Goal: Task Accomplishment & Management: Use online tool/utility

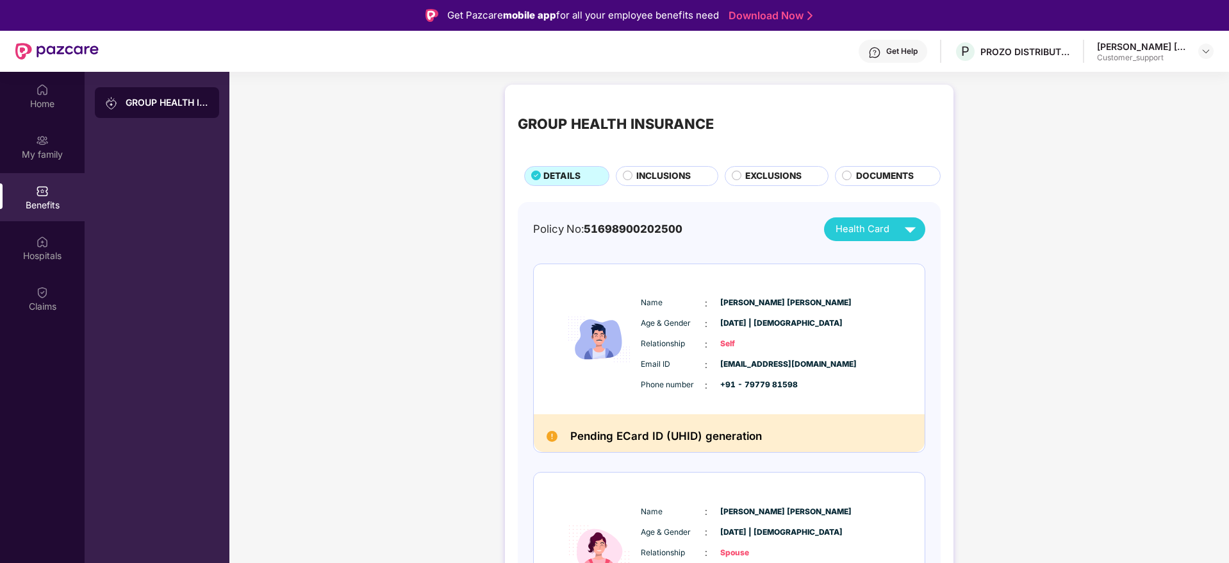
scroll to position [106, 0]
click at [1203, 53] on img at bounding box center [1206, 51] width 10 height 10
click at [1098, 111] on div "Logout" at bounding box center [1146, 106] width 167 height 25
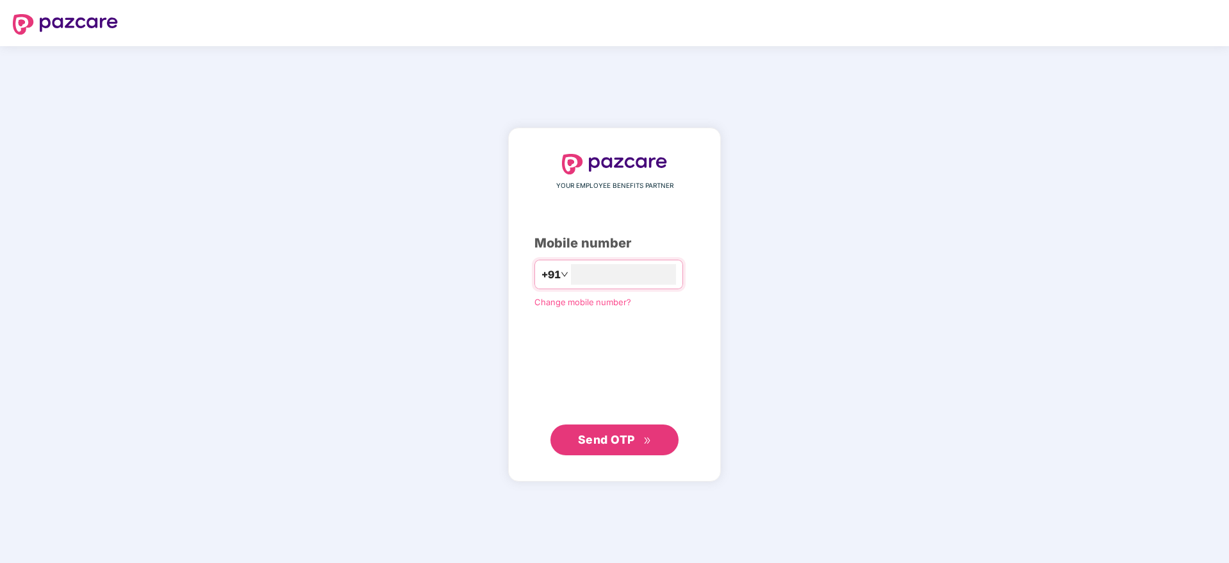
type input "**********"
click at [618, 444] on span "Send OTP" at bounding box center [606, 438] width 57 height 13
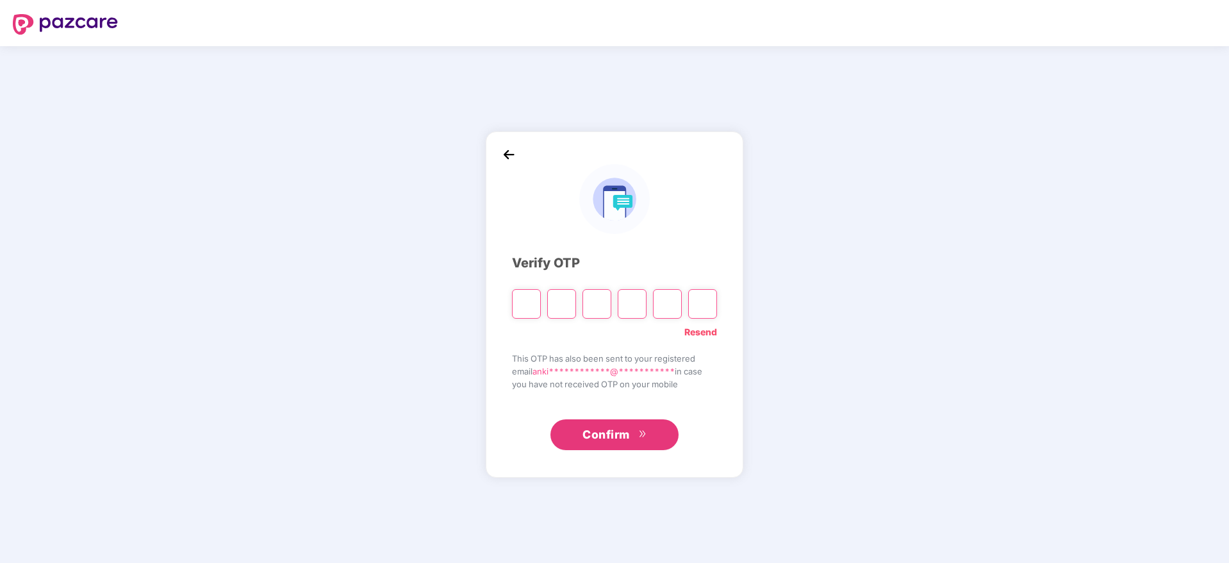
type input "*"
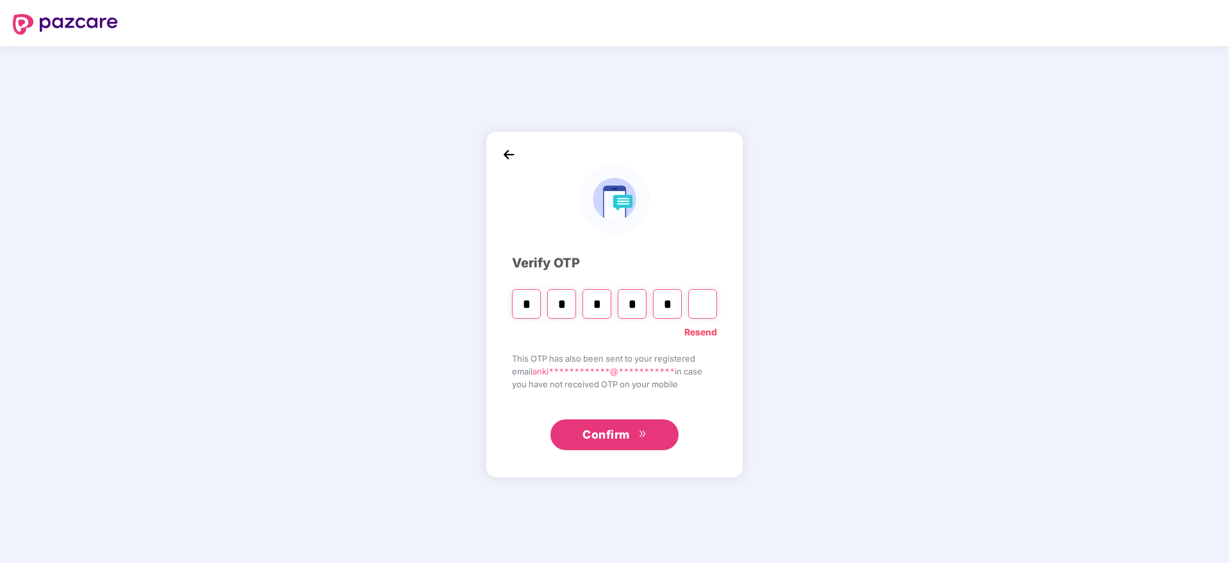
type input "*"
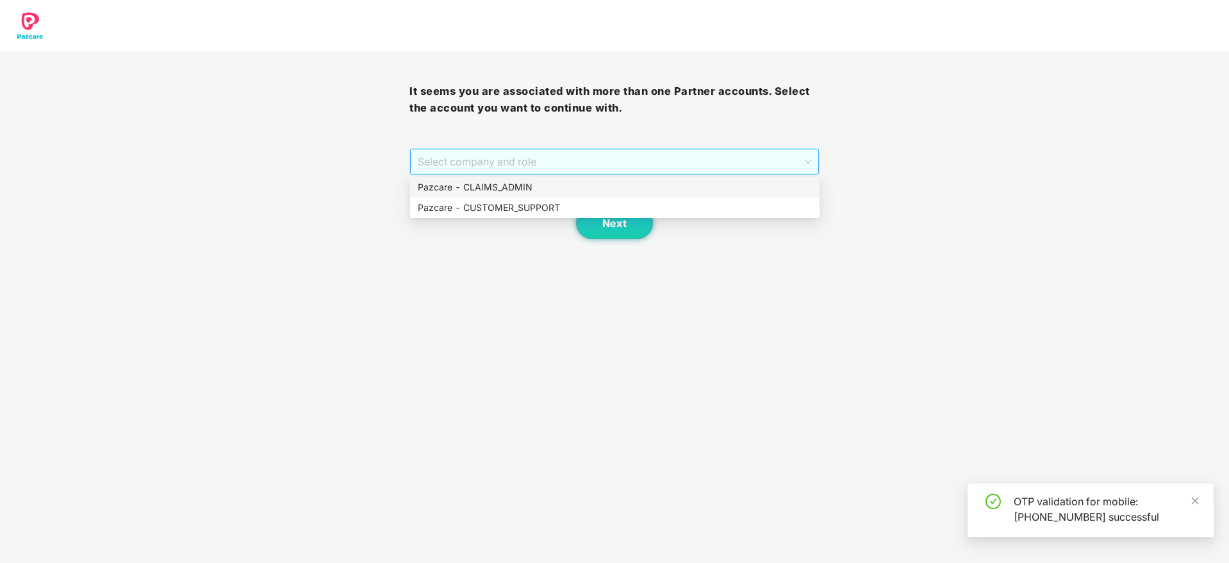
click at [470, 160] on span "Select company and role" at bounding box center [614, 161] width 393 height 24
click at [518, 215] on div "Pazcare - CUSTOMER_SUPPORT" at bounding box center [615, 207] width 410 height 21
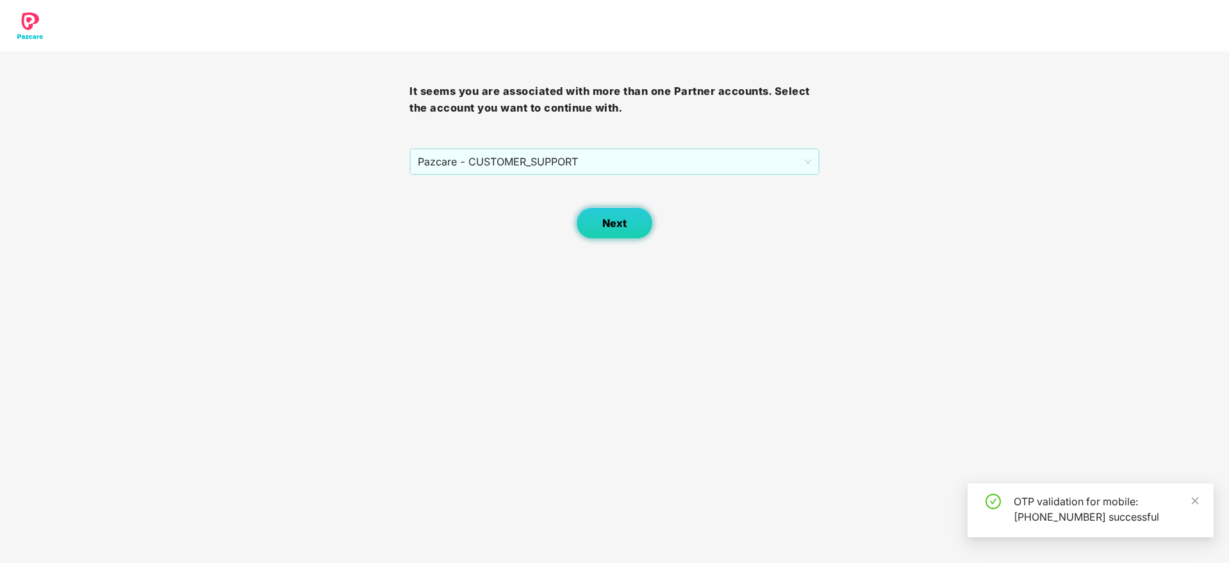
click at [608, 215] on button "Next" at bounding box center [614, 223] width 77 height 32
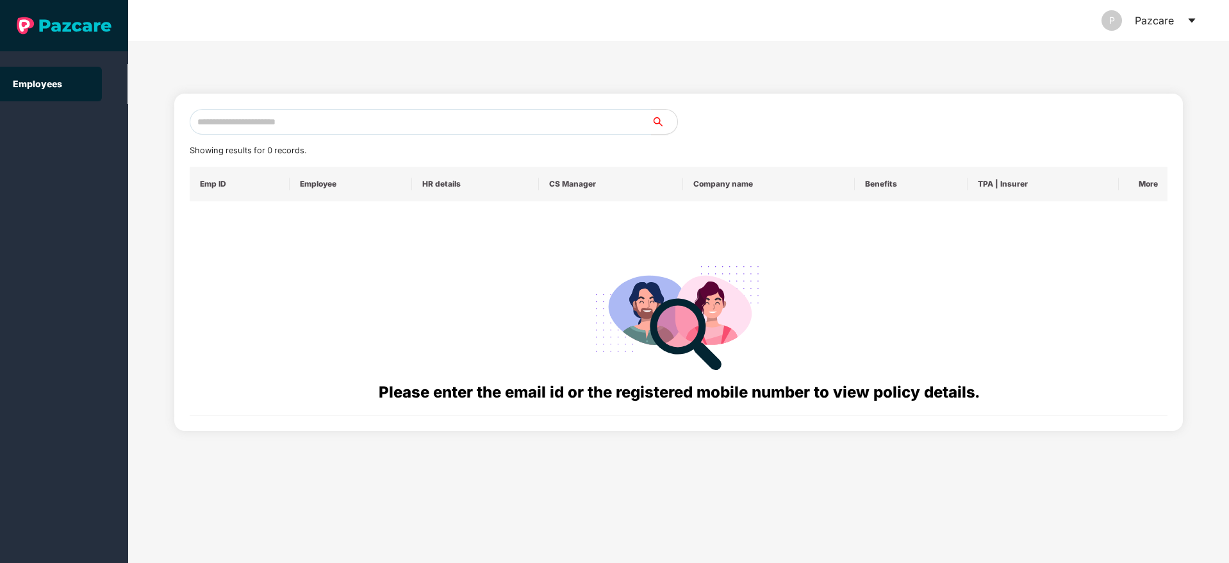
click at [1188, 22] on icon "caret-down" at bounding box center [1192, 20] width 10 height 10
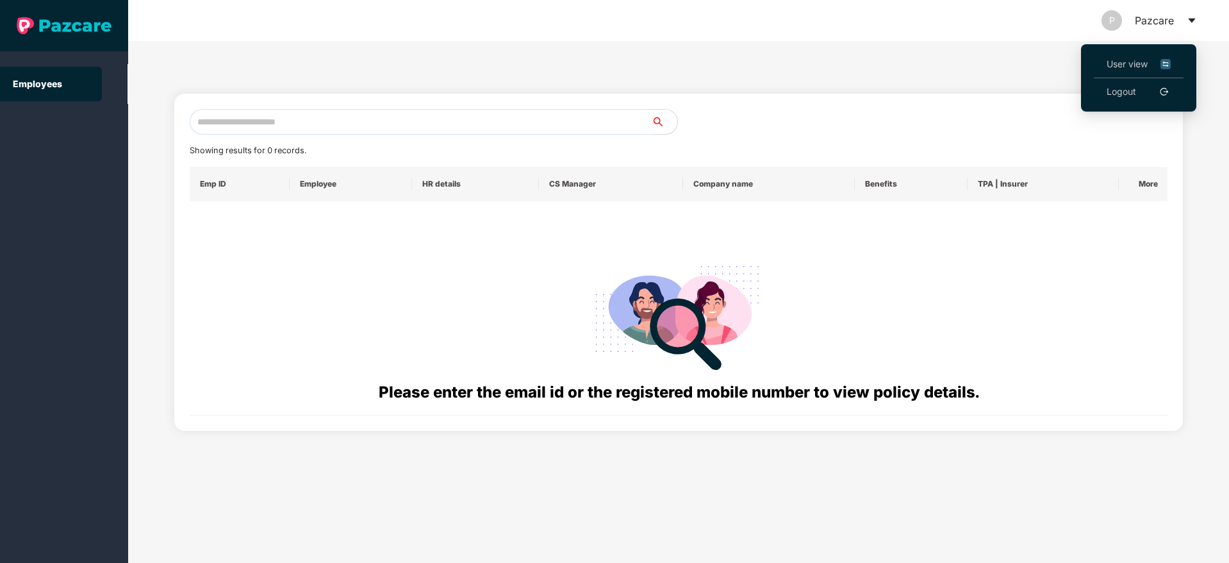
click at [1122, 63] on span "User view" at bounding box center [1139, 64] width 64 height 14
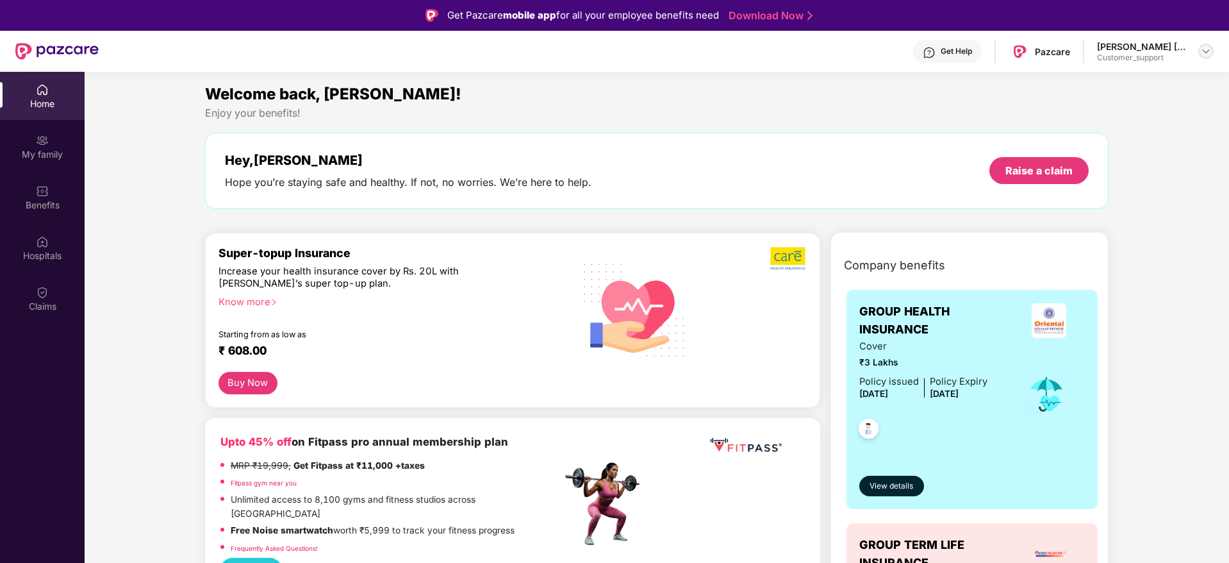
click at [1211, 53] on div at bounding box center [1206, 51] width 15 height 15
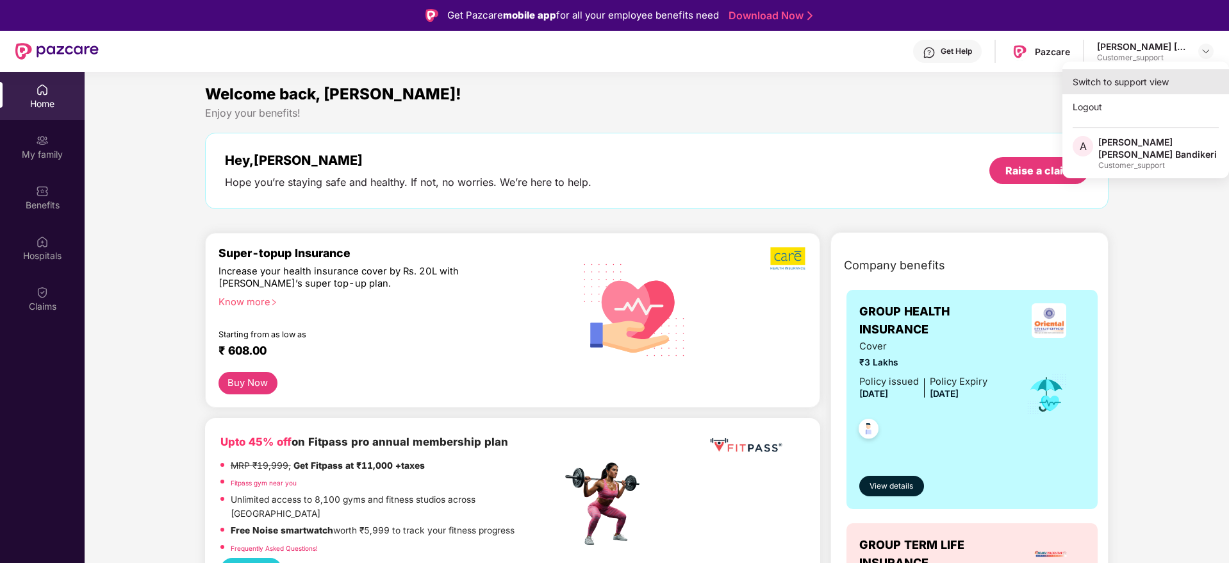
click at [1109, 85] on div "Switch to support view" at bounding box center [1146, 81] width 167 height 25
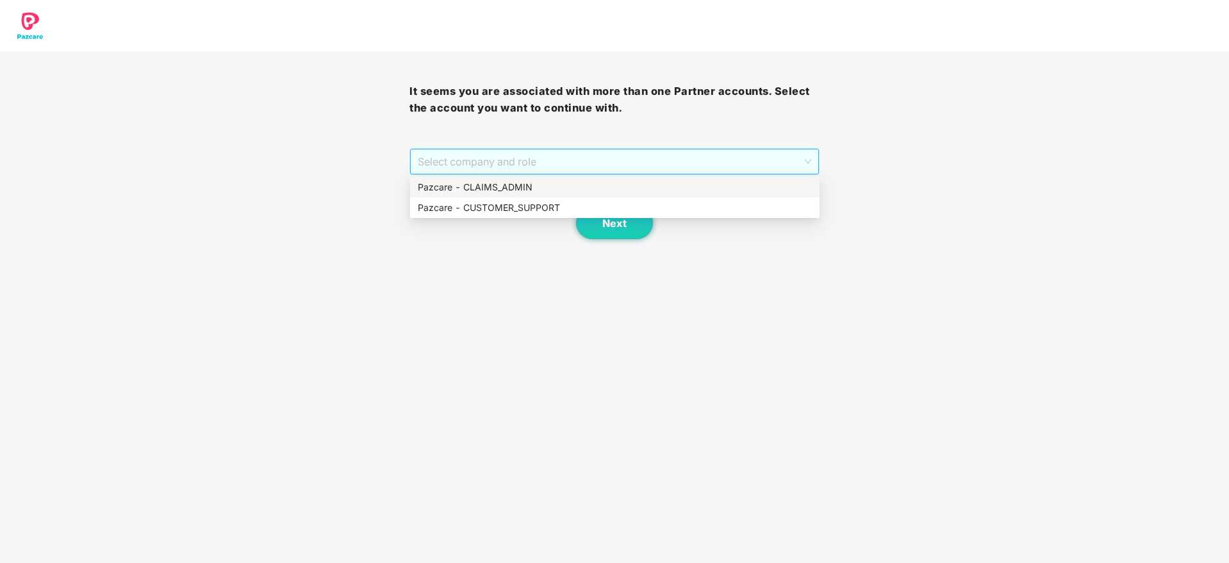
click at [674, 171] on span "Select company and role" at bounding box center [614, 161] width 393 height 24
click at [466, 189] on div "Pazcare - CLAIMS_ADMIN" at bounding box center [615, 187] width 394 height 14
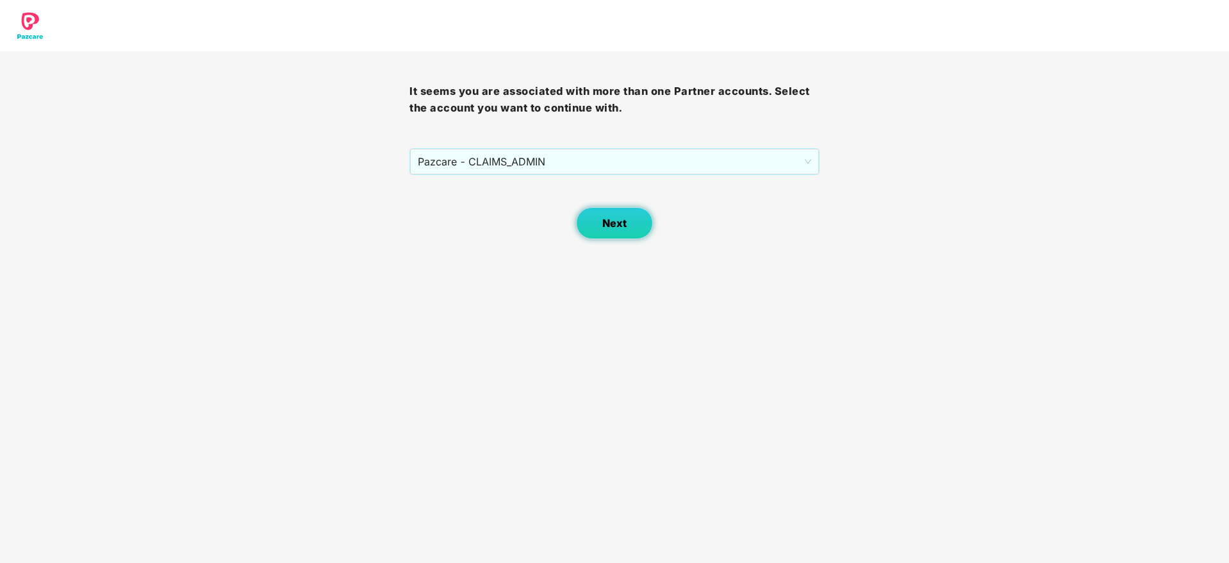
click at [597, 221] on button "Next" at bounding box center [614, 223] width 77 height 32
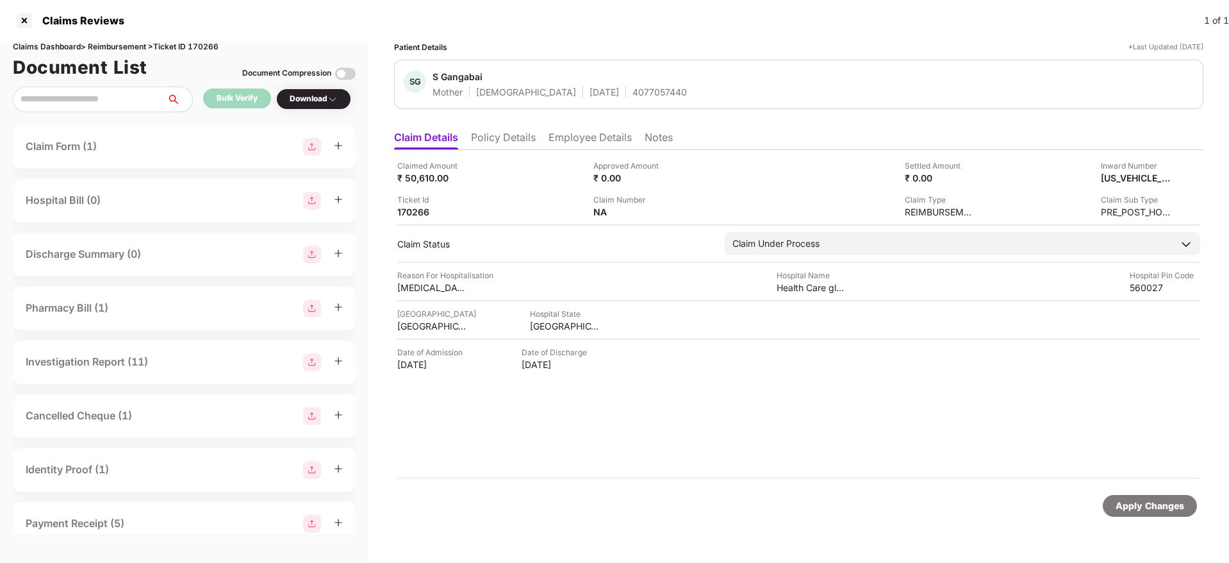
click at [504, 138] on li "Policy Details" at bounding box center [503, 140] width 65 height 19
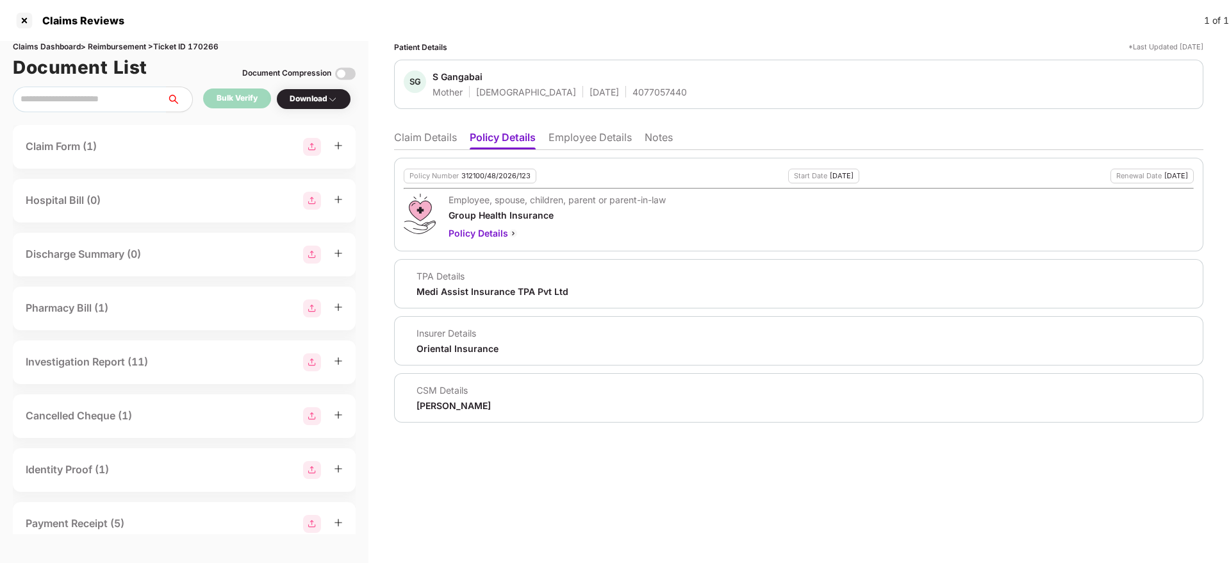
click at [570, 142] on li "Employee Details" at bounding box center [590, 140] width 83 height 19
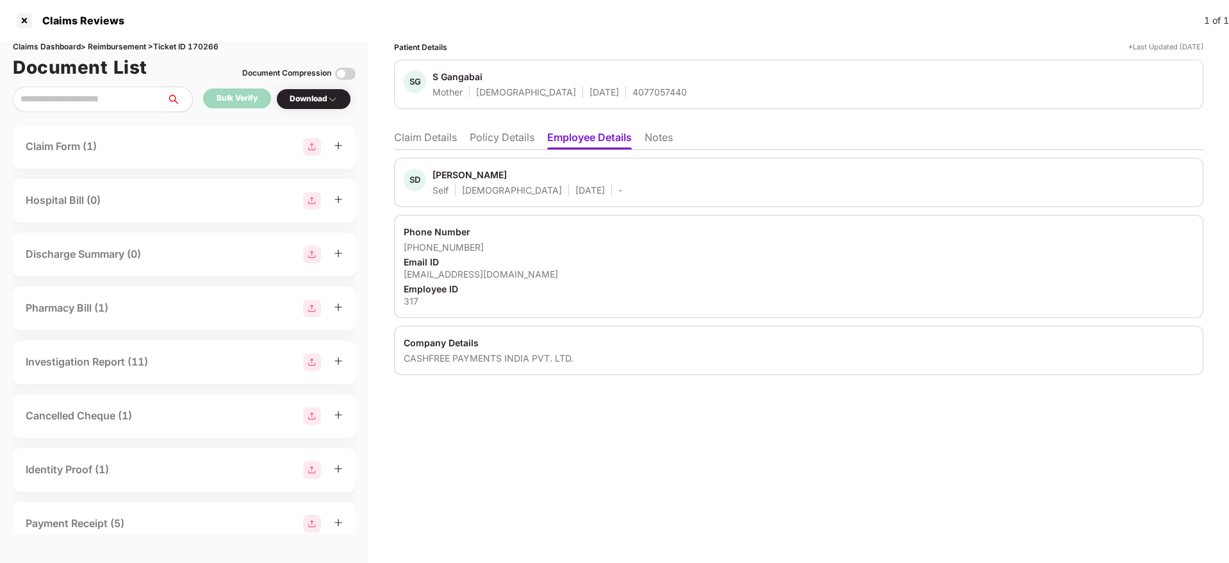
click at [496, 144] on li "Policy Details" at bounding box center [502, 140] width 65 height 19
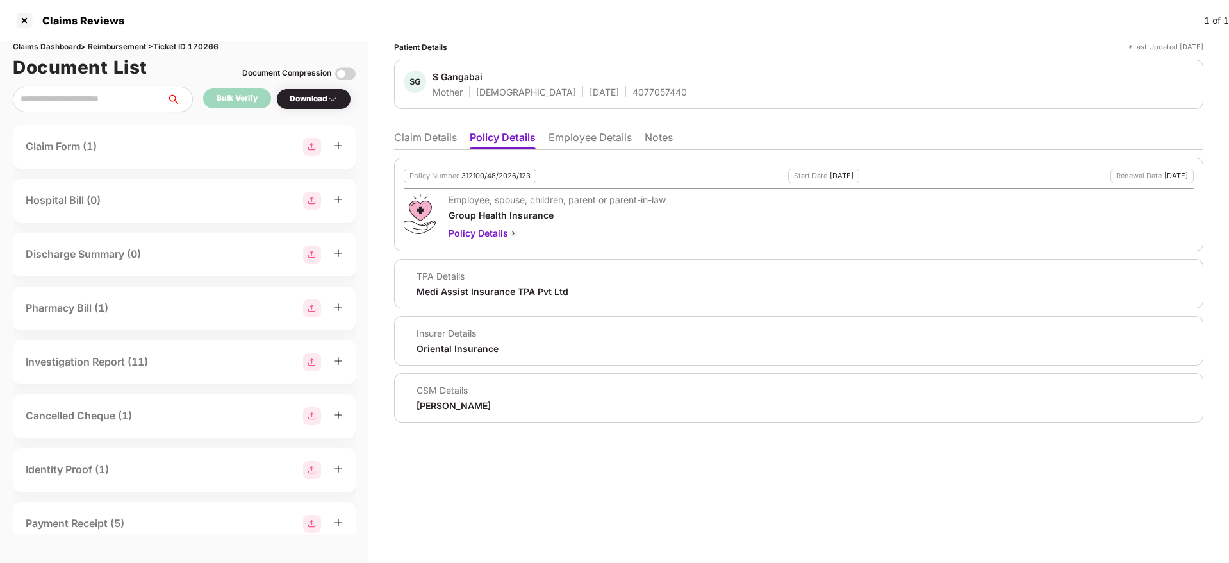
click at [423, 135] on li "Claim Details" at bounding box center [425, 140] width 63 height 19
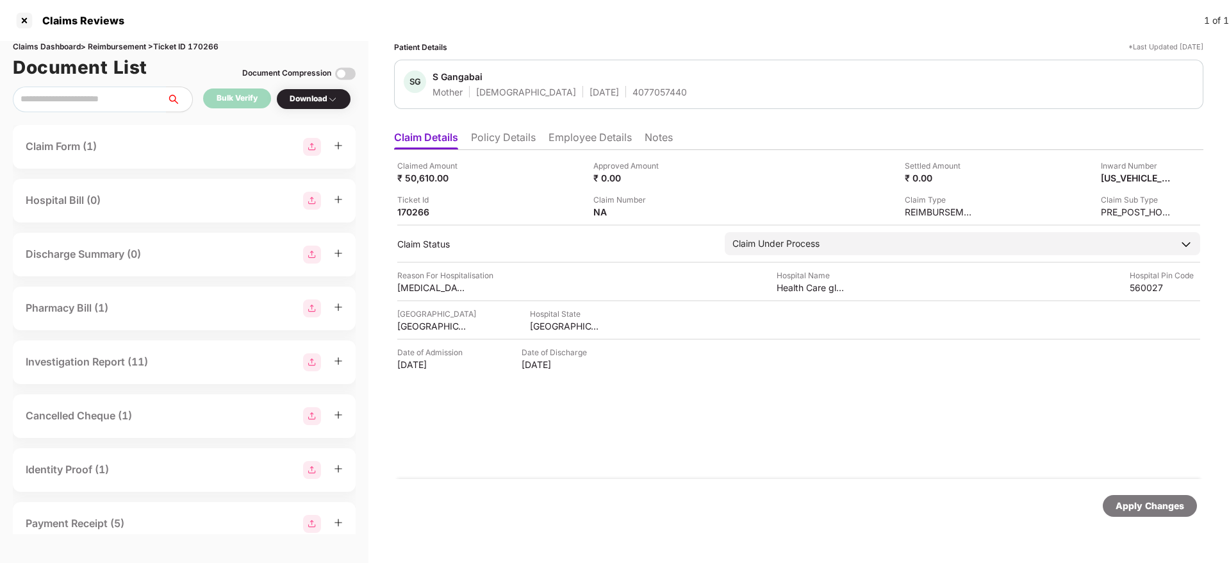
click at [595, 138] on li "Employee Details" at bounding box center [590, 140] width 83 height 19
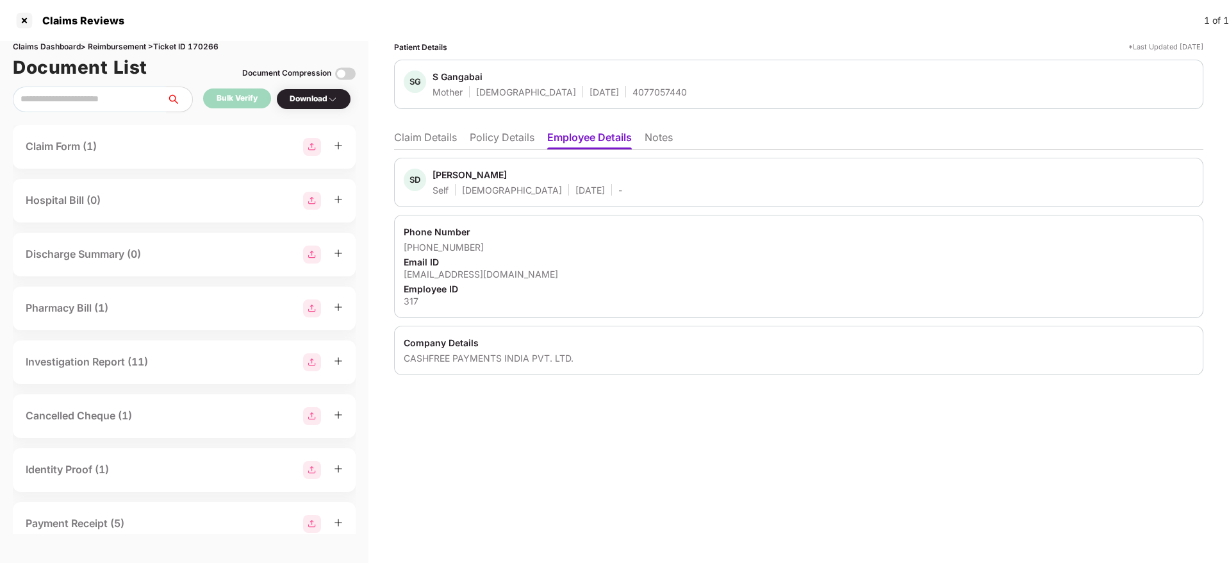
click at [416, 142] on li "Claim Details" at bounding box center [425, 140] width 63 height 19
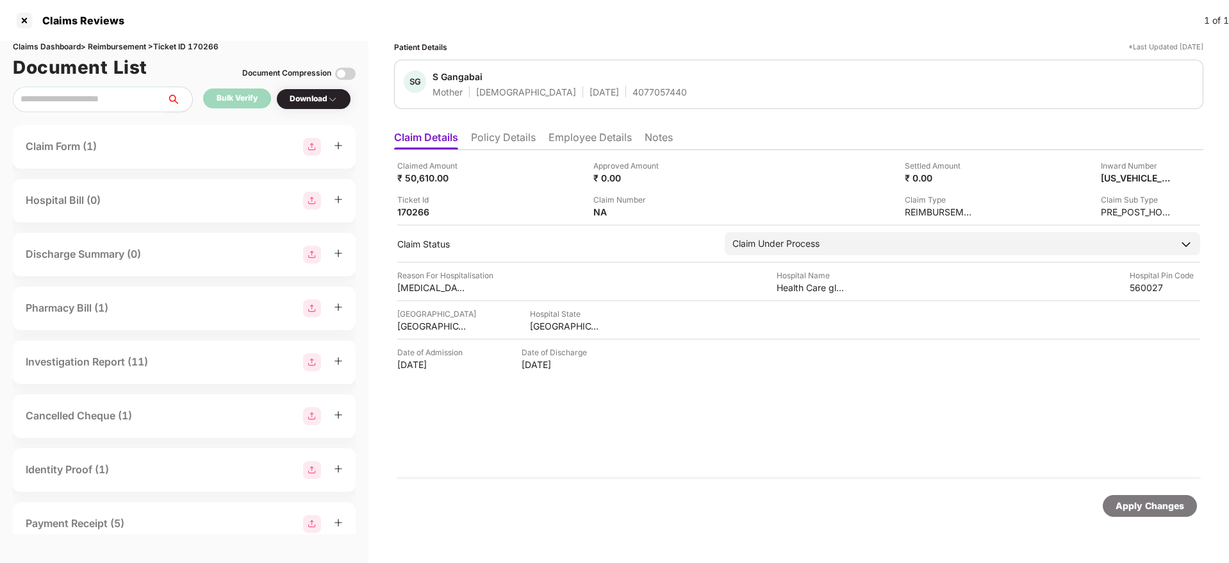
click at [633, 91] on div "4077057440" at bounding box center [660, 92] width 54 height 12
copy div "4077057440"
click at [1111, 177] on div "H1757445489934317" at bounding box center [1123, 178] width 71 height 12
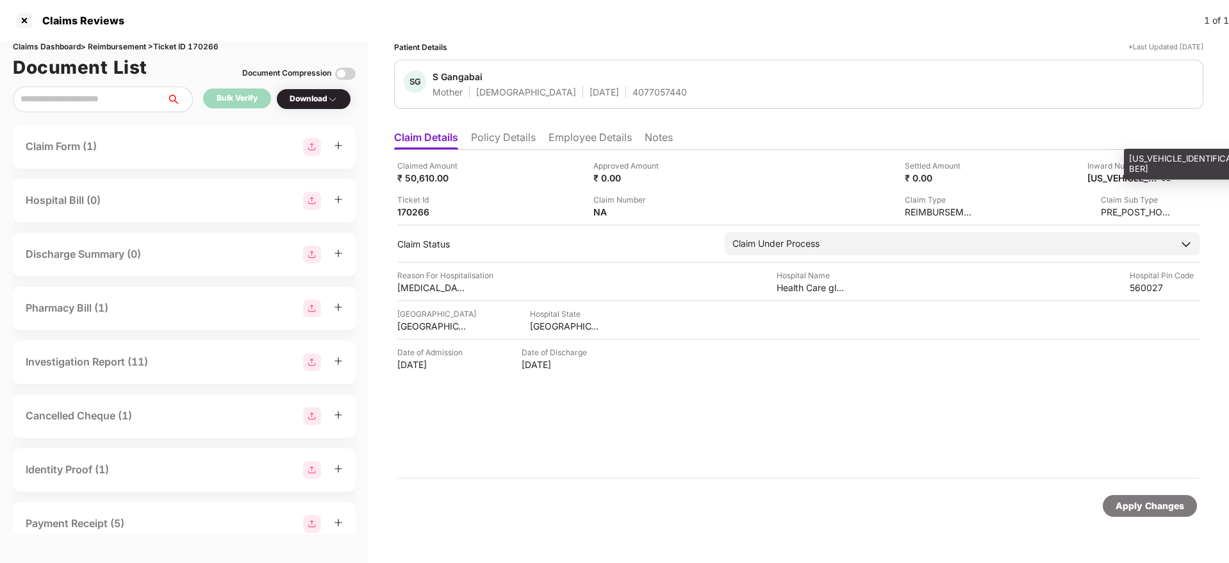
click at [1111, 177] on div "H1757445489934317" at bounding box center [1123, 178] width 71 height 12
copy div
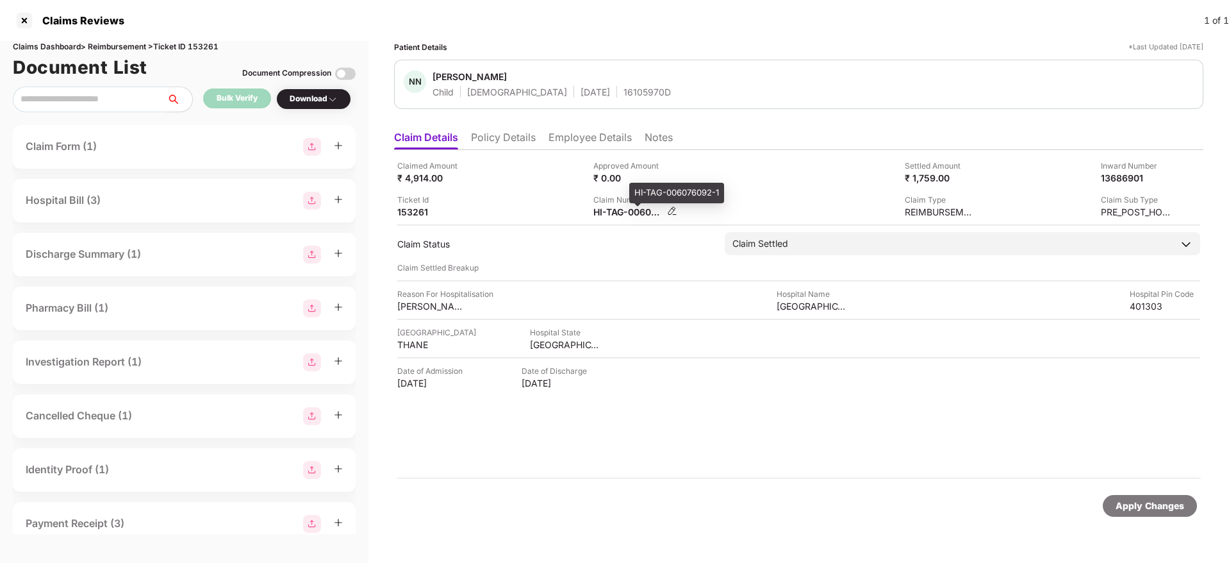
click at [613, 210] on div "HI-TAG-006076092-1" at bounding box center [629, 212] width 71 height 12
copy div
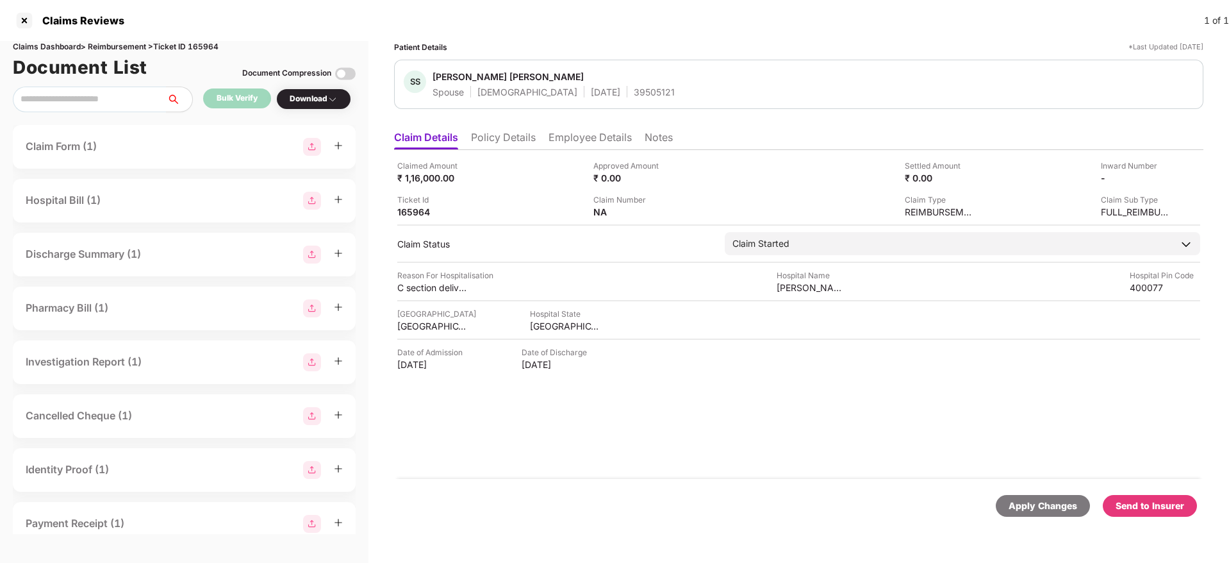
click at [508, 148] on li "Policy Details" at bounding box center [503, 140] width 65 height 19
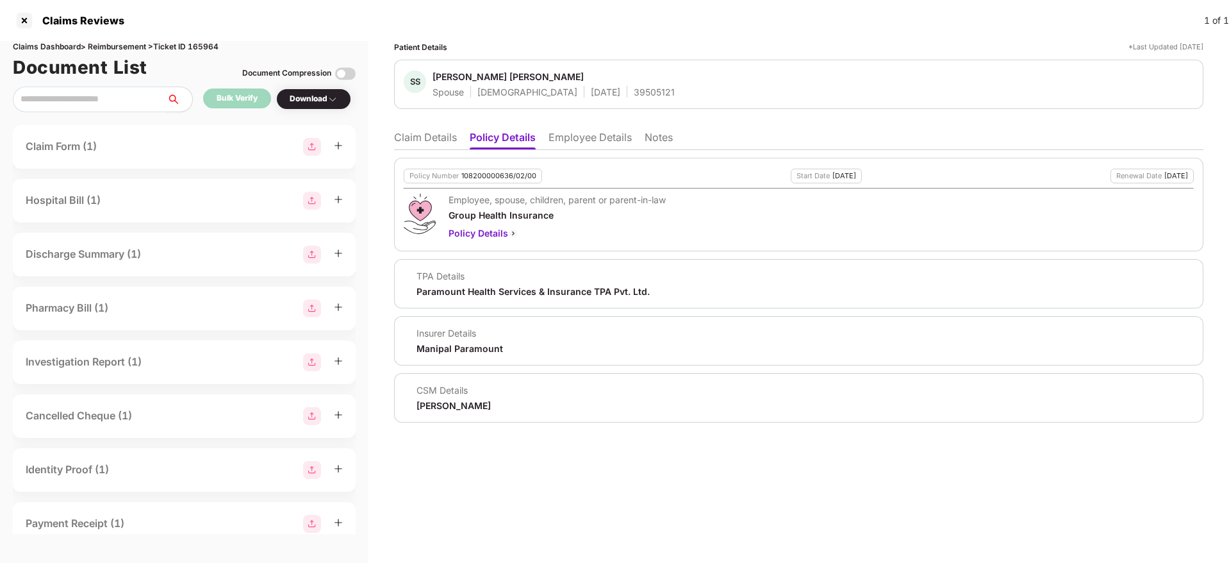
click at [406, 137] on li "Claim Details" at bounding box center [425, 140] width 63 height 19
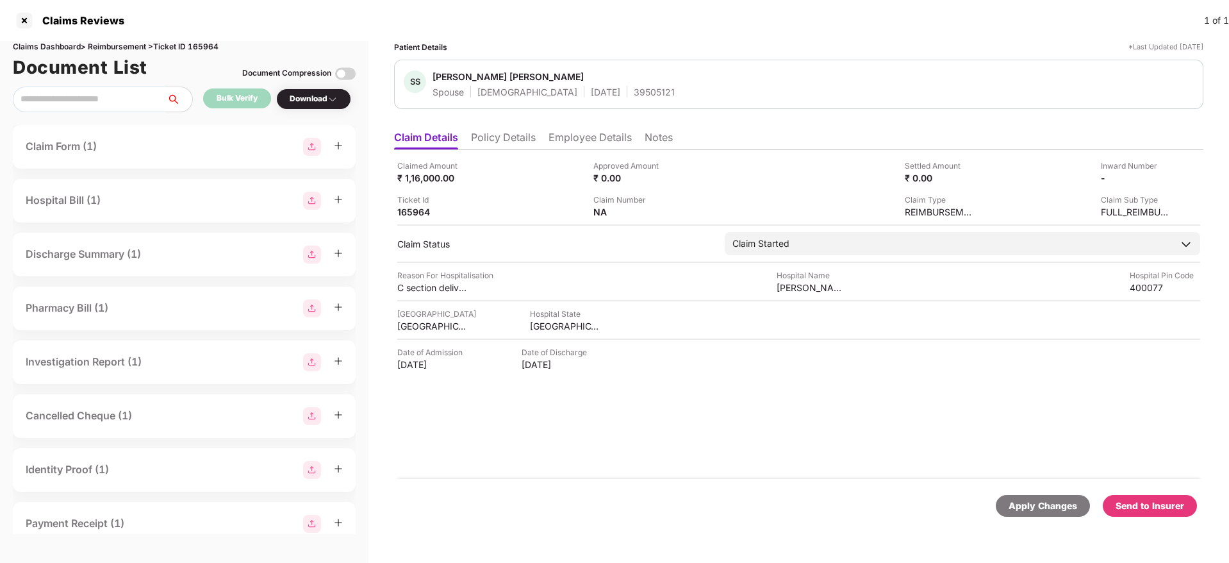
click at [495, 127] on ul "Claim Details Policy Details Employee Details Notes" at bounding box center [799, 137] width 810 height 26
click at [511, 138] on li "Policy Details" at bounding box center [503, 140] width 65 height 19
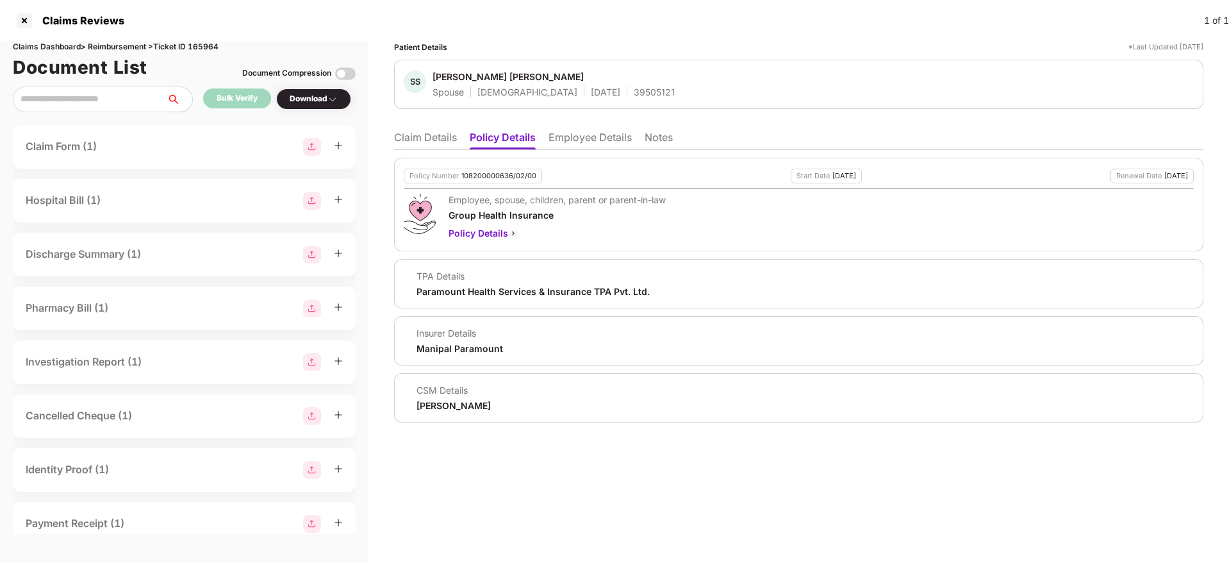
click at [487, 172] on div "108200000636/02/00" at bounding box center [499, 176] width 75 height 8
copy div "108200000636/02/00"
click at [574, 147] on li "Employee Details" at bounding box center [590, 140] width 83 height 19
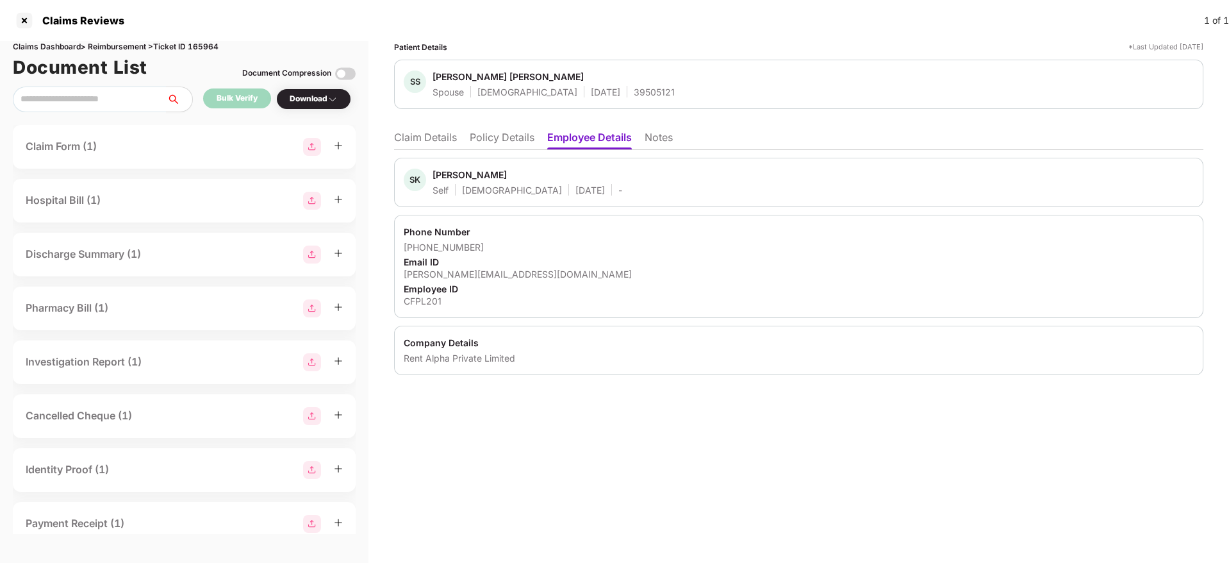
click at [422, 296] on div "CFPL201" at bounding box center [799, 301] width 790 height 12
copy div "CFPL201"
click at [453, 272] on div "salim.khan@capsavefinance.com" at bounding box center [799, 274] width 790 height 12
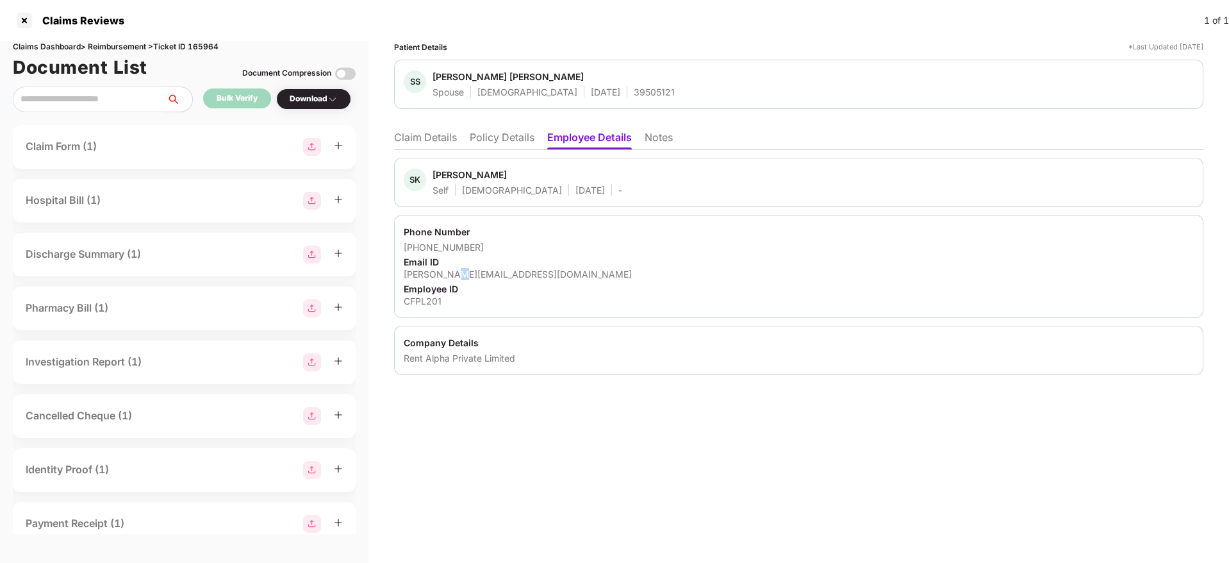
click at [453, 272] on div "salim.khan@capsavefinance.com" at bounding box center [799, 274] width 790 height 12
copy div "salim.khan@capsavefinance.com"
click at [449, 131] on li "Claim Details" at bounding box center [425, 140] width 63 height 19
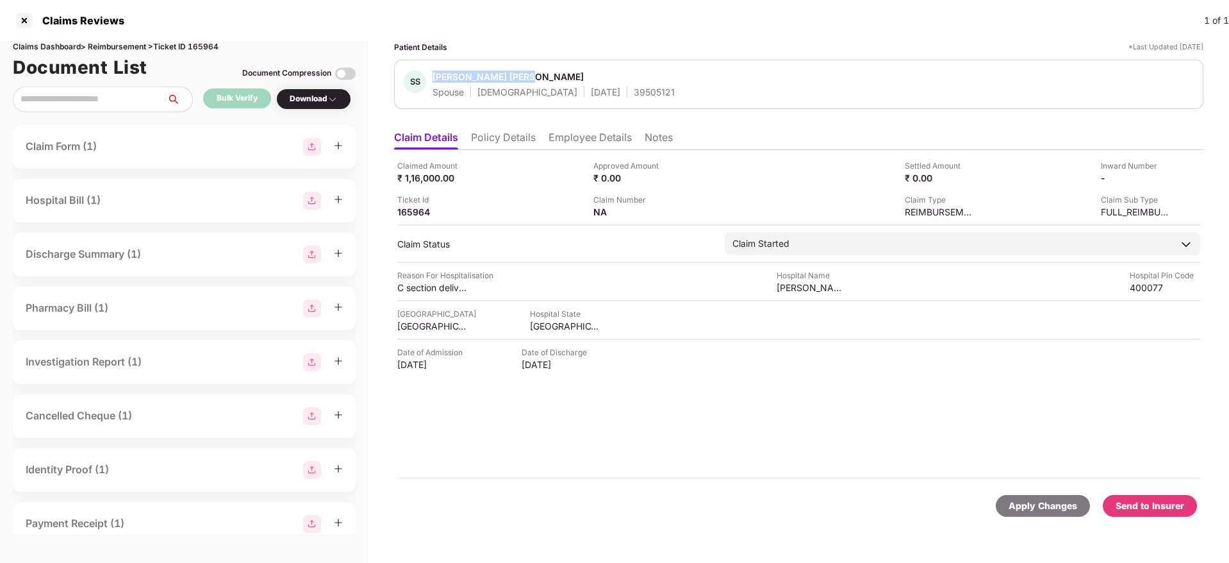
drag, startPoint x: 433, startPoint y: 77, endPoint x: 542, endPoint y: 82, distance: 109.1
click at [542, 82] on div "SS Sharmeen Salim Khan Spouse Female 19 May 1998 39505121" at bounding box center [539, 85] width 271 height 28
copy div "Sharmeen Salim Khan"
click at [634, 97] on div "39505121" at bounding box center [654, 92] width 41 height 12
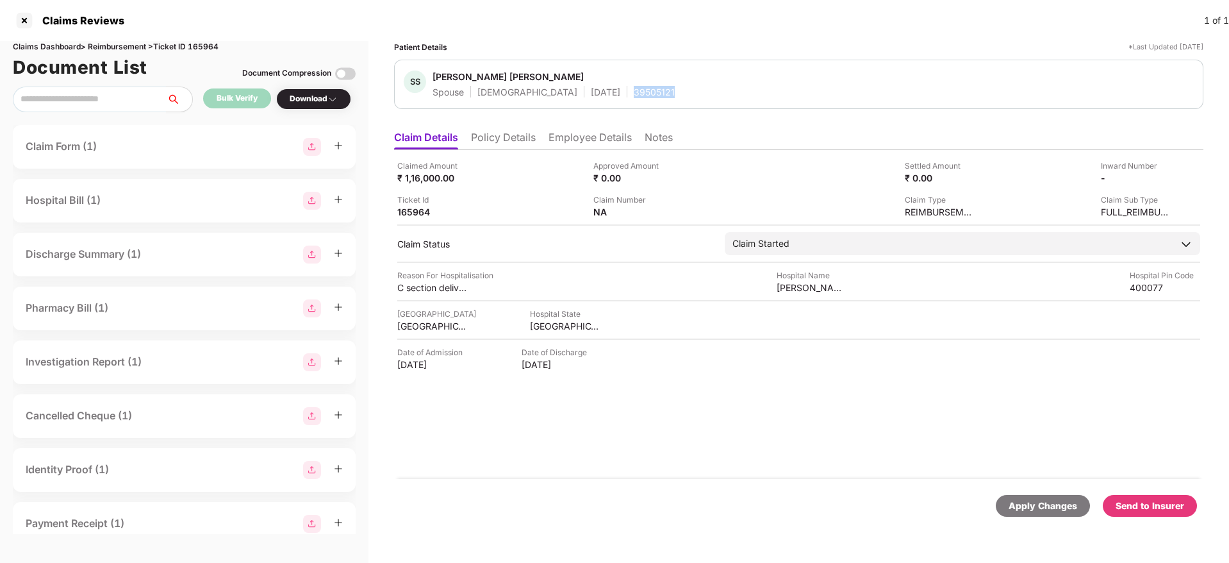
copy div "39505121"
click at [596, 139] on li "Employee Details" at bounding box center [590, 140] width 83 height 19
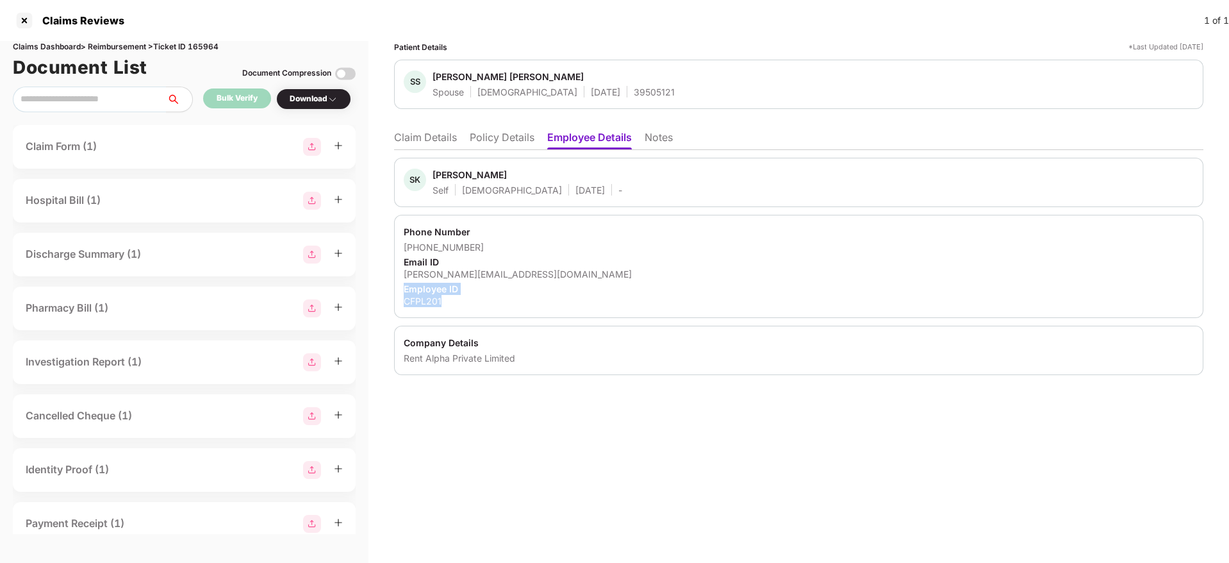
drag, startPoint x: 402, startPoint y: 292, endPoint x: 446, endPoint y: 303, distance: 45.4
click at [446, 303] on div "Phone Number +919619556795 Email ID salim.khan@capsavefinance.com Employee ID C…" at bounding box center [799, 266] width 810 height 103
copy div "Employee ID CFPL201"
click at [423, 136] on li "Claim Details" at bounding box center [425, 140] width 63 height 19
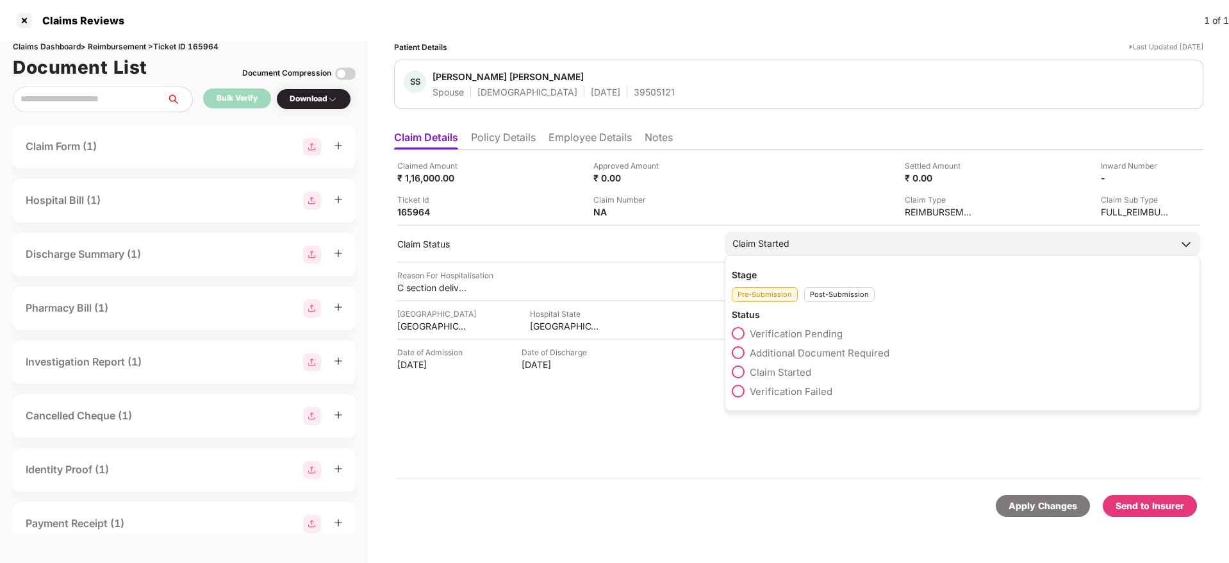
click at [829, 292] on div "Post-Submission" at bounding box center [839, 294] width 71 height 15
click at [736, 348] on span at bounding box center [738, 352] width 13 height 13
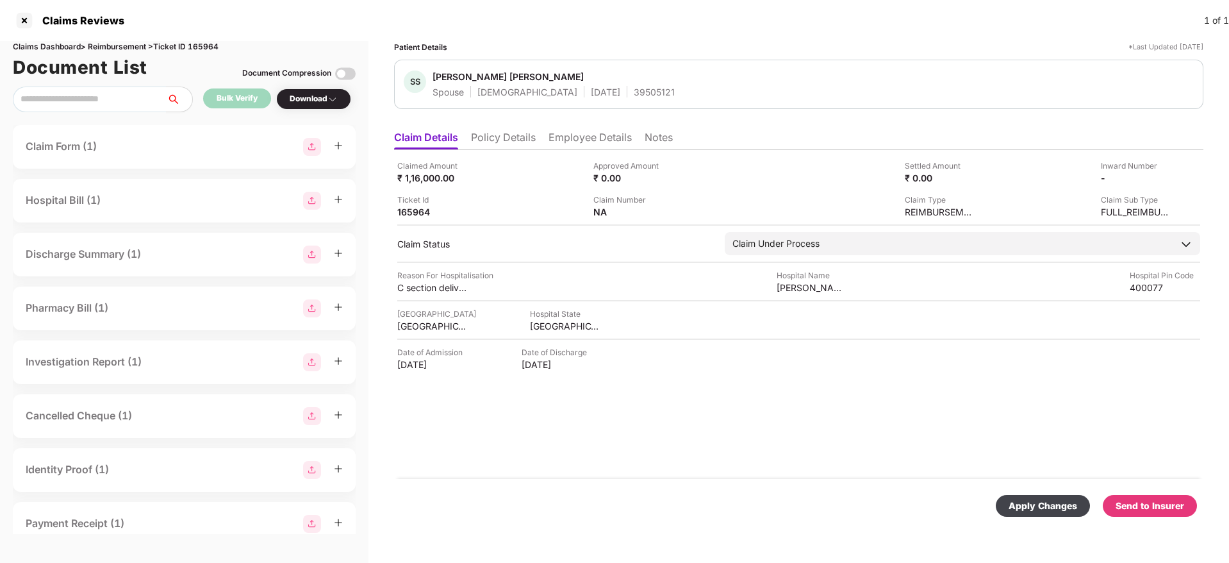
click at [1126, 508] on div "Send to Insurer" at bounding box center [1150, 506] width 69 height 14
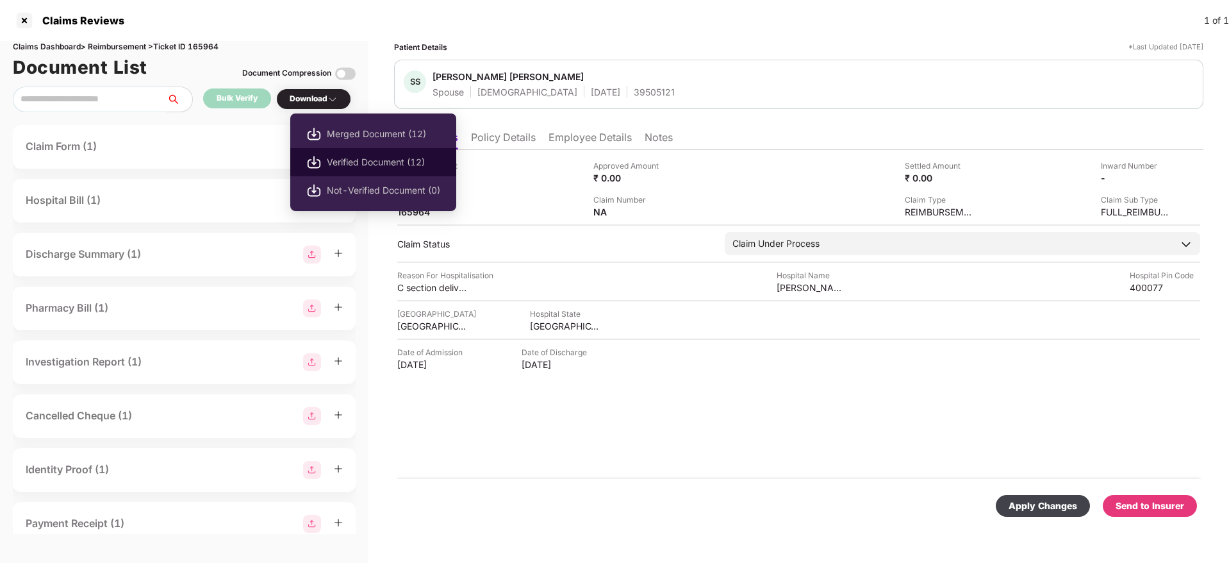
click at [360, 155] on span "Verified Document (12)" at bounding box center [383, 162] width 113 height 14
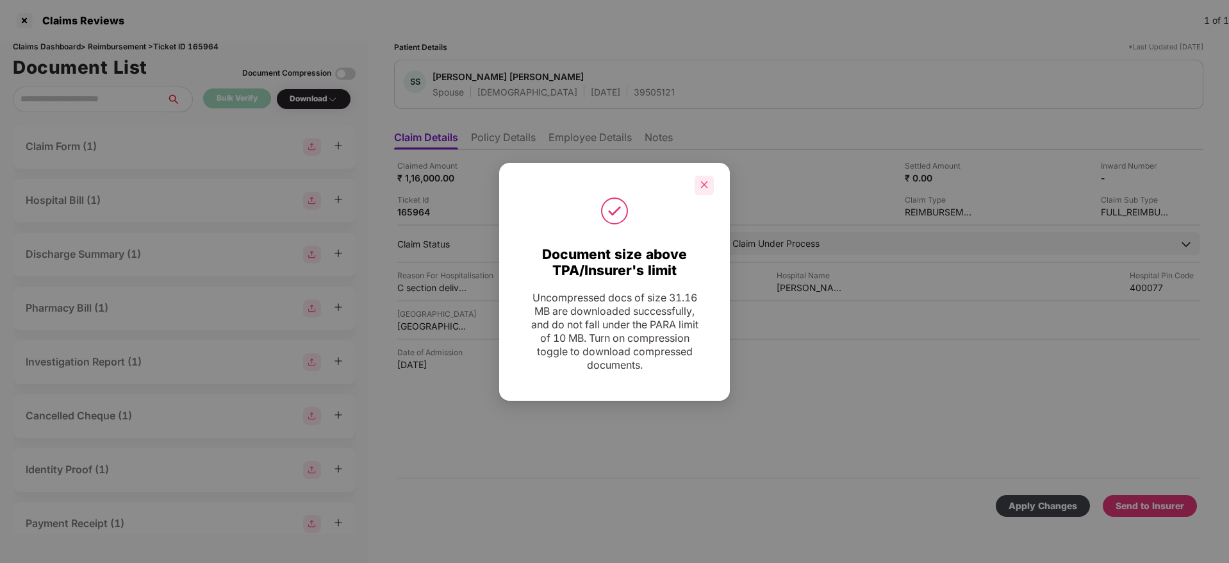
click at [707, 185] on icon "close" at bounding box center [704, 184] width 9 height 9
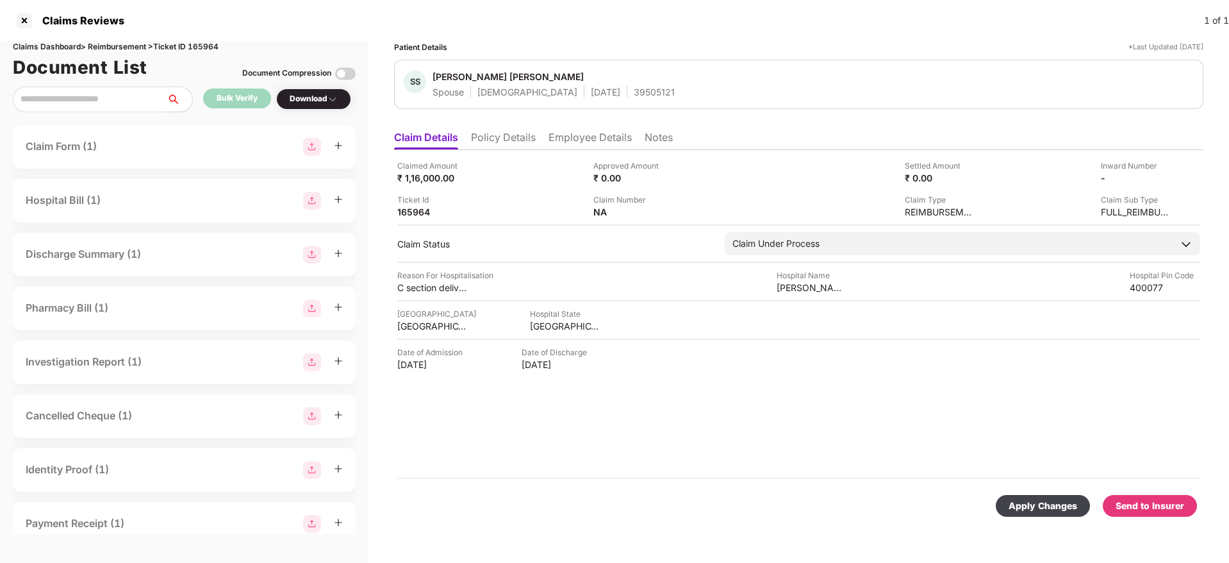
click at [1145, 508] on div "Send to Insurer" at bounding box center [1150, 506] width 69 height 14
click at [1052, 513] on div "Apply Changes" at bounding box center [1043, 506] width 94 height 22
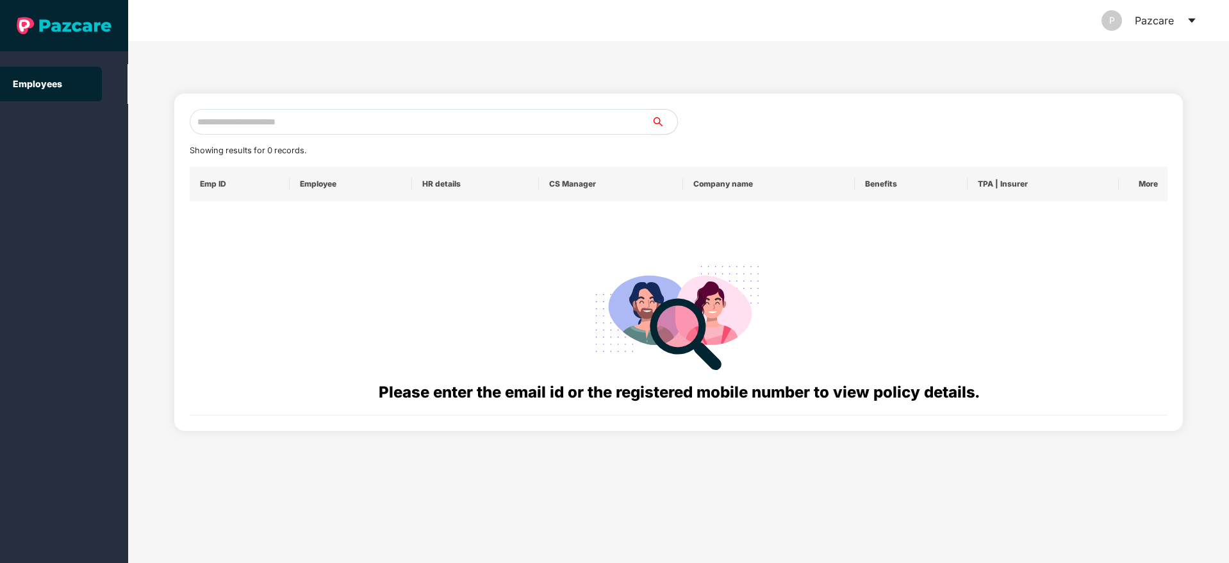
drag, startPoint x: 0, startPoint y: 0, endPoint x: 249, endPoint y: 123, distance: 277.5
click at [249, 123] on input "text" at bounding box center [421, 122] width 462 height 26
paste input "**********"
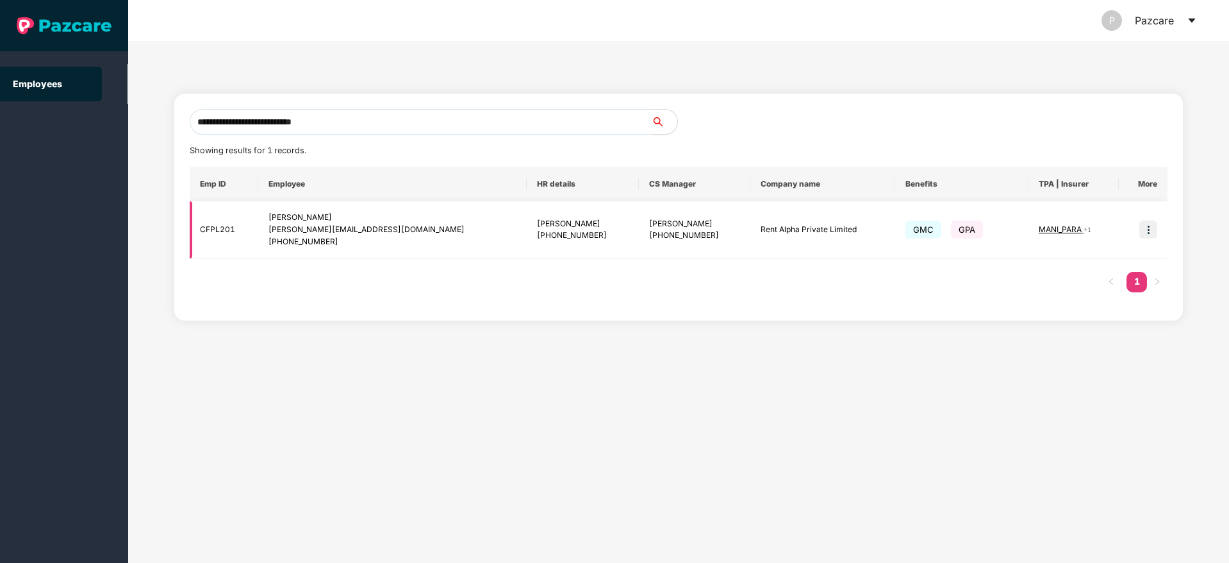
type input "**********"
click at [1149, 228] on img at bounding box center [1149, 229] width 18 height 18
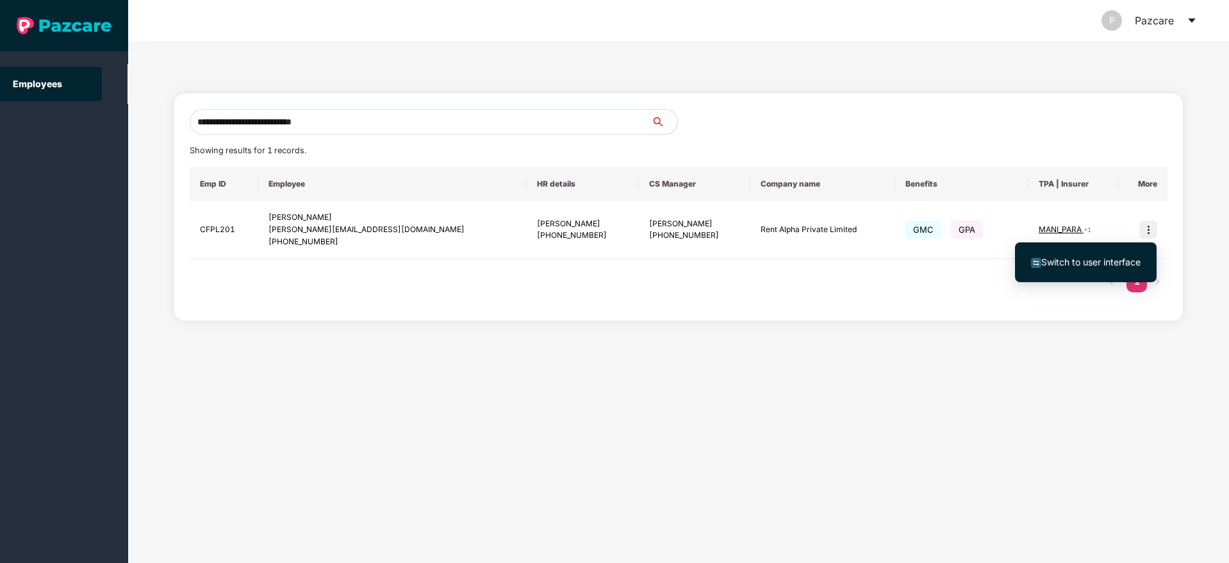
click at [1081, 260] on span "Switch to user interface" at bounding box center [1091, 261] width 99 height 11
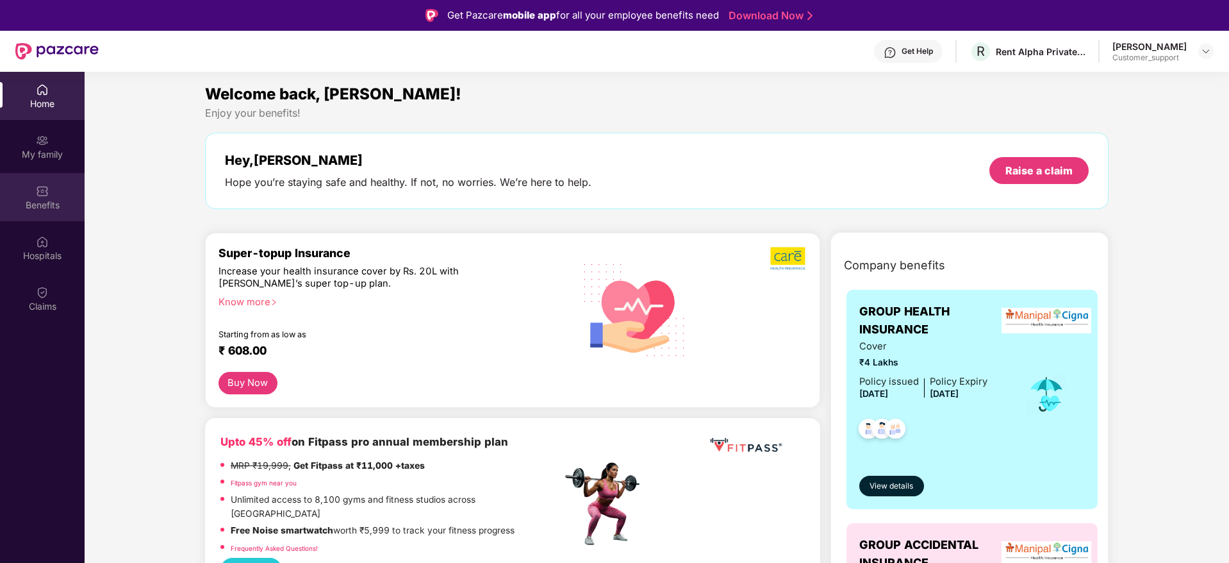
click at [17, 195] on div "Benefits" at bounding box center [42, 197] width 85 height 48
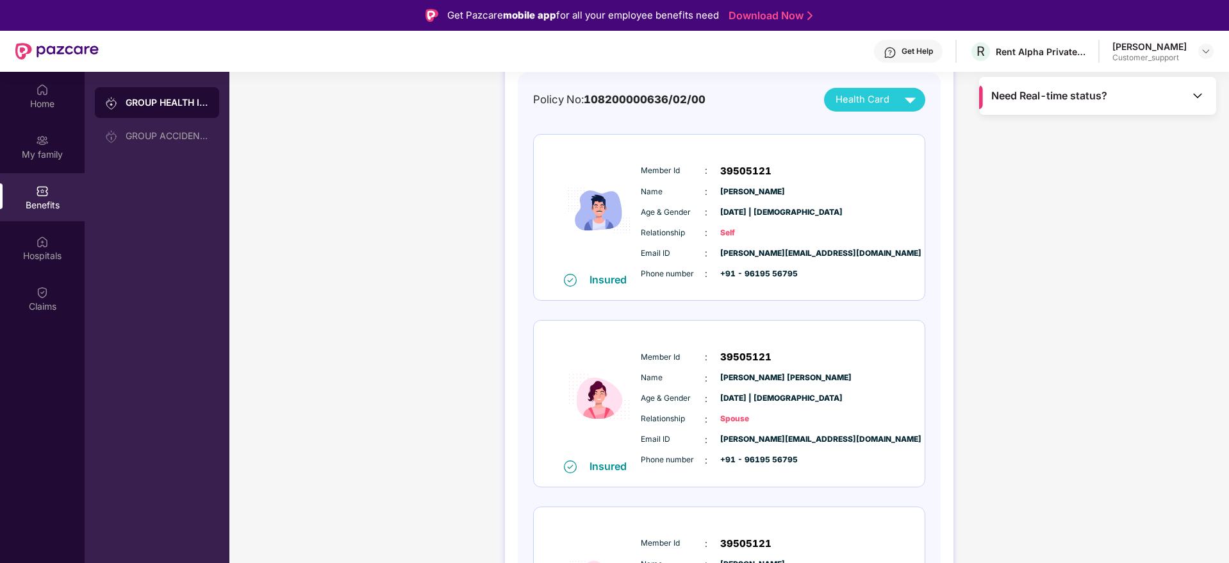
scroll to position [126, 0]
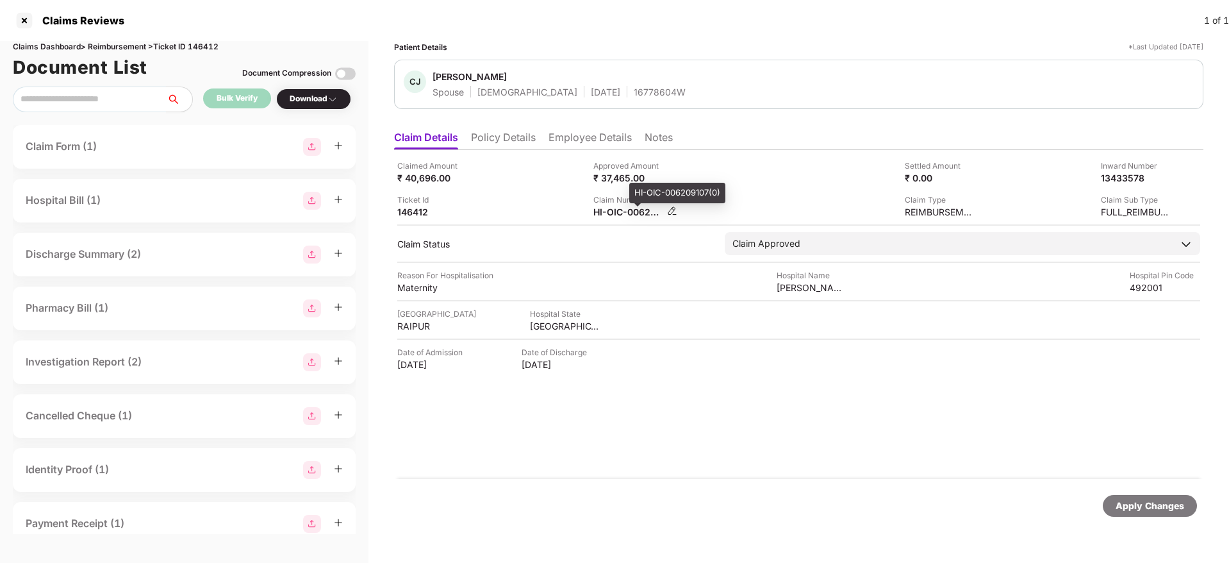
click at [624, 212] on div "HI-OIC-006209107(0)" at bounding box center [629, 212] width 71 height 12
copy div
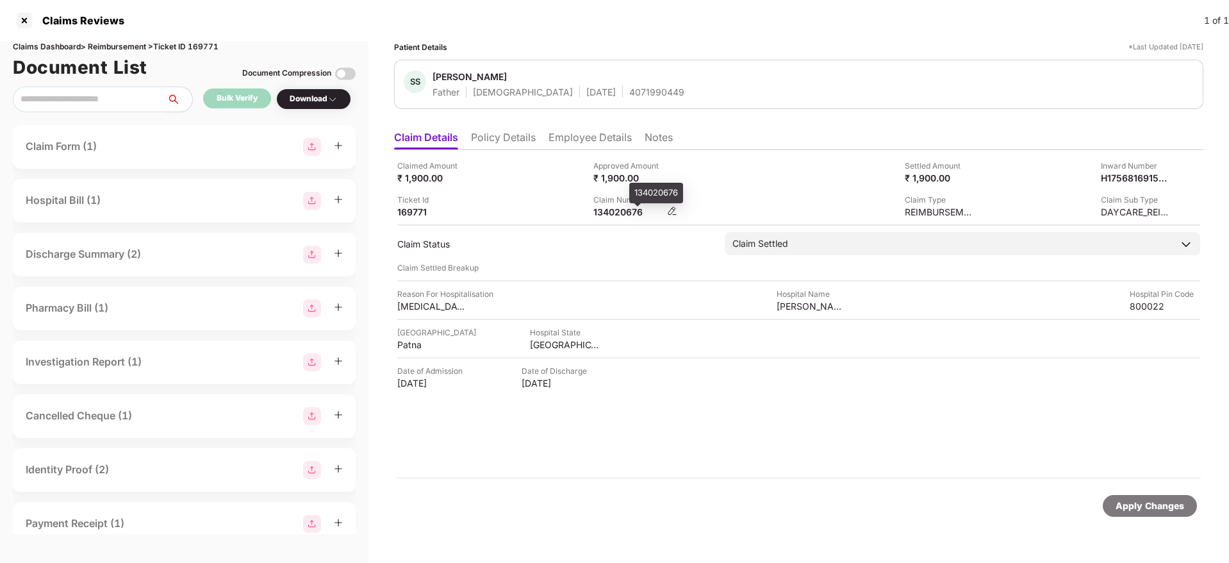
click at [610, 209] on div "134020676" at bounding box center [629, 212] width 71 height 12
copy div "134020676"
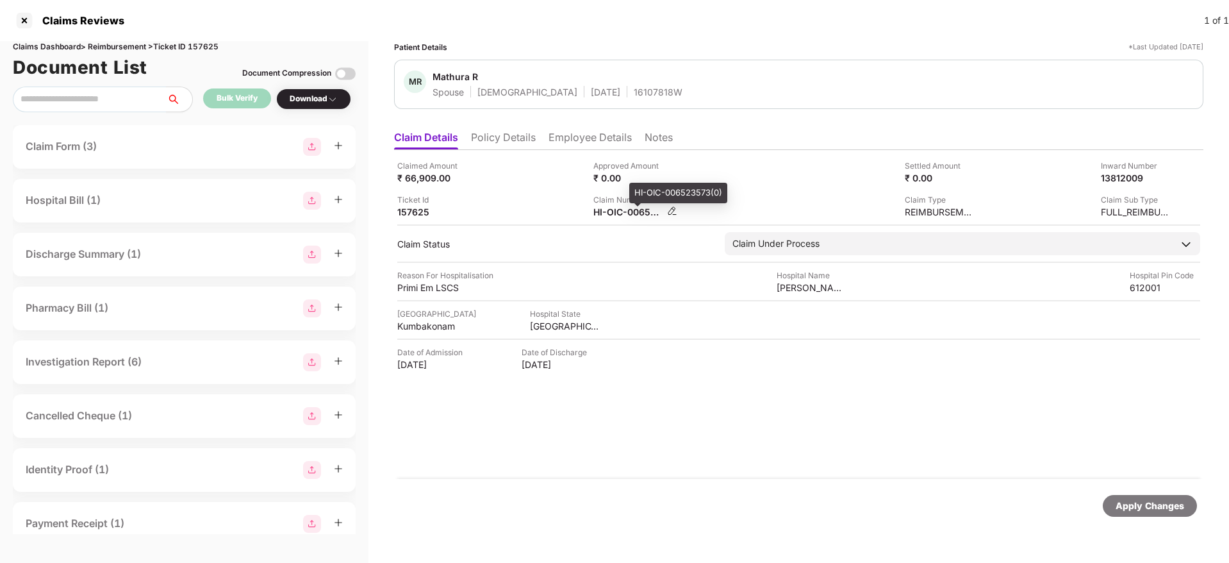
click at [608, 215] on div "HI-OIC-006523573(0)" at bounding box center [629, 212] width 71 height 12
copy div
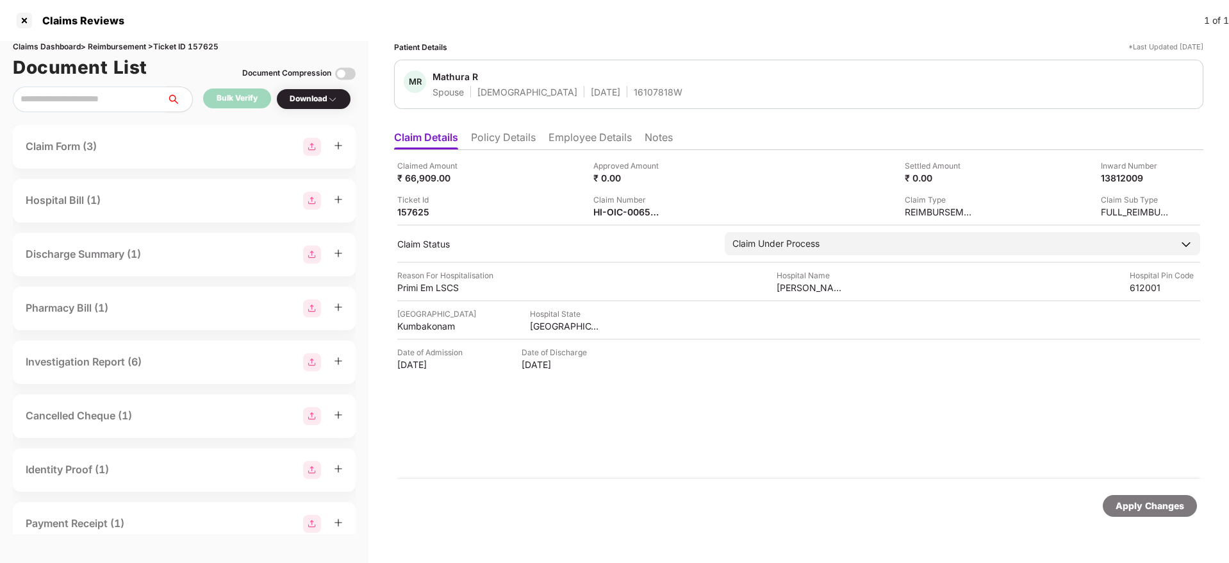
click at [634, 91] on div "16107818W" at bounding box center [658, 92] width 49 height 12
copy div "16107818W"
click at [258, 138] on div "IR Query Document - 1 (1) Uploaded" at bounding box center [184, 147] width 317 height 19
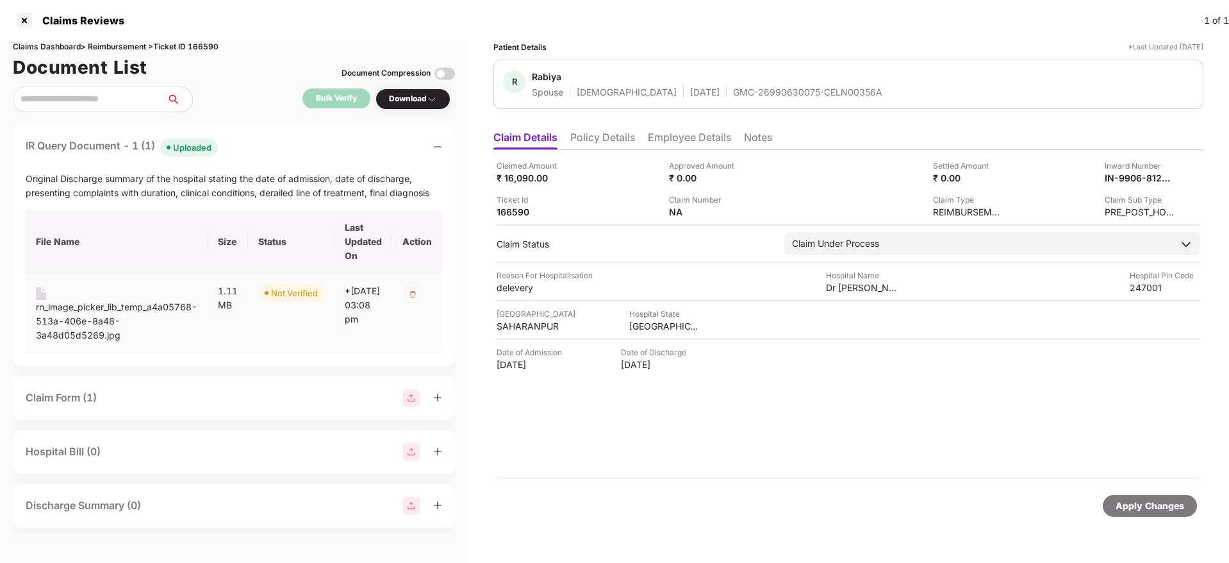
click at [73, 306] on div "rn_image_picker_lib_temp_a4a05768-513a-406e-8a48-3a48d05d5269.jpg" at bounding box center [117, 321] width 162 height 42
click at [301, 154] on div "IR Query Document - 1 (1) Uploaded" at bounding box center [234, 147] width 417 height 19
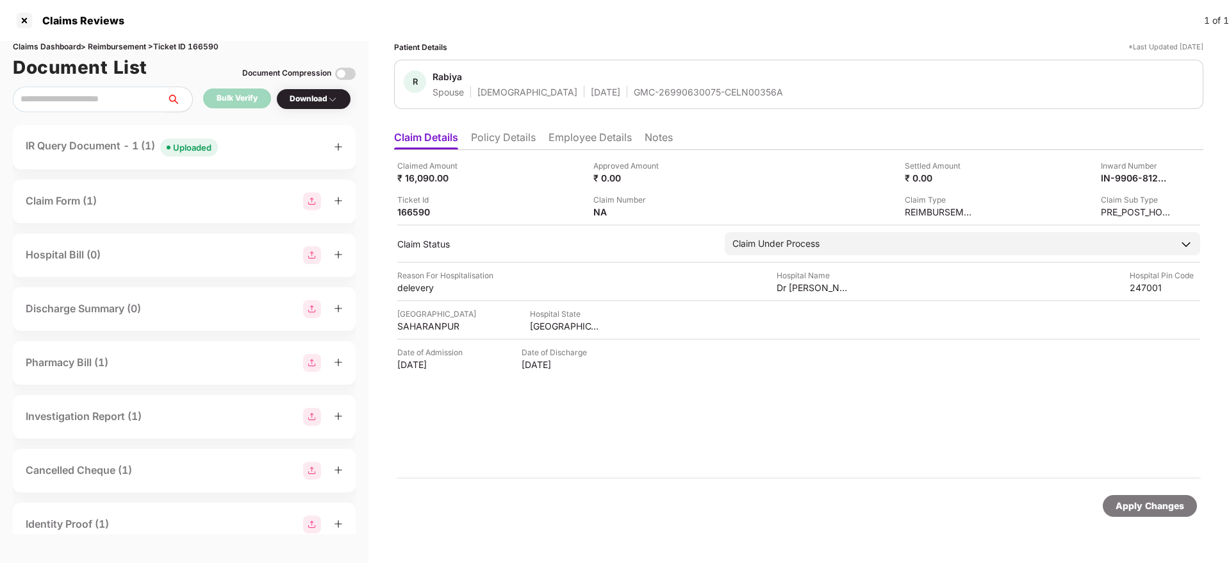
click at [634, 91] on div "GMC-26990630075-CELN00356A" at bounding box center [708, 92] width 149 height 12
copy div "GMC-26990630075-CELN00356A"
click at [554, 210] on div "Ticket Id 166590" at bounding box center [490, 206] width 187 height 24
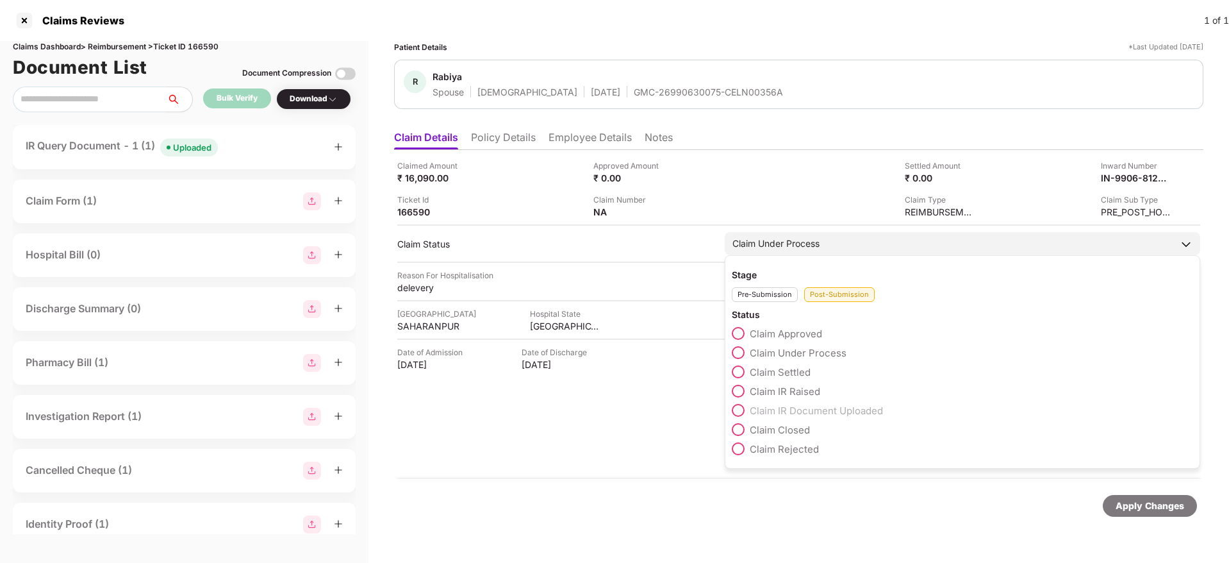
click at [741, 331] on span at bounding box center [738, 333] width 13 height 13
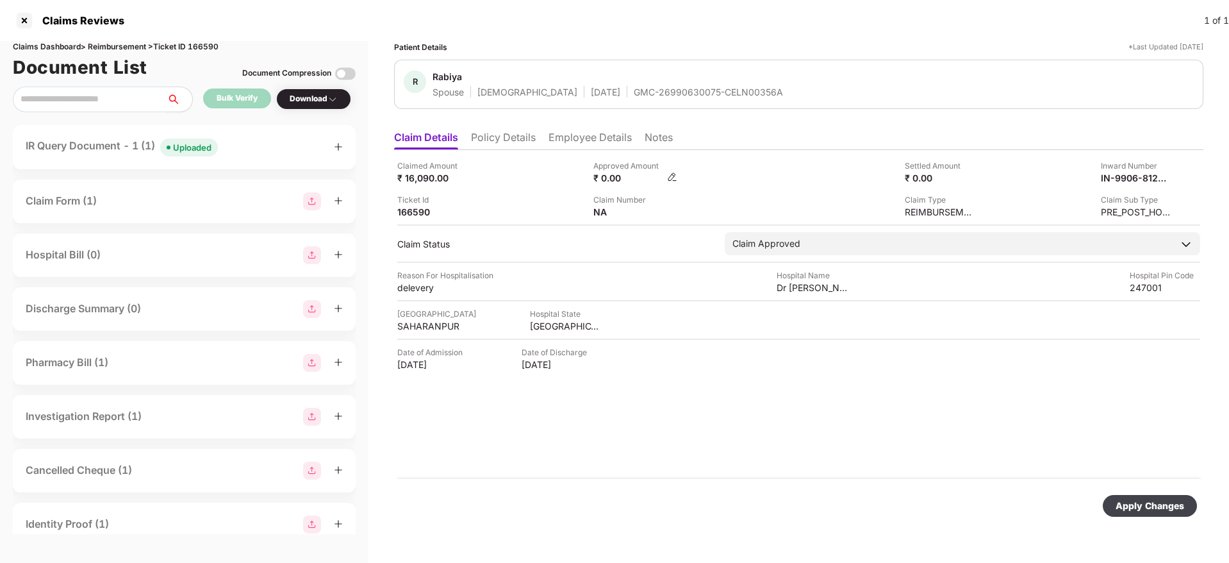
click at [670, 173] on img at bounding box center [672, 177] width 10 height 10
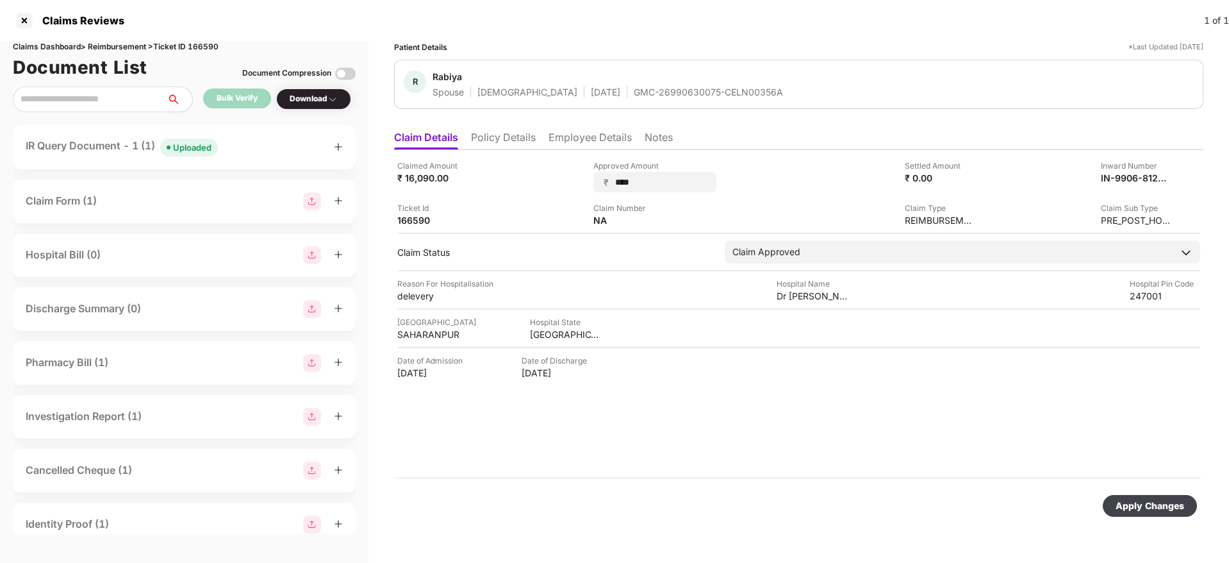
type input "*****"
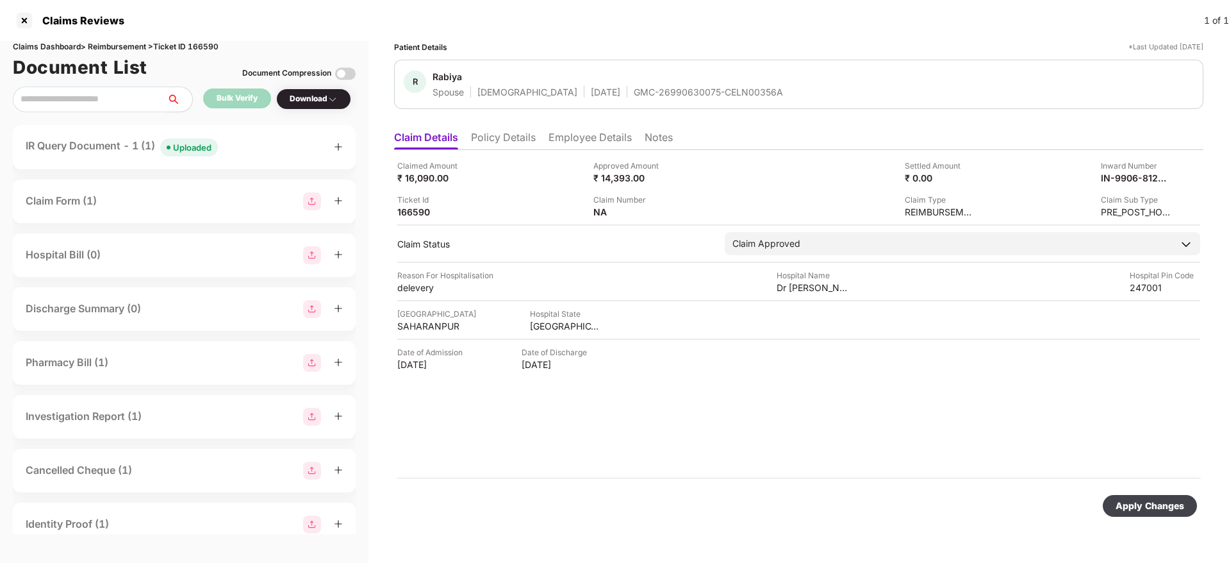
click at [1132, 510] on div "Apply Changes" at bounding box center [1150, 506] width 69 height 14
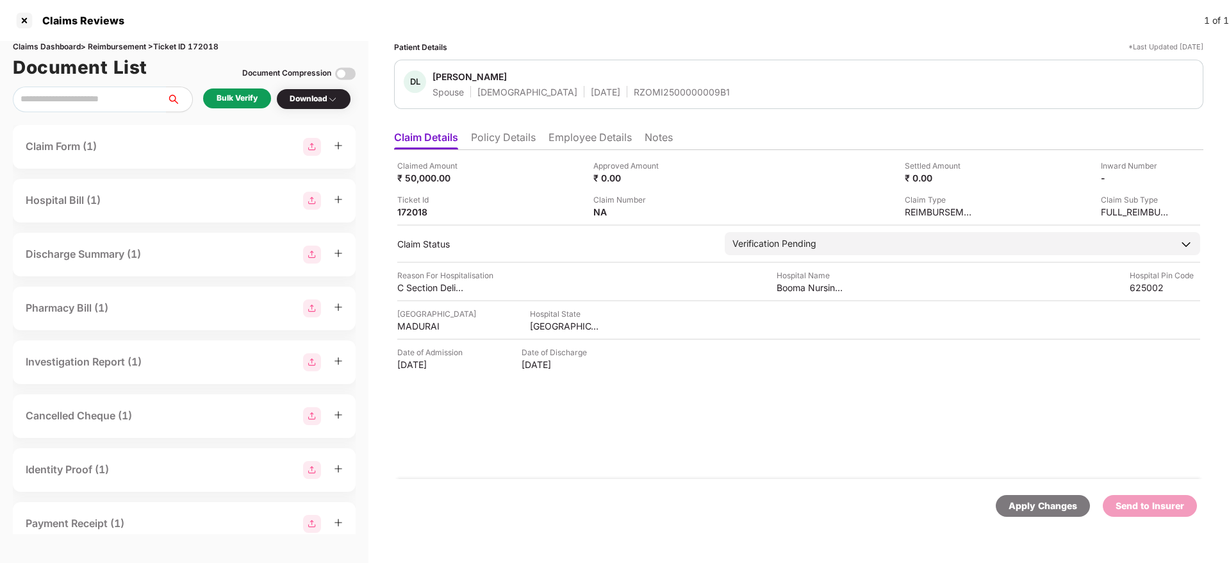
click at [505, 131] on li "Policy Details" at bounding box center [503, 140] width 65 height 19
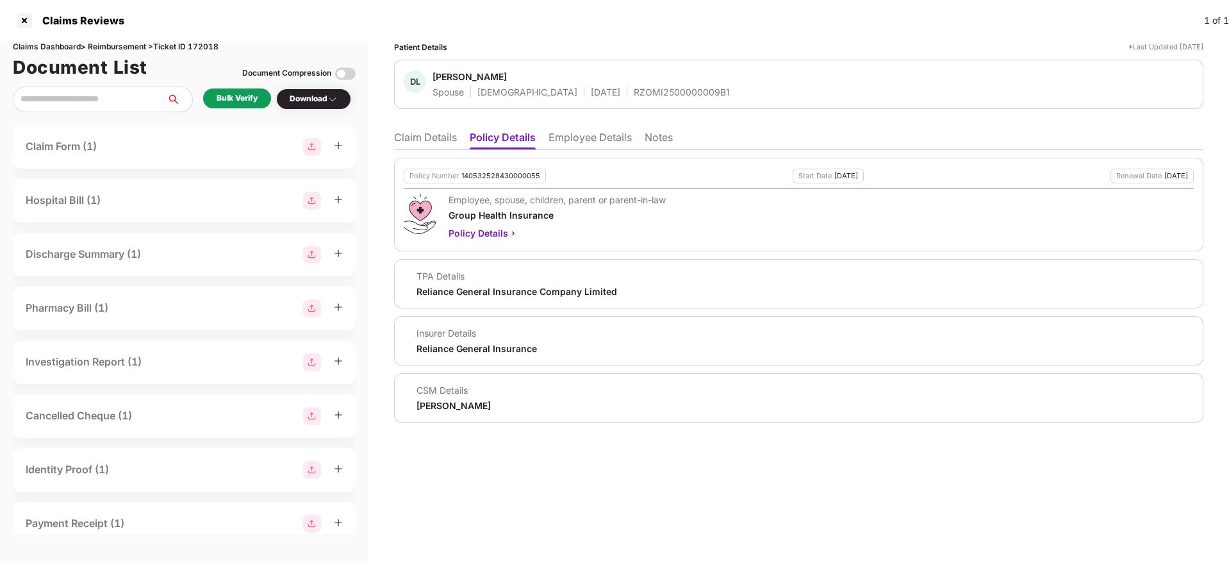
click at [594, 140] on li "Employee Details" at bounding box center [590, 140] width 83 height 19
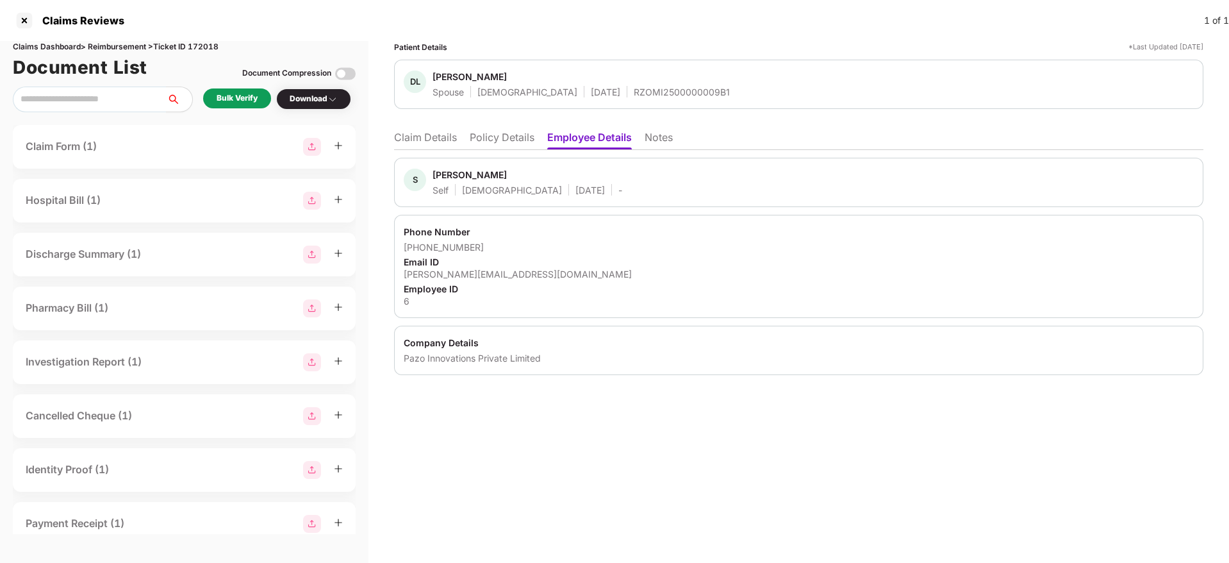
click at [514, 141] on li "Policy Details" at bounding box center [502, 140] width 65 height 19
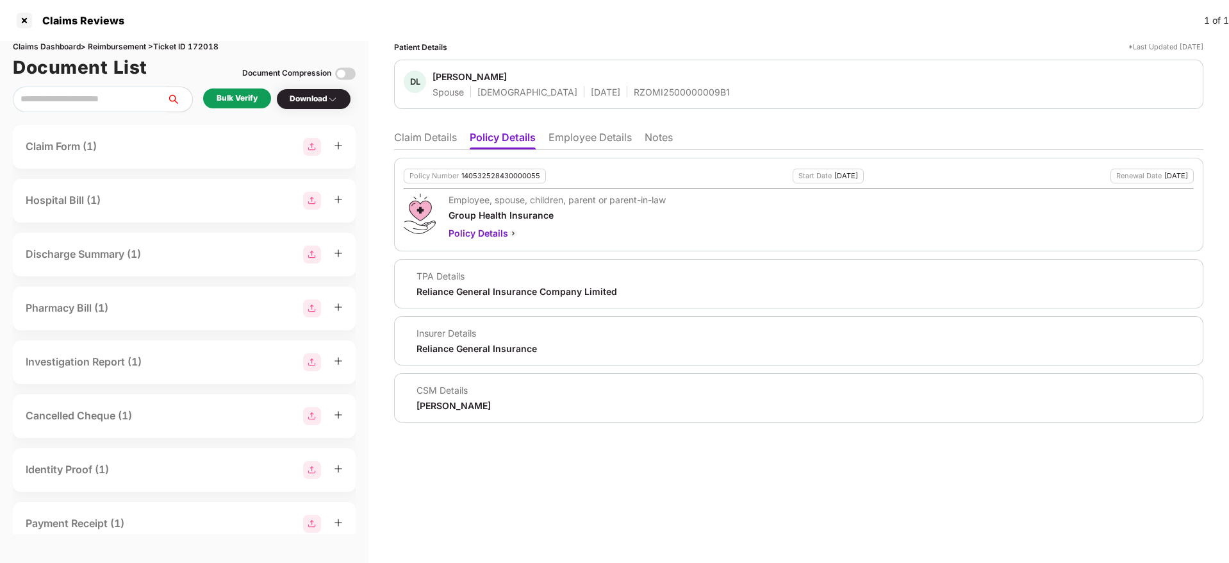
click at [426, 141] on li "Claim Details" at bounding box center [425, 140] width 63 height 19
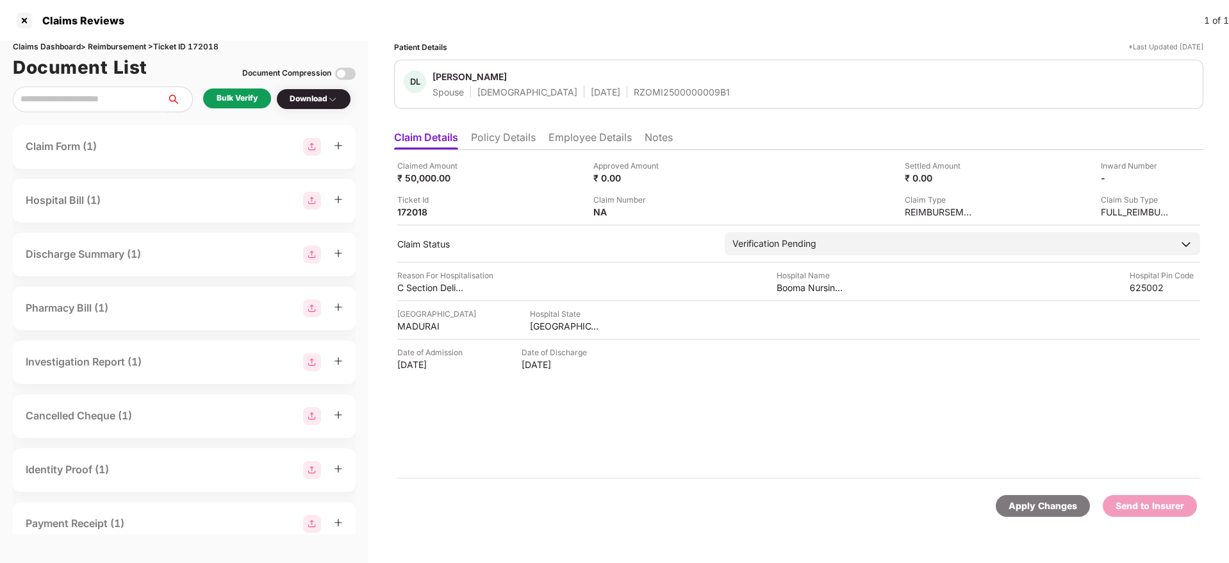
click at [506, 142] on li "Policy Details" at bounding box center [503, 140] width 65 height 19
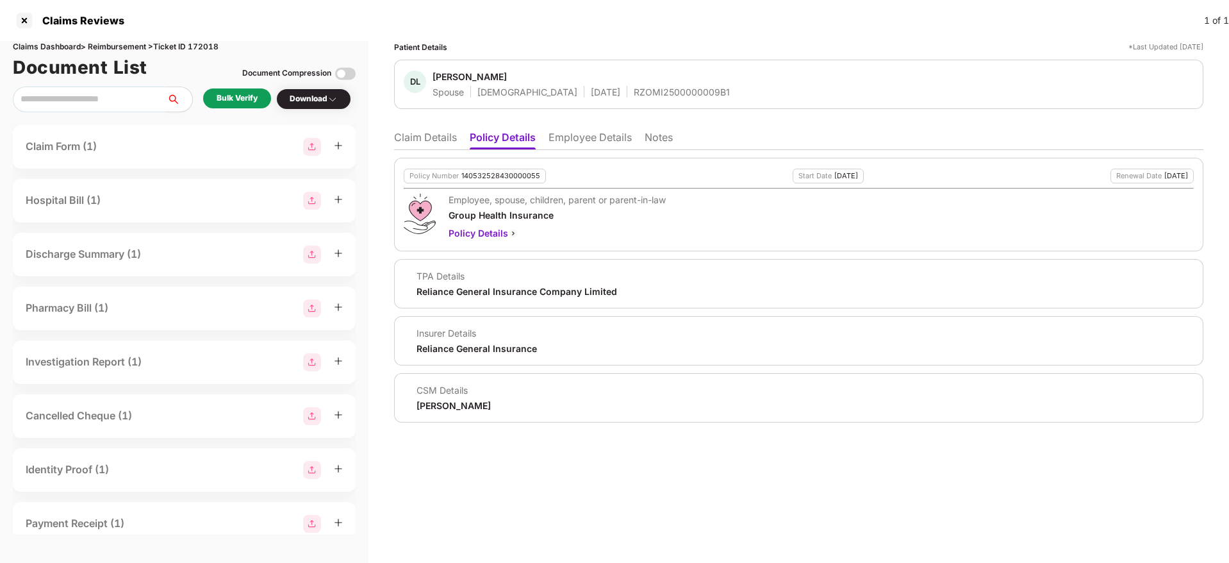
click at [417, 146] on li "Claim Details" at bounding box center [425, 140] width 63 height 19
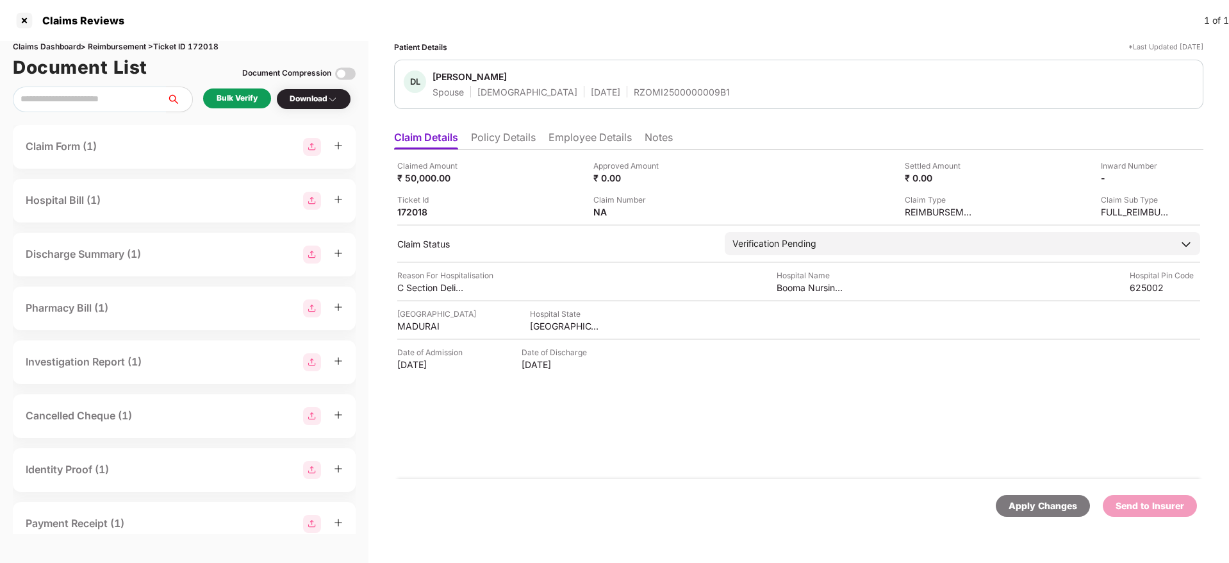
click at [251, 103] on div "Bulk Verify" at bounding box center [237, 98] width 41 height 12
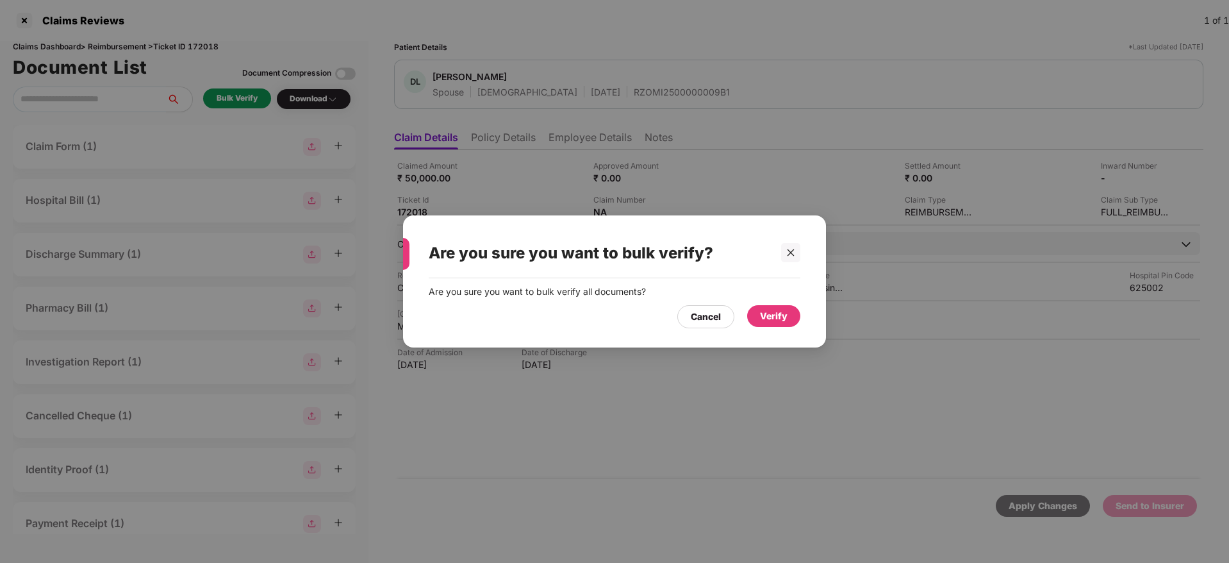
click at [771, 306] on div "Verify" at bounding box center [773, 316] width 53 height 22
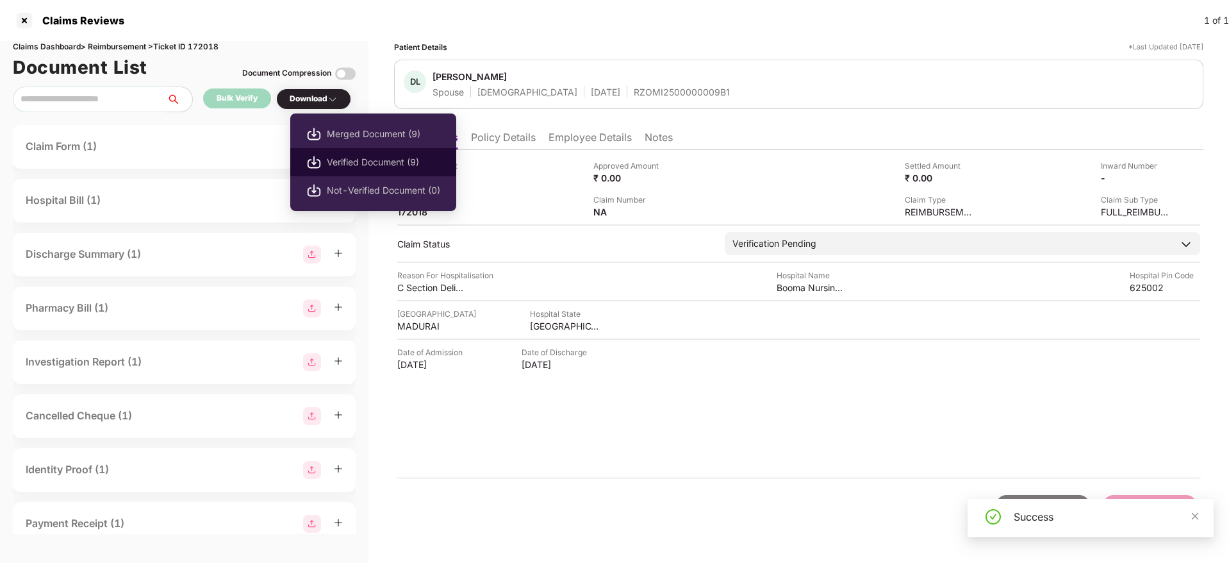
click at [361, 158] on span "Verified Document (9)" at bounding box center [383, 162] width 113 height 14
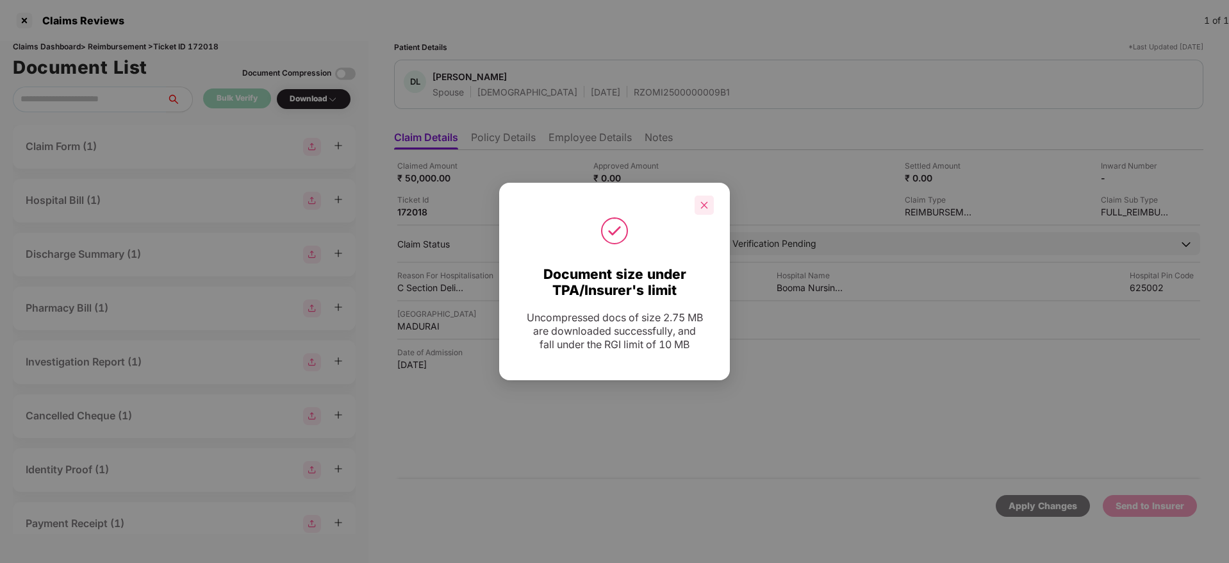
click at [701, 203] on icon "close" at bounding box center [704, 205] width 9 height 9
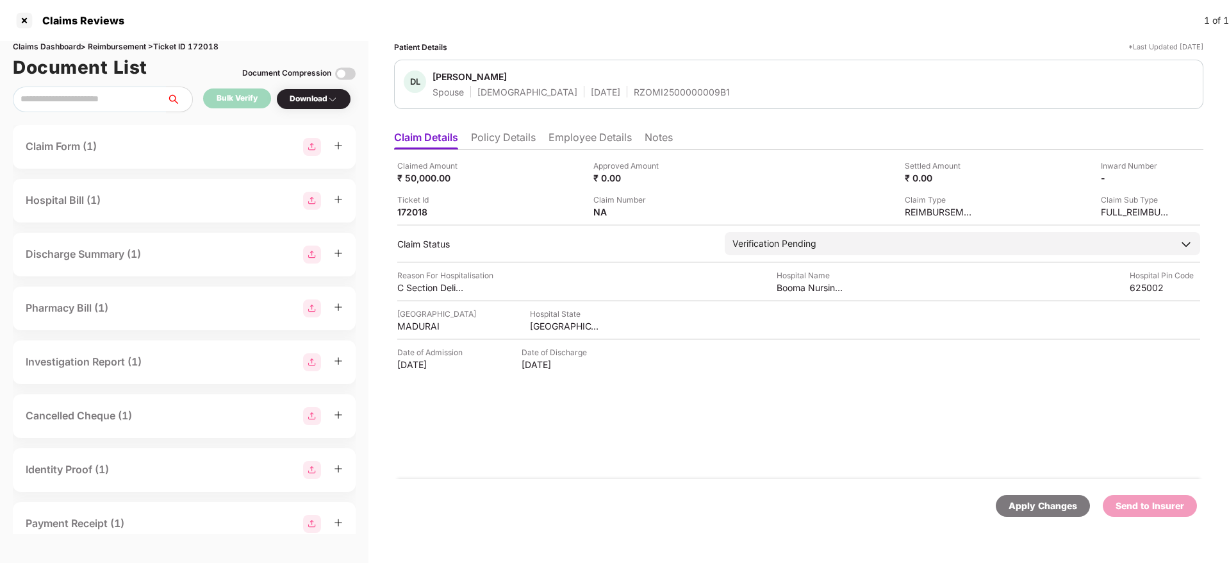
click at [634, 91] on div "RZOMI2500000009B1" at bounding box center [682, 92] width 96 height 12
copy div "RZOMI2500000009B1"
click at [578, 142] on li "Employee Details" at bounding box center [590, 140] width 83 height 19
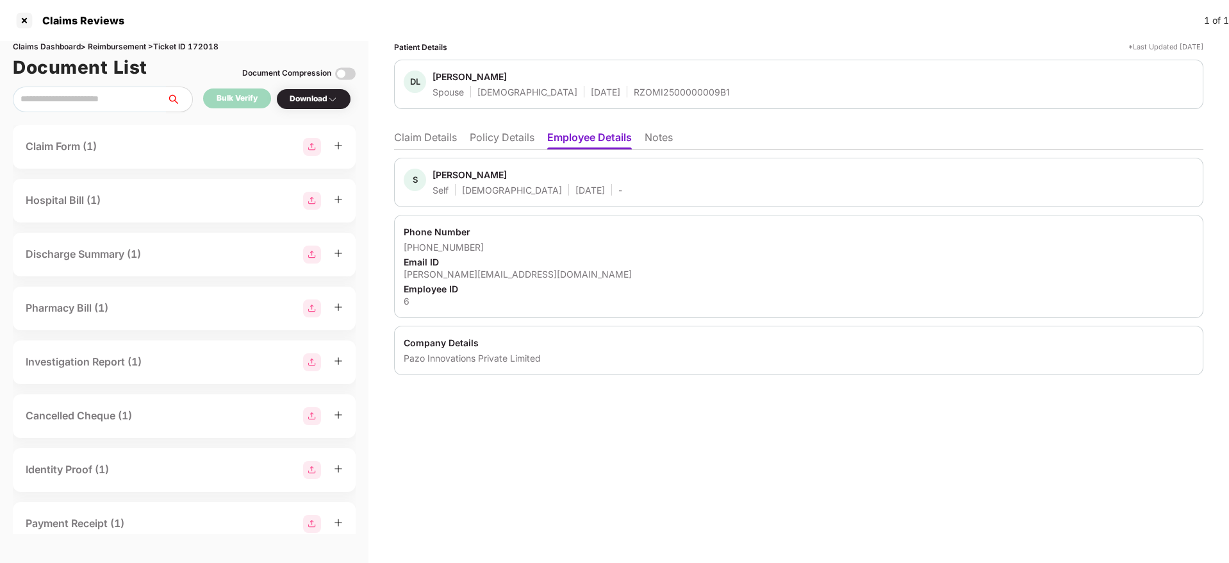
click at [494, 145] on li "Policy Details" at bounding box center [502, 140] width 65 height 19
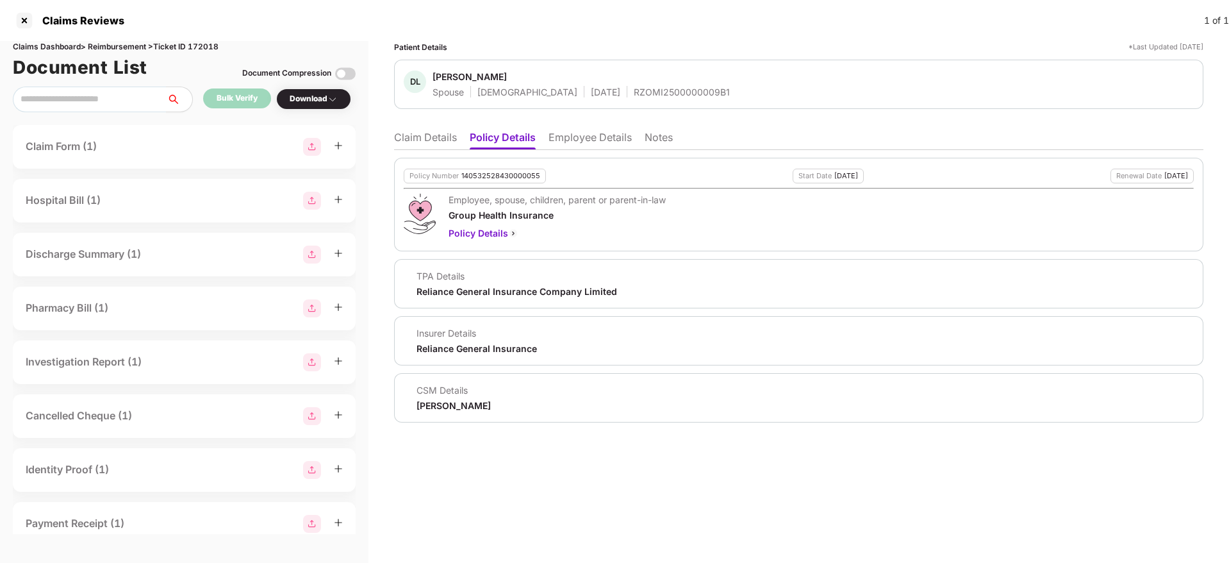
click at [457, 174] on div "Policy Number" at bounding box center [434, 176] width 49 height 8
click at [497, 178] on div "140532528430000055" at bounding box center [501, 176] width 79 height 8
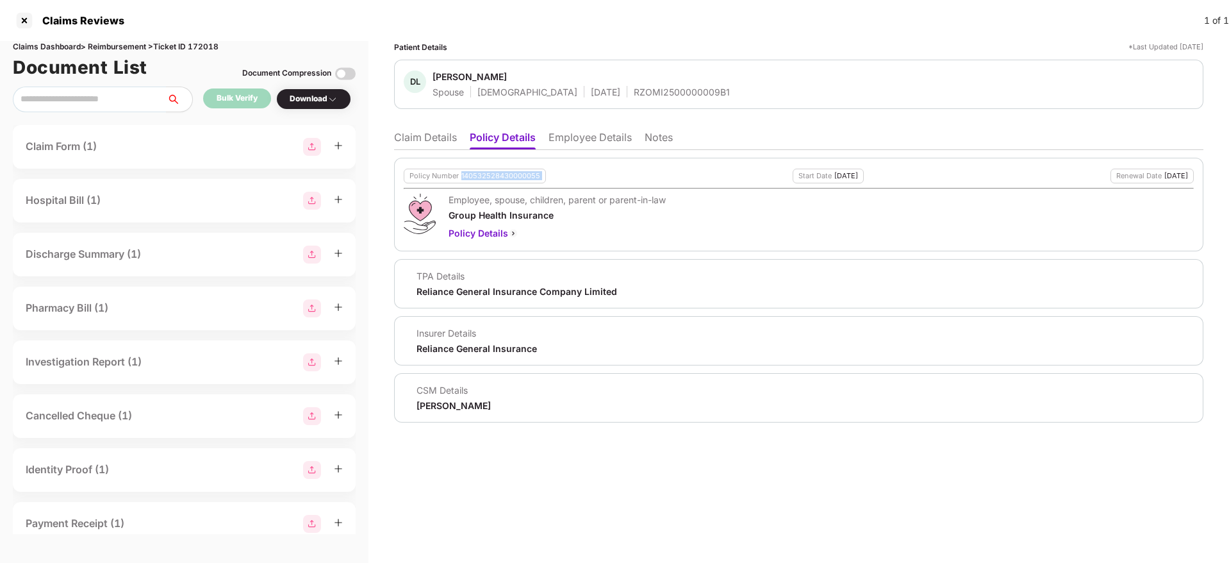
click at [497, 178] on div "140532528430000055" at bounding box center [501, 176] width 79 height 8
copy div "140532528430000055"
click at [426, 133] on li "Claim Details" at bounding box center [425, 140] width 63 height 19
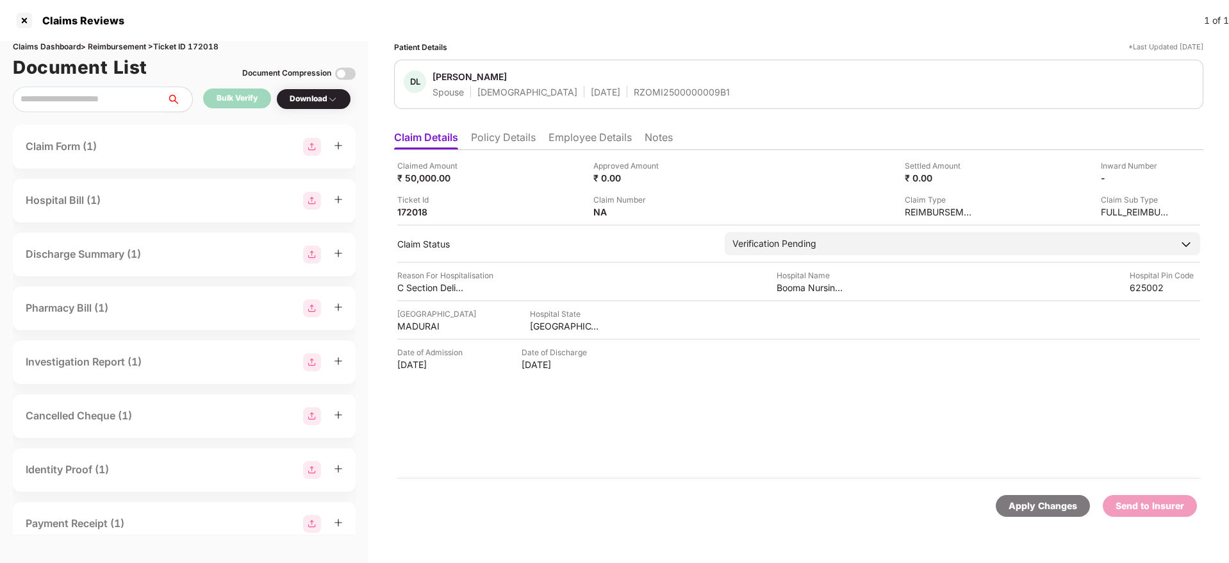
click at [607, 133] on li "Employee Details" at bounding box center [590, 140] width 83 height 19
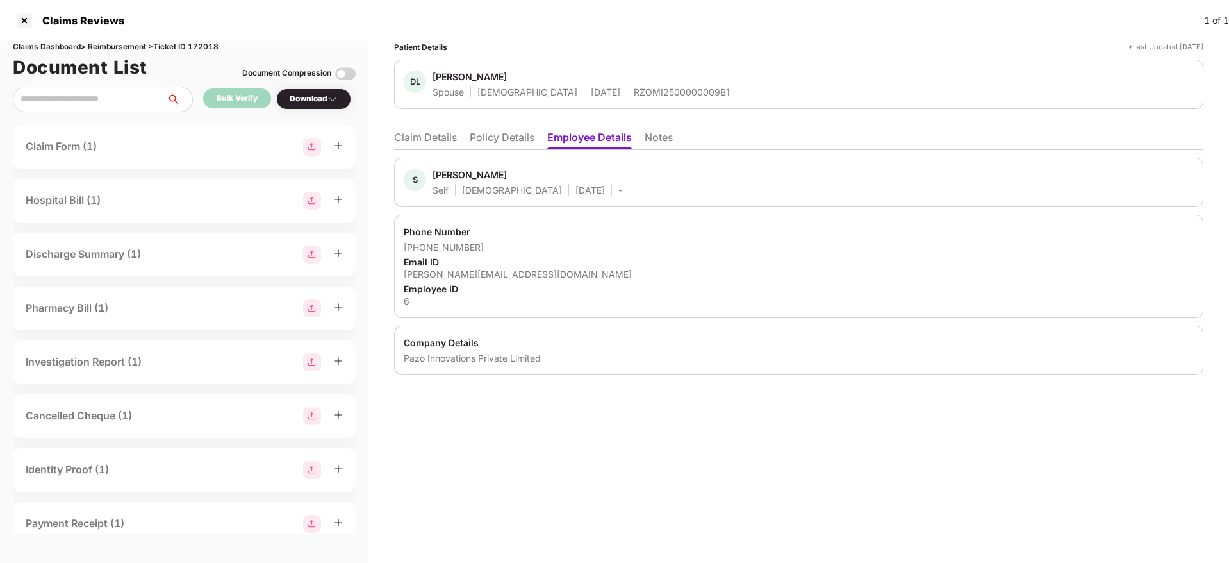
click at [501, 138] on li "Policy Details" at bounding box center [502, 140] width 65 height 19
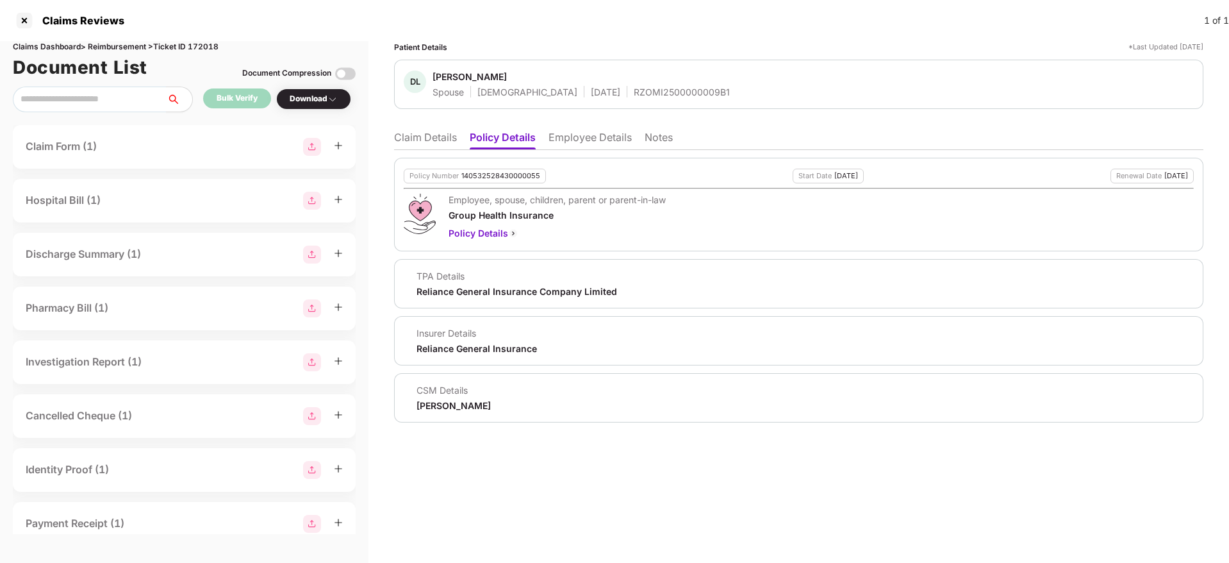
click at [422, 138] on li "Claim Details" at bounding box center [425, 140] width 63 height 19
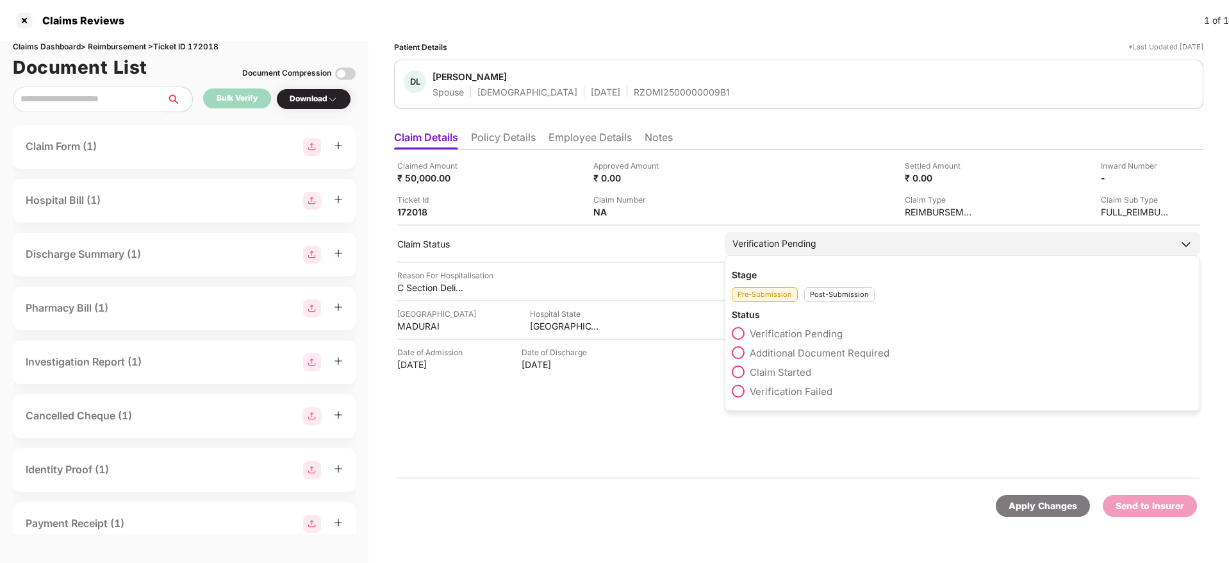
click at [744, 370] on span at bounding box center [738, 371] width 13 height 13
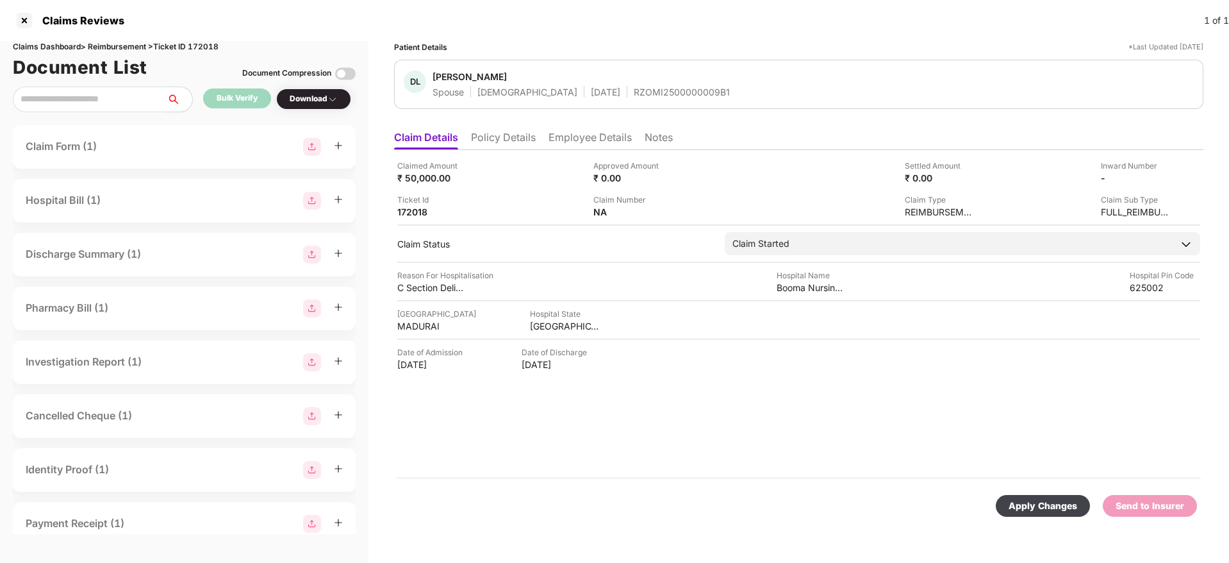
click at [1013, 493] on div "Apply Changes Send to Insurer" at bounding box center [799, 506] width 810 height 54
click at [1035, 504] on div "Apply Changes" at bounding box center [1043, 506] width 69 height 14
click at [519, 133] on li "Policy Details" at bounding box center [503, 140] width 65 height 19
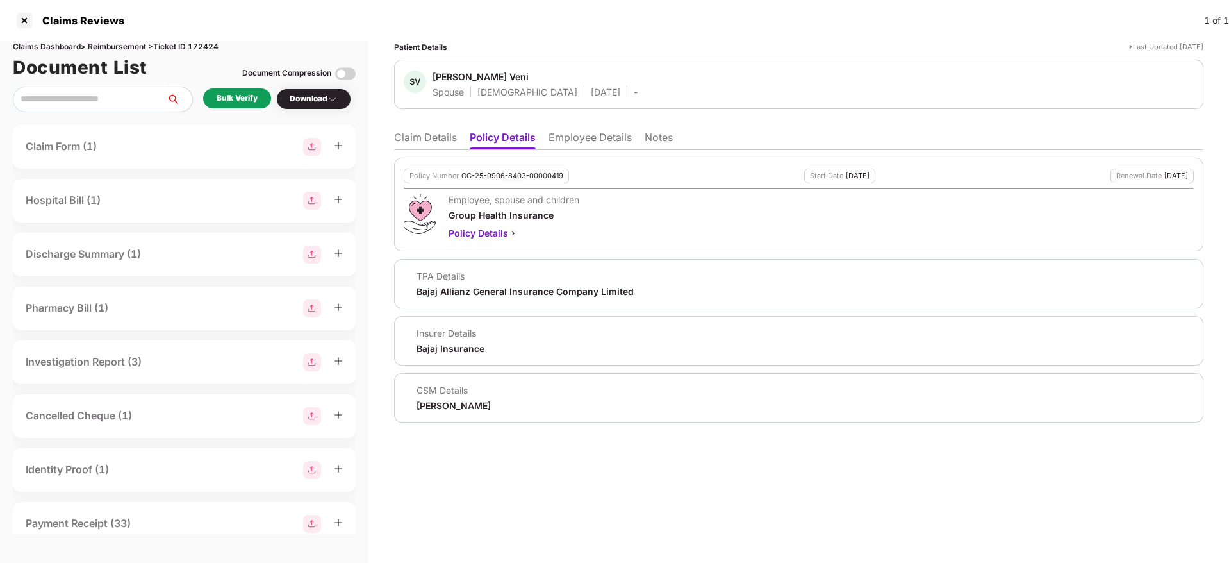
click at [591, 142] on li "Employee Details" at bounding box center [590, 140] width 83 height 19
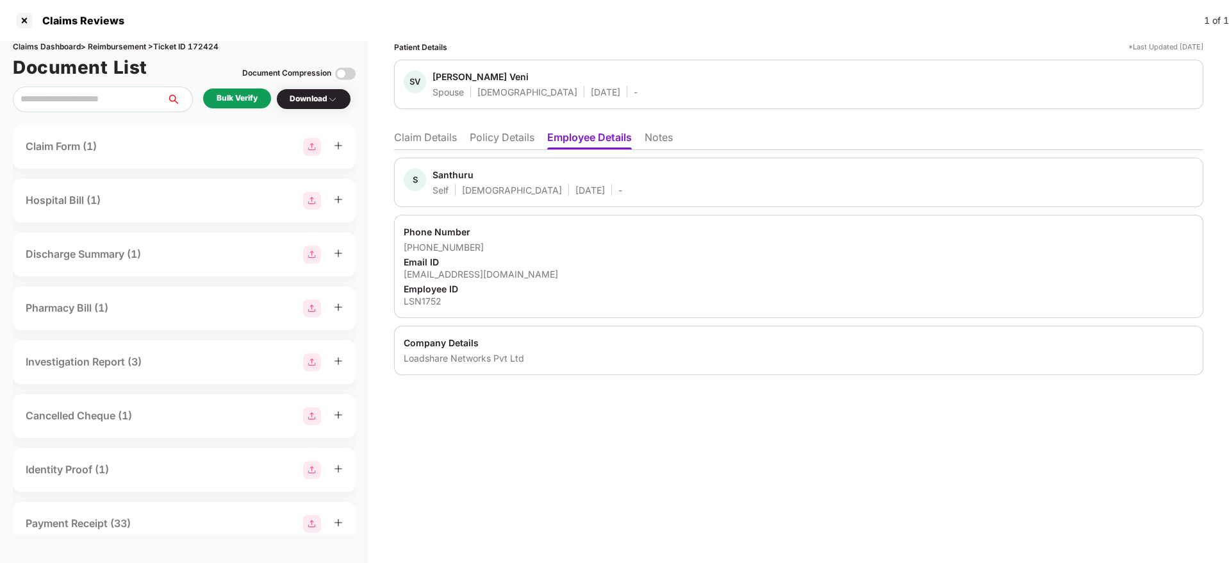
click at [506, 135] on li "Policy Details" at bounding box center [502, 140] width 65 height 19
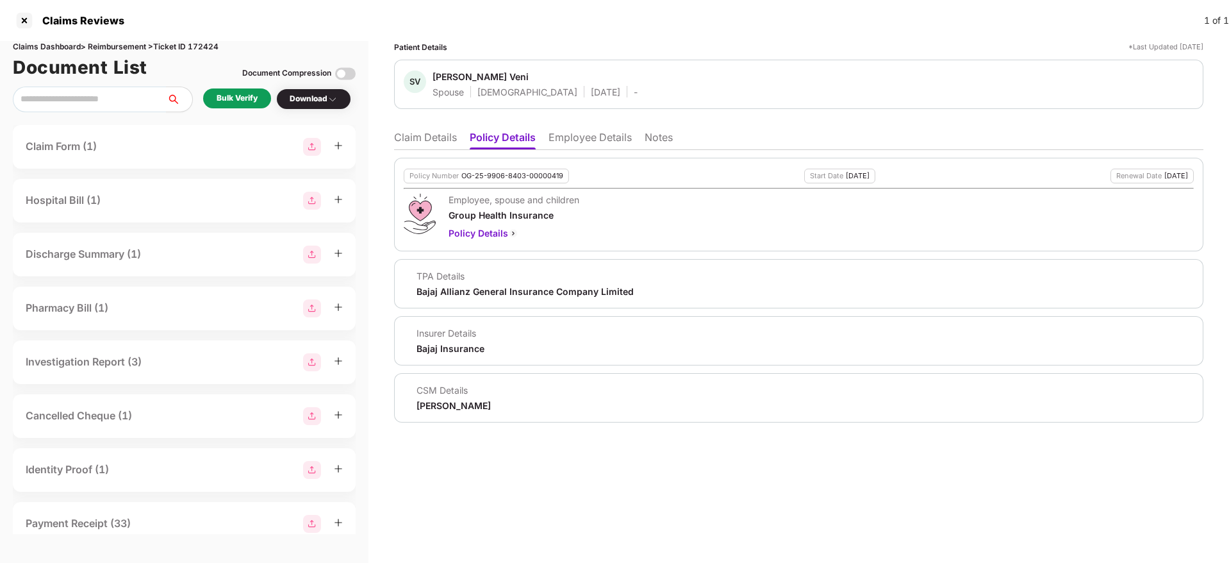
click at [578, 137] on li "Employee Details" at bounding box center [590, 140] width 83 height 19
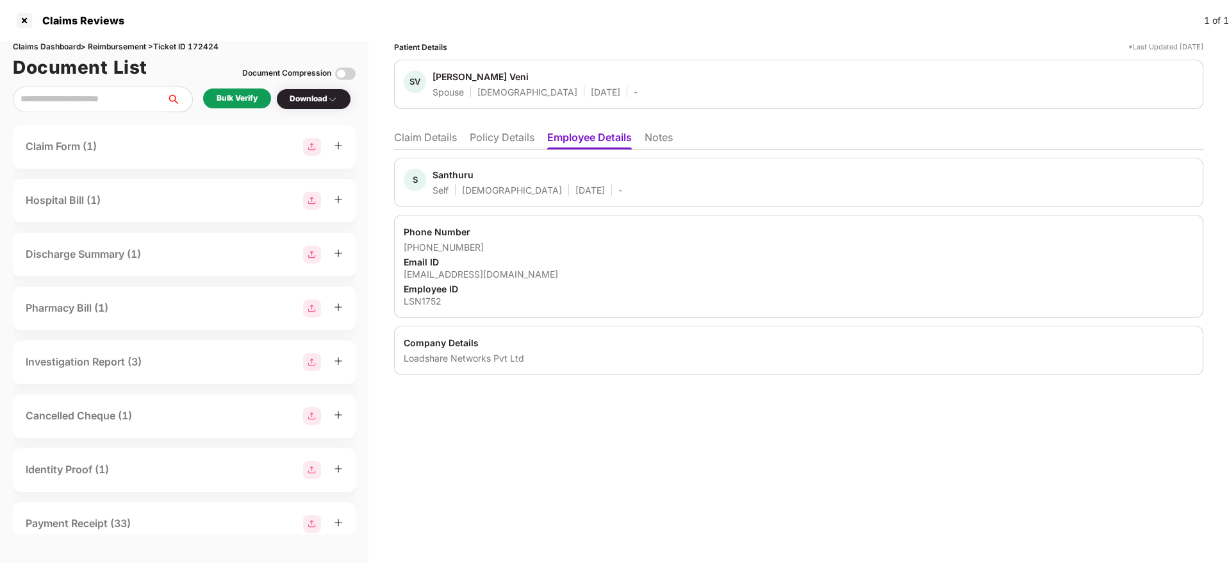
click at [466, 278] on div "[EMAIL_ADDRESS][DOMAIN_NAME]" at bounding box center [799, 274] width 790 height 12
copy div "[EMAIL_ADDRESS][DOMAIN_NAME]"
click at [518, 131] on li "Policy Details" at bounding box center [502, 140] width 65 height 19
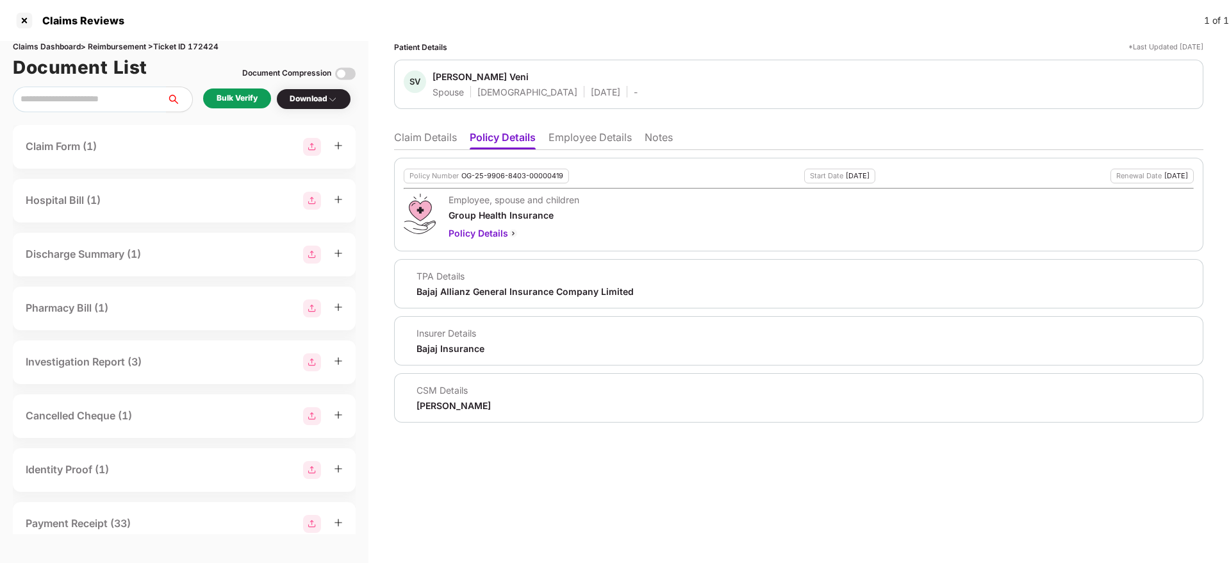
click at [463, 293] on div "Bajaj Allianz General Insurance Company Limited" at bounding box center [525, 291] width 217 height 12
copy div "Bajaj Allianz General Insurance Company Limited"
click at [423, 136] on li "Claim Details" at bounding box center [425, 140] width 63 height 19
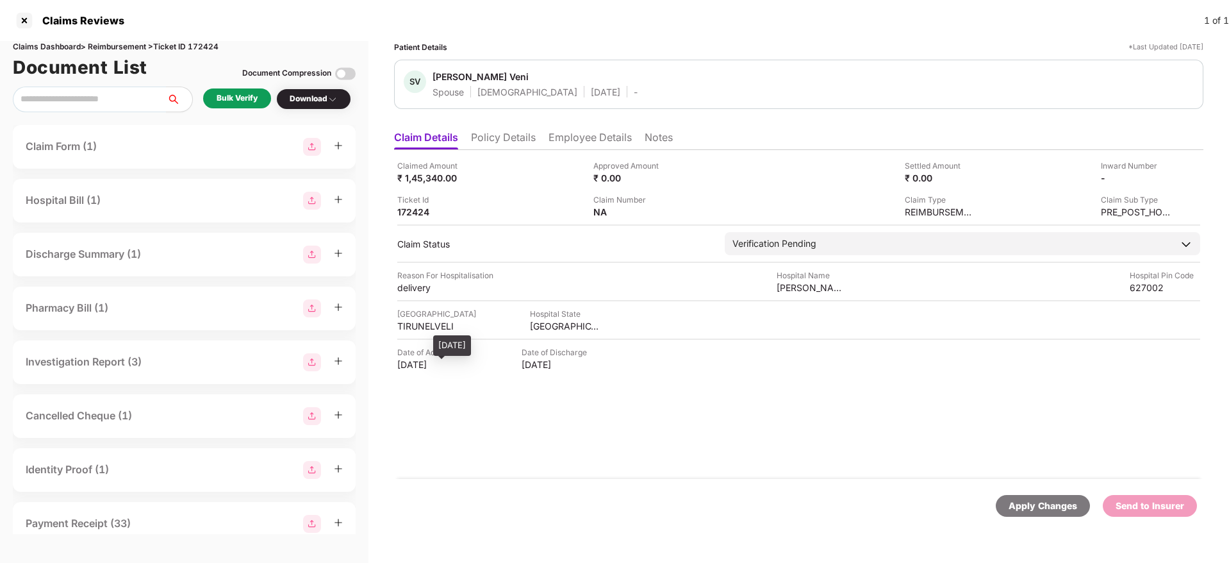
click at [422, 365] on div "[DATE]" at bounding box center [432, 364] width 71 height 12
click at [422, 365] on div "17 Aug 2025" at bounding box center [432, 364] width 71 height 12
copy div "17 Aug 2025"
click at [567, 139] on li "Employee Details" at bounding box center [590, 140] width 83 height 19
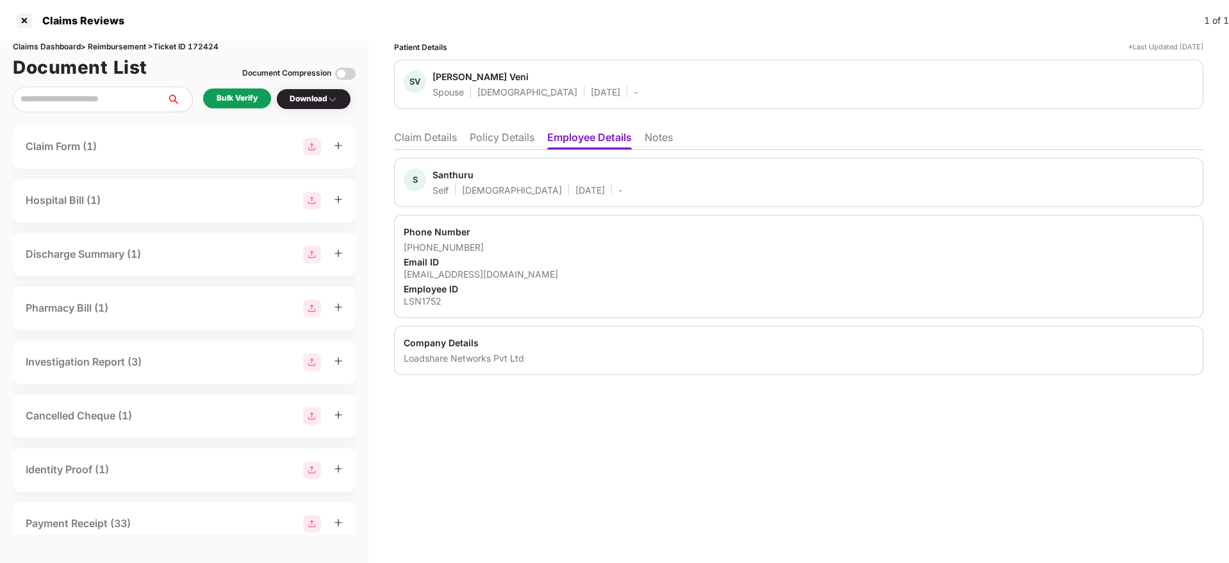
click at [420, 144] on li "Claim Details" at bounding box center [425, 140] width 63 height 19
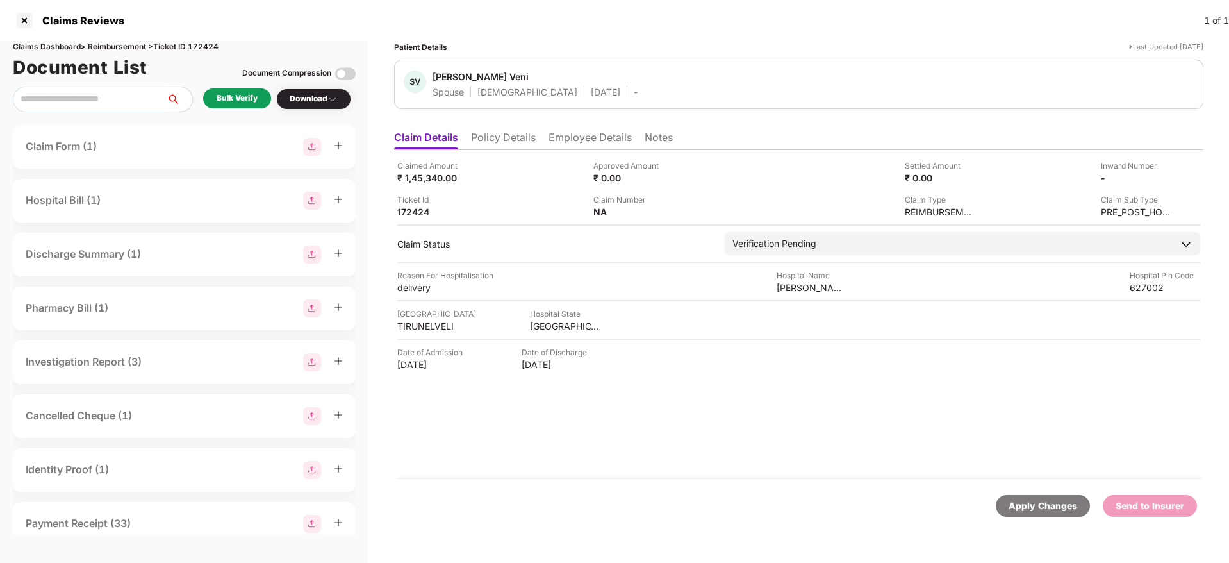
click at [494, 138] on li "Policy Details" at bounding box center [503, 140] width 65 height 19
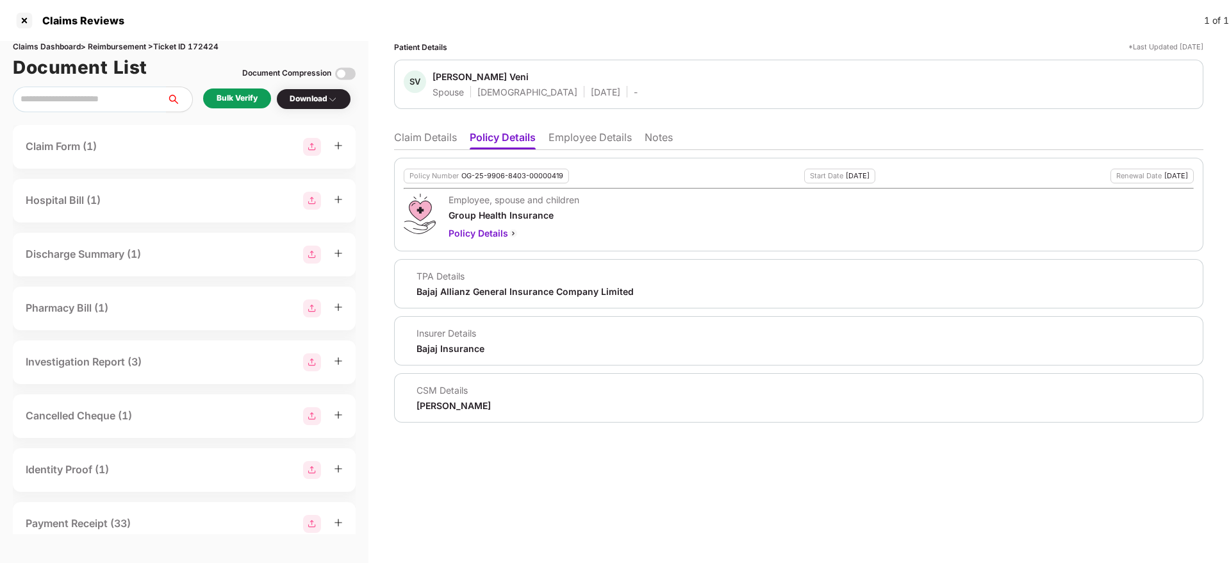
click at [256, 93] on div "Bulk Verify" at bounding box center [237, 98] width 41 height 12
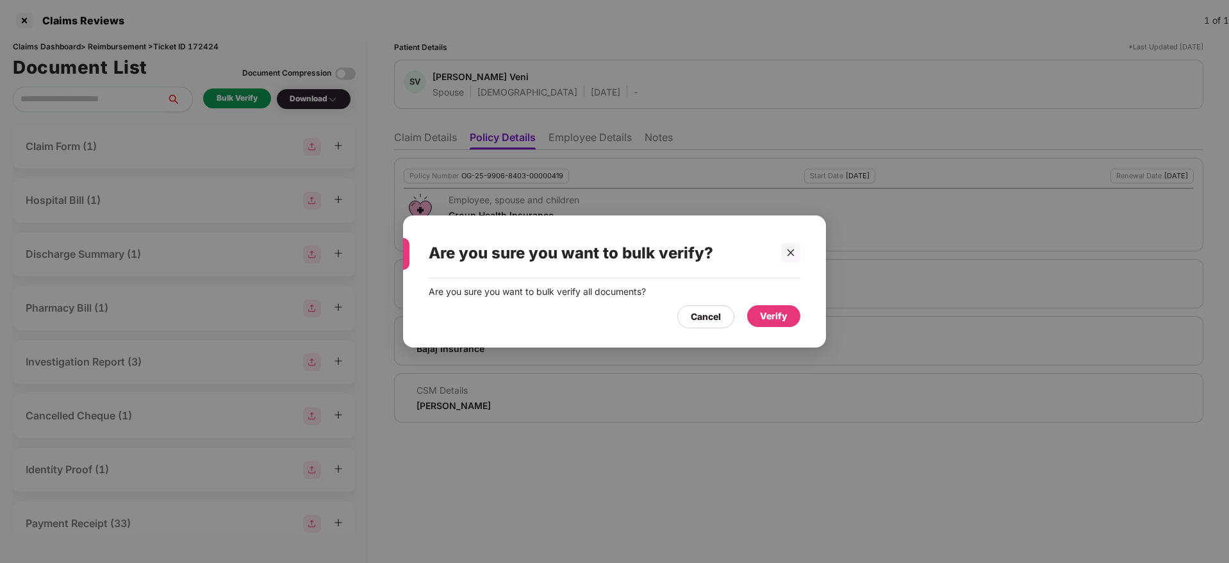
click at [765, 310] on div "Verify" at bounding box center [774, 316] width 28 height 14
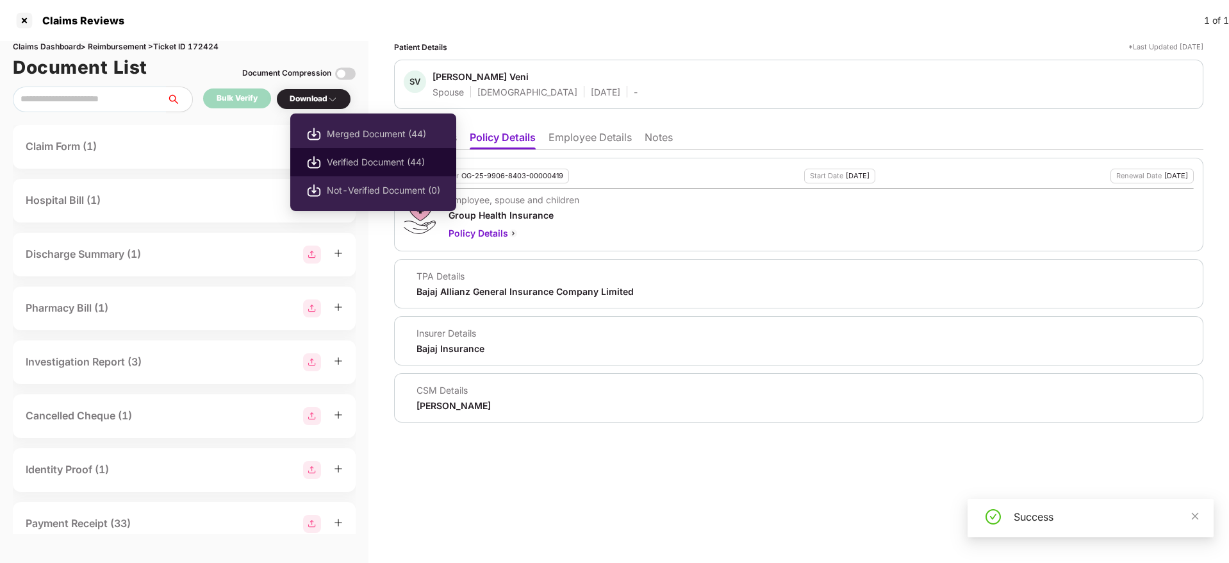
click at [354, 157] on span "Verified Document (44)" at bounding box center [383, 162] width 113 height 14
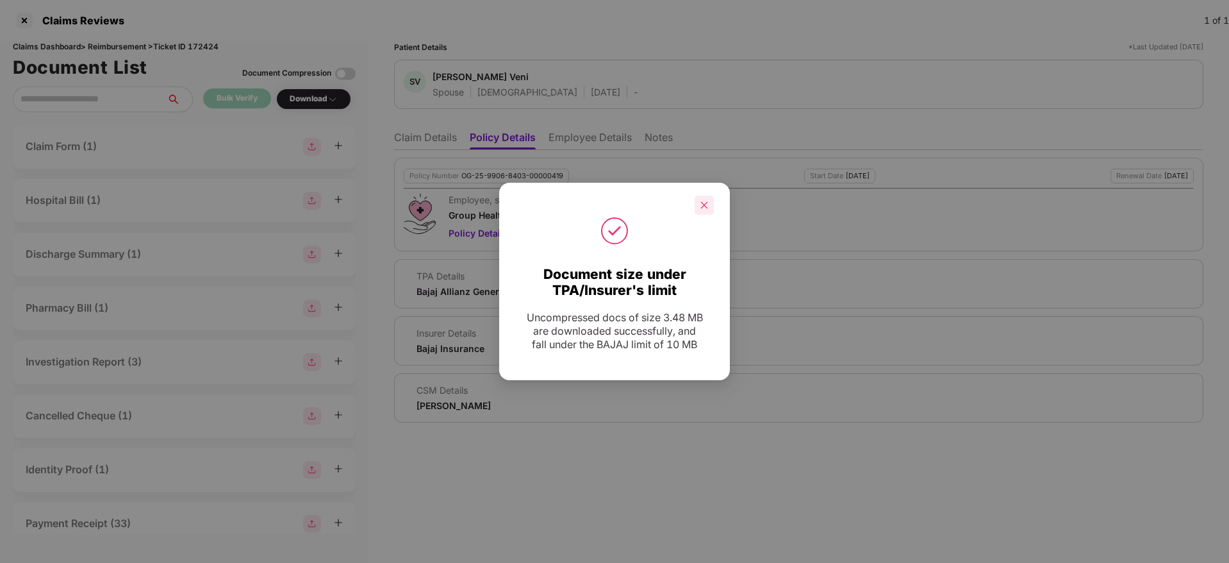
click at [701, 210] on div at bounding box center [704, 204] width 19 height 19
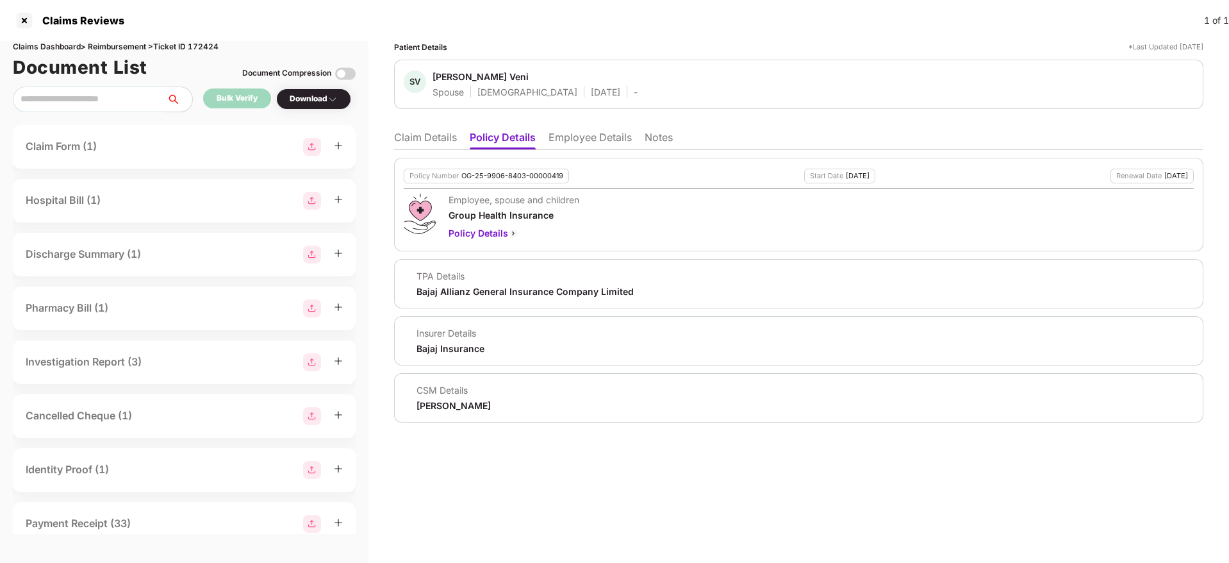
click at [439, 144] on li "Claim Details" at bounding box center [425, 140] width 63 height 19
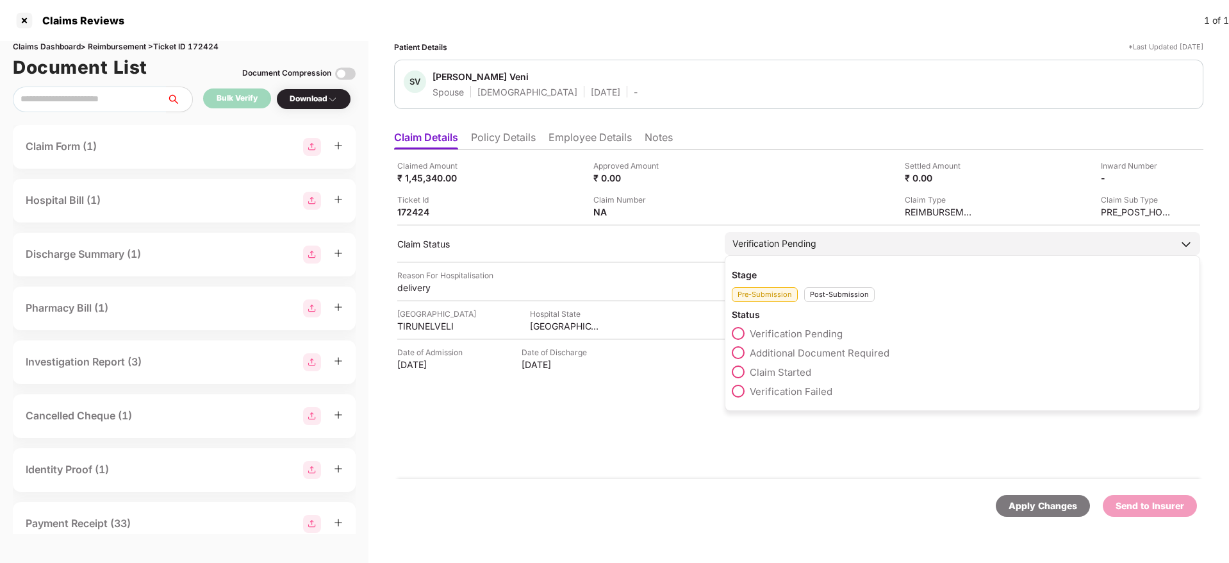
click at [735, 373] on span at bounding box center [738, 371] width 13 height 13
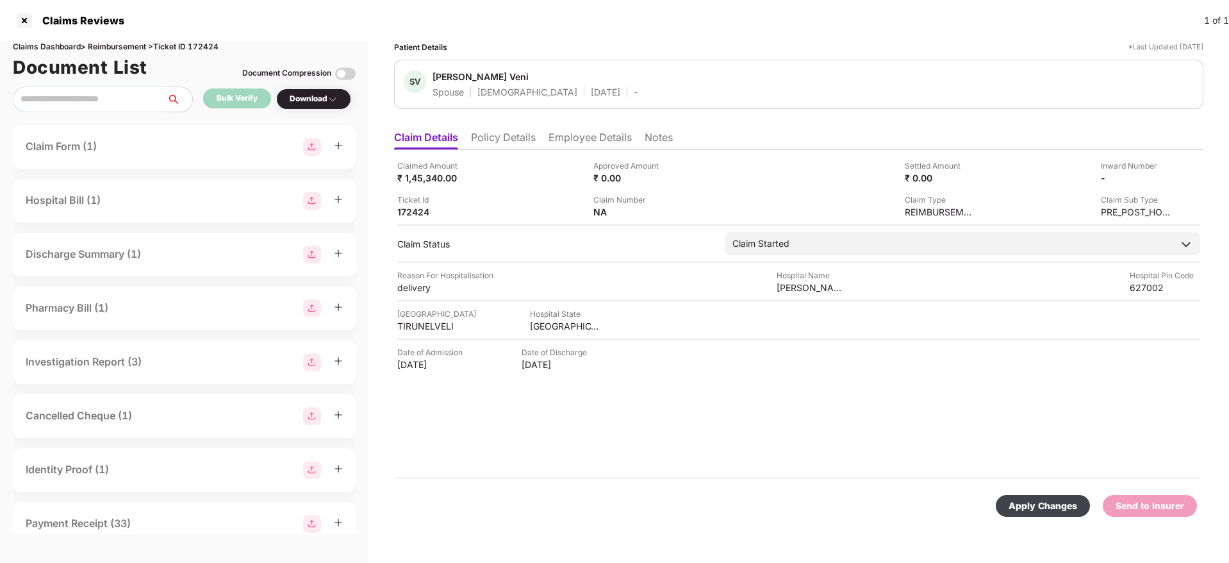
click at [1040, 495] on div "Apply Changes" at bounding box center [1043, 506] width 94 height 22
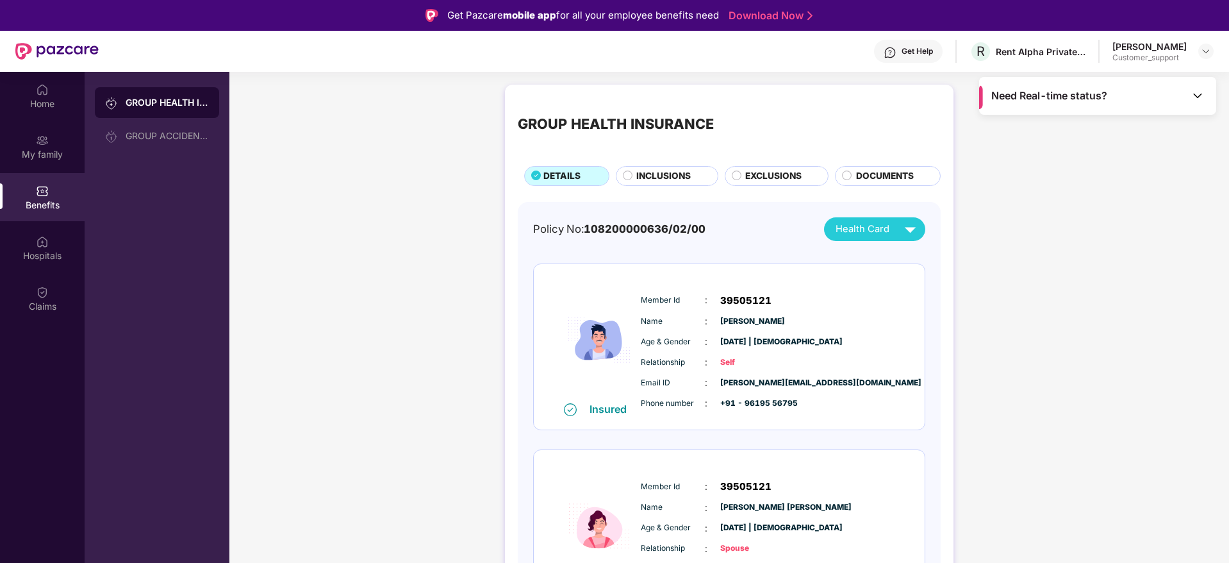
scroll to position [126, 0]
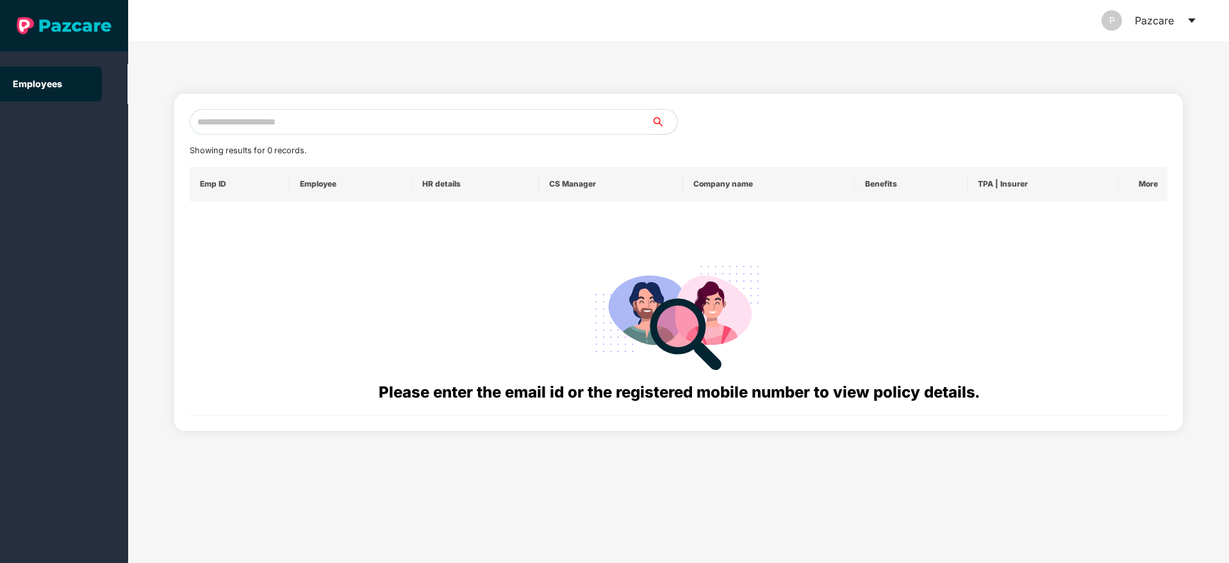
click at [261, 119] on input "text" at bounding box center [421, 122] width 462 height 26
paste input "**********"
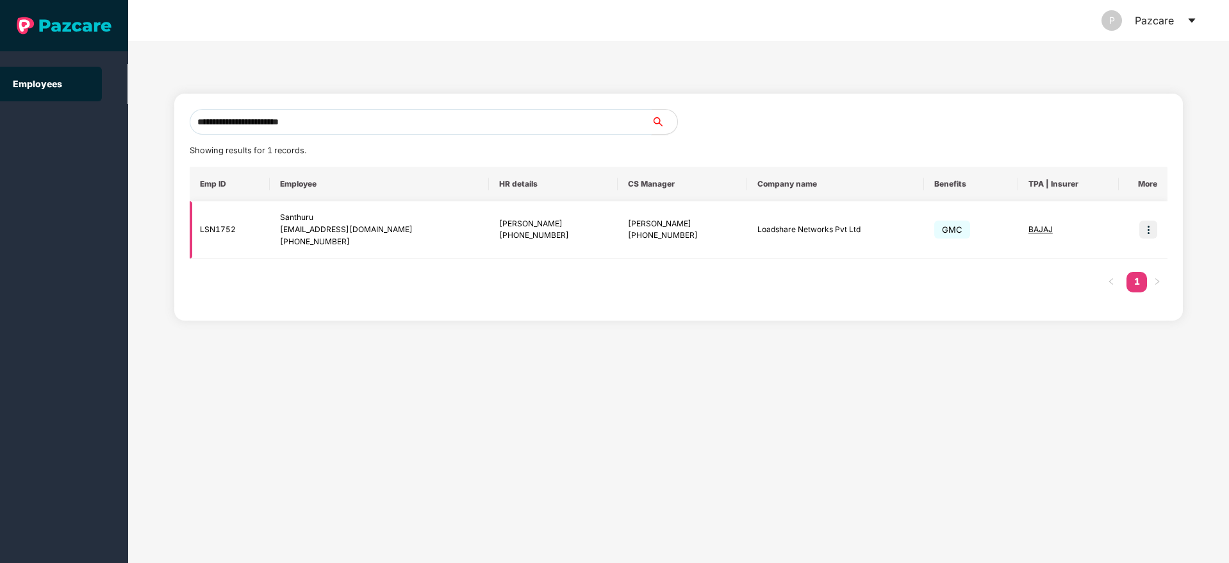
type input "**********"
click at [1151, 230] on img at bounding box center [1149, 229] width 18 height 18
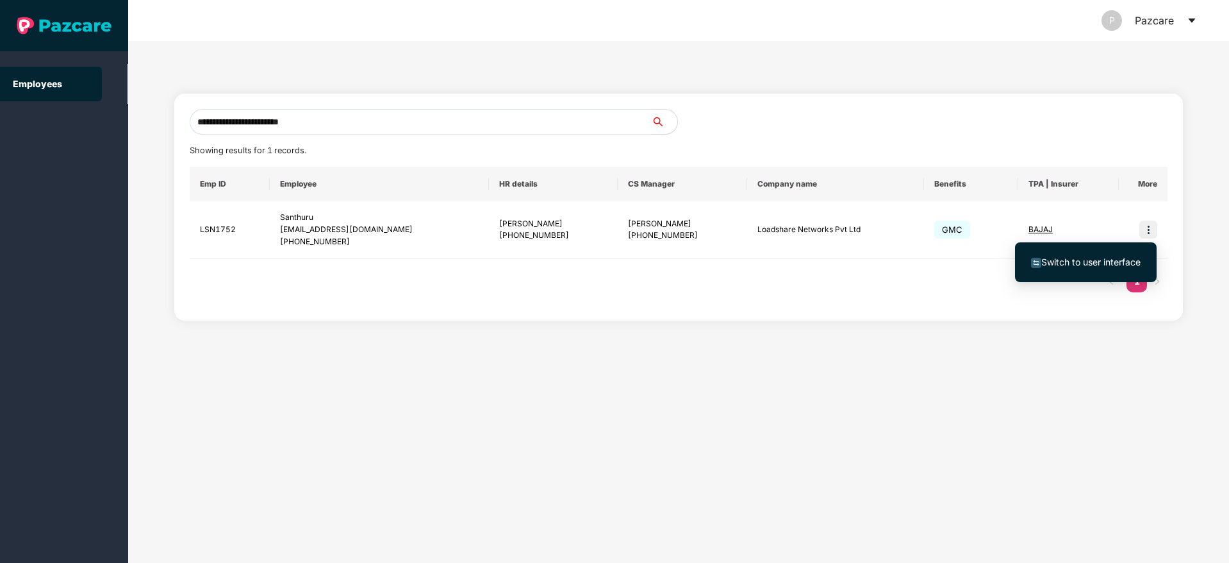
click at [1079, 258] on span "Switch to user interface" at bounding box center [1091, 261] width 99 height 11
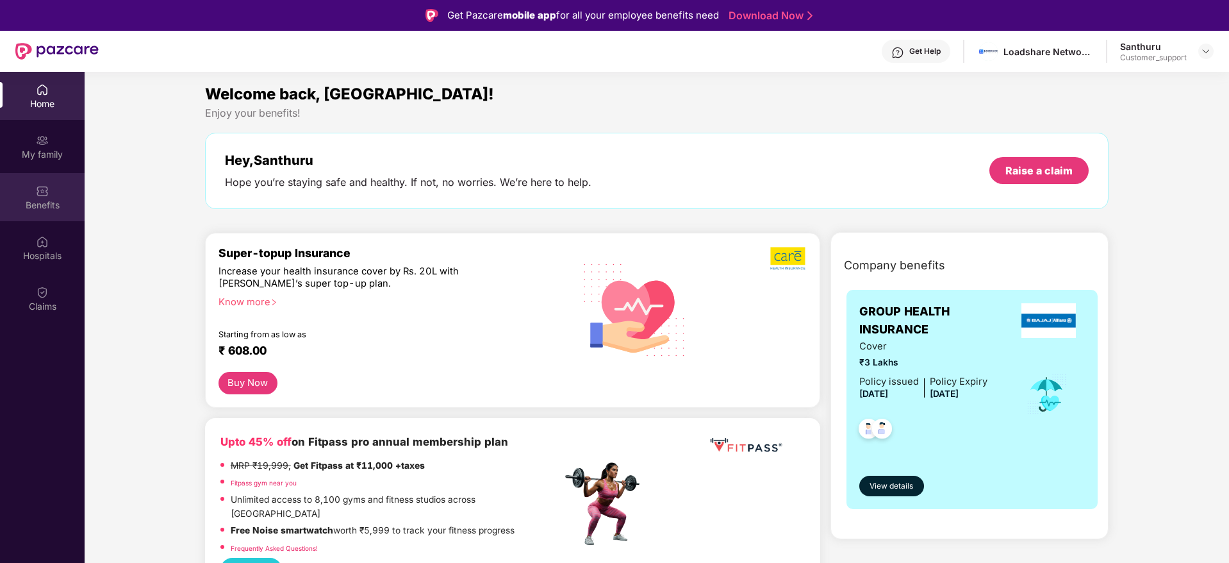
click at [32, 205] on div "Benefits" at bounding box center [42, 205] width 85 height 13
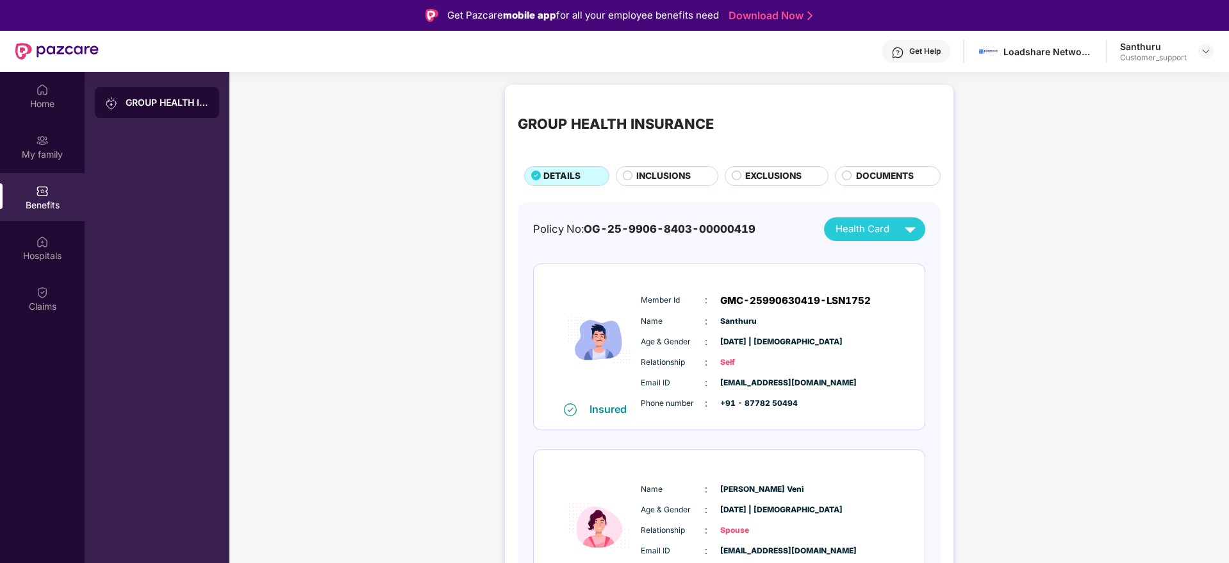
click at [933, 53] on div "Get Help" at bounding box center [925, 51] width 31 height 10
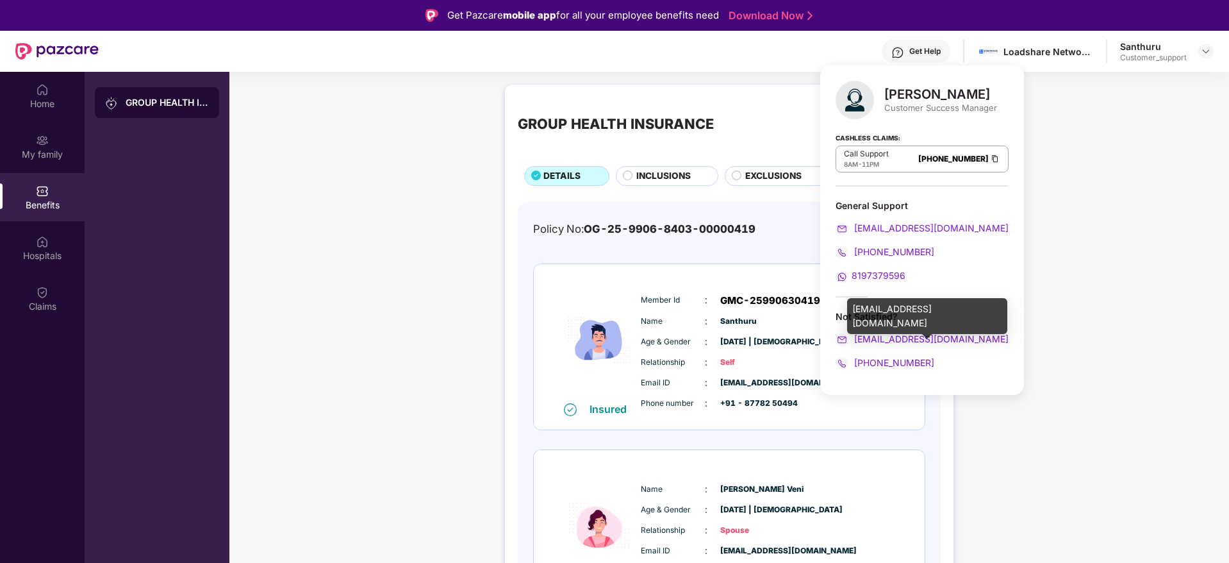
click at [899, 307] on div "marrisha.gupta@pazcare.com" at bounding box center [927, 316] width 160 height 36
copy div "marrisha.gupta@pazcare.com"
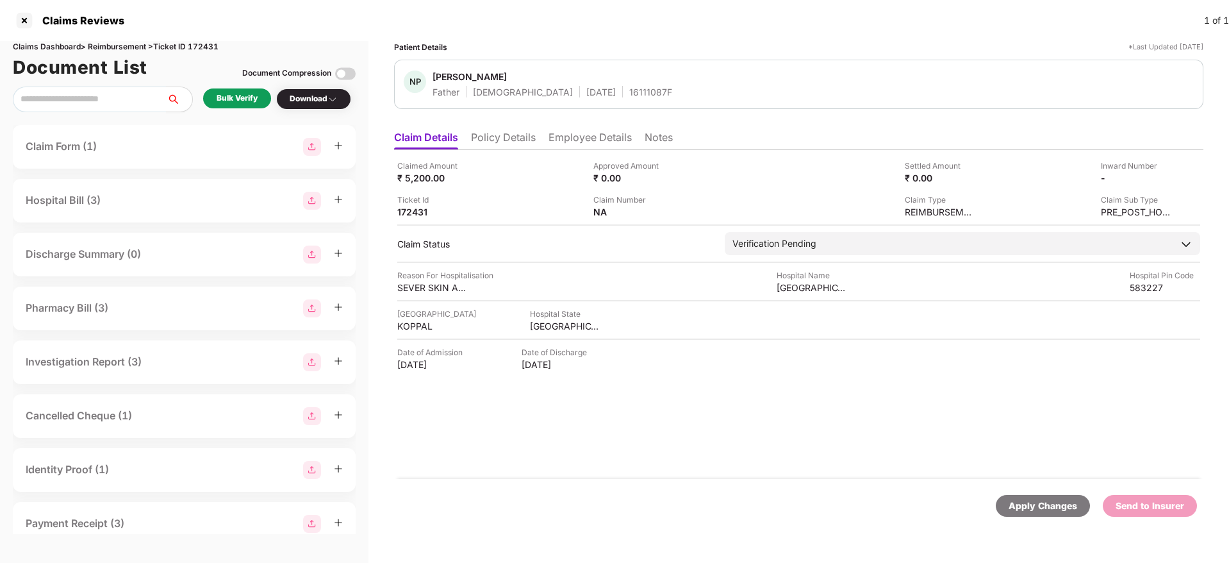
click at [490, 138] on li "Policy Details" at bounding box center [503, 140] width 65 height 19
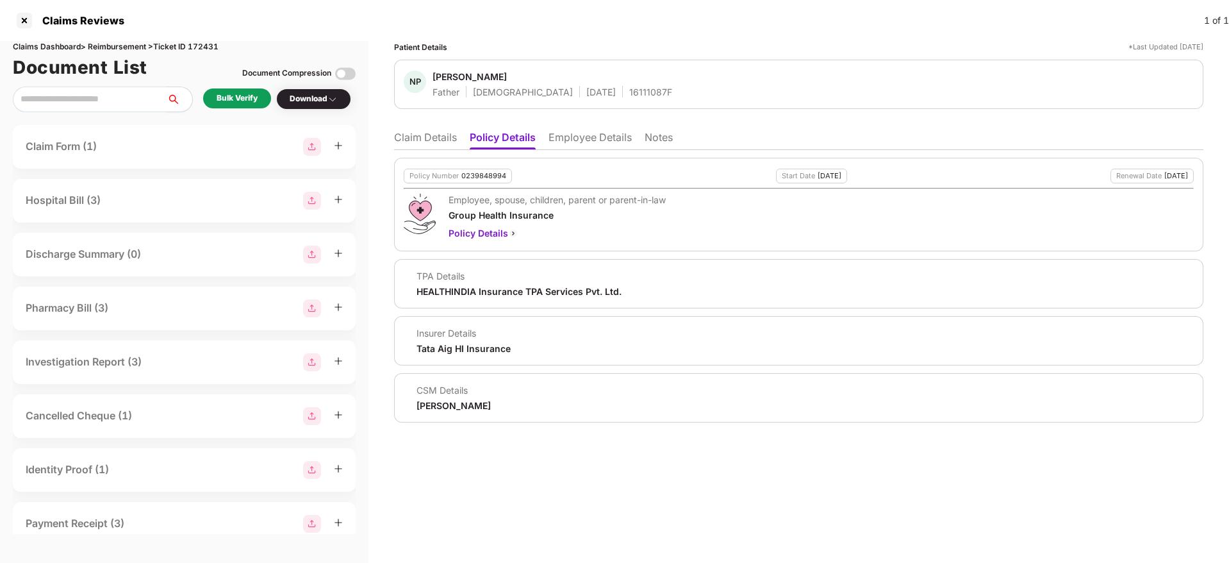
click at [588, 139] on li "Employee Details" at bounding box center [590, 140] width 83 height 19
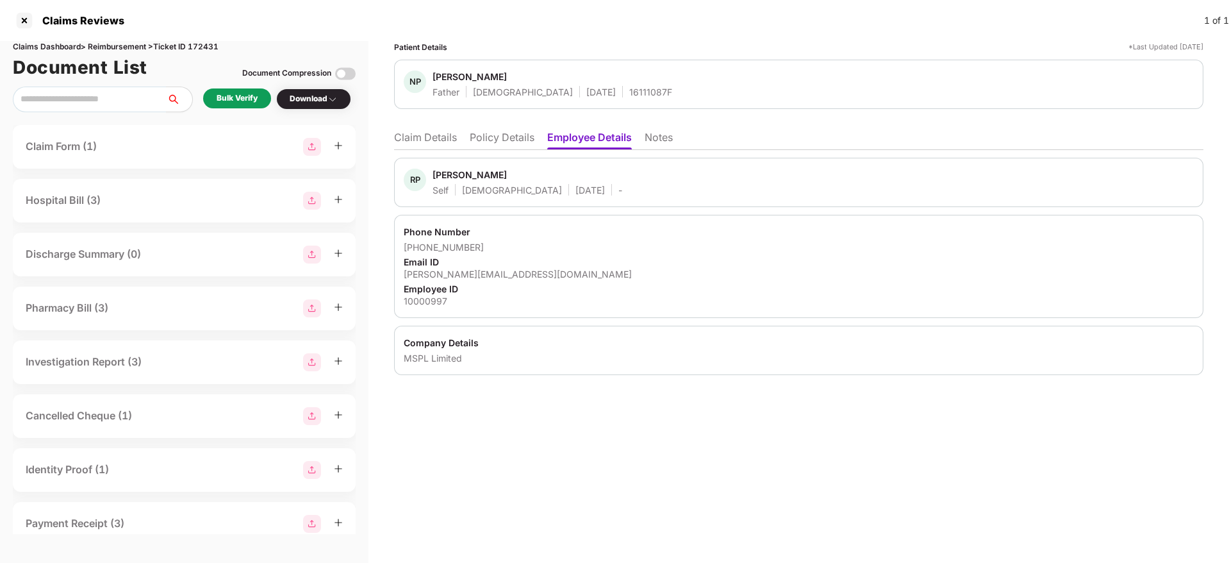
click at [488, 142] on li "Policy Details" at bounding box center [502, 140] width 65 height 19
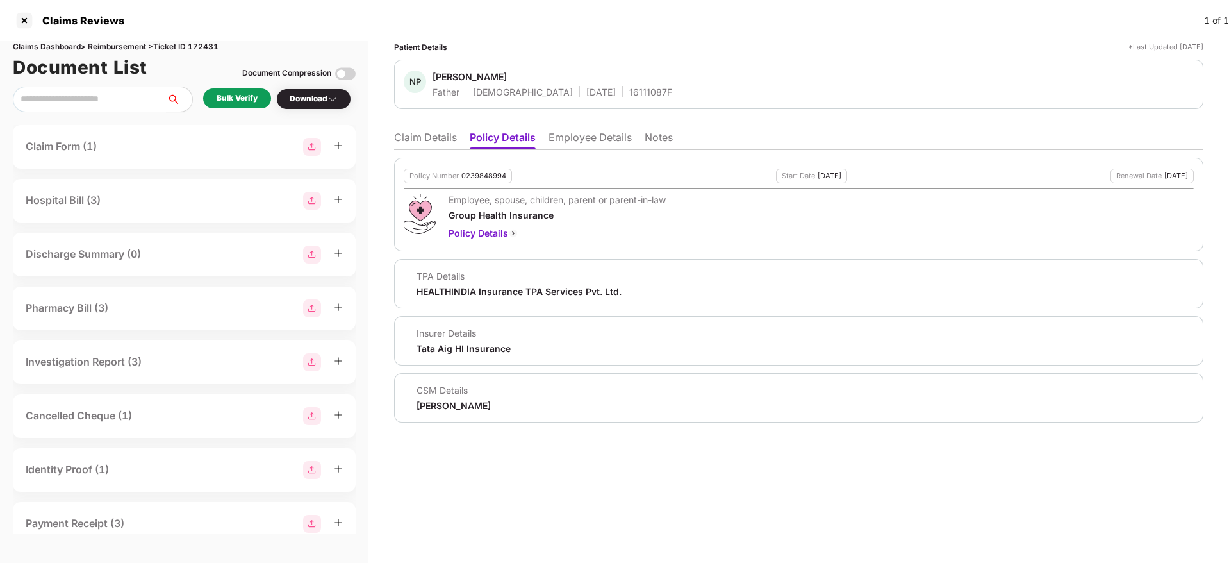
click at [439, 137] on li "Claim Details" at bounding box center [425, 140] width 63 height 19
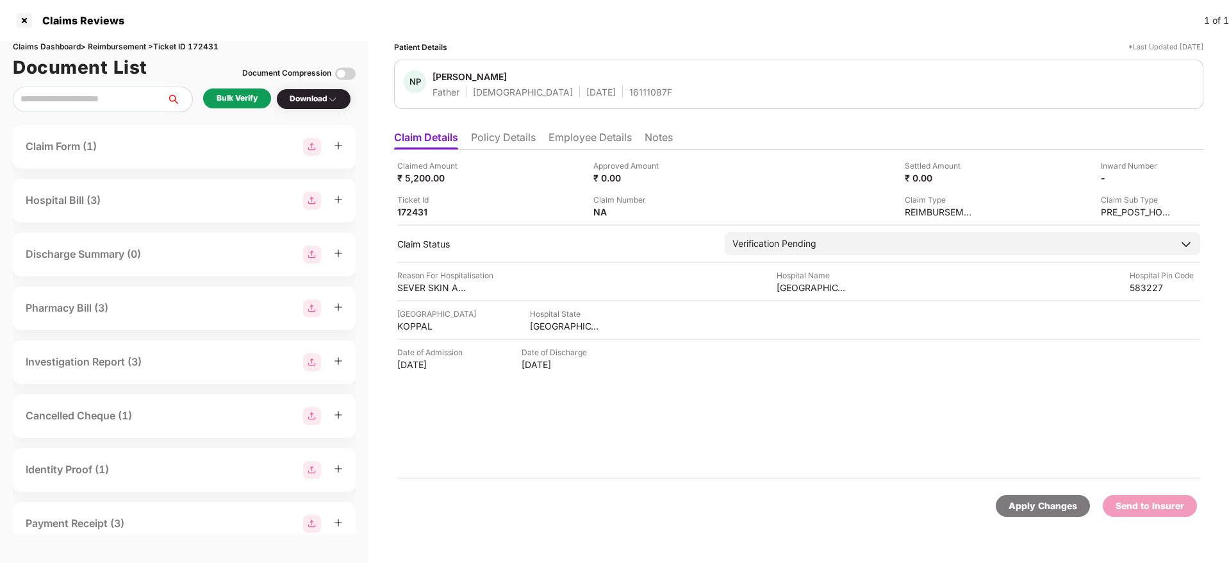
click at [512, 129] on ul "Claim Details Policy Details Employee Details Notes" at bounding box center [799, 137] width 810 height 26
click at [500, 139] on li "Policy Details" at bounding box center [503, 140] width 65 height 19
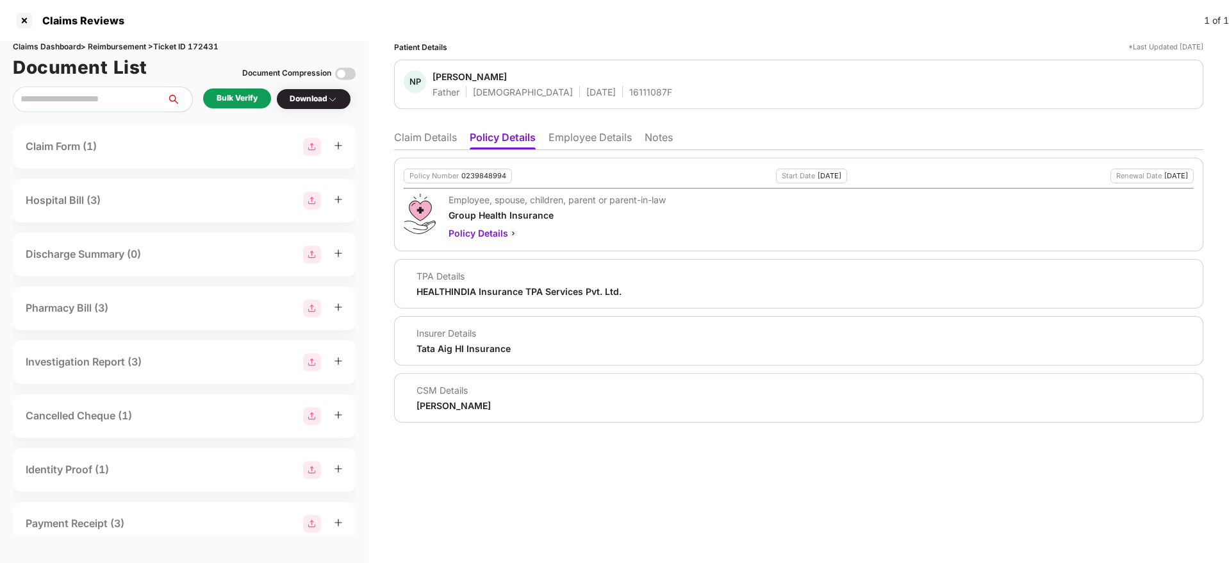
click at [416, 133] on li "Claim Details" at bounding box center [425, 140] width 63 height 19
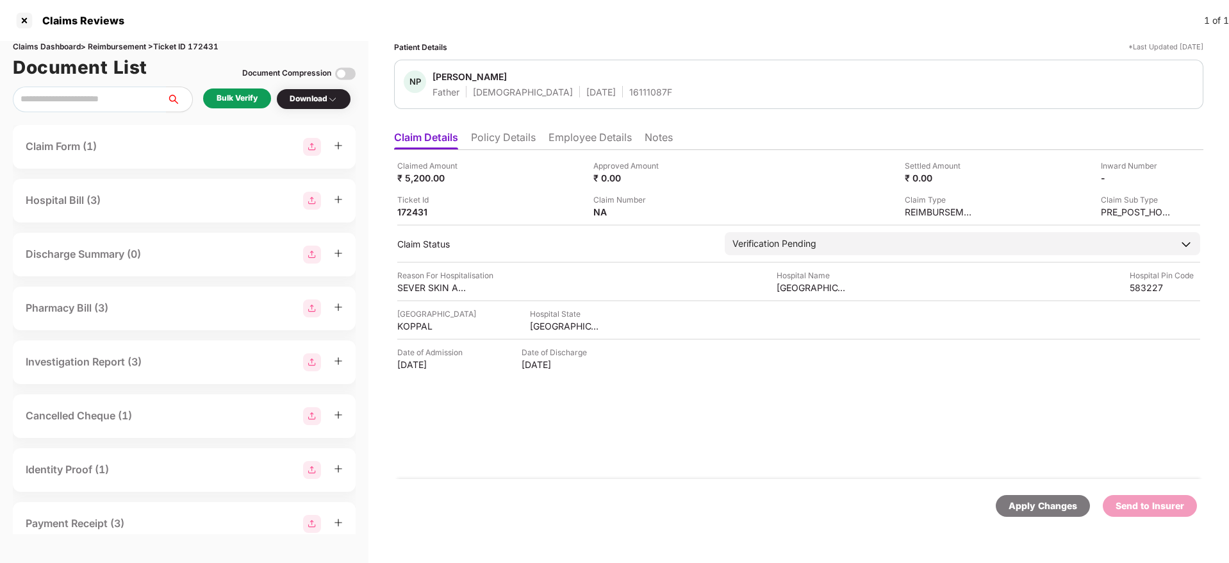
click at [247, 94] on div "Bulk Verify" at bounding box center [237, 98] width 41 height 12
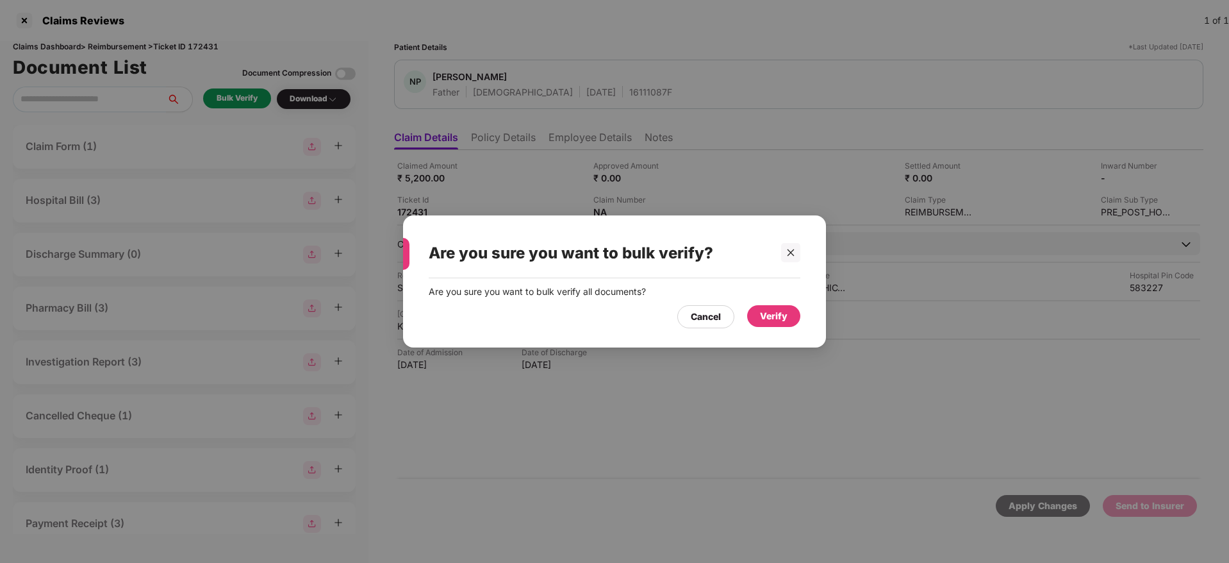
click at [780, 320] on div "Verify" at bounding box center [774, 316] width 28 height 14
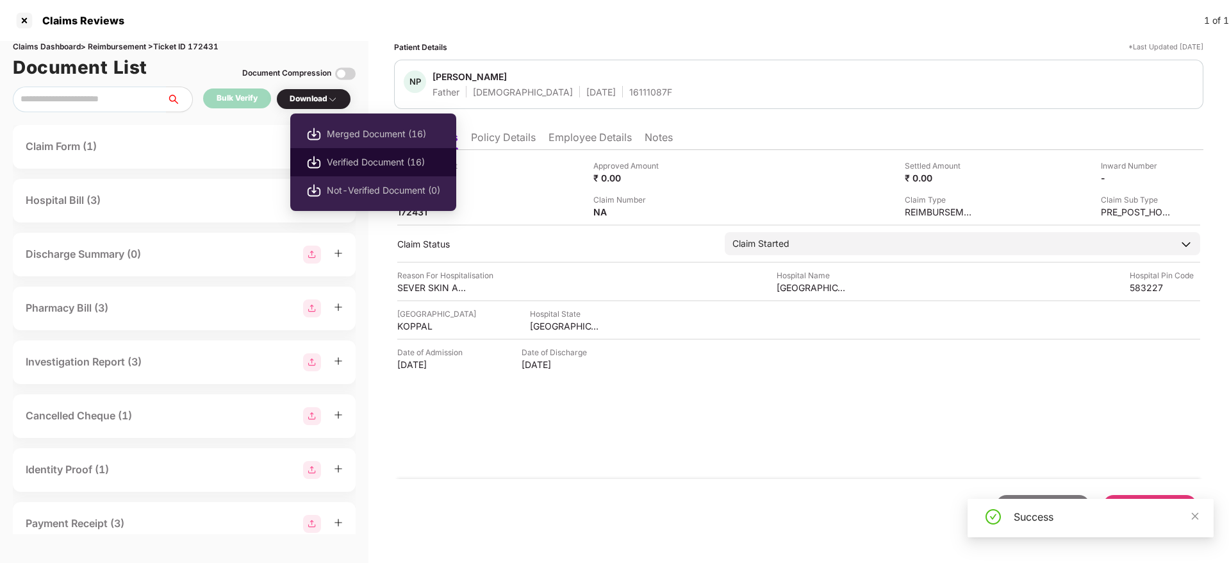
click at [370, 156] on span "Verified Document (16)" at bounding box center [383, 162] width 113 height 14
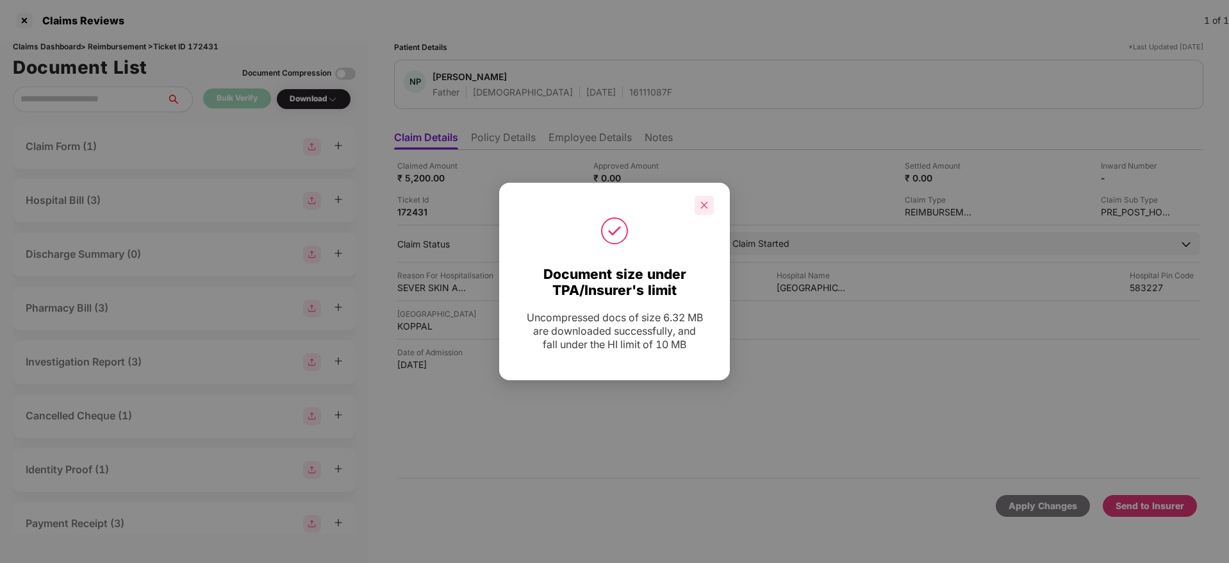
click at [706, 203] on icon "close" at bounding box center [704, 204] width 7 height 7
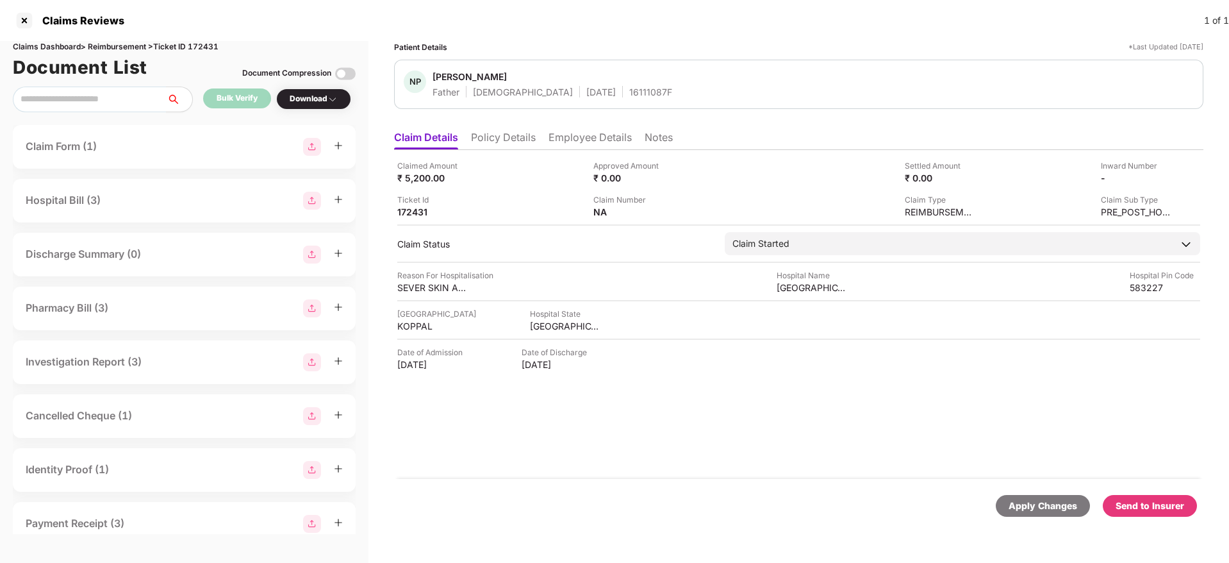
click at [1142, 505] on div "Send to Insurer" at bounding box center [1150, 506] width 69 height 14
click at [576, 139] on li "Employee Details" at bounding box center [590, 140] width 83 height 19
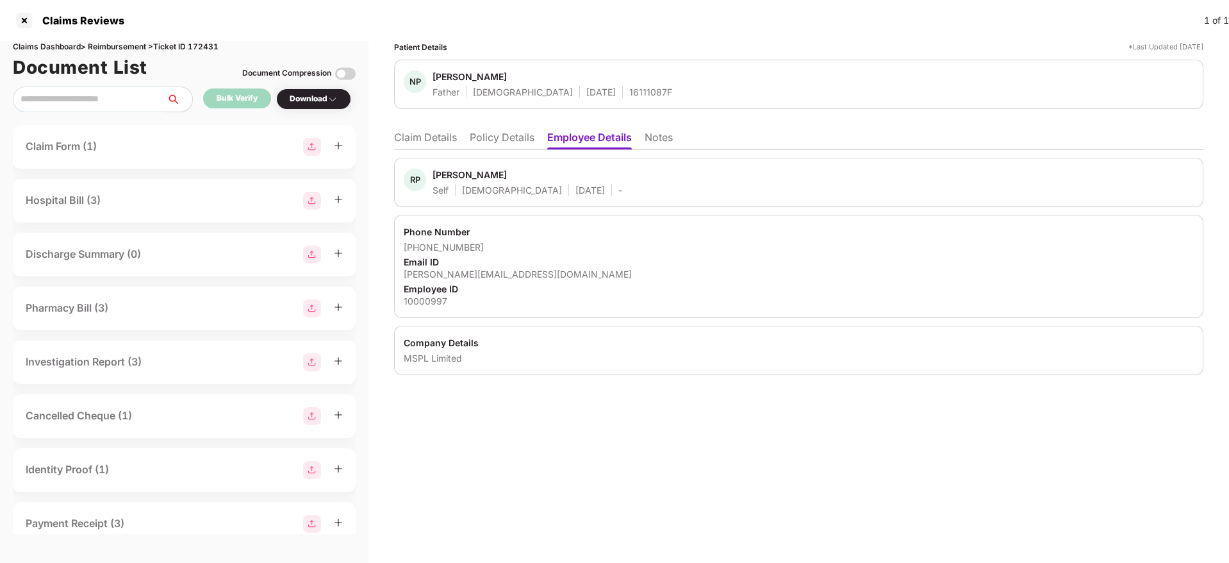
click at [493, 142] on li "Policy Details" at bounding box center [502, 140] width 65 height 19
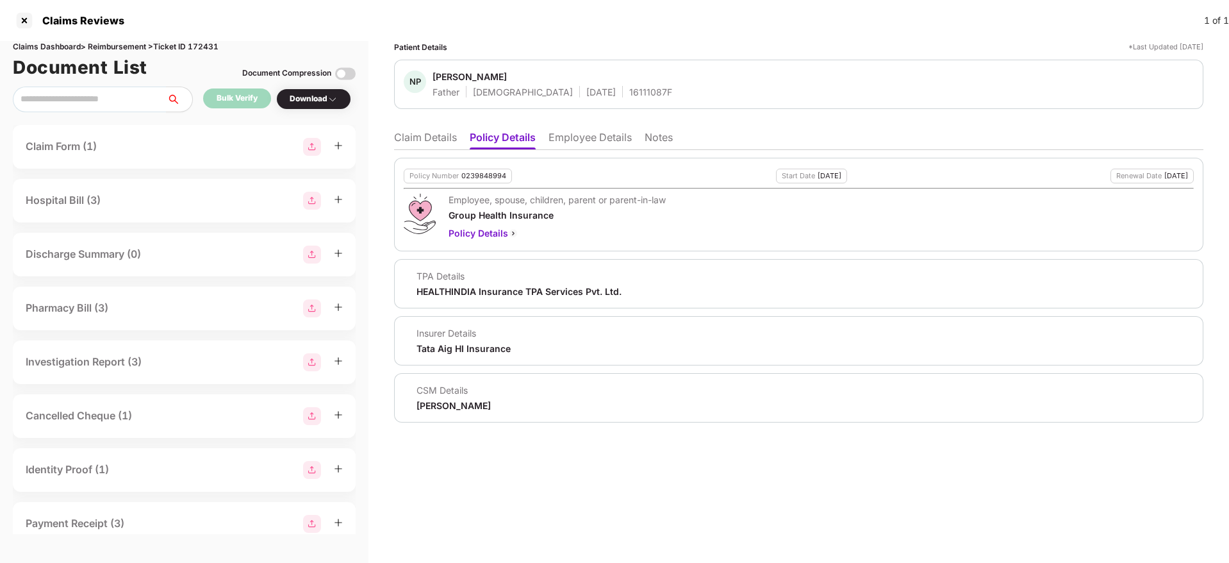
click at [417, 136] on li "Claim Details" at bounding box center [425, 140] width 63 height 19
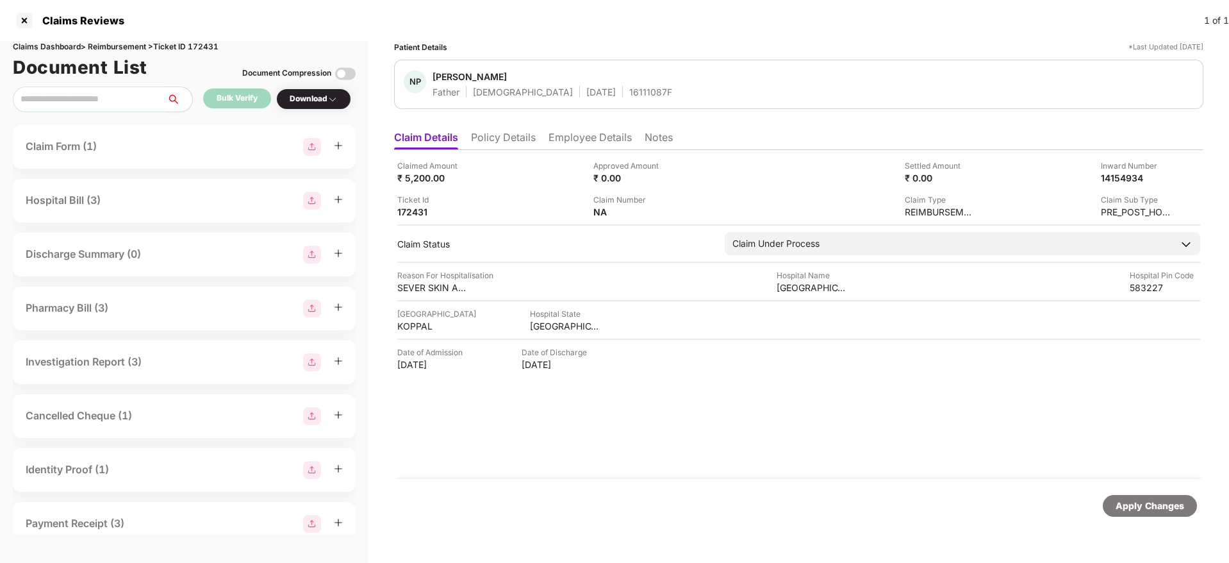
click at [496, 149] on li "Policy Details" at bounding box center [503, 140] width 65 height 19
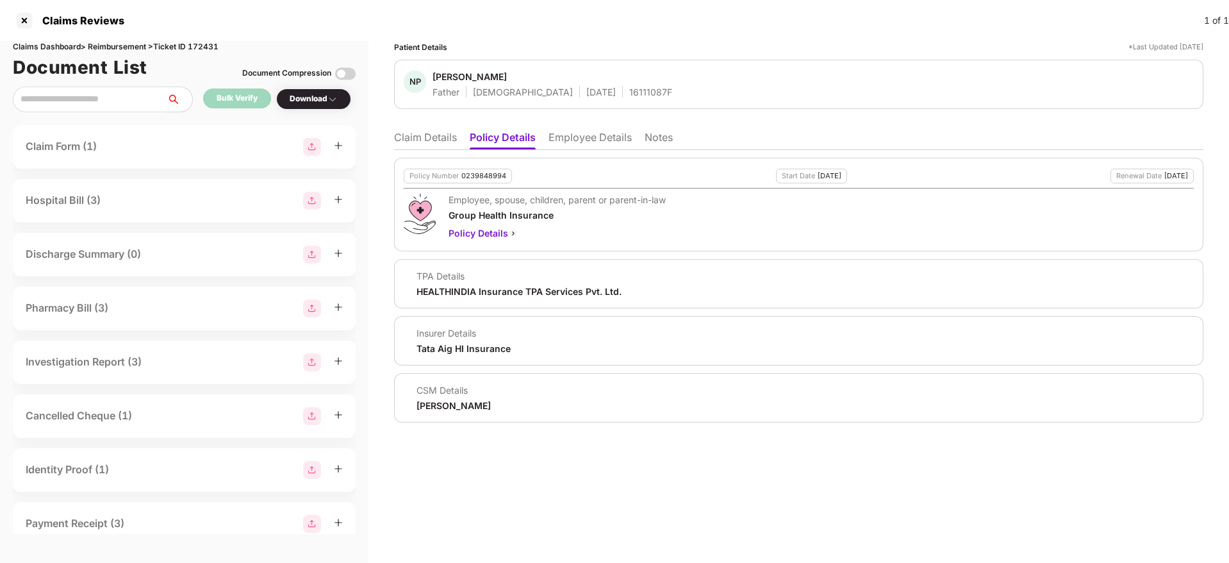
click at [430, 140] on li "Claim Details" at bounding box center [425, 140] width 63 height 19
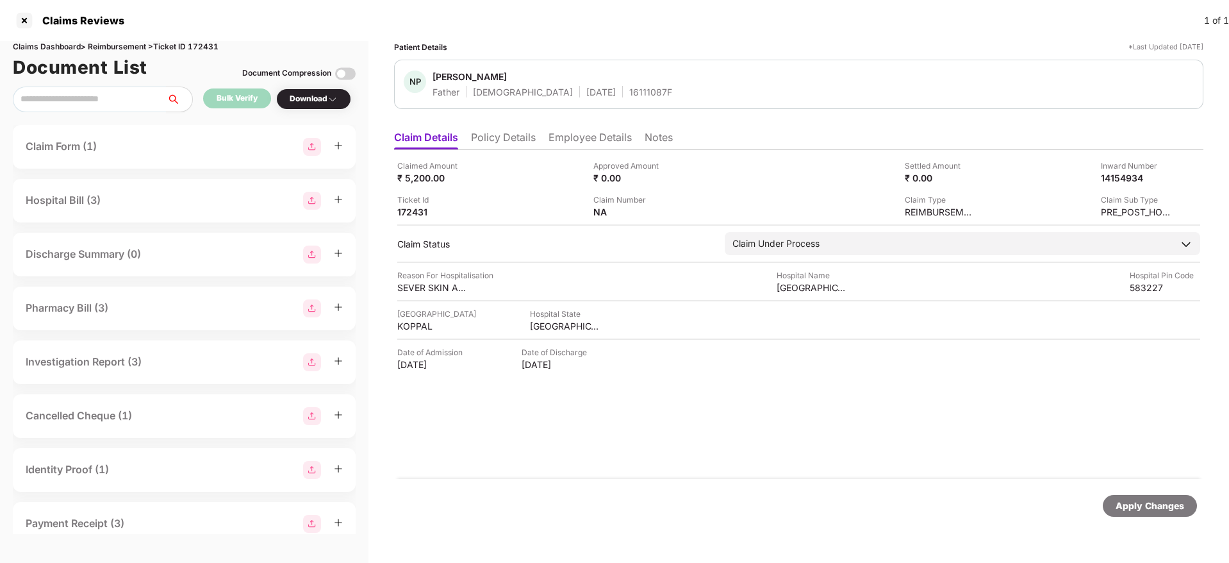
click at [528, 133] on li "Policy Details" at bounding box center [503, 140] width 65 height 19
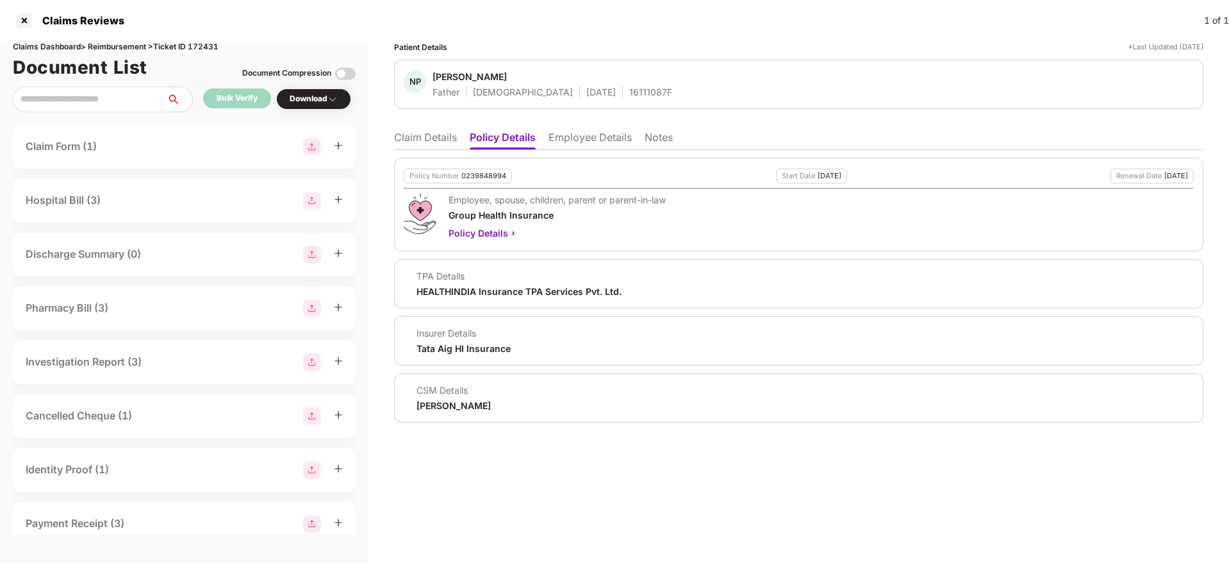
click at [420, 139] on li "Claim Details" at bounding box center [425, 140] width 63 height 19
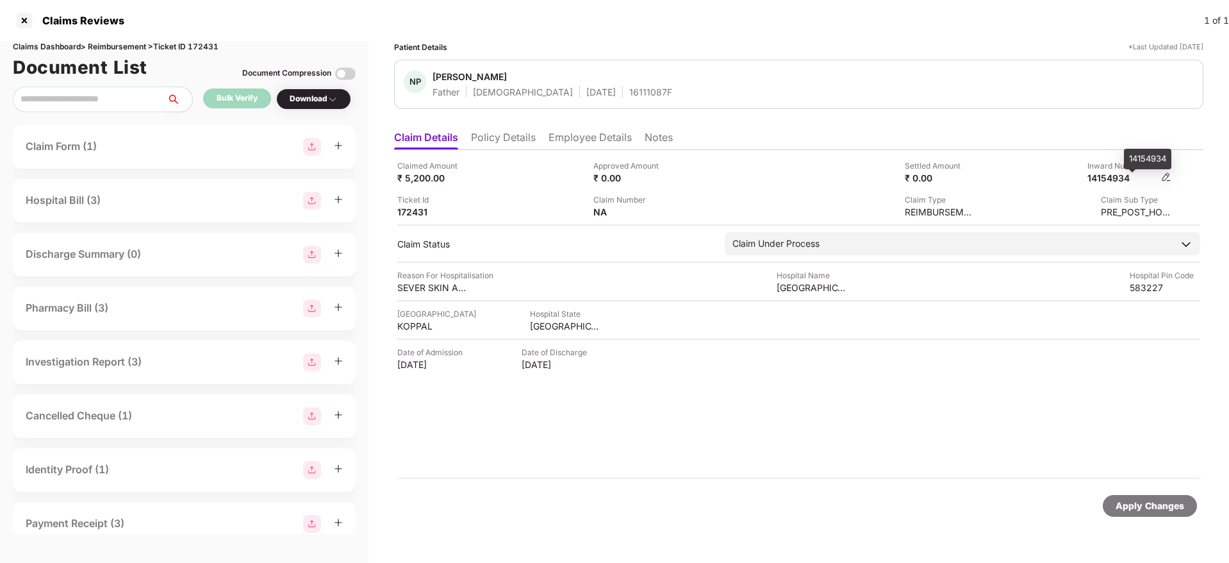
click at [1111, 176] on div "14154934" at bounding box center [1123, 178] width 71 height 12
copy div "14154934"
click at [576, 85] on span "Nandu Pawar" at bounding box center [553, 78] width 240 height 15
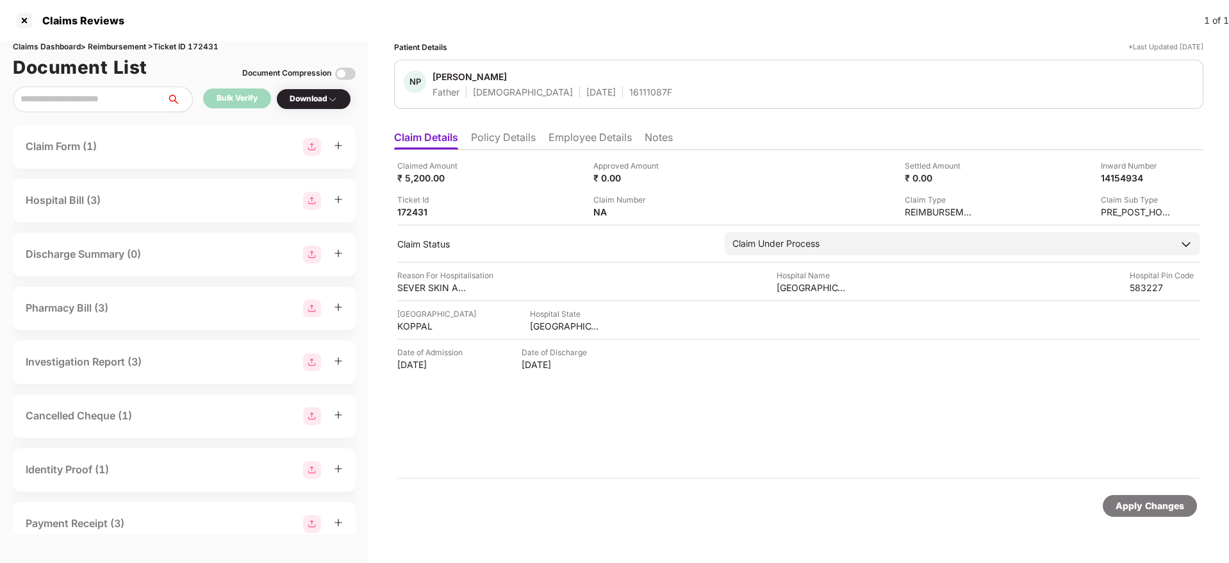
click at [629, 87] on div "16111087F" at bounding box center [650, 92] width 43 height 12
copy div "16111087F"
click at [565, 168] on div "Claimed Amount ₹ 5,200.00" at bounding box center [490, 172] width 187 height 24
click at [498, 134] on li "Policy Details" at bounding box center [503, 140] width 65 height 19
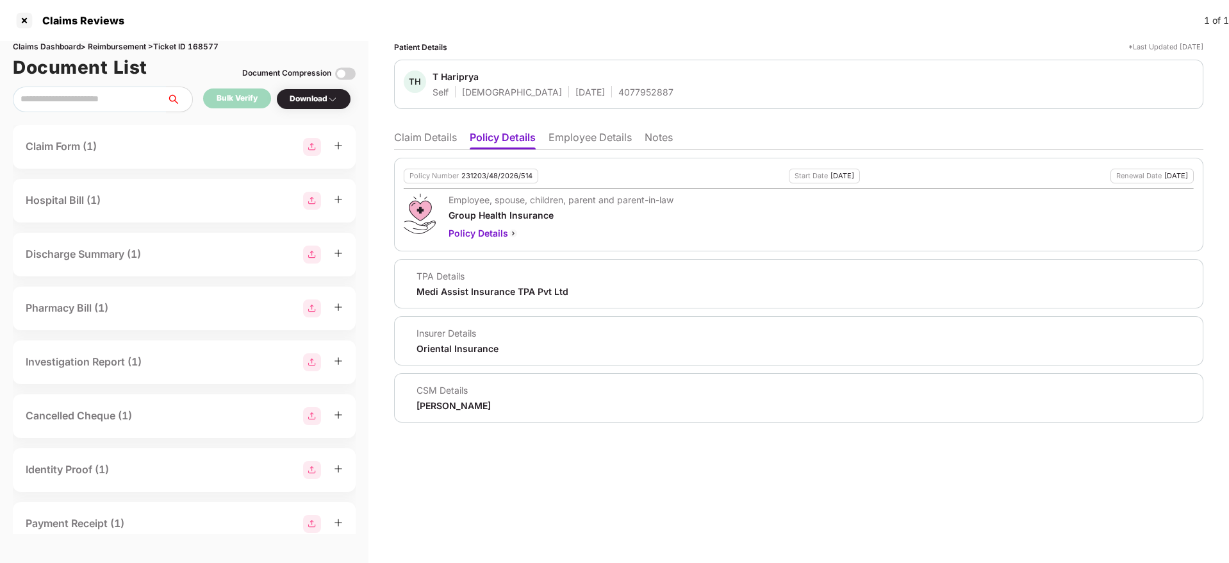
click at [426, 138] on li "Claim Details" at bounding box center [425, 140] width 63 height 19
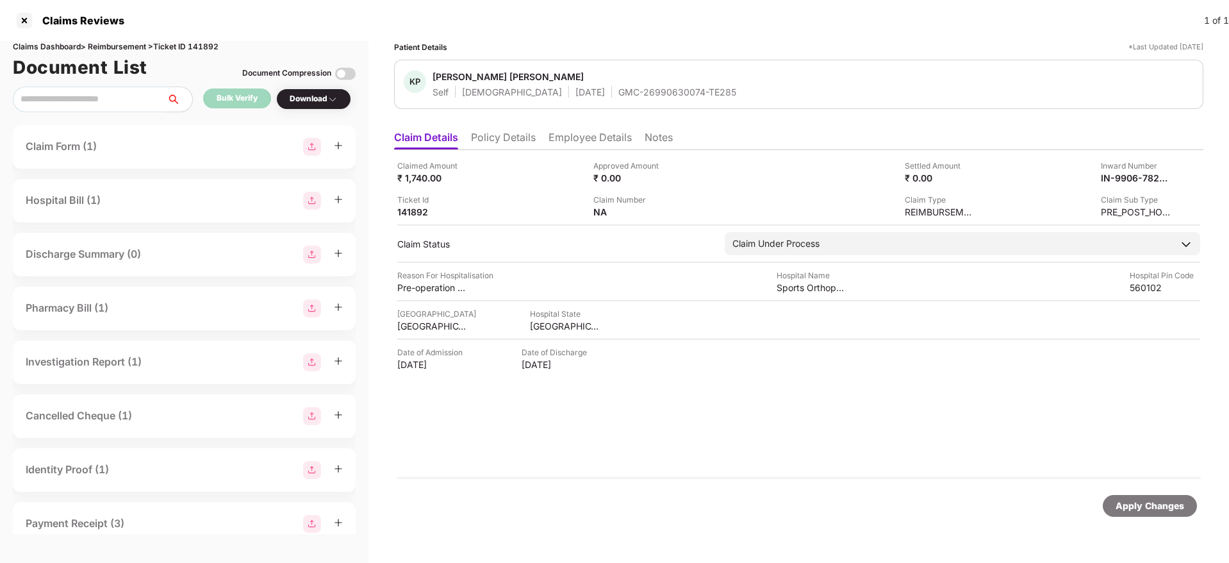
click at [619, 88] on div "GMC-26990630074-TE285" at bounding box center [678, 92] width 118 height 12
copy div "GMC-26990630074-TE285"
click at [562, 134] on li "Employee Details" at bounding box center [590, 140] width 83 height 19
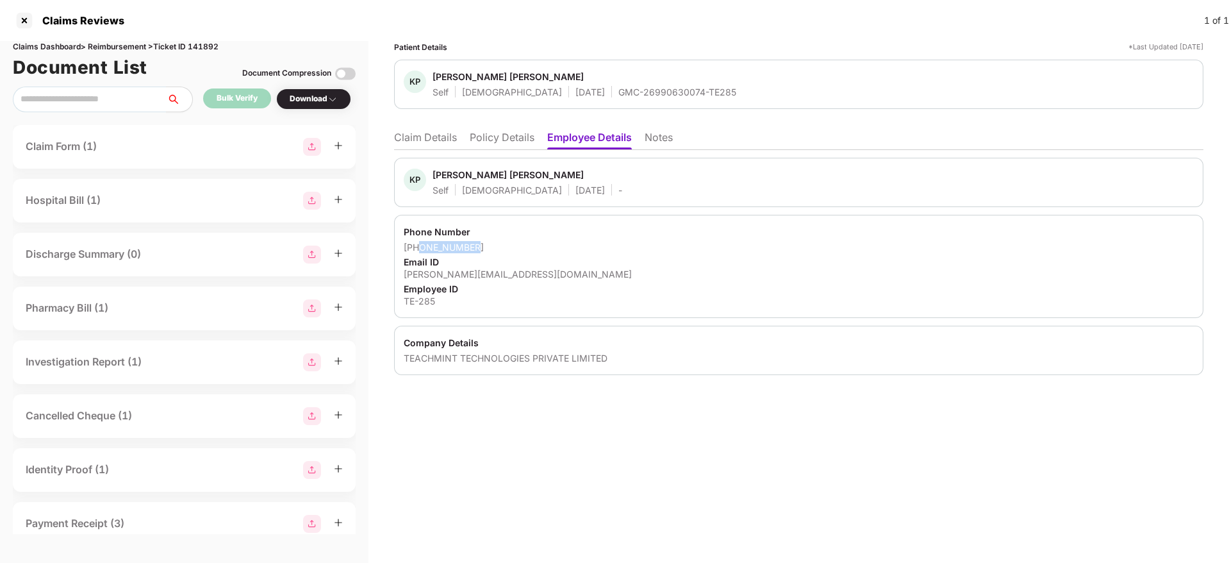
drag, startPoint x: 420, startPoint y: 246, endPoint x: 490, endPoint y: 246, distance: 69.9
click at [490, 246] on div "[PHONE_NUMBER]" at bounding box center [799, 247] width 790 height 12
copy div "9408727136"
click at [480, 278] on div "[PERSON_NAME][EMAIL_ADDRESS][DOMAIN_NAME]" at bounding box center [799, 274] width 790 height 12
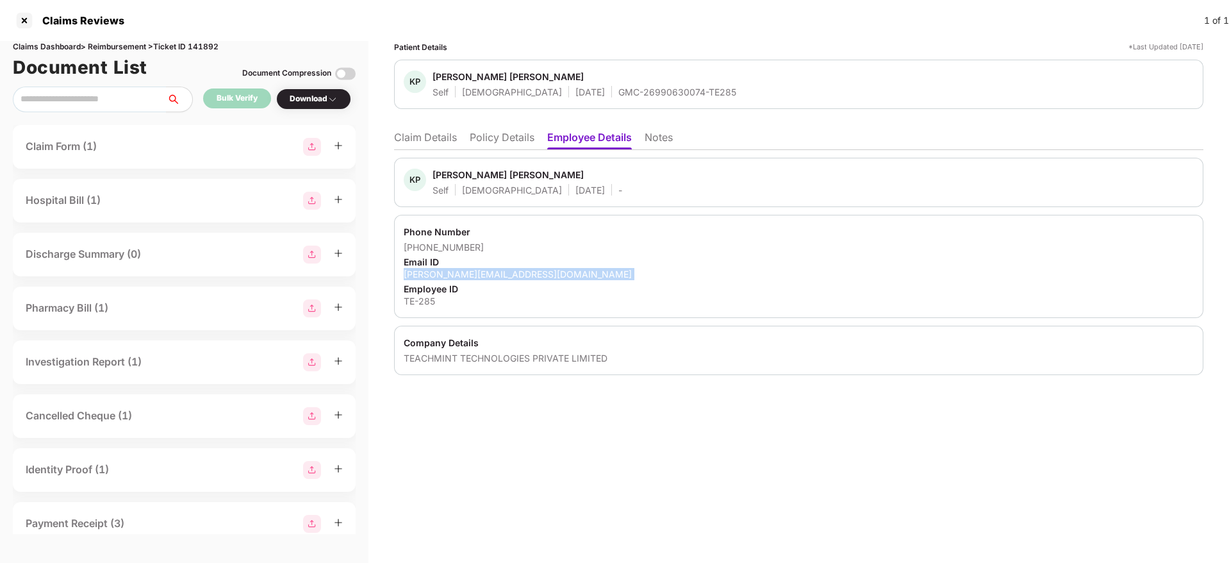
click at [480, 278] on div "[PERSON_NAME][EMAIL_ADDRESS][DOMAIN_NAME]" at bounding box center [799, 274] width 790 height 12
copy div "[PERSON_NAME][EMAIL_ADDRESS][DOMAIN_NAME]"
click at [585, 265] on div "Email ID" at bounding box center [799, 262] width 790 height 12
click at [412, 145] on li "Claim Details" at bounding box center [425, 140] width 63 height 19
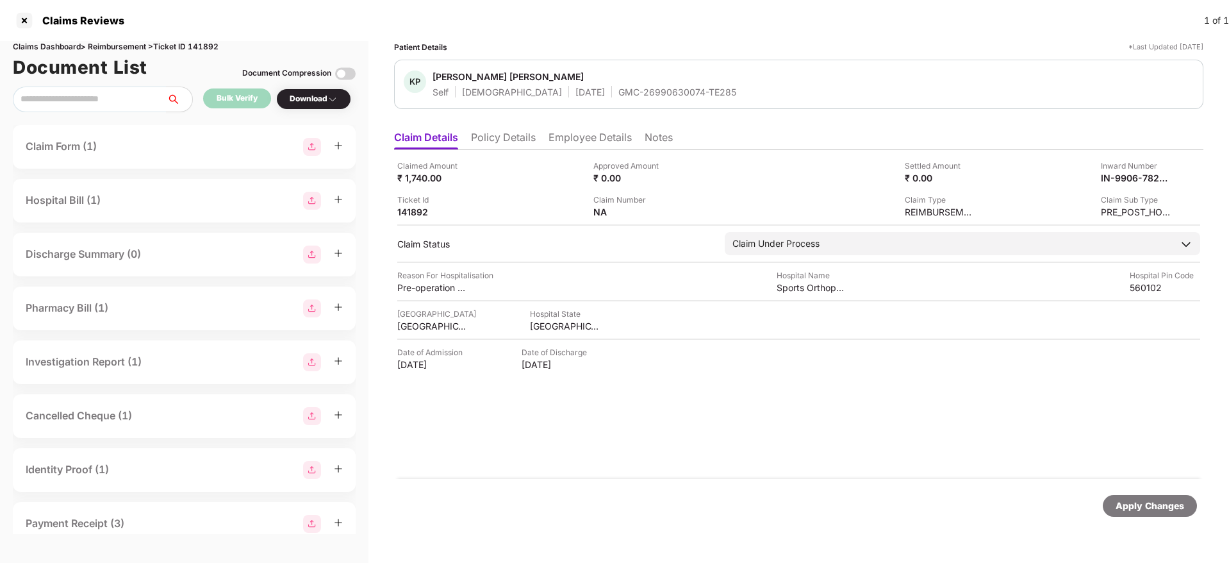
click at [562, 142] on li "Employee Details" at bounding box center [590, 140] width 83 height 19
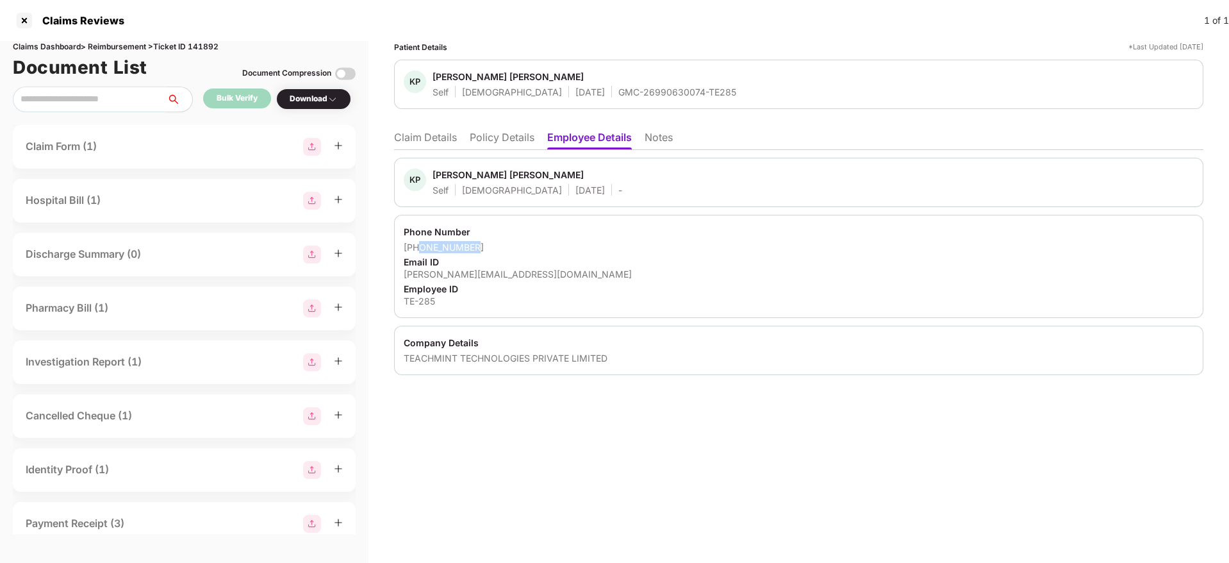
drag, startPoint x: 421, startPoint y: 248, endPoint x: 490, endPoint y: 242, distance: 69.5
click at [490, 242] on div "[PHONE_NUMBER]" at bounding box center [799, 247] width 790 height 12
copy div "9408727136"
click at [410, 139] on li "Claim Details" at bounding box center [425, 140] width 63 height 19
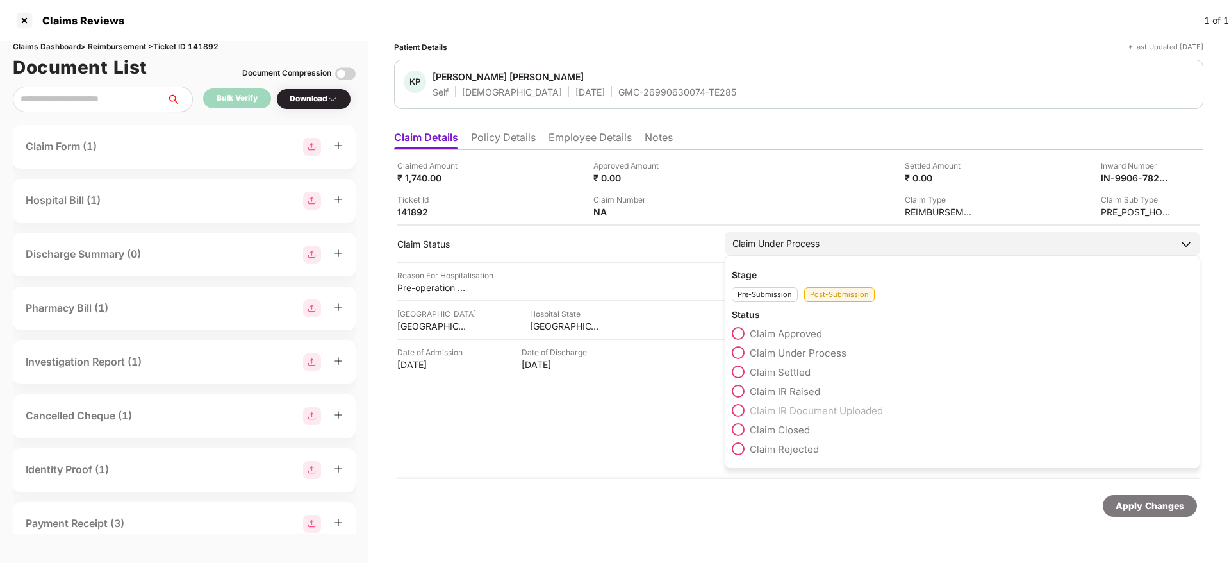
click at [739, 371] on span at bounding box center [738, 371] width 13 height 13
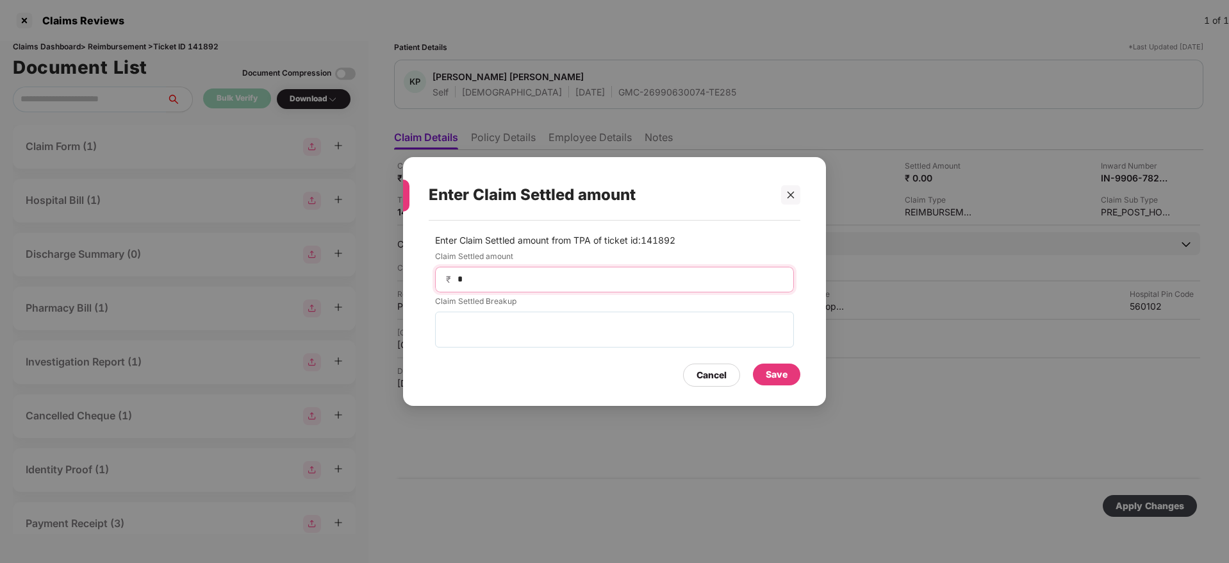
click at [531, 278] on input "*" at bounding box center [619, 278] width 327 height 13
type input "****"
click at [763, 374] on div "Save" at bounding box center [776, 374] width 47 height 22
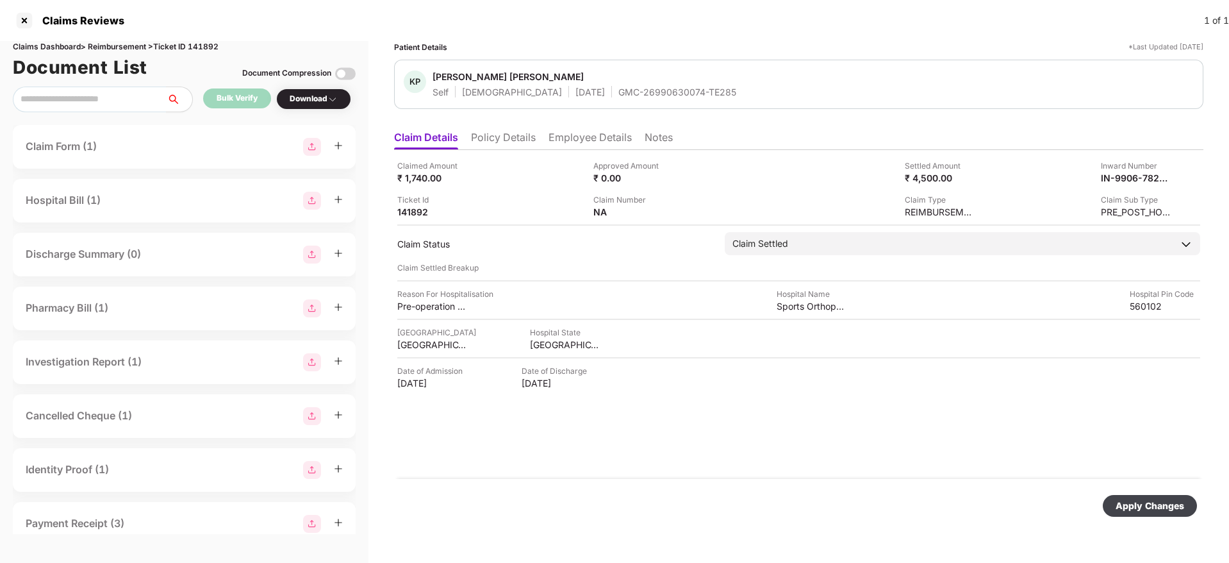
click at [1119, 512] on div "Apply Changes" at bounding box center [1150, 506] width 69 height 14
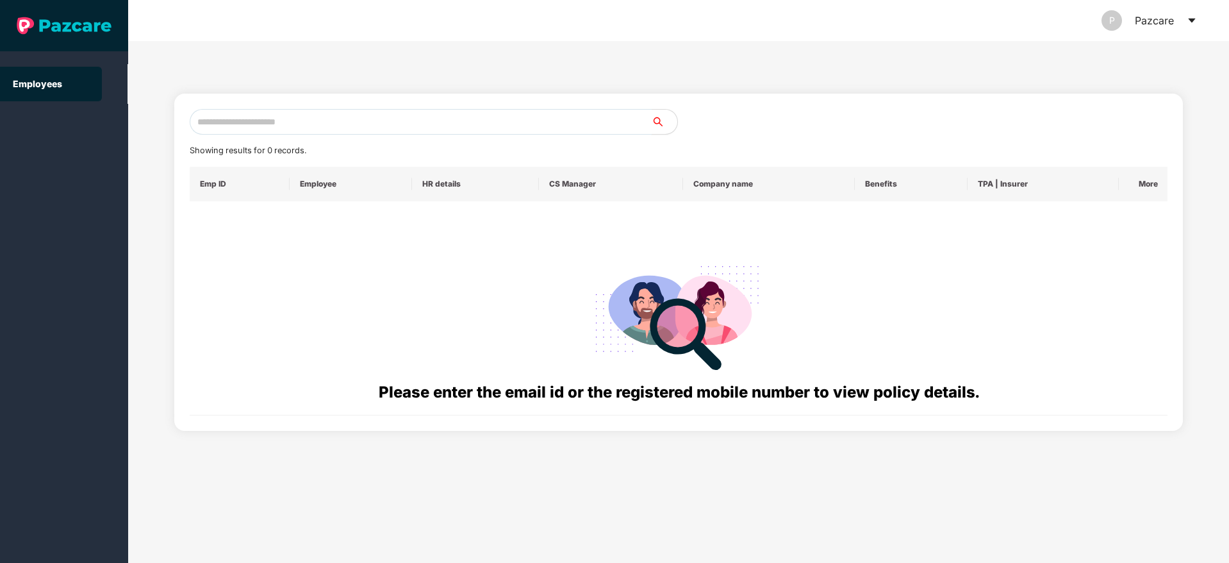
drag, startPoint x: 0, startPoint y: 0, endPoint x: 224, endPoint y: 117, distance: 253.2
click at [224, 117] on input "text" at bounding box center [421, 122] width 462 height 26
paste input "**********"
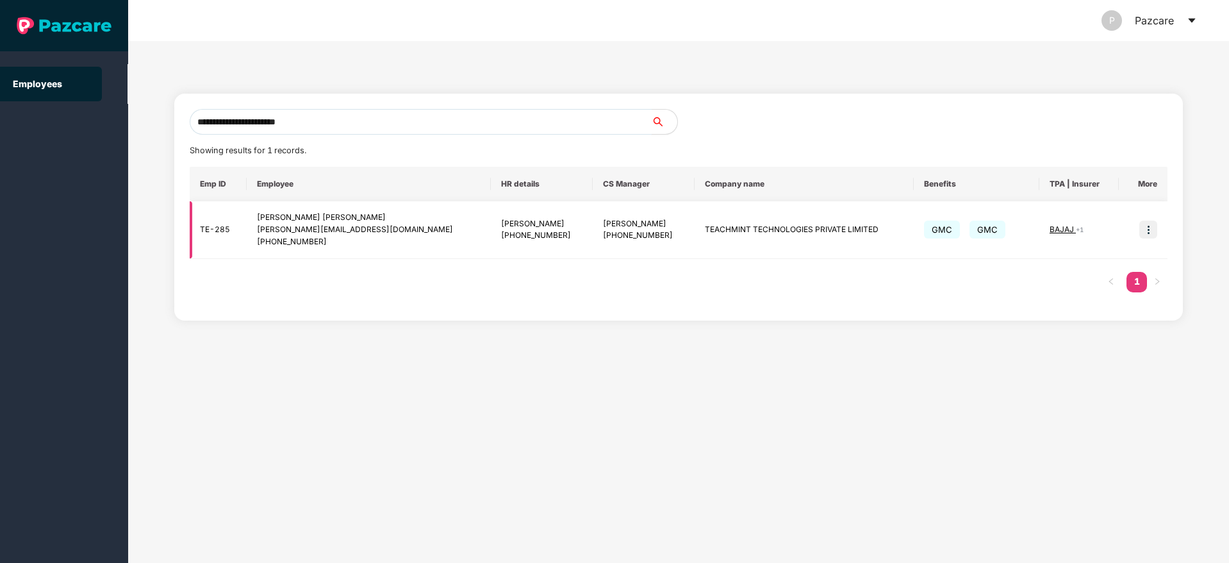
type input "**********"
click at [1146, 229] on img at bounding box center [1149, 229] width 18 height 18
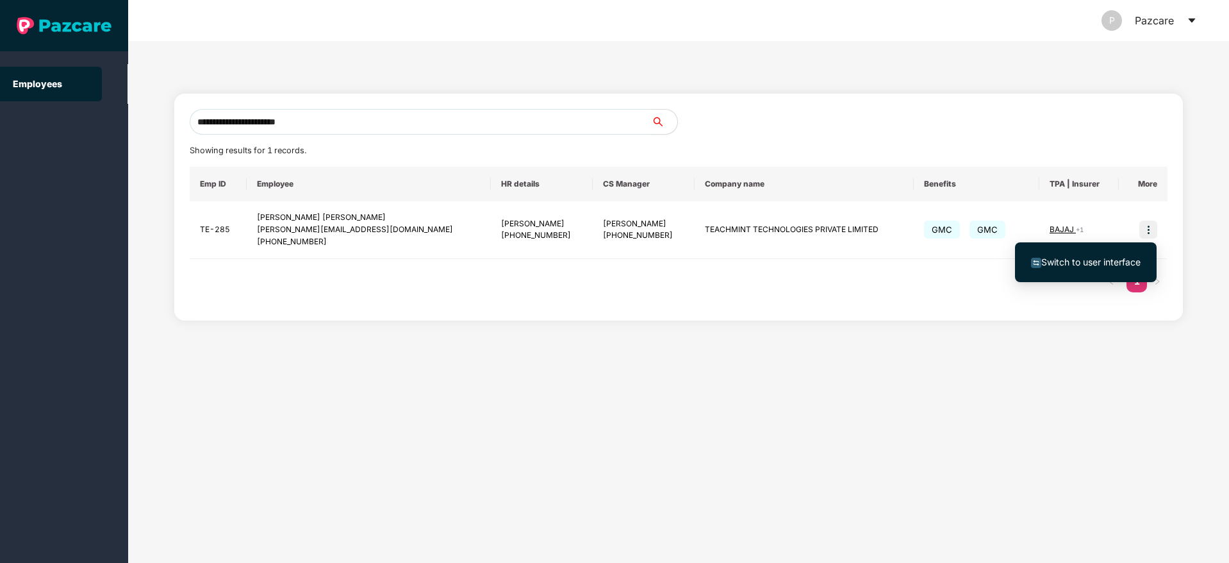
click at [1074, 250] on li "Switch to user interface" at bounding box center [1086, 262] width 142 height 27
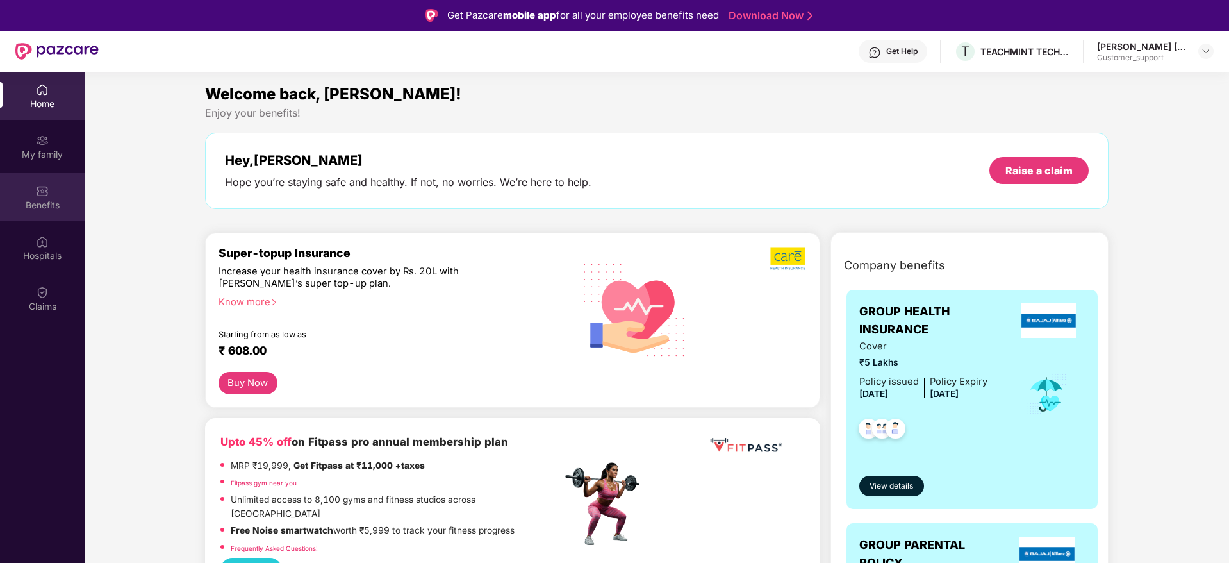
click at [55, 208] on div "Benefits" at bounding box center [42, 205] width 85 height 13
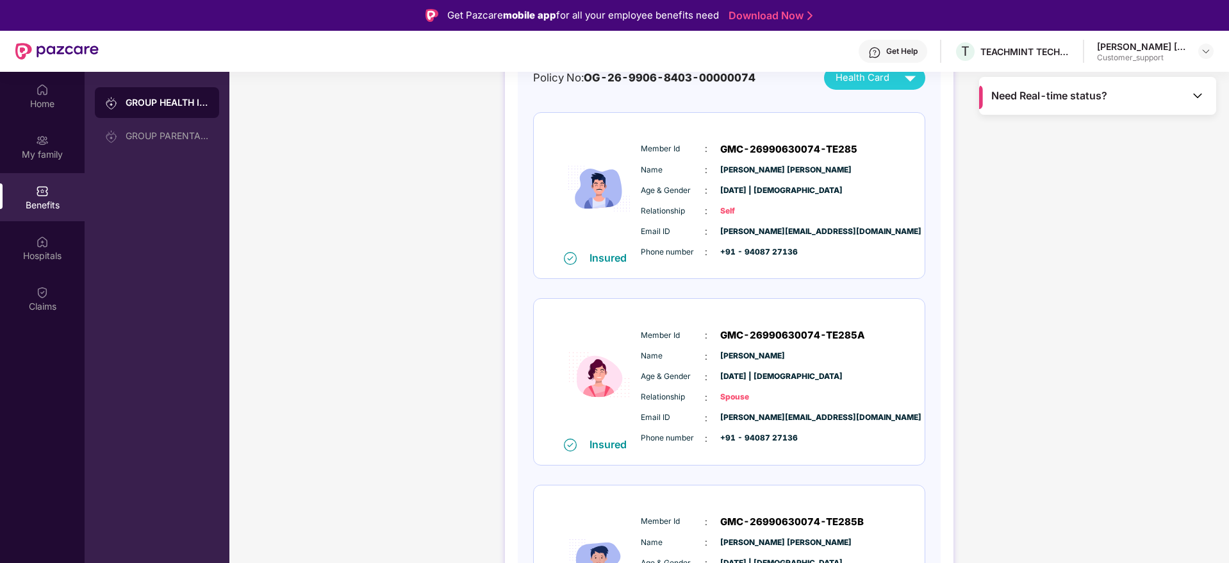
scroll to position [247, 0]
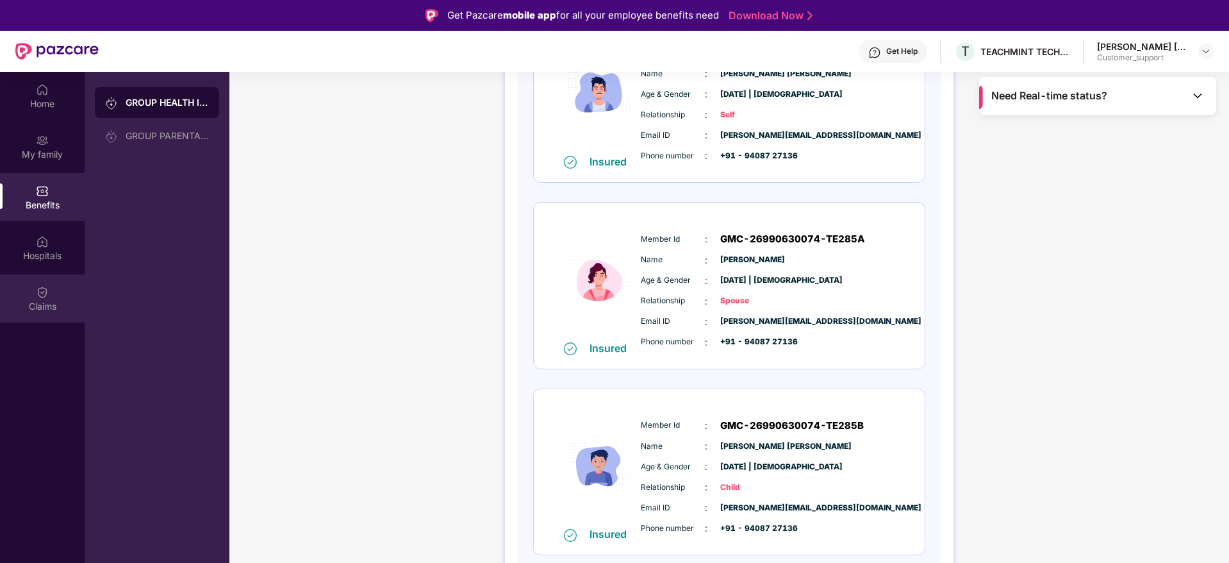
click at [23, 295] on div "Claims" at bounding box center [42, 298] width 85 height 48
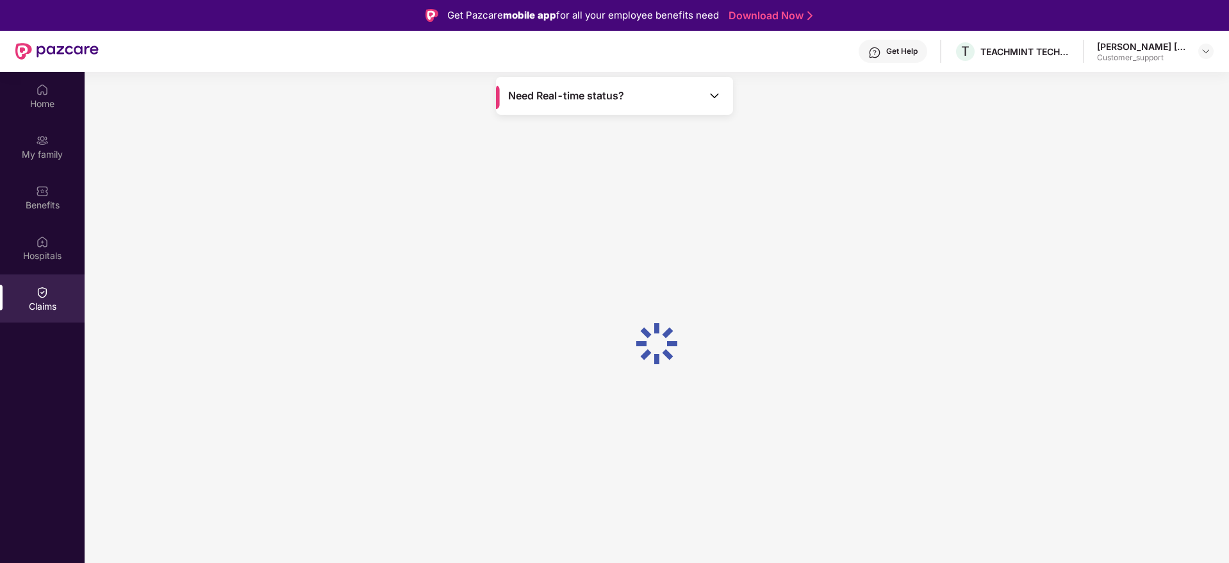
scroll to position [0, 0]
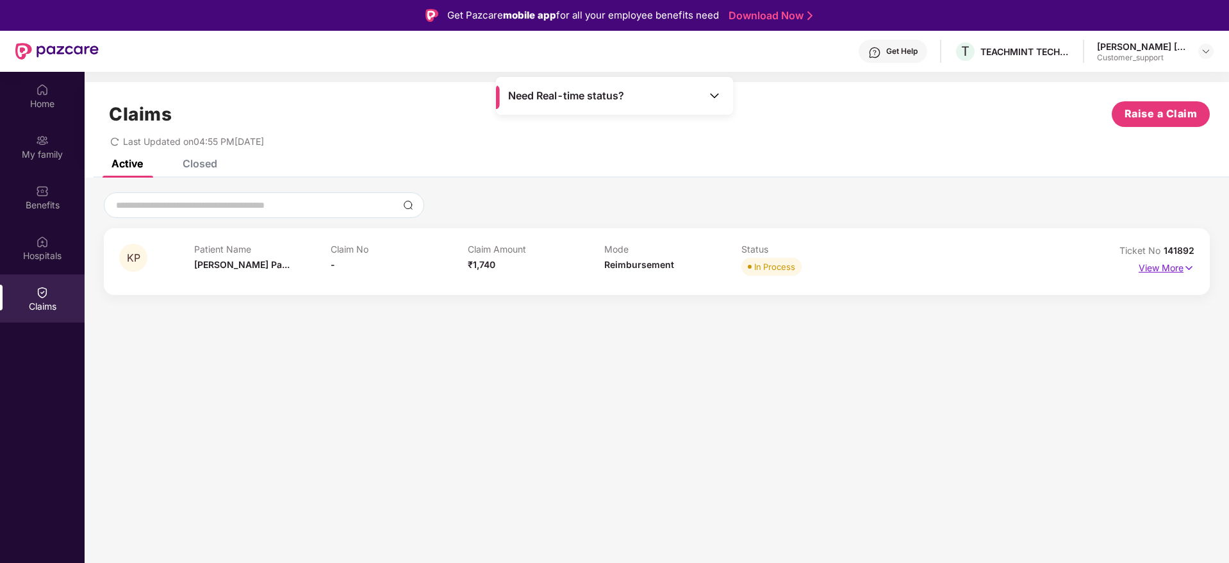
click at [1158, 269] on p "View More" at bounding box center [1167, 266] width 56 height 17
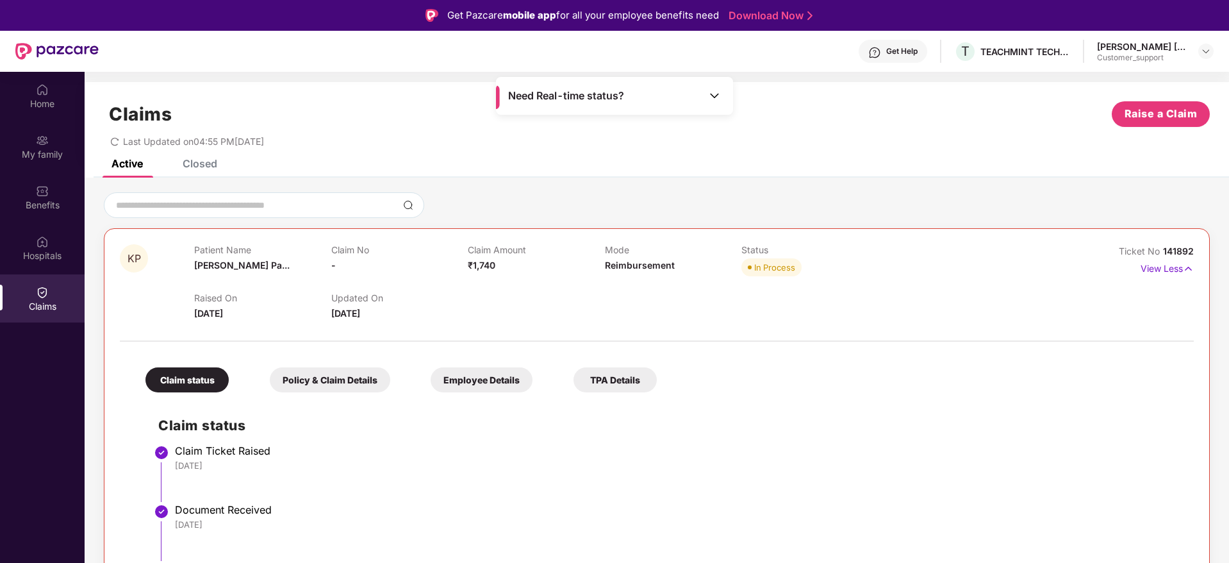
click at [202, 161] on div "Closed" at bounding box center [200, 163] width 35 height 13
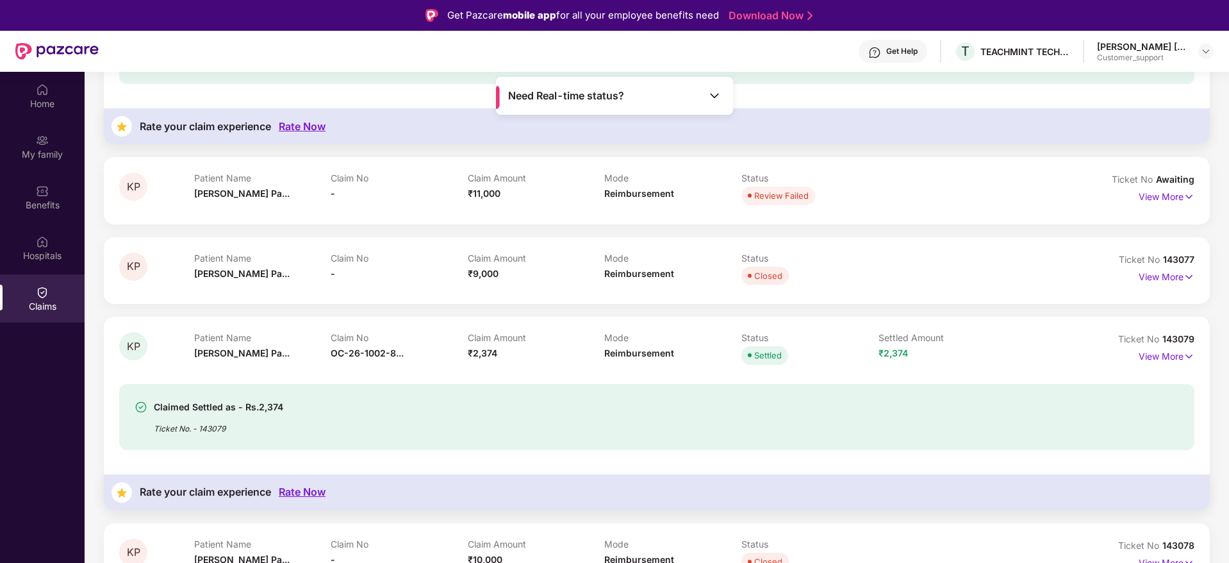
scroll to position [561, 0]
click at [1175, 337] on span "143079" at bounding box center [1179, 340] width 32 height 11
copy div "No 143079"
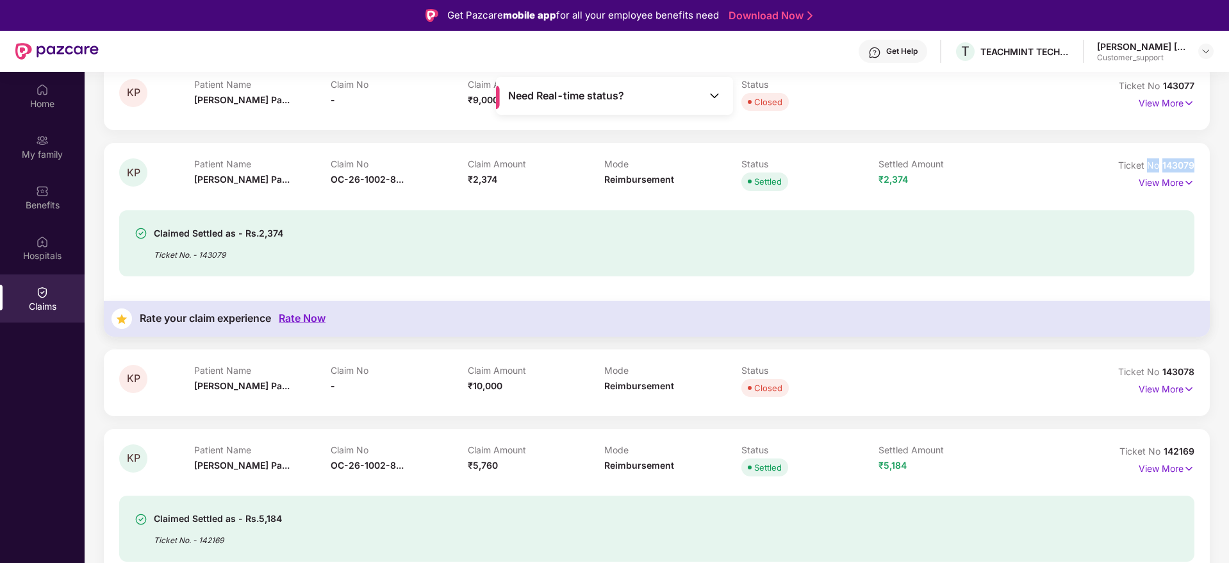
scroll to position [736, 0]
click at [1176, 450] on span "142169" at bounding box center [1179, 451] width 31 height 11
copy div "No 142169"
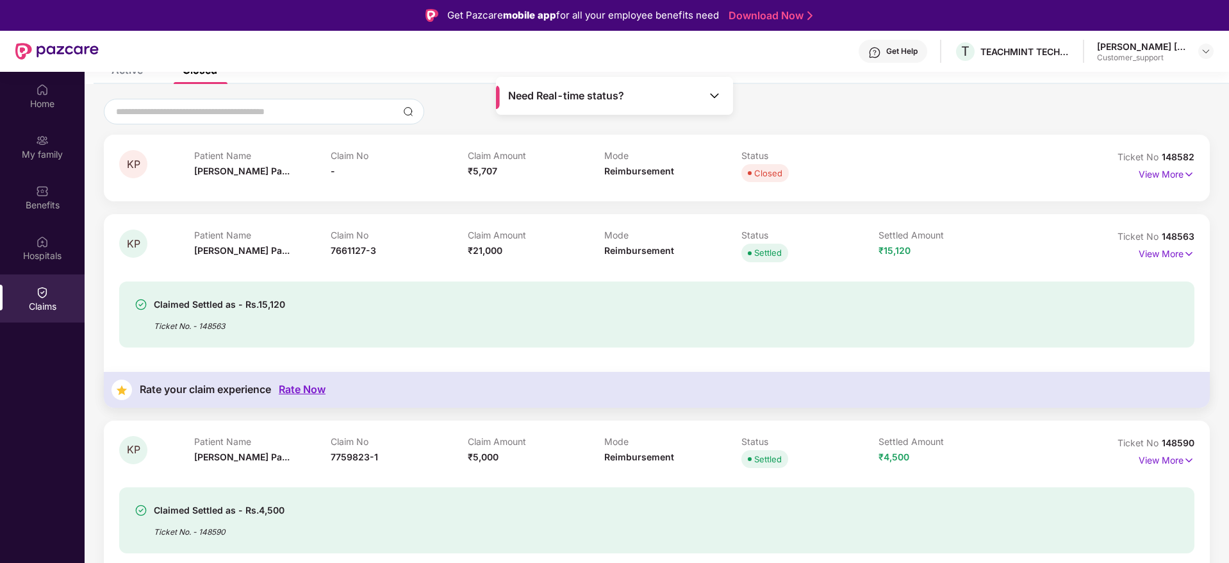
scroll to position [86, 0]
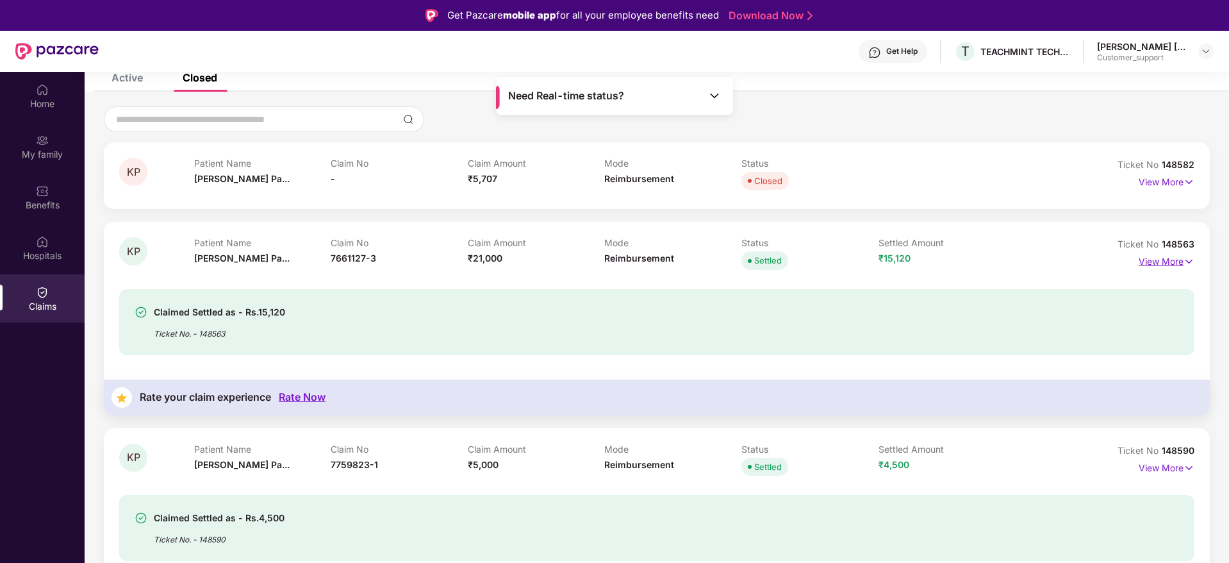
click at [1160, 262] on p "View More" at bounding box center [1167, 259] width 56 height 17
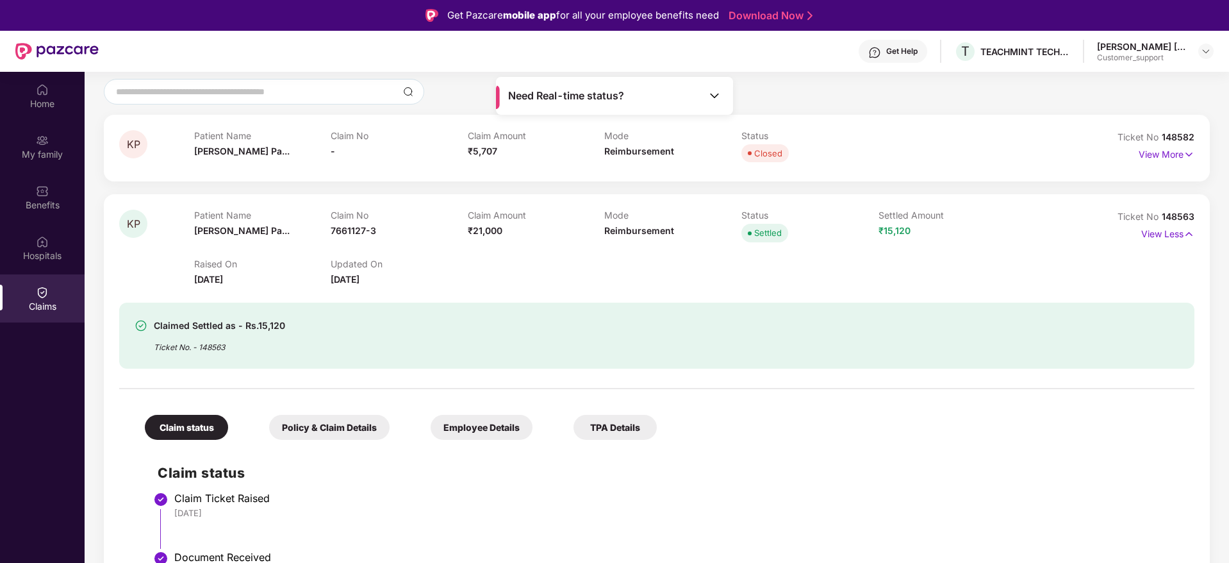
scroll to position [117, 0]
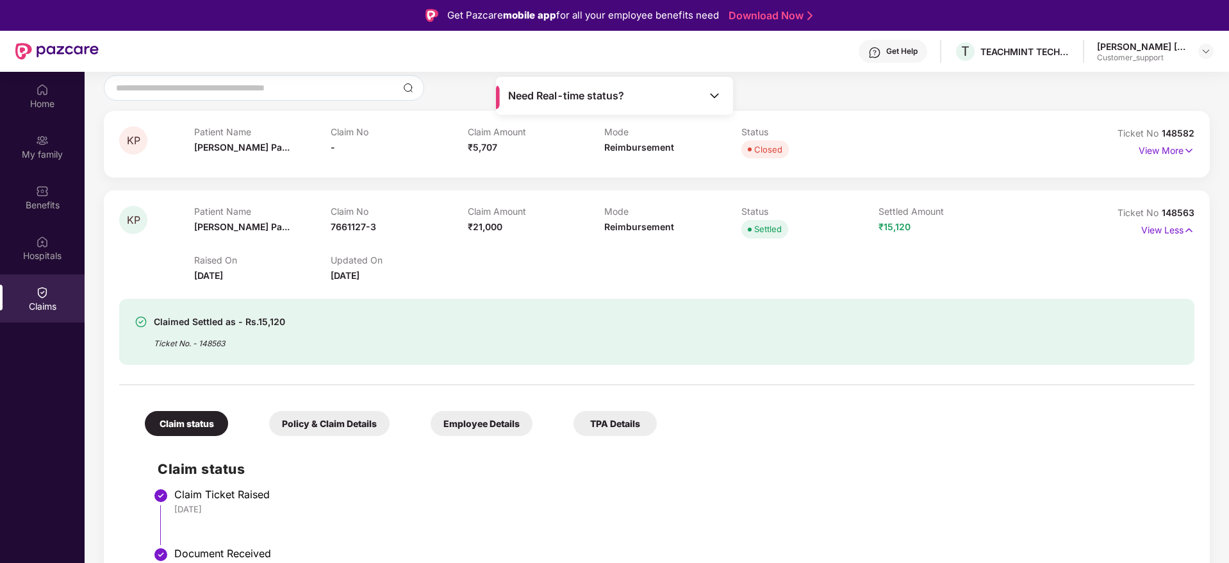
click at [1175, 212] on span "148563" at bounding box center [1178, 212] width 33 height 11
copy div "No 148563"
drag, startPoint x: 601, startPoint y: 288, endPoint x: 551, endPoint y: 276, distance: 52.1
click at [551, 276] on div "Raised On 12 June 2025 Updated On 06 Aug 2025" at bounding box center [605, 262] width 822 height 41
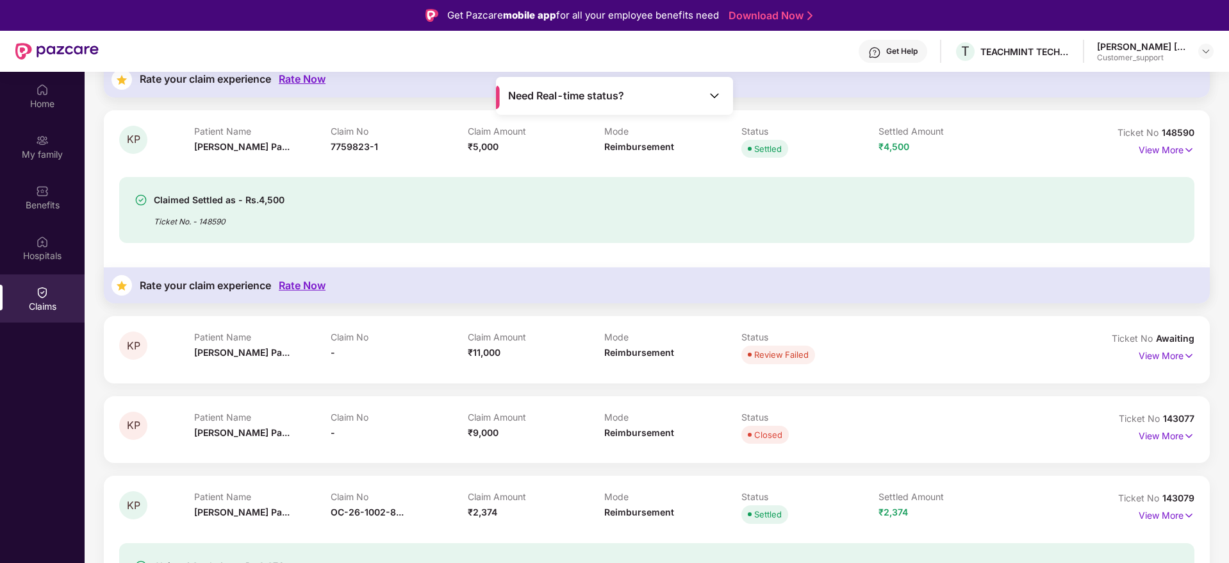
scroll to position [892, 0]
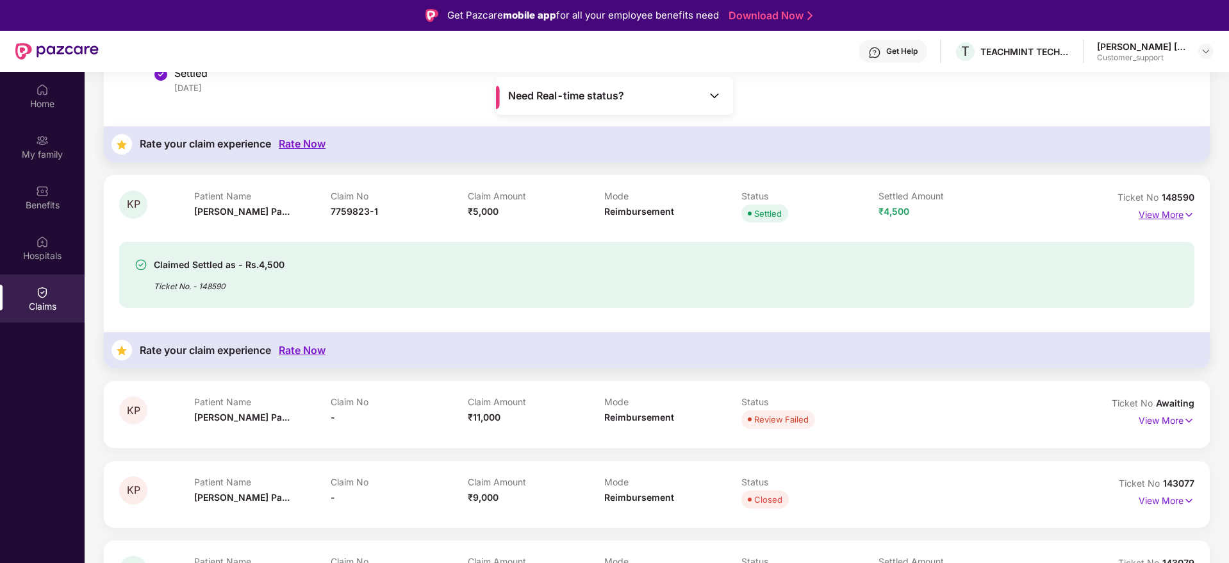
click at [1149, 213] on p "View More" at bounding box center [1167, 212] width 56 height 17
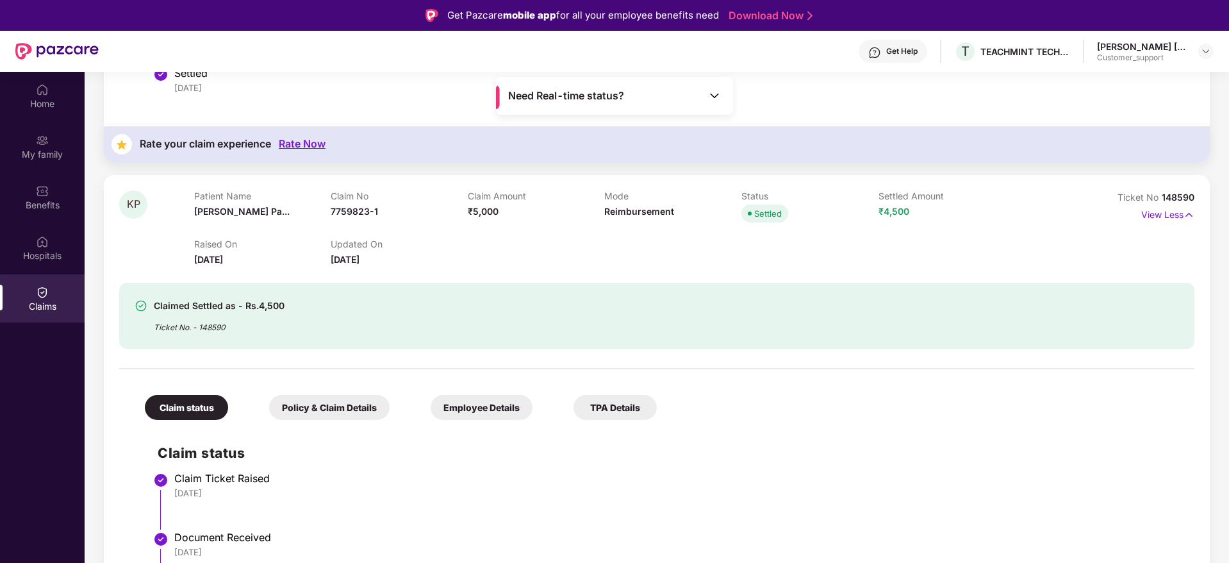
click at [1176, 194] on span "148590" at bounding box center [1178, 197] width 33 height 11
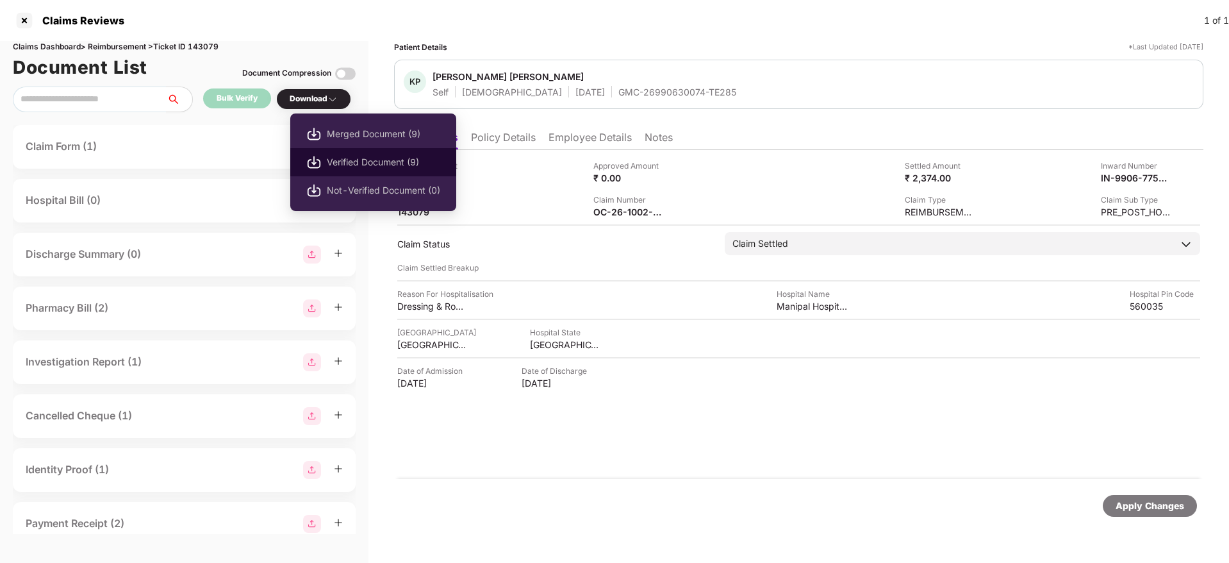
click at [362, 167] on span "Verified Document (9)" at bounding box center [383, 162] width 113 height 14
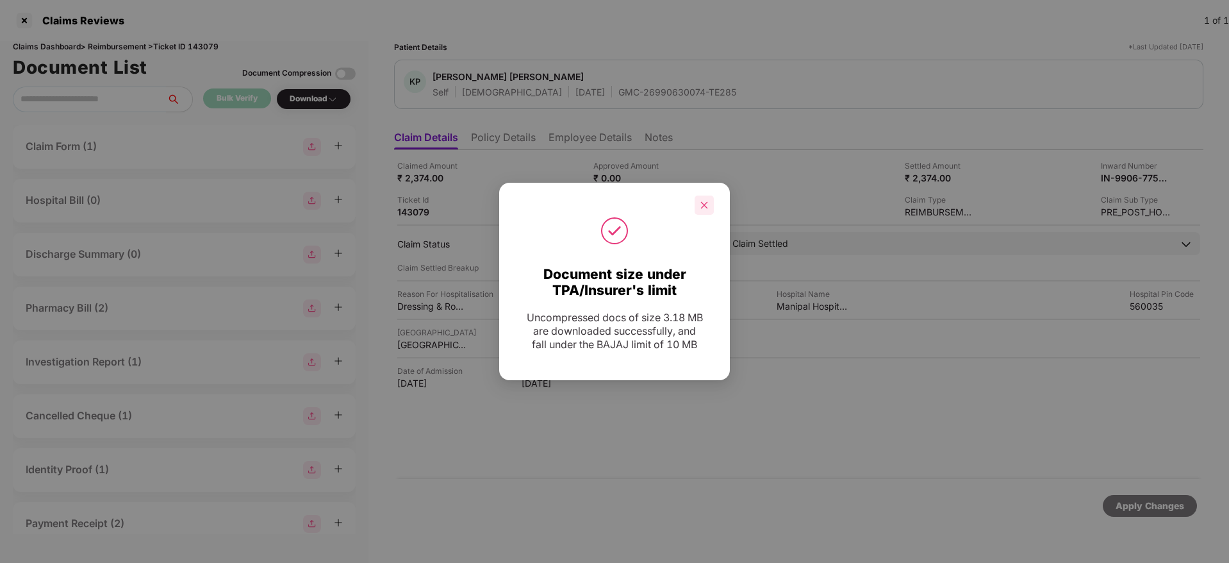
click at [700, 203] on icon "close" at bounding box center [704, 205] width 9 height 9
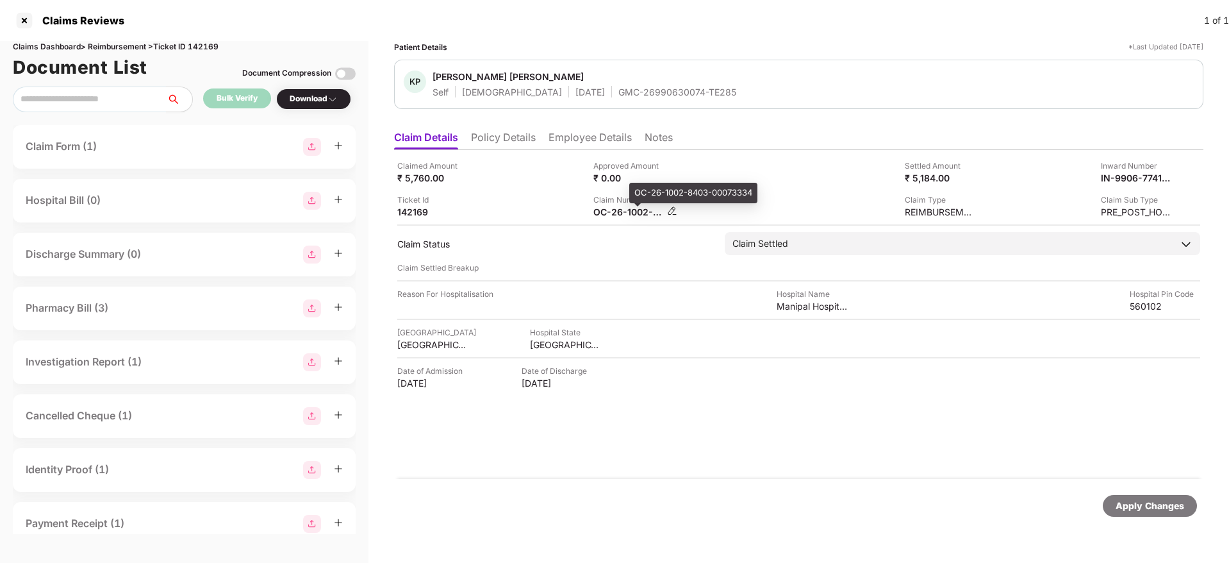
click at [608, 217] on div "OC-26-1002-8403-00073334" at bounding box center [629, 212] width 71 height 12
copy div
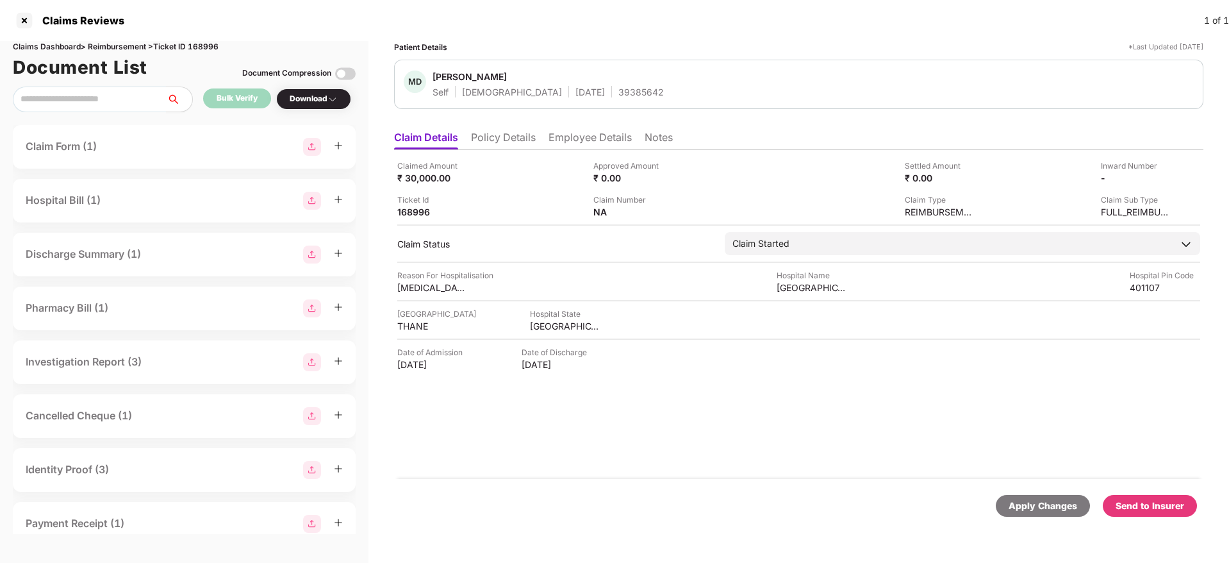
click at [522, 141] on li "Policy Details" at bounding box center [503, 140] width 65 height 19
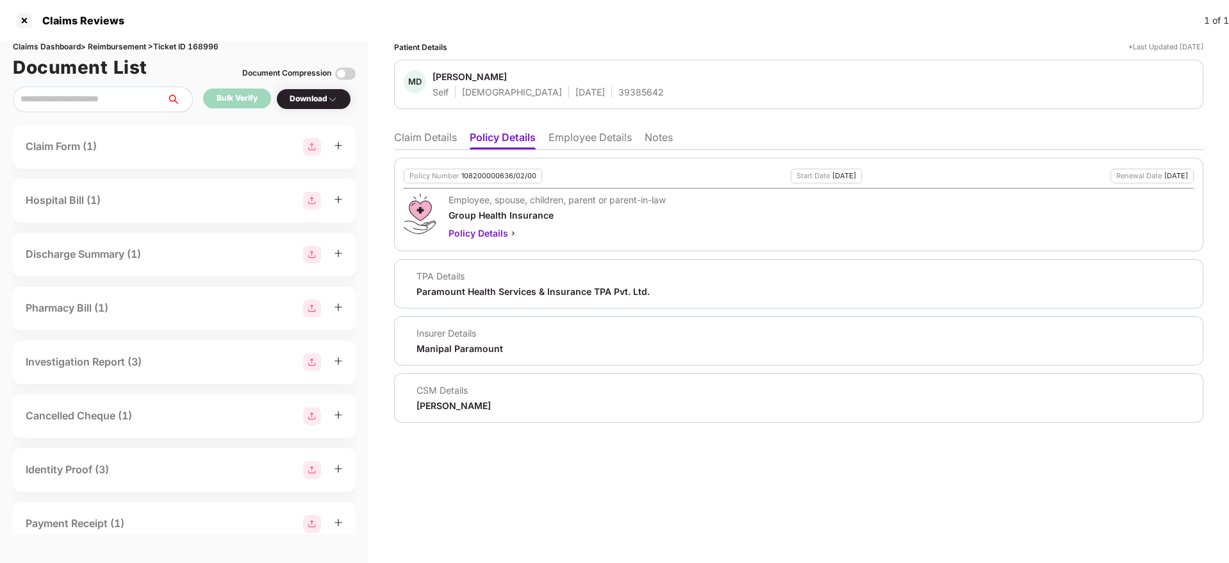
click at [492, 180] on div "Policy Number 108200000636/02/00" at bounding box center [473, 176] width 138 height 15
copy div "108200000636/02/00"
click at [606, 137] on li "Employee Details" at bounding box center [590, 140] width 83 height 19
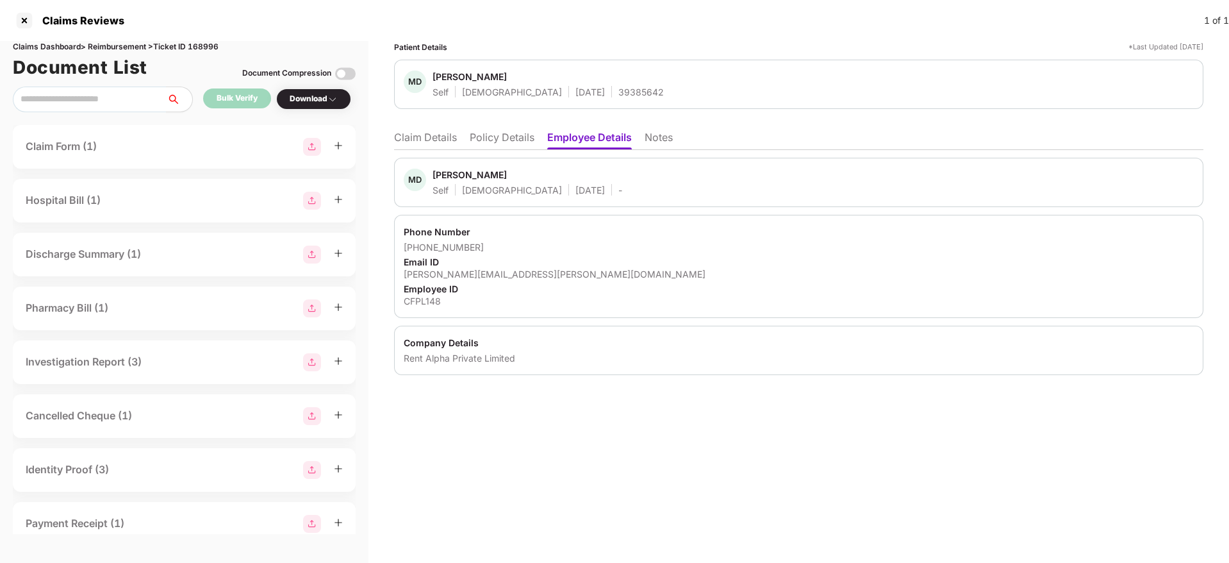
click at [416, 299] on div "CFPL148" at bounding box center [799, 301] width 790 height 12
copy div "CFPL148"
click at [445, 135] on li "Claim Details" at bounding box center [425, 140] width 63 height 19
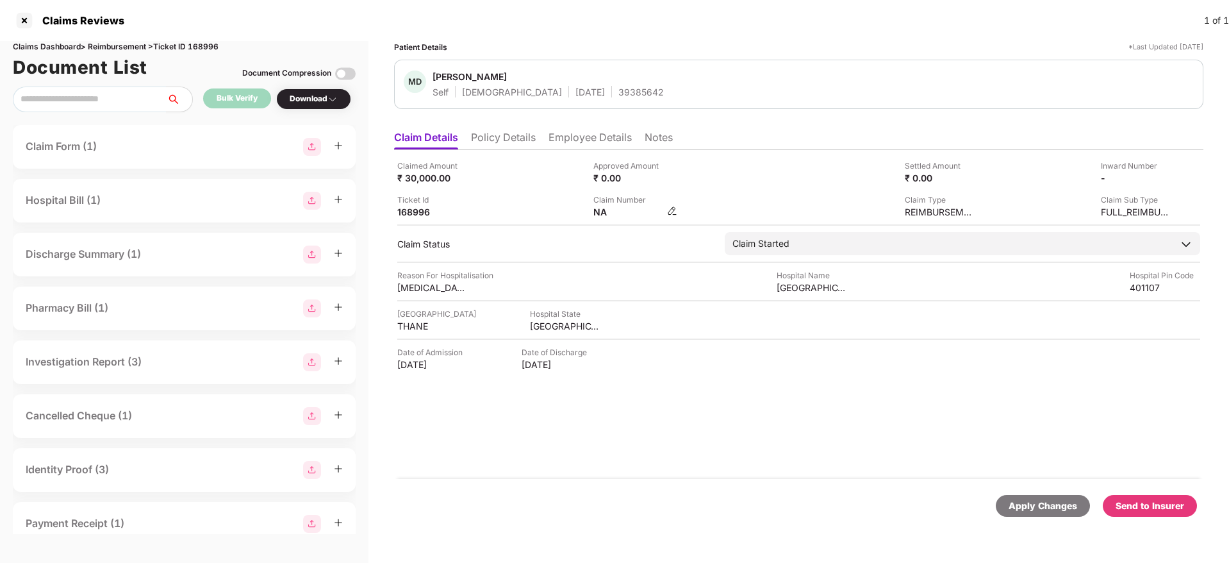
click at [671, 210] on img at bounding box center [672, 211] width 10 height 10
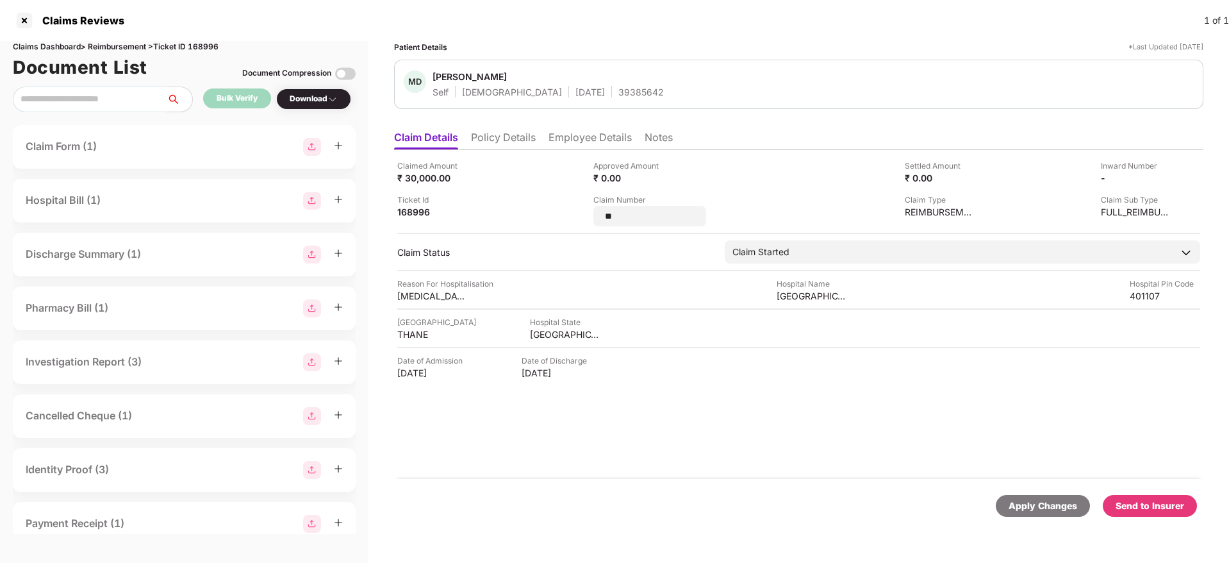
type input "*"
type input "*******"
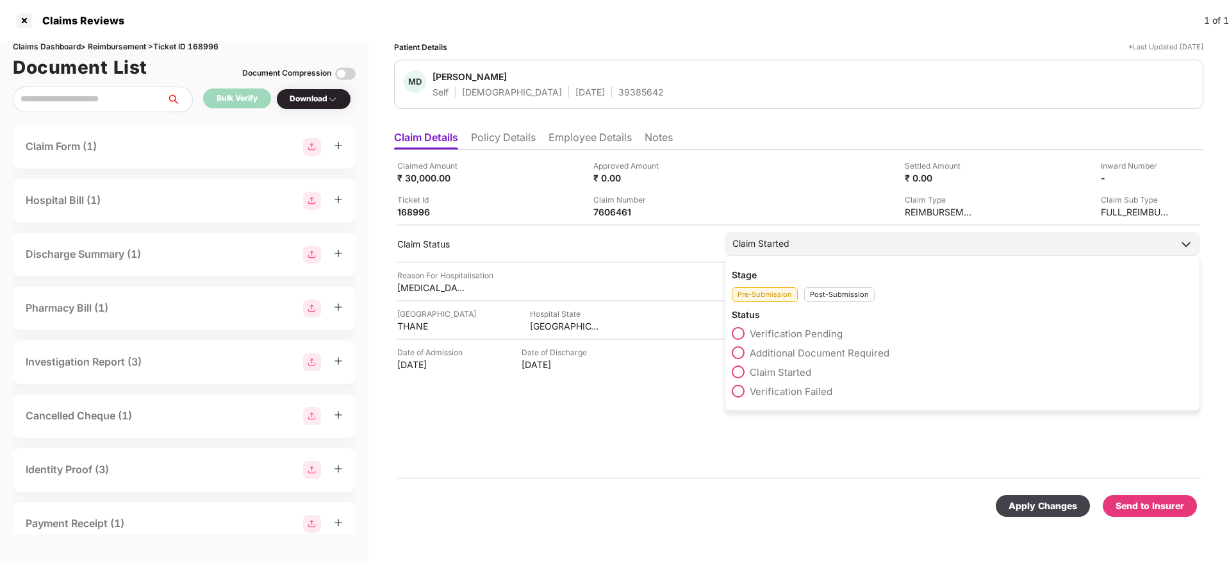
click at [825, 301] on div "Post-Submission" at bounding box center [839, 294] width 71 height 15
click at [736, 355] on span at bounding box center [738, 352] width 13 height 13
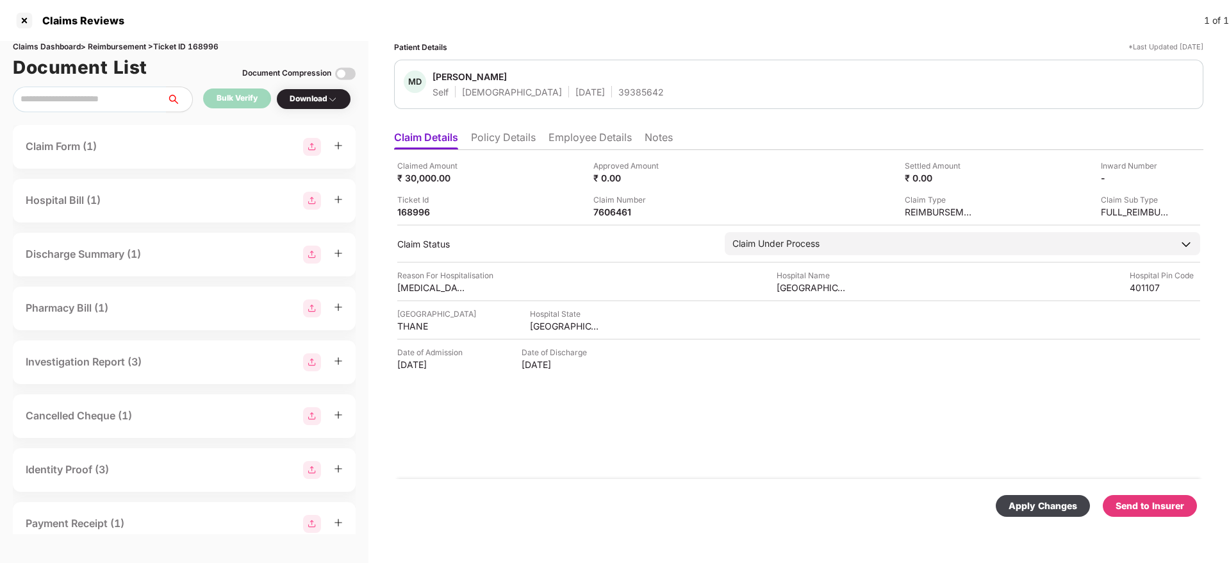
click at [1051, 513] on div "Apply Changes" at bounding box center [1043, 506] width 94 height 22
click at [619, 97] on div "39385642" at bounding box center [642, 92] width 46 height 12
copy div "39385642"
click at [518, 149] on li "Policy Details" at bounding box center [503, 140] width 65 height 19
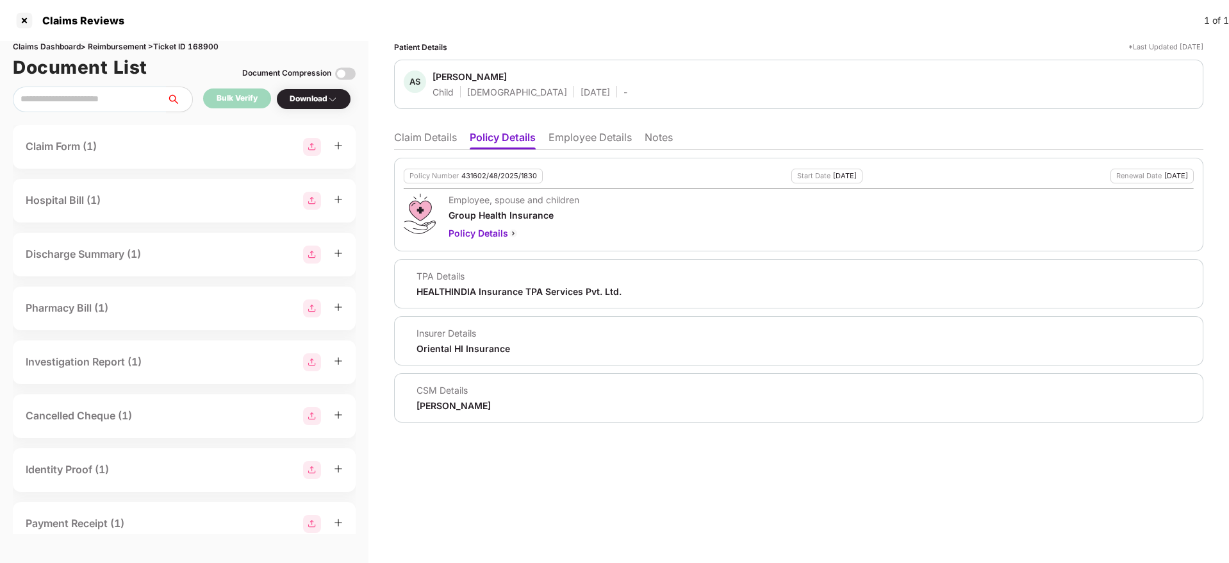
click at [582, 145] on li "Employee Details" at bounding box center [590, 140] width 83 height 19
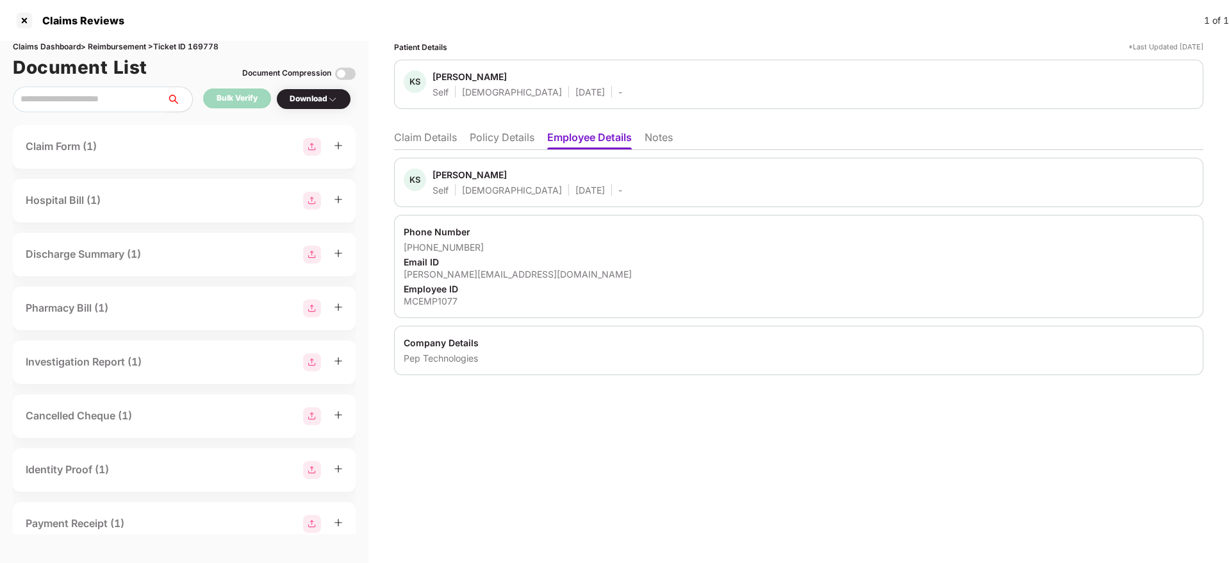
click at [516, 144] on li "Policy Details" at bounding box center [502, 140] width 65 height 19
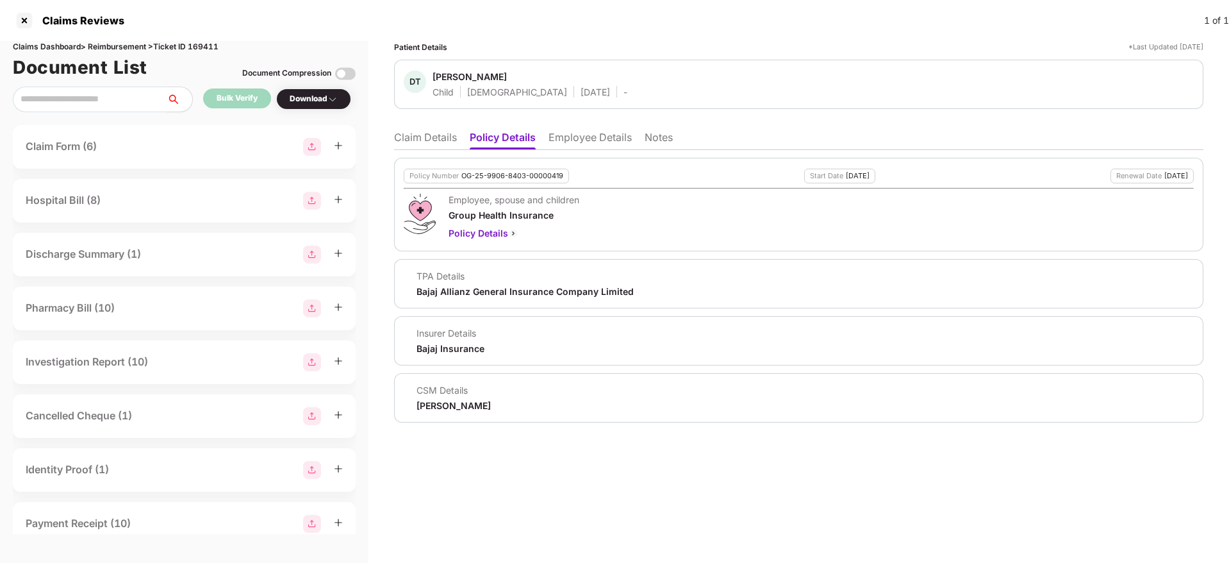
click at [429, 137] on li "Claim Details" at bounding box center [425, 140] width 63 height 19
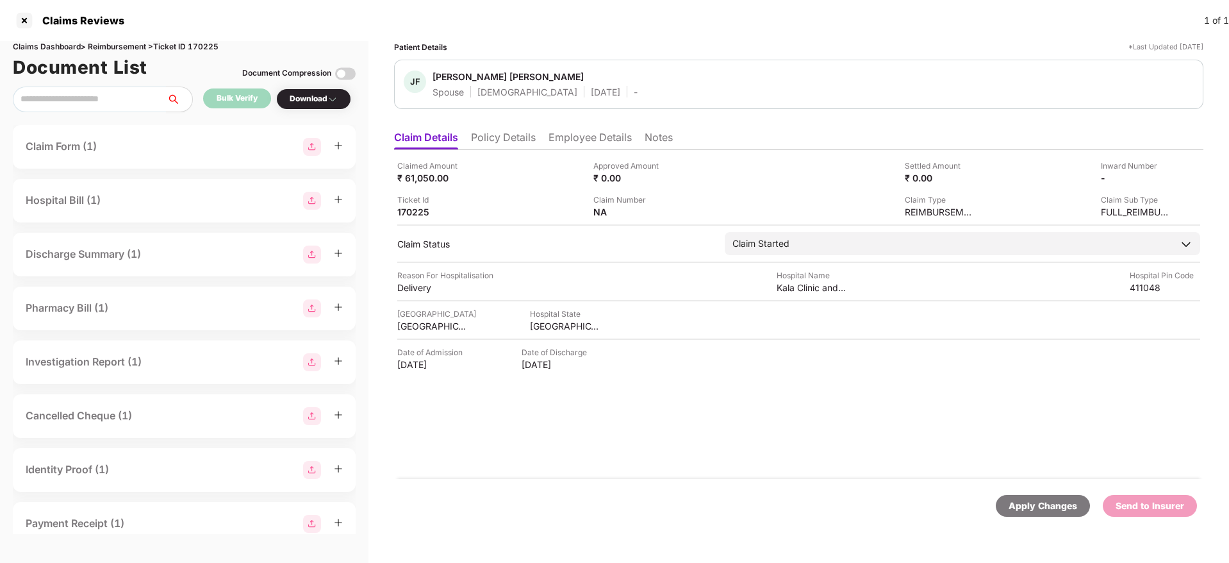
click at [511, 133] on li "Policy Details" at bounding box center [503, 140] width 65 height 19
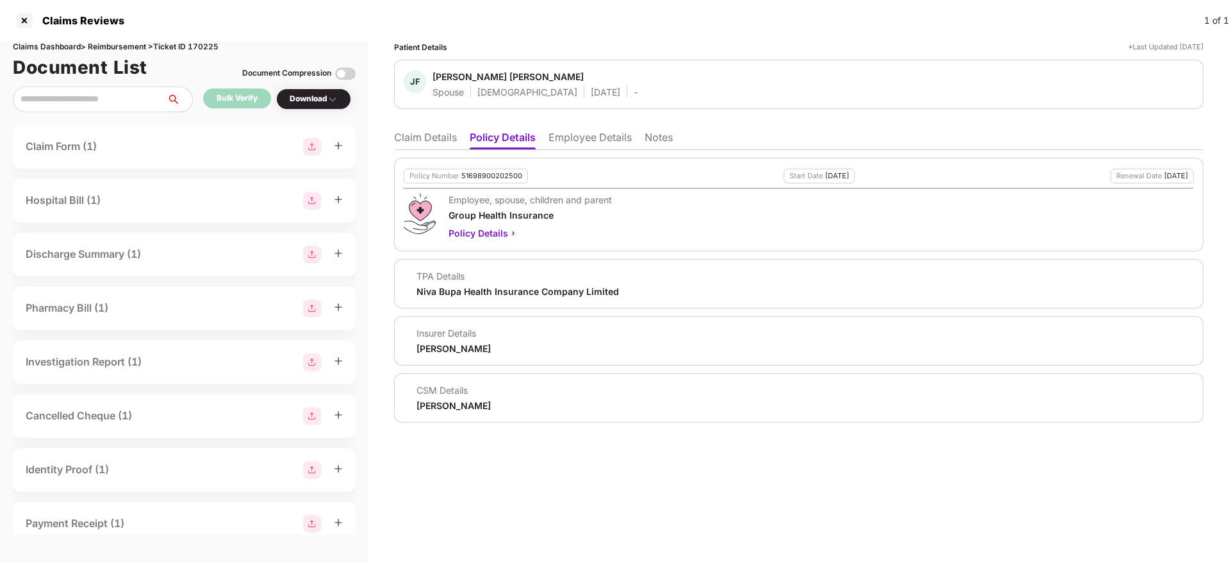
click at [433, 143] on li "Claim Details" at bounding box center [425, 140] width 63 height 19
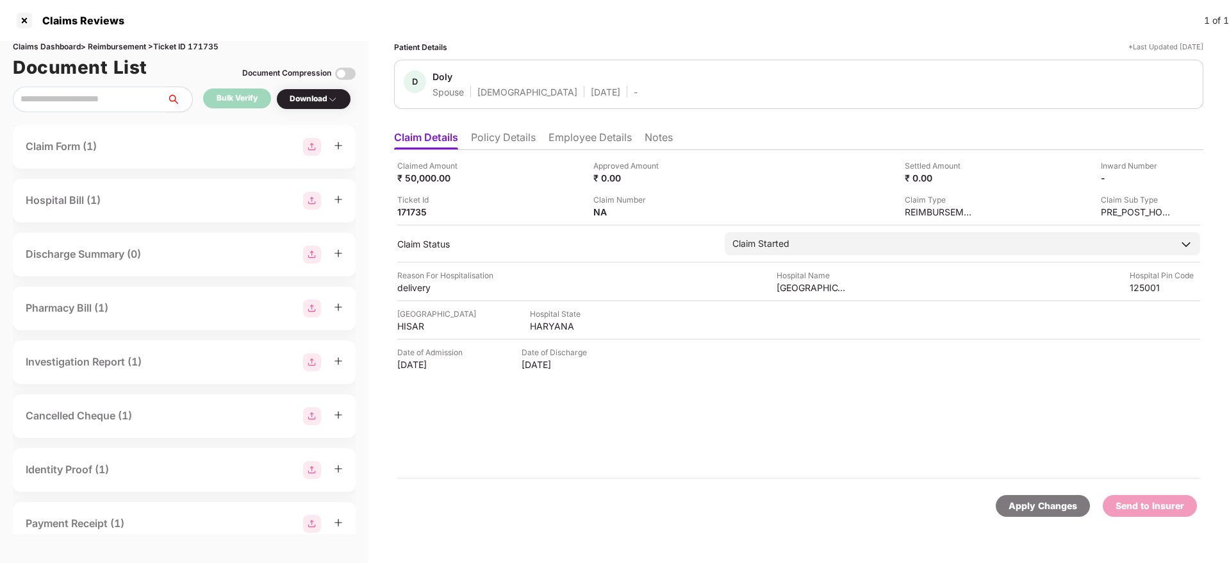
click at [497, 137] on li "Policy Details" at bounding box center [503, 140] width 65 height 19
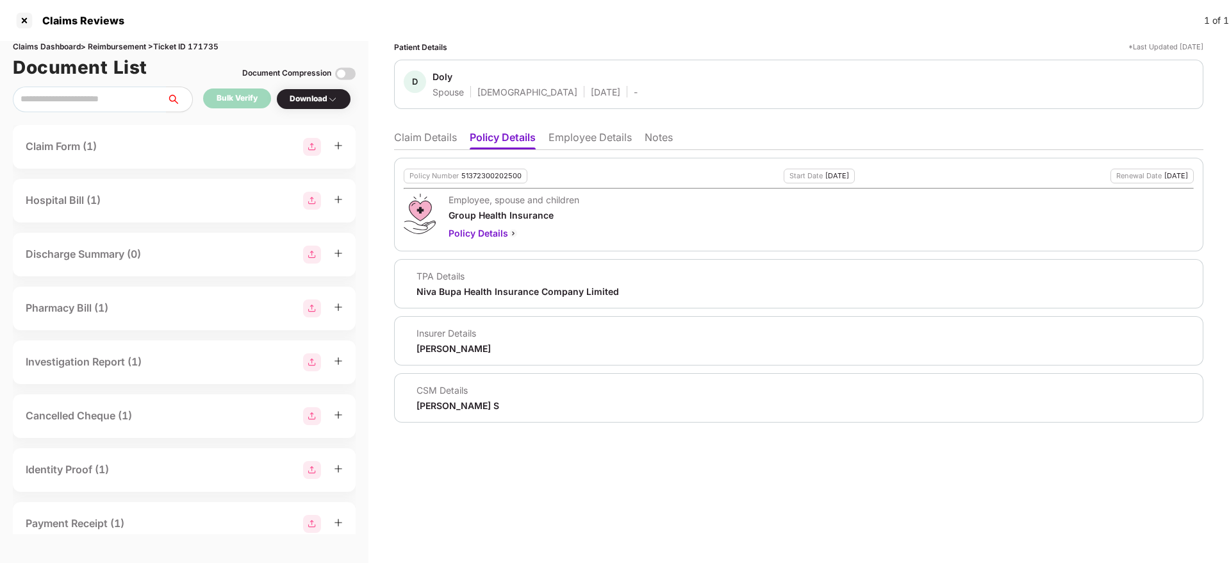
click at [565, 138] on li "Employee Details" at bounding box center [590, 140] width 83 height 19
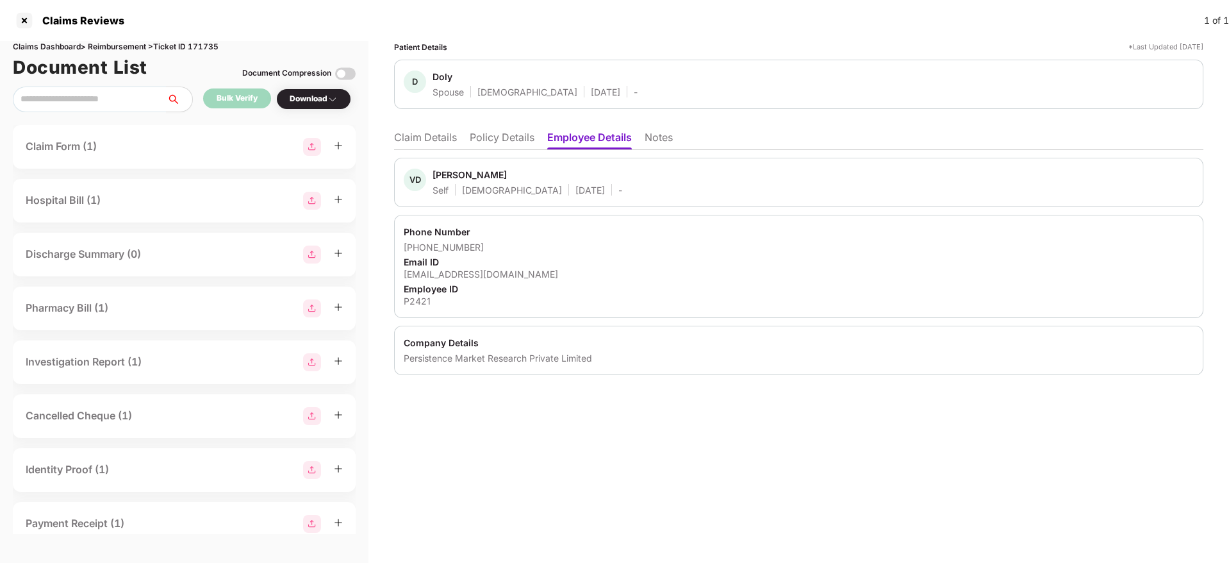
click at [416, 142] on li "Claim Details" at bounding box center [425, 140] width 63 height 19
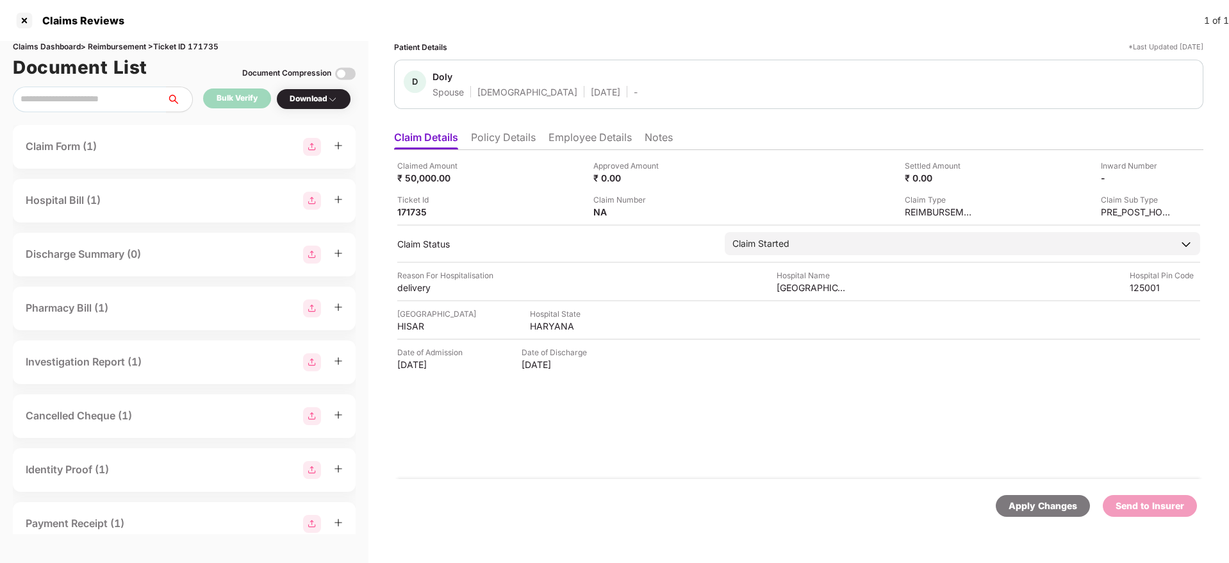
click at [498, 138] on li "Policy Details" at bounding box center [503, 140] width 65 height 19
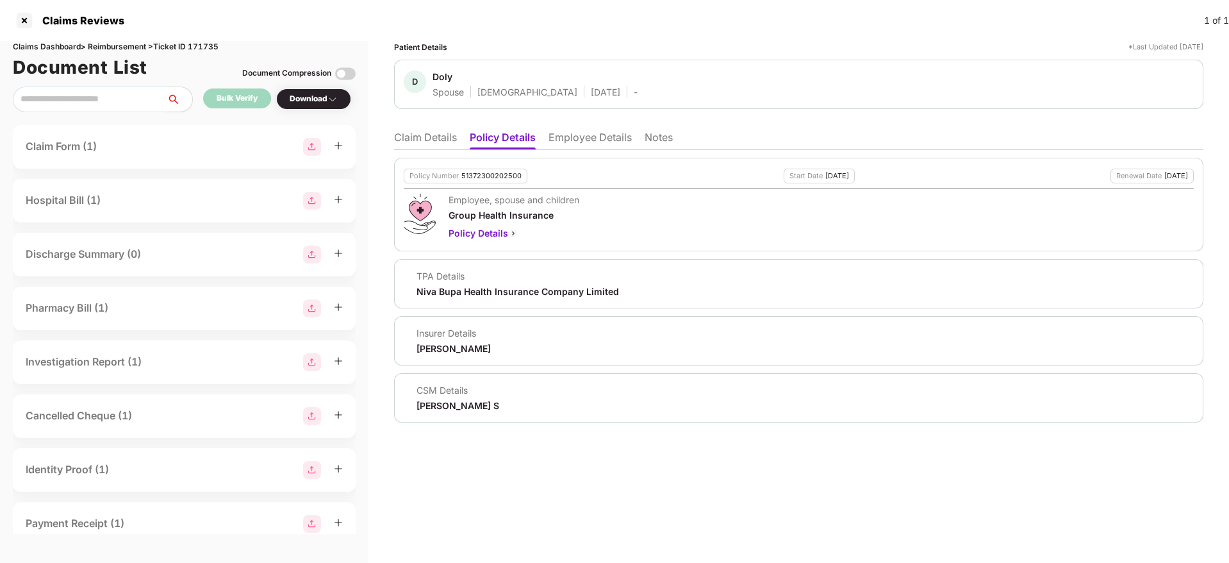
click at [406, 137] on li "Claim Details" at bounding box center [425, 140] width 63 height 19
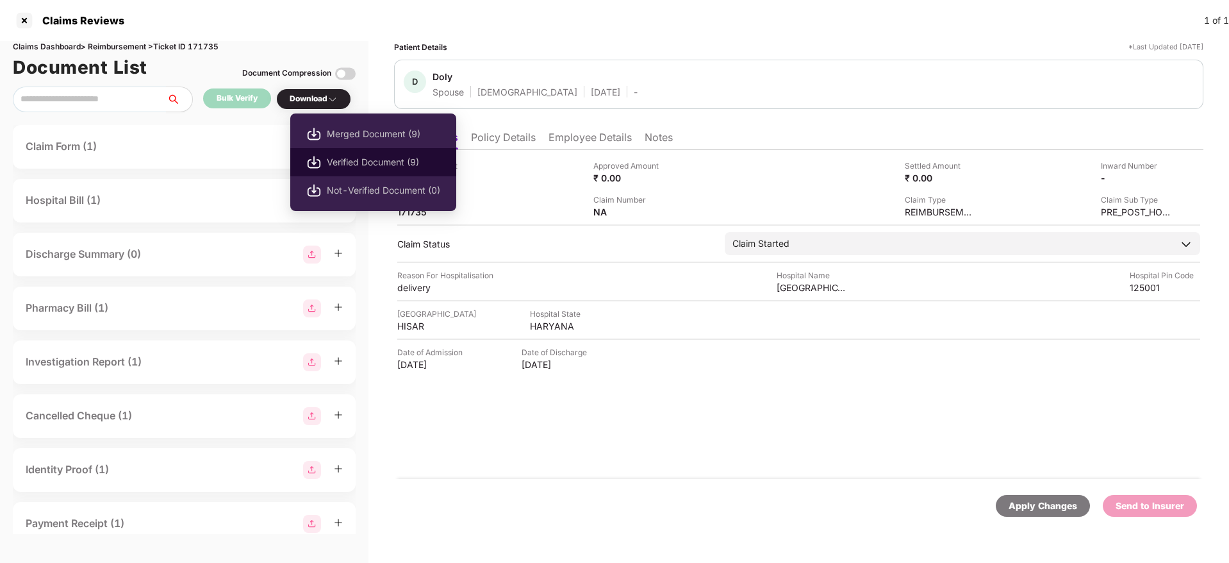
click at [346, 161] on span "Verified Document (9)" at bounding box center [383, 162] width 113 height 14
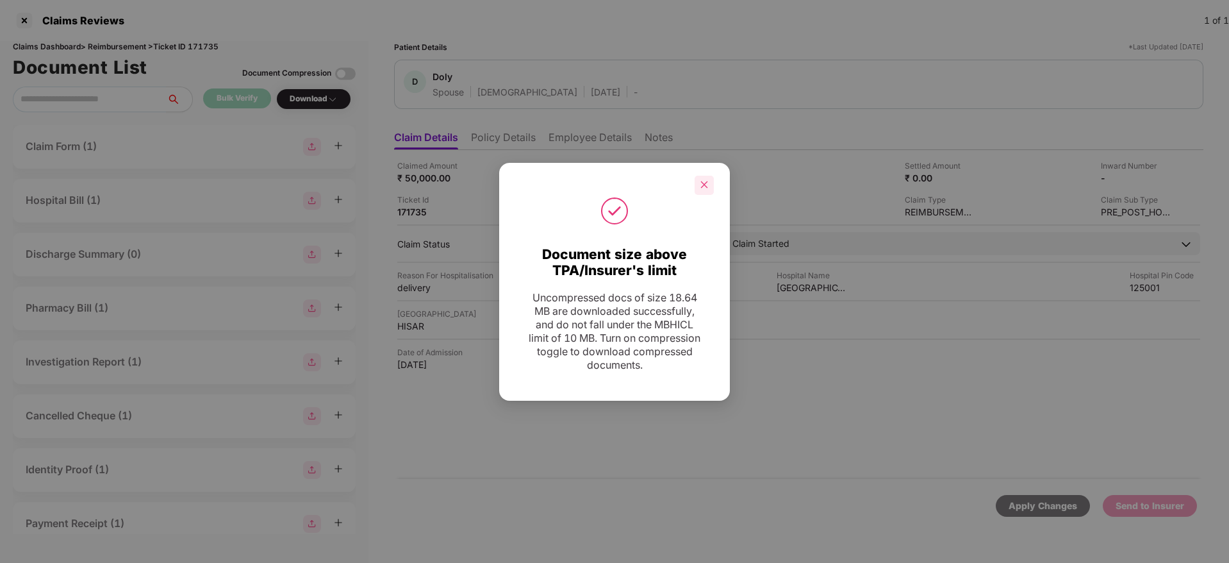
click at [701, 178] on div at bounding box center [704, 185] width 19 height 19
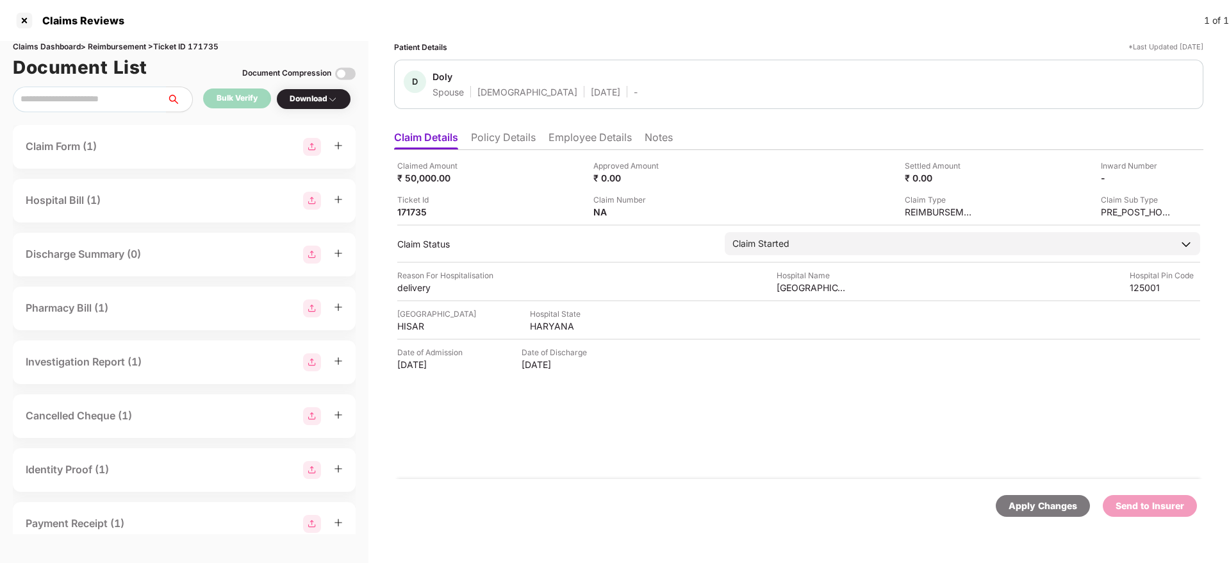
click at [578, 132] on li "Employee Details" at bounding box center [590, 140] width 83 height 19
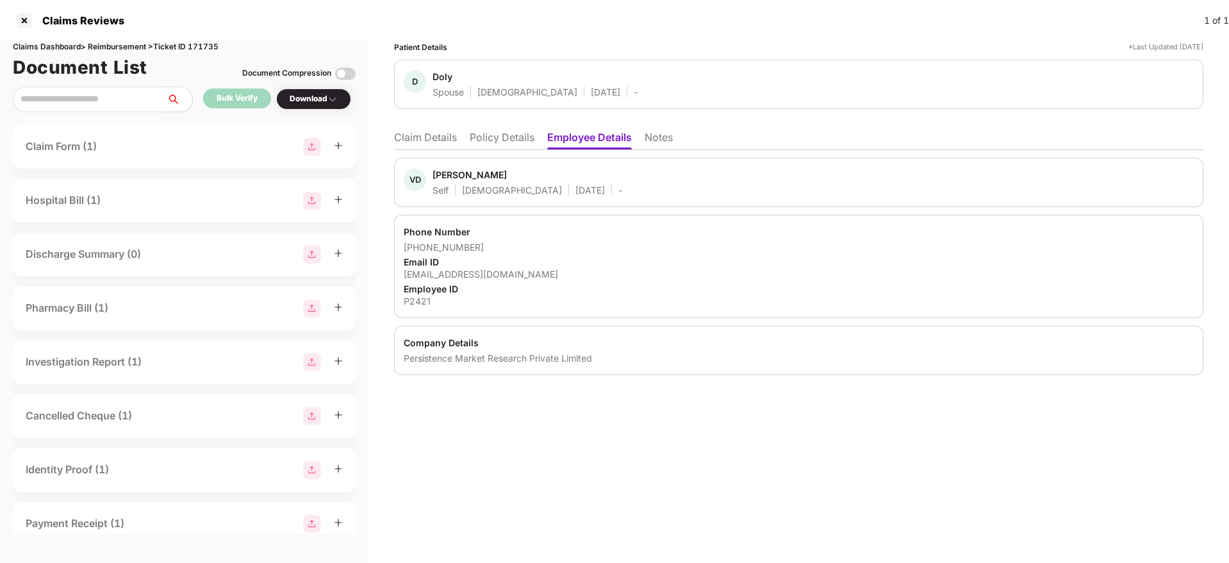
click at [452, 278] on div "vduhan94@gmail.com" at bounding box center [799, 274] width 790 height 12
copy div "vduhan94@gmail.com"
drag, startPoint x: 419, startPoint y: 247, endPoint x: 488, endPoint y: 247, distance: 68.6
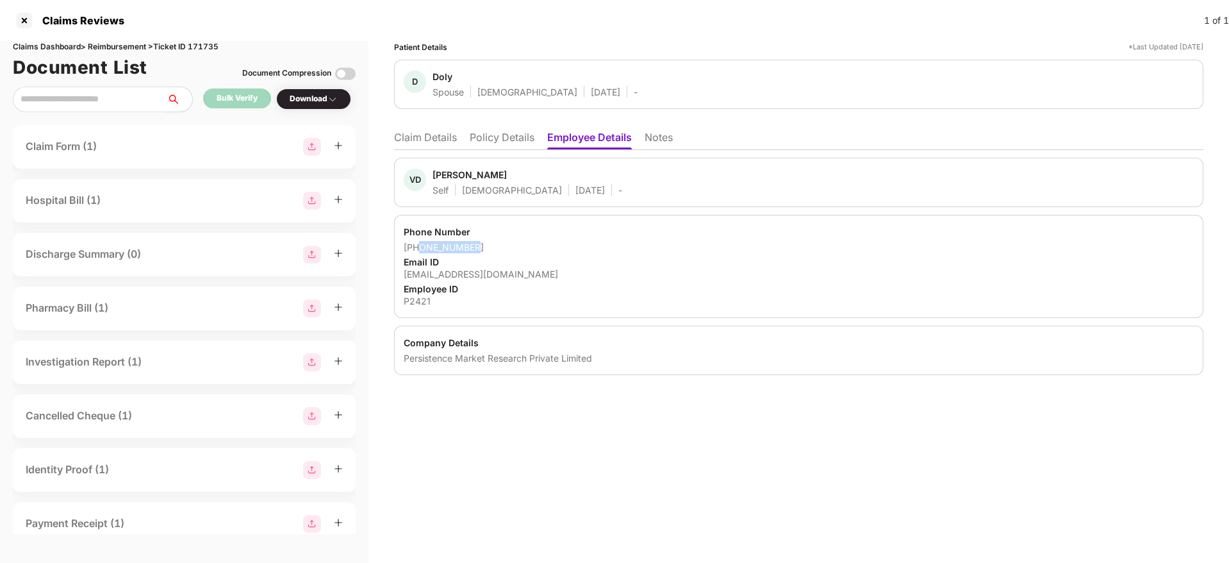
click at [488, 247] on div "+918660406876" at bounding box center [799, 247] width 790 height 12
copy div "8660406876"
click at [431, 146] on li "Claim Details" at bounding box center [425, 140] width 63 height 19
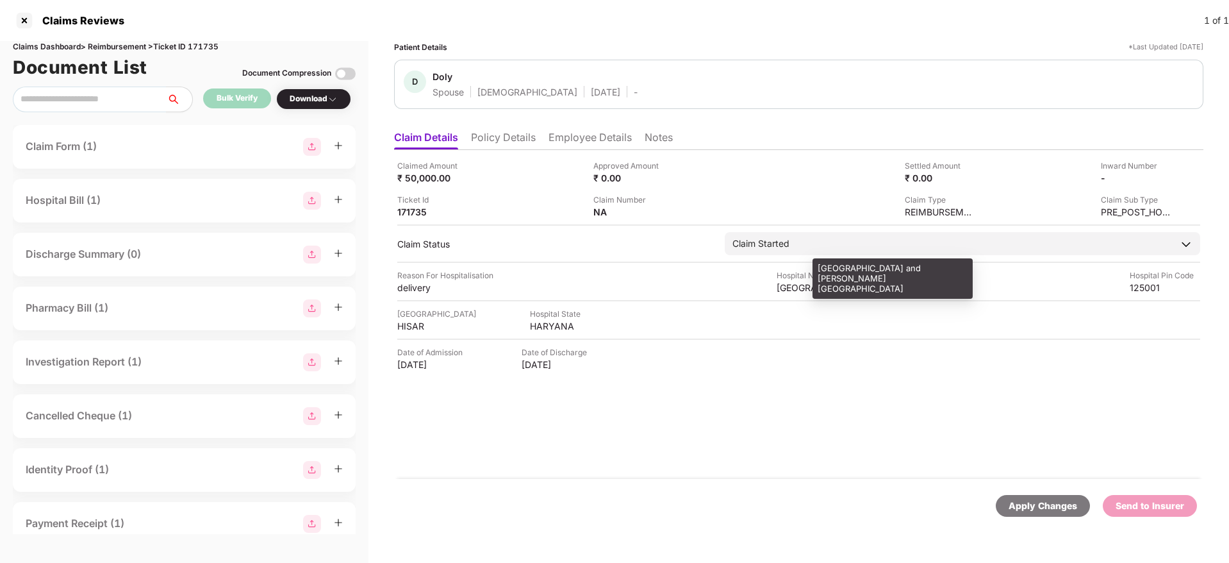
click at [796, 288] on div "Savant Hospital and Aastha Hospital" at bounding box center [812, 287] width 71 height 12
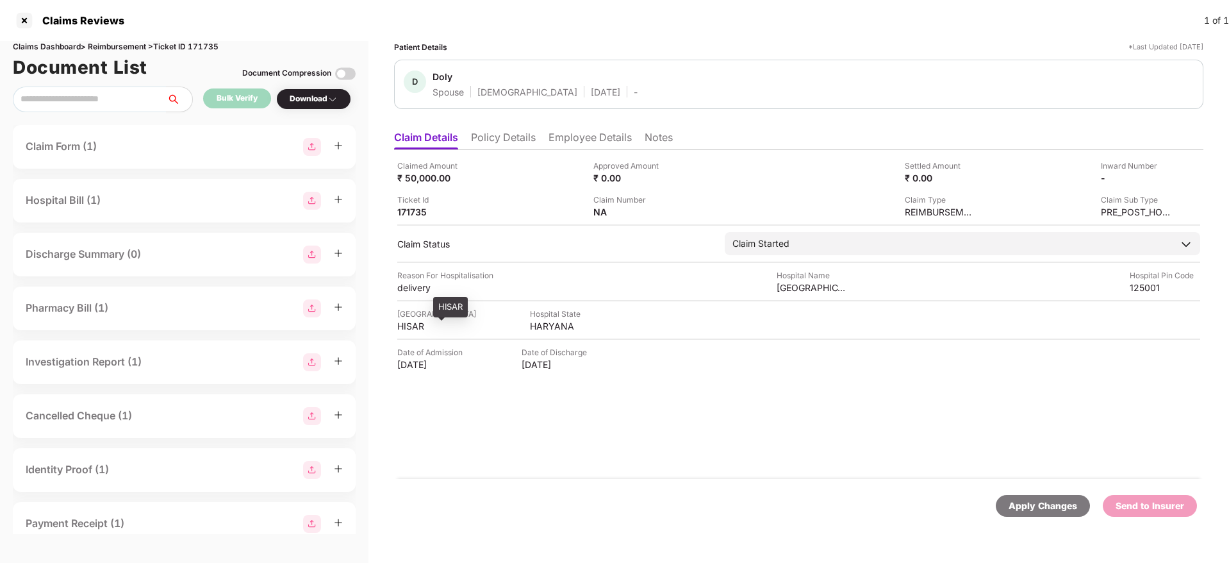
click at [418, 322] on div "HISAR" at bounding box center [432, 326] width 71 height 12
copy div "HISAR"
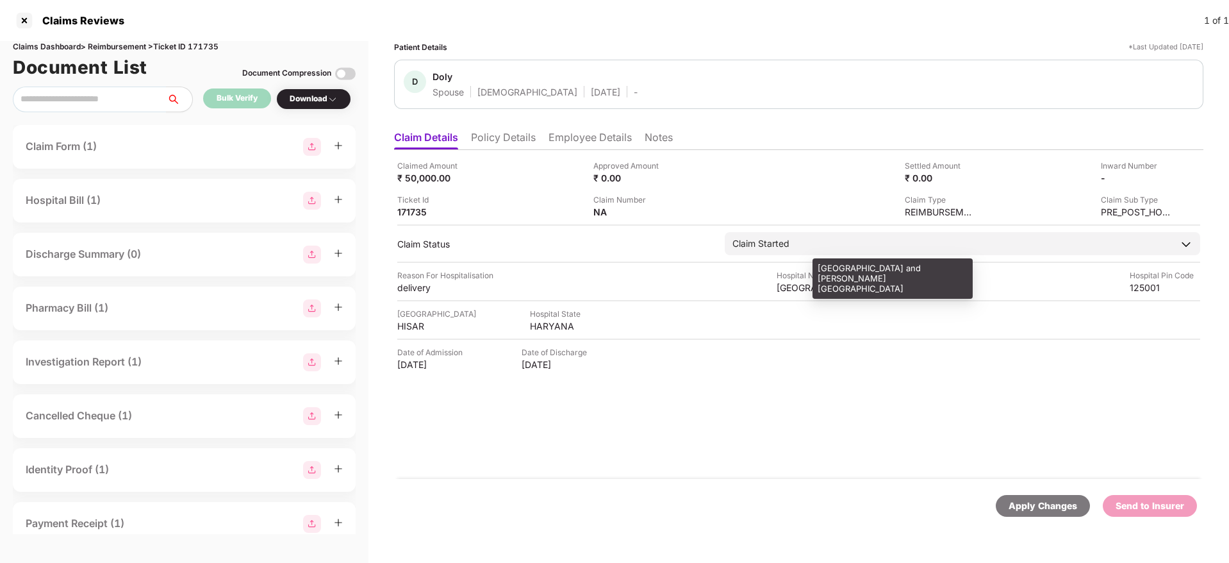
click at [803, 285] on div "Savant Hospital and Aastha Hospital" at bounding box center [812, 287] width 71 height 12
copy div "Savant Hospital and Aastha Hospital"
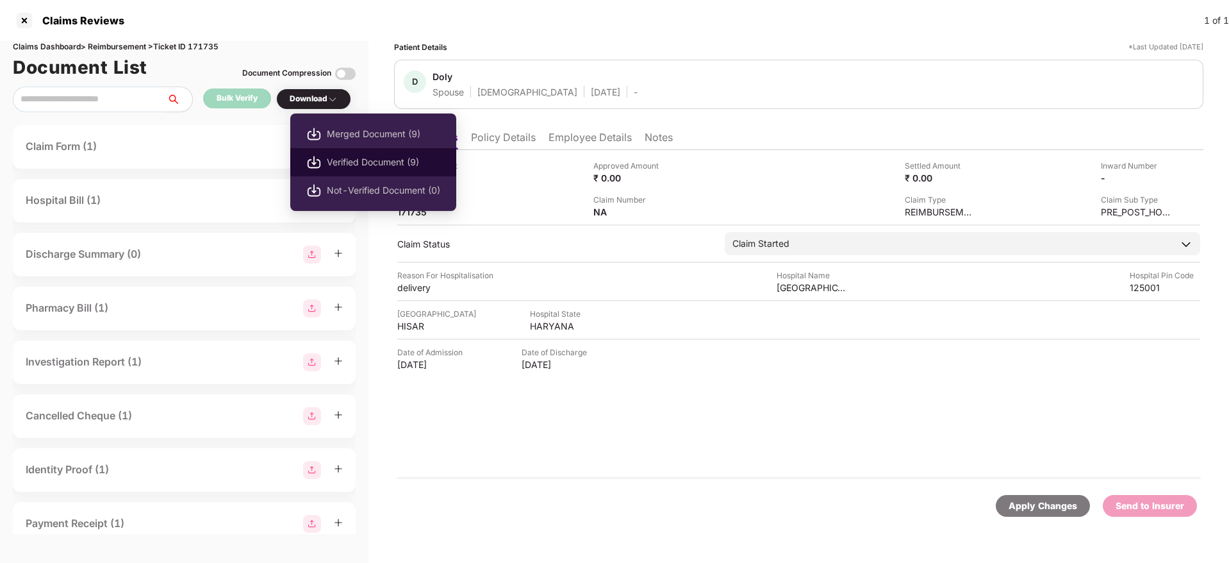
click at [360, 157] on span "Verified Document (9)" at bounding box center [383, 162] width 113 height 14
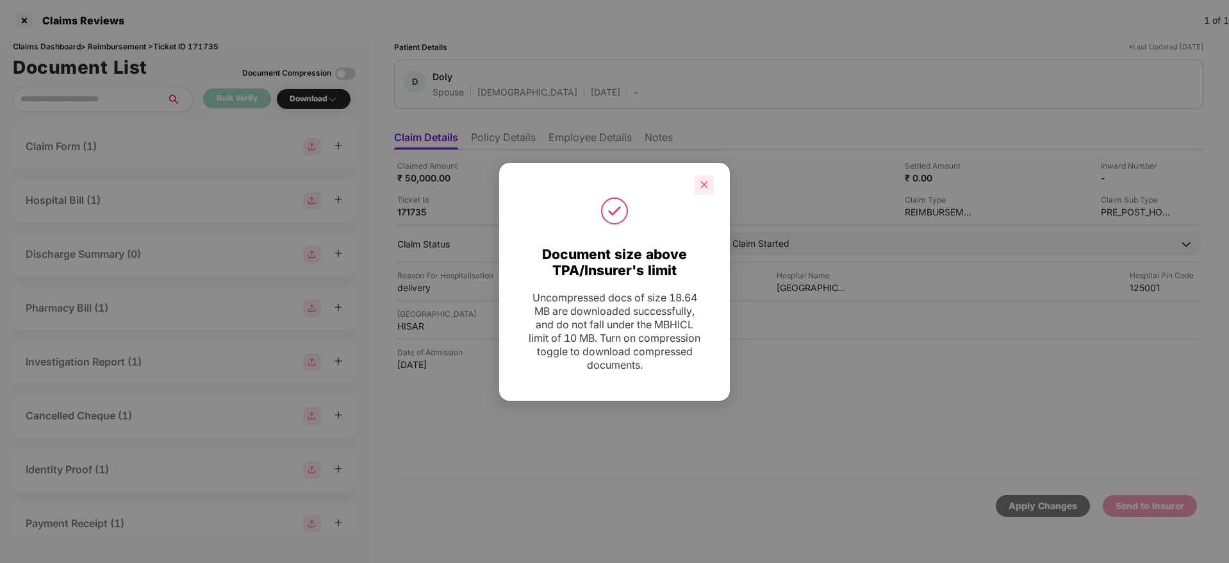
click at [699, 183] on div at bounding box center [704, 185] width 19 height 19
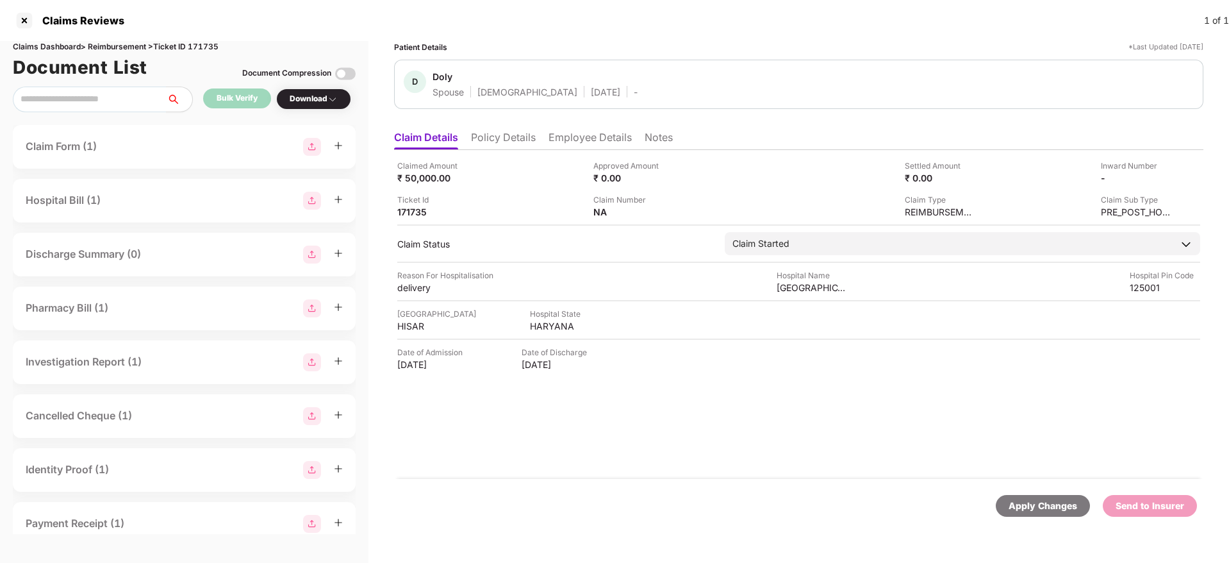
click at [517, 131] on li "Policy Details" at bounding box center [503, 140] width 65 height 19
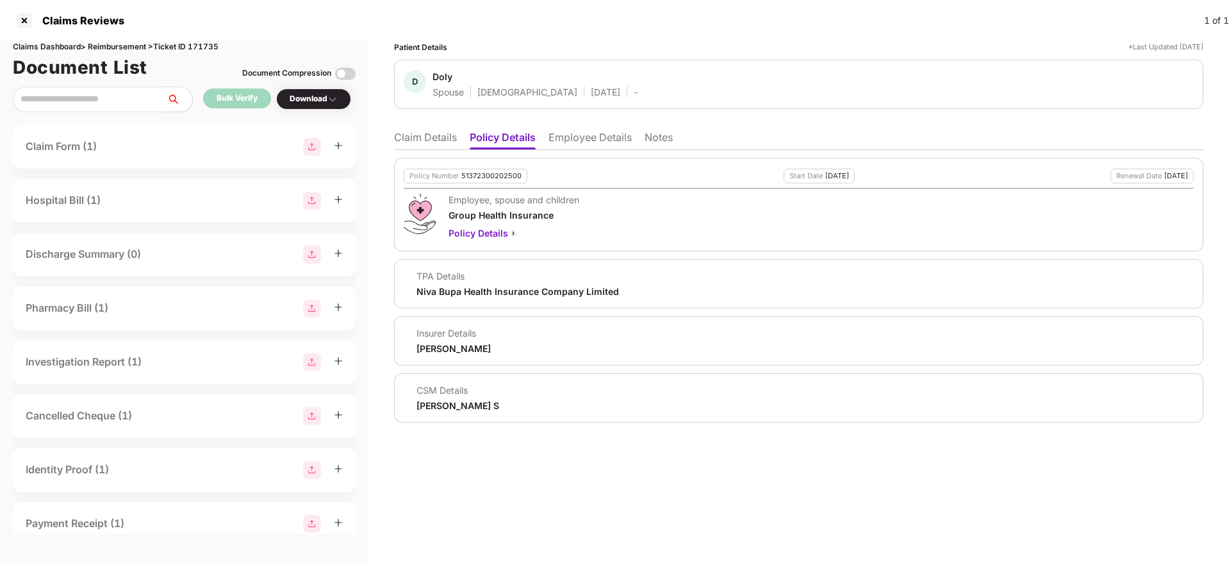
click at [409, 135] on li "Claim Details" at bounding box center [425, 140] width 63 height 19
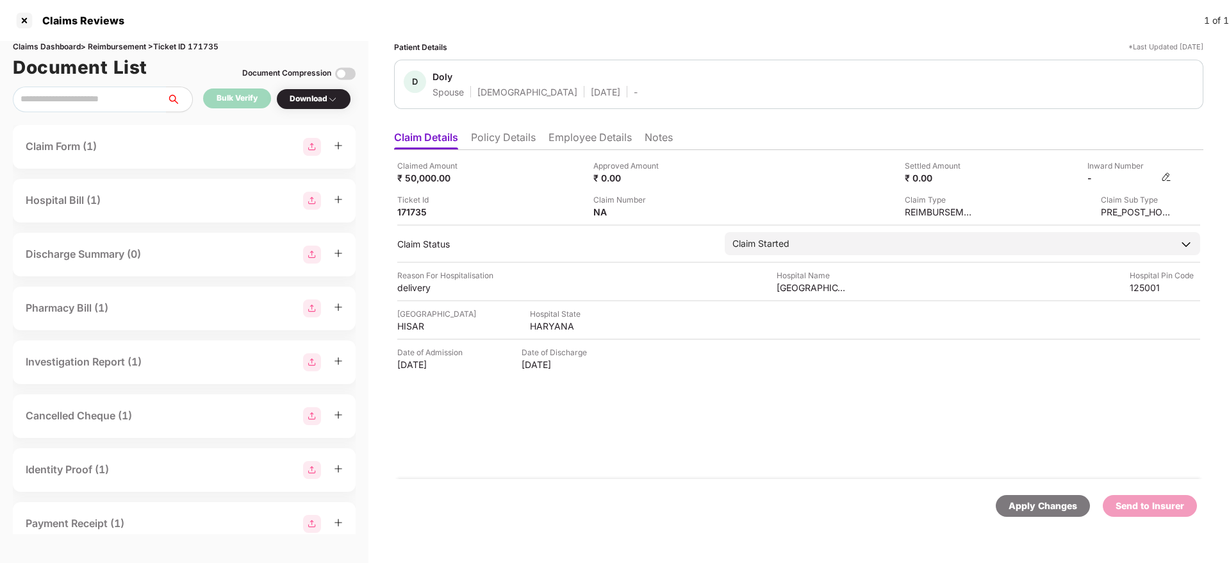
click at [1163, 173] on img at bounding box center [1166, 177] width 10 height 10
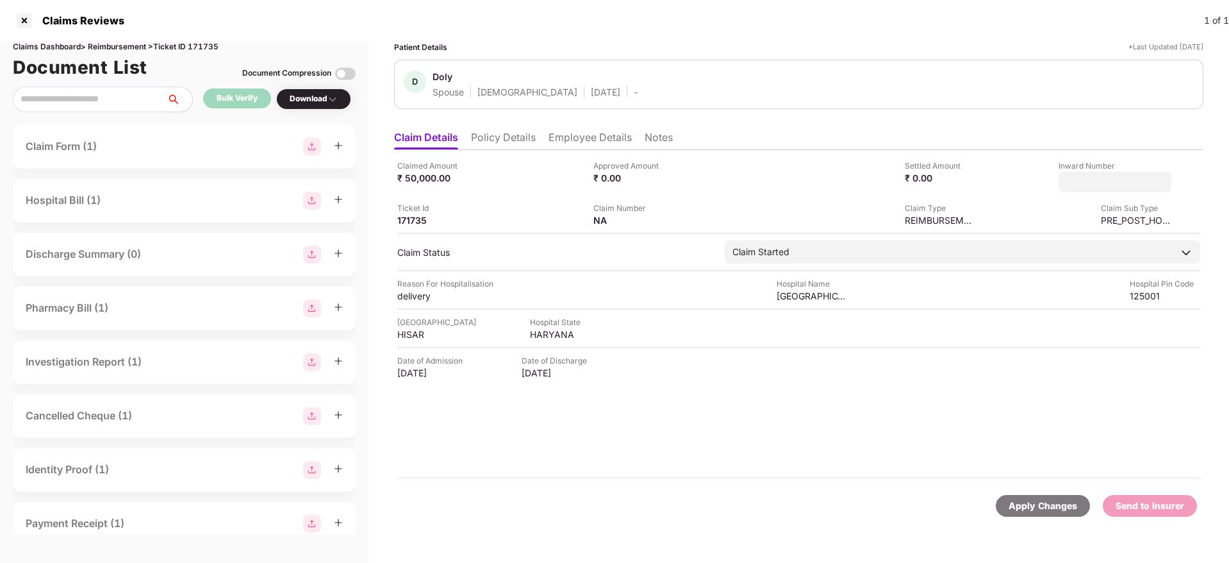
type input "**********"
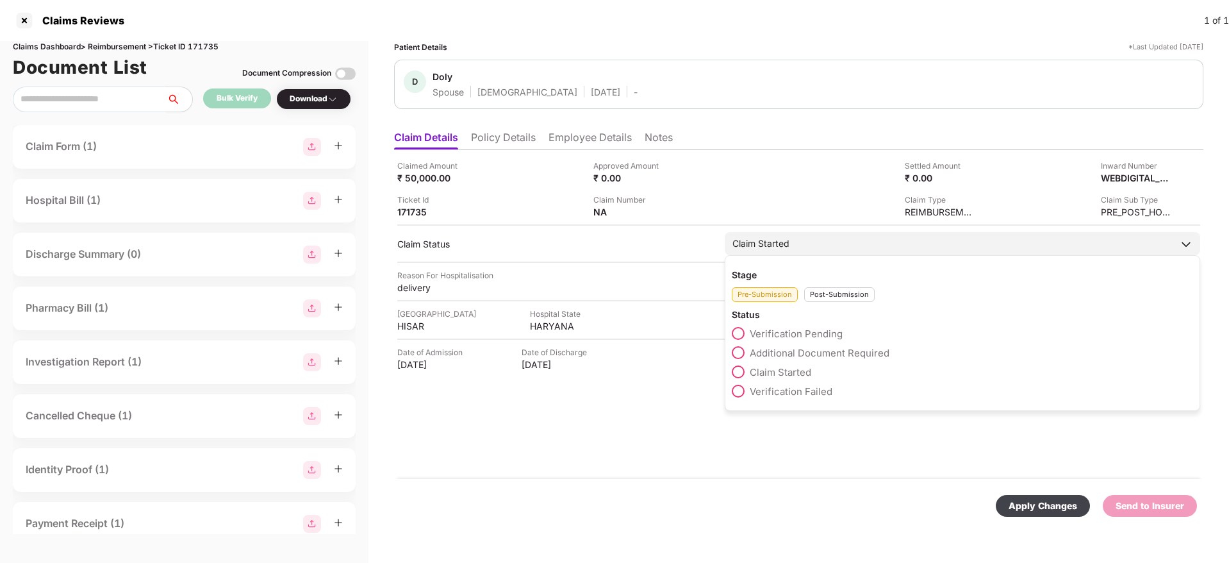
click at [825, 299] on div "Post-Submission" at bounding box center [839, 294] width 71 height 15
click at [743, 351] on span at bounding box center [738, 352] width 13 height 13
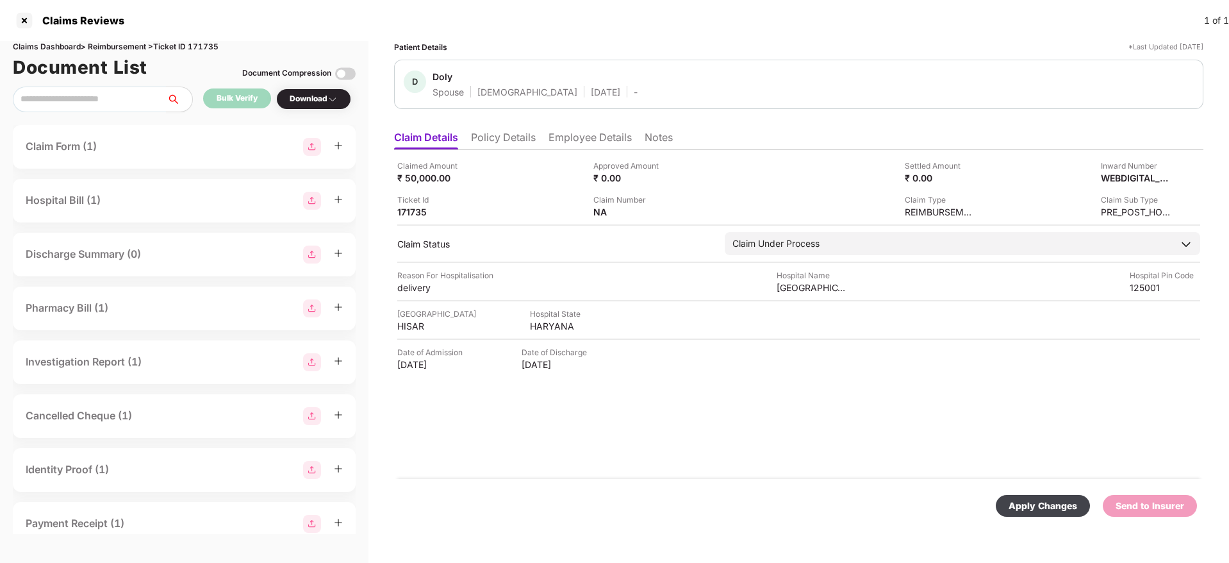
click at [1031, 501] on div "Apply Changes" at bounding box center [1043, 506] width 69 height 14
click at [512, 144] on li "Policy Details" at bounding box center [503, 140] width 65 height 19
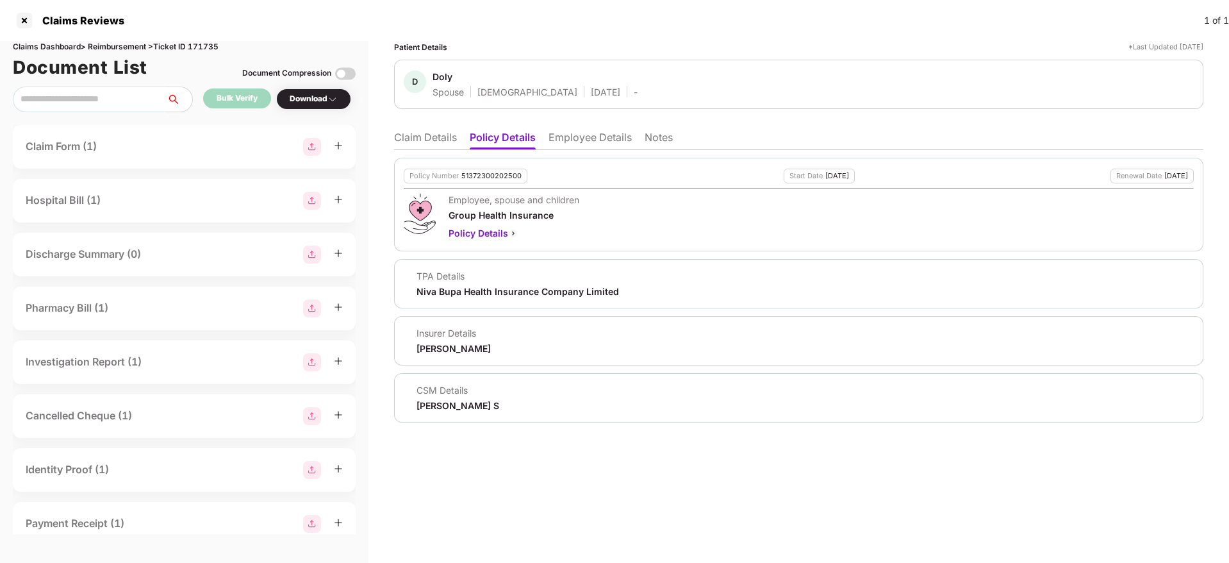
click at [431, 142] on li "Claim Details" at bounding box center [425, 140] width 63 height 19
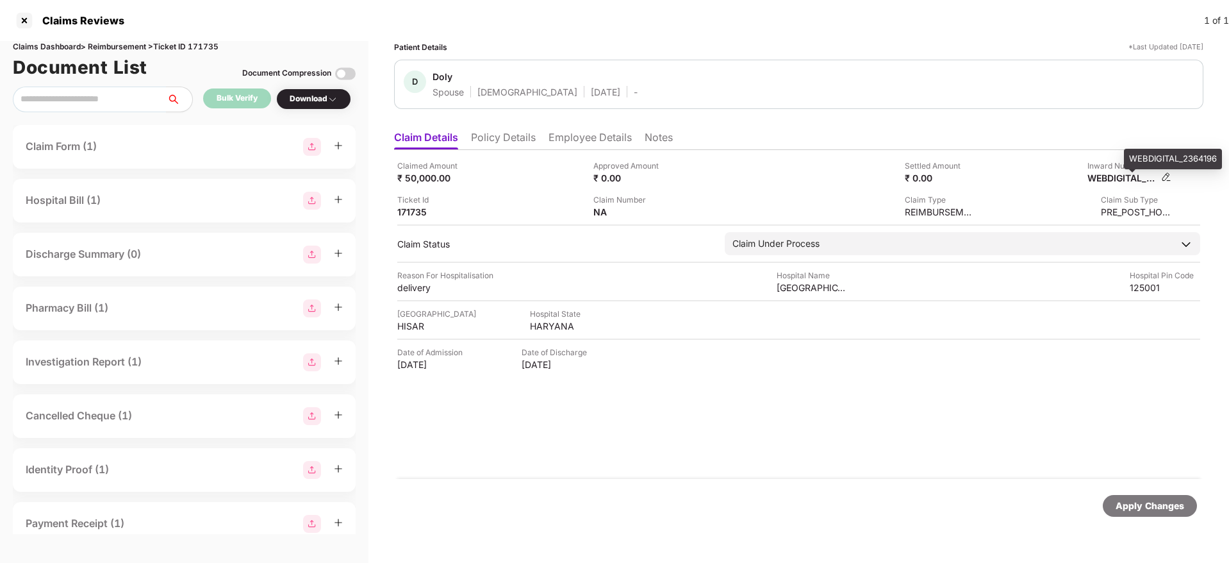
click at [1113, 178] on div "WEBDIGITAL_2364196" at bounding box center [1123, 178] width 71 height 12
copy div "WEBDIGITAL_2364196"
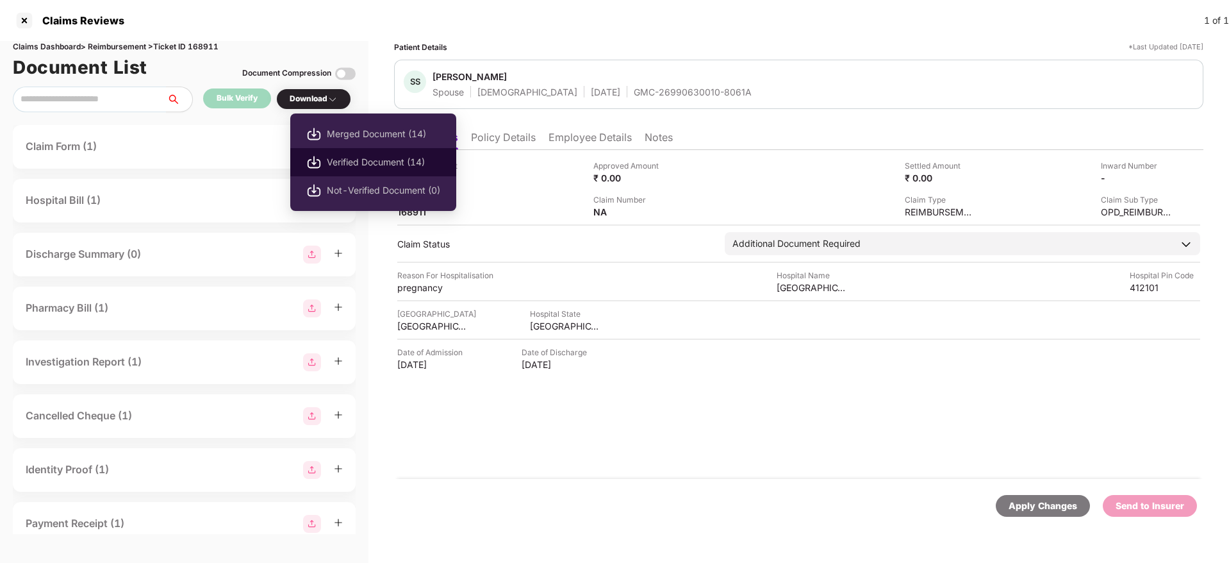
click at [357, 160] on span "Verified Document (14)" at bounding box center [383, 162] width 113 height 14
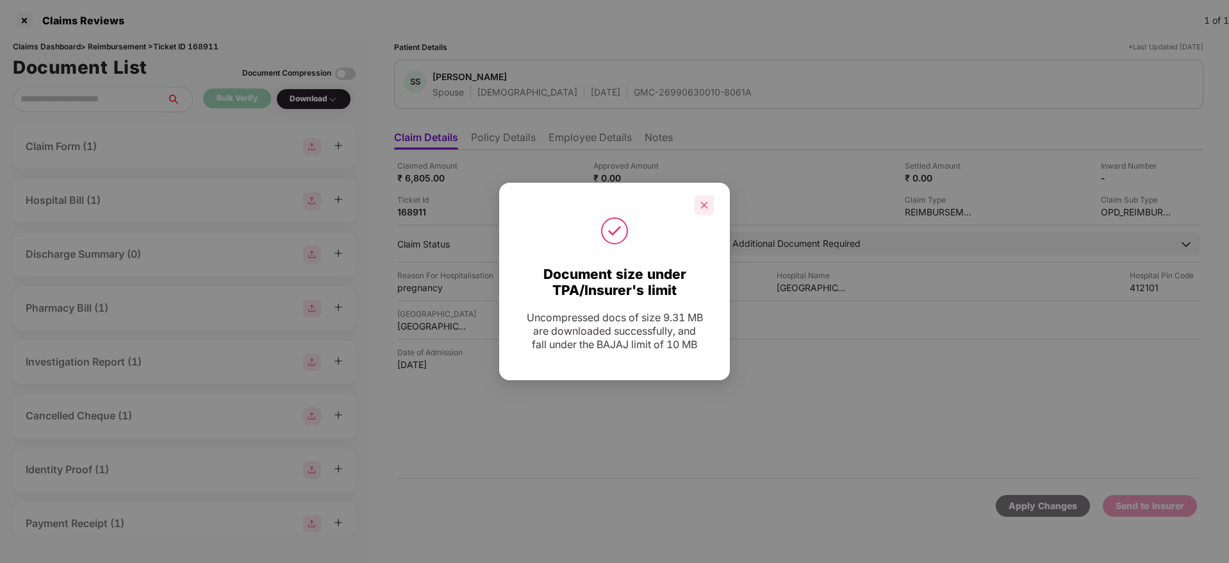
click at [701, 204] on icon "close" at bounding box center [704, 205] width 9 height 9
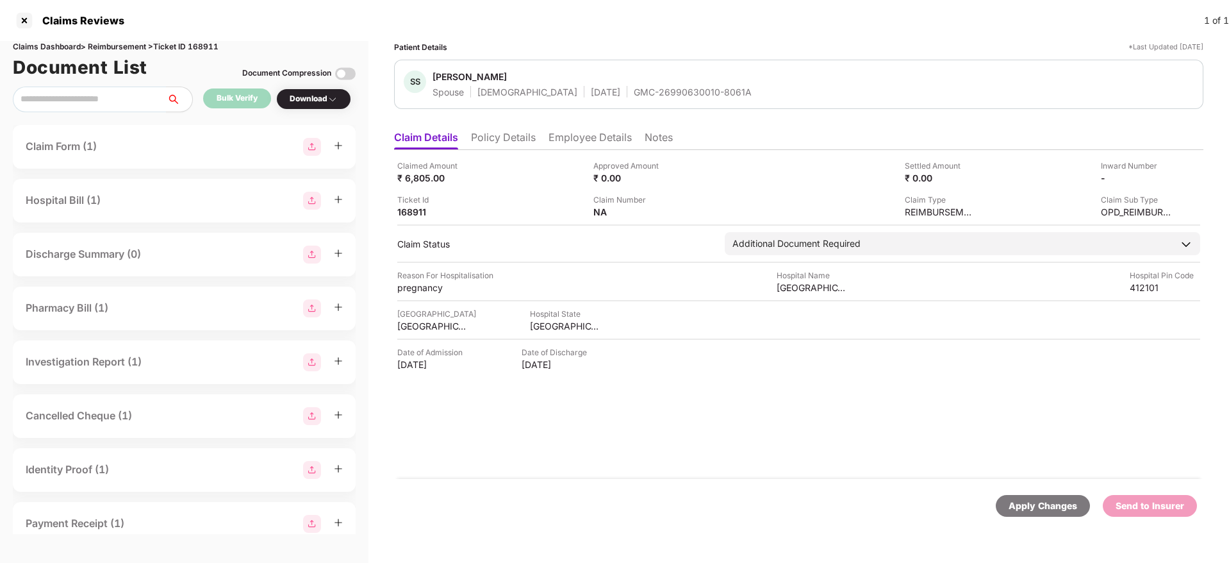
click at [634, 88] on div "GMC-26990630010-8061A" at bounding box center [693, 92] width 118 height 12
copy div "GMC-26990630010-8061A"
click at [509, 144] on li "Policy Details" at bounding box center [503, 140] width 65 height 19
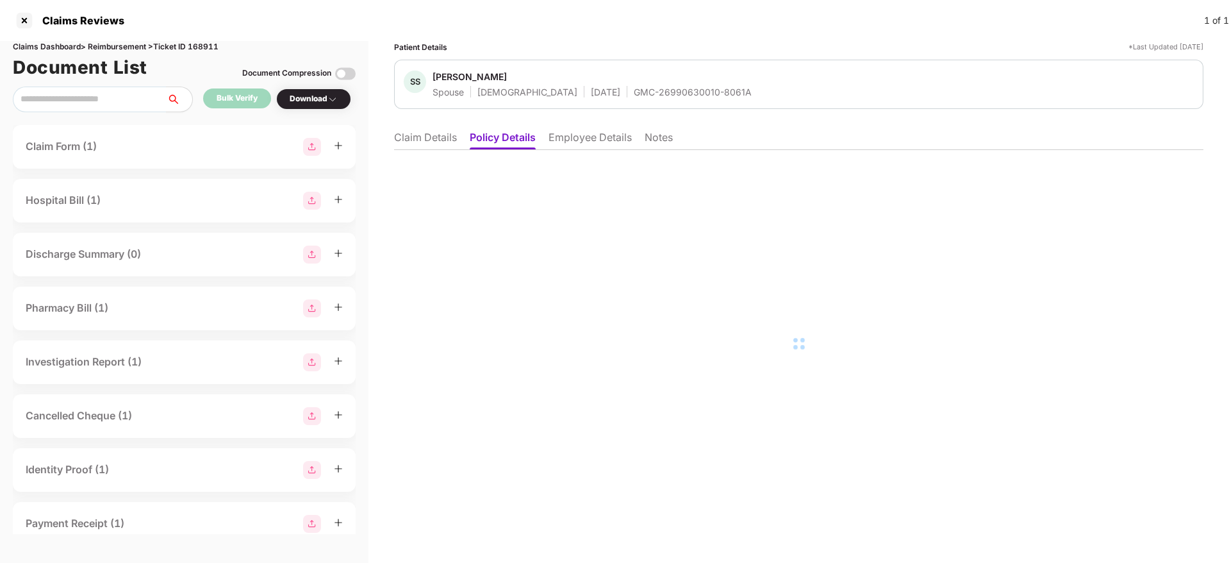
click at [583, 138] on li "Employee Details" at bounding box center [590, 140] width 83 height 19
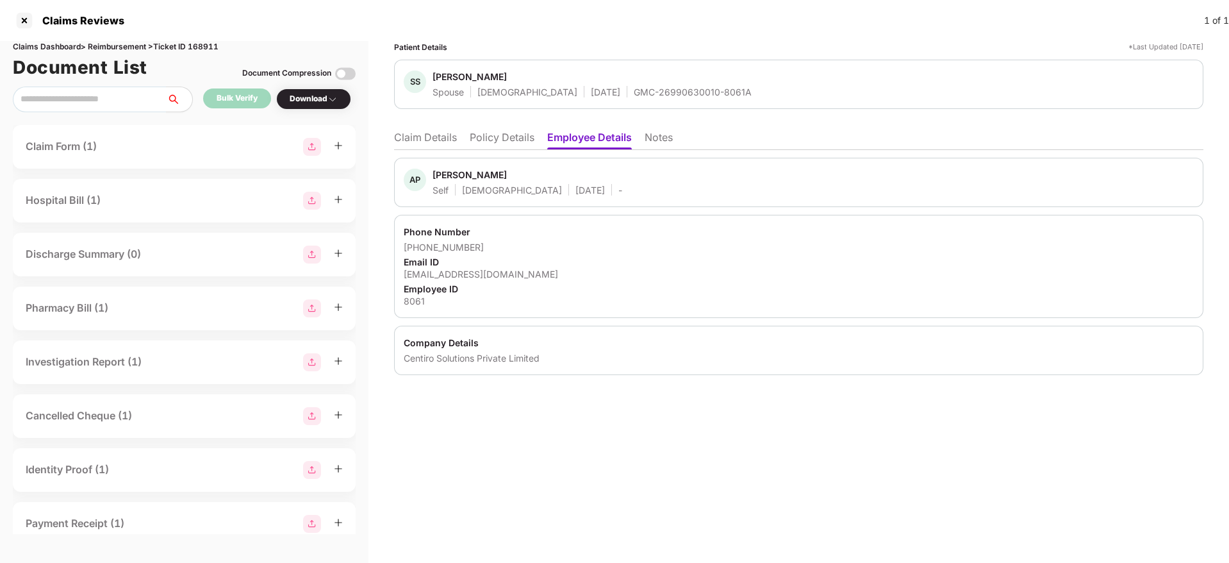
click at [434, 142] on li "Claim Details" at bounding box center [425, 140] width 63 height 19
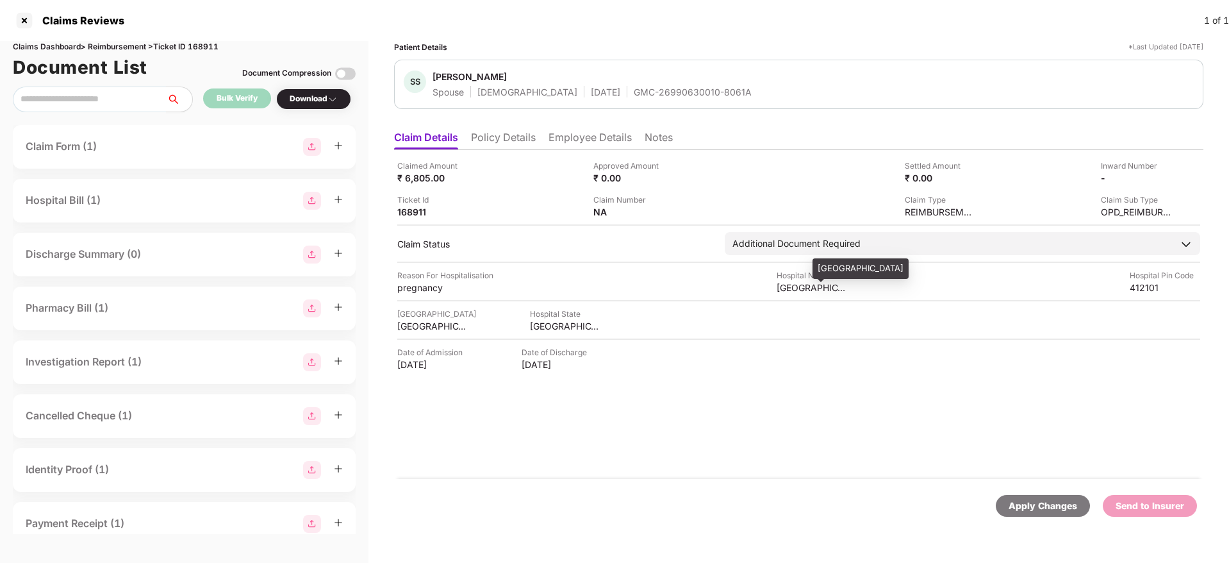
click at [795, 290] on div "[GEOGRAPHIC_DATA]" at bounding box center [812, 287] width 71 height 12
copy div "[GEOGRAPHIC_DATA]"
click at [428, 285] on div "pregnancy" at bounding box center [432, 287] width 71 height 12
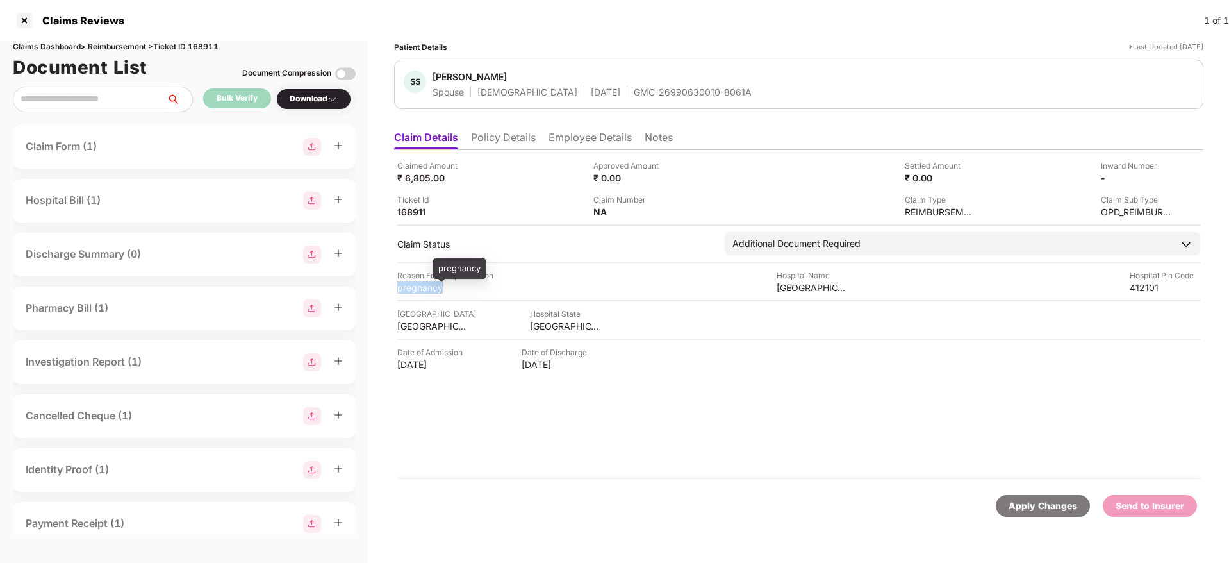
click at [428, 285] on div "pregnancy" at bounding box center [432, 287] width 71 height 12
copy div "pregnancy"
click at [569, 152] on div "Claimed Amount ₹ 6,805.00 Approved Amount ₹ 0.00 Settled Amount ₹ 0.00 Inward N…" at bounding box center [799, 314] width 810 height 329
click at [575, 142] on li "Employee Details" at bounding box center [590, 140] width 83 height 19
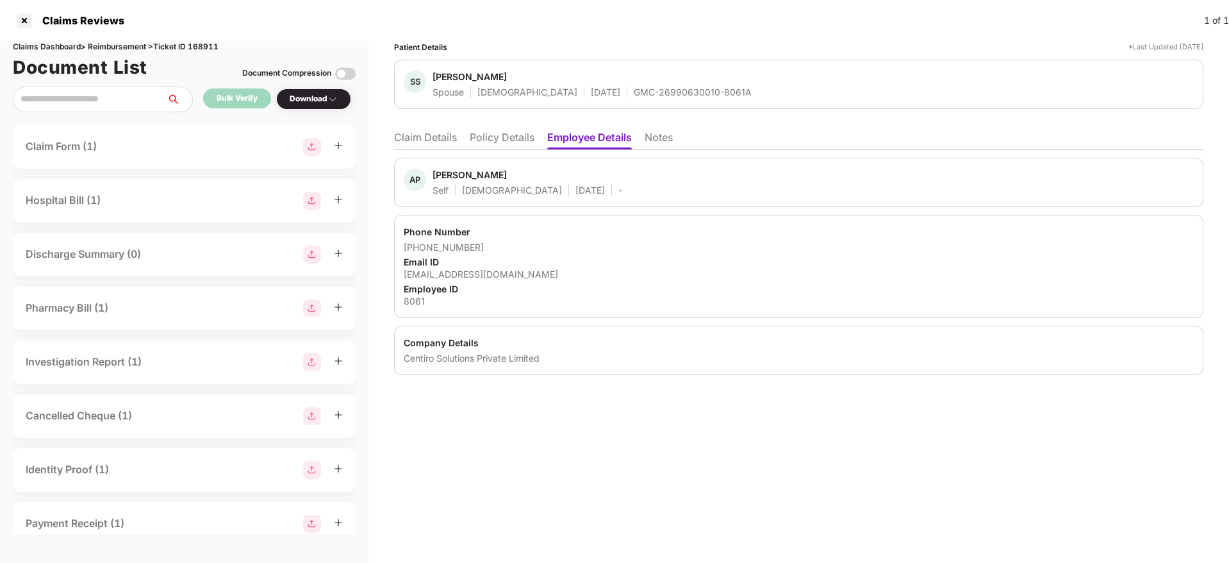
click at [458, 274] on div "[EMAIL_ADDRESS][DOMAIN_NAME]" at bounding box center [799, 274] width 790 height 12
copy div "[EMAIL_ADDRESS][DOMAIN_NAME]"
drag, startPoint x: 421, startPoint y: 248, endPoint x: 474, endPoint y: 247, distance: 52.6
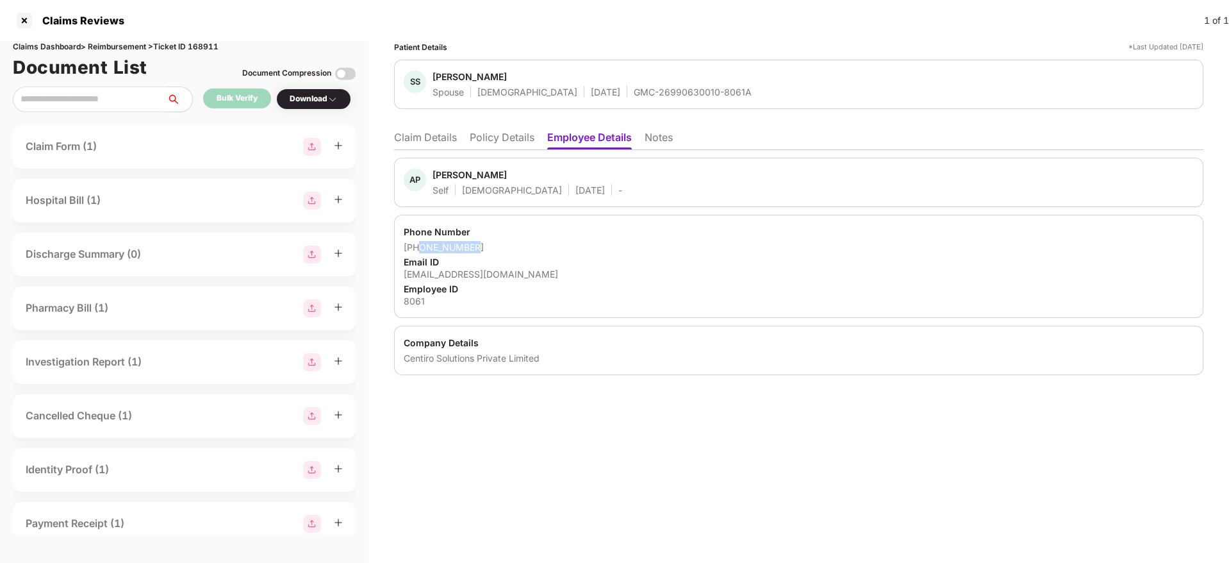
click at [474, 247] on div "[PHONE_NUMBER]" at bounding box center [799, 247] width 790 height 12
copy div "7447403292"
click at [426, 142] on li "Claim Details" at bounding box center [425, 140] width 63 height 19
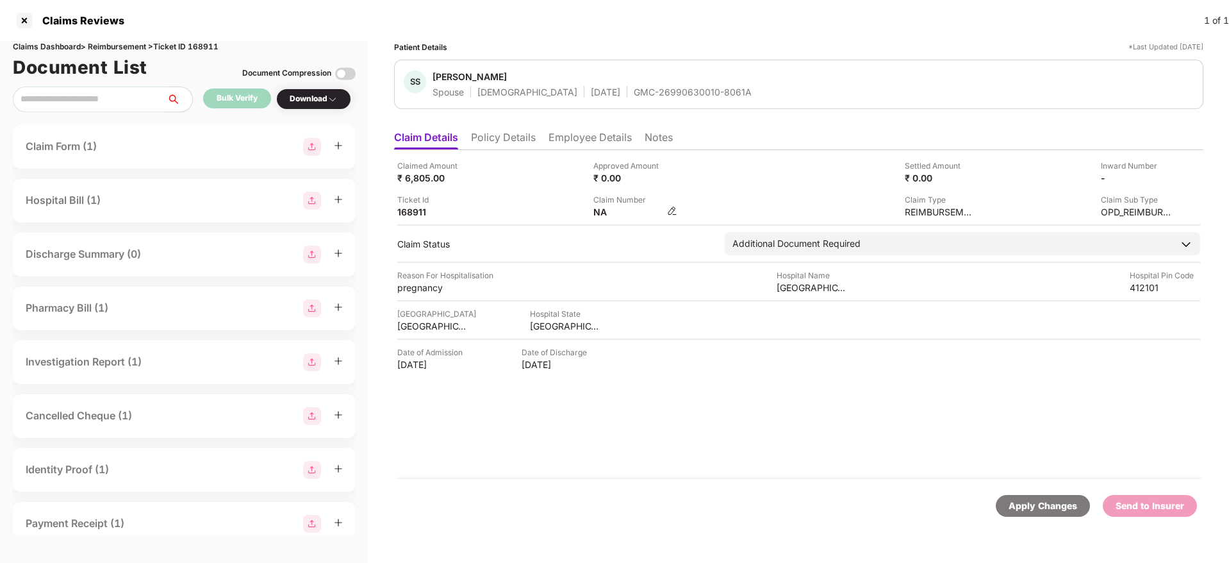
click at [668, 212] on img at bounding box center [672, 211] width 10 height 10
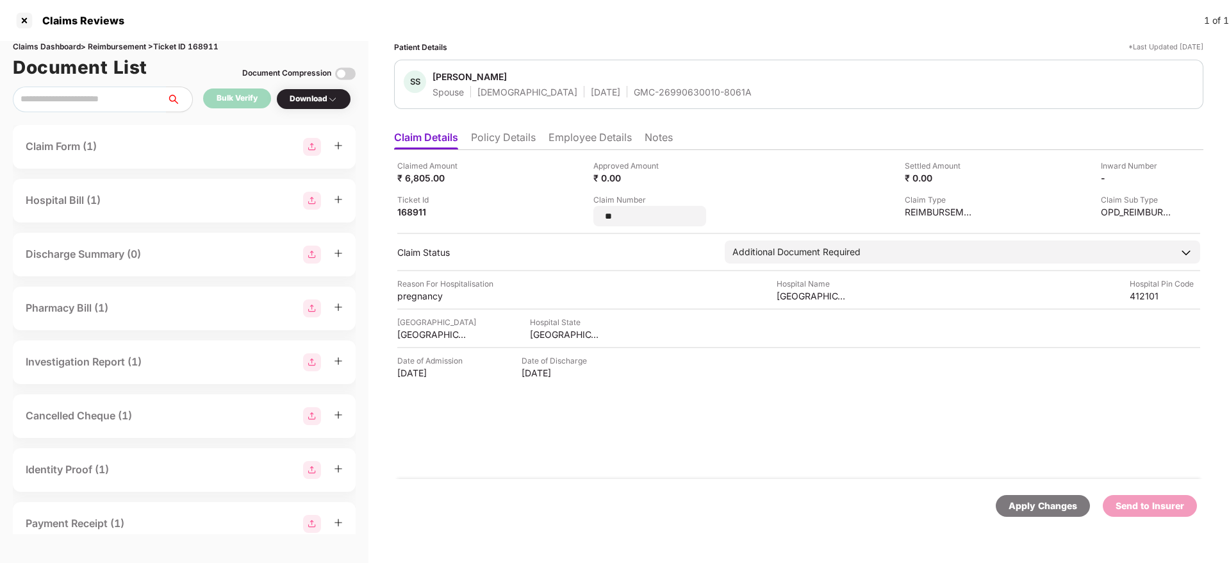
type input "*"
type input "**********"
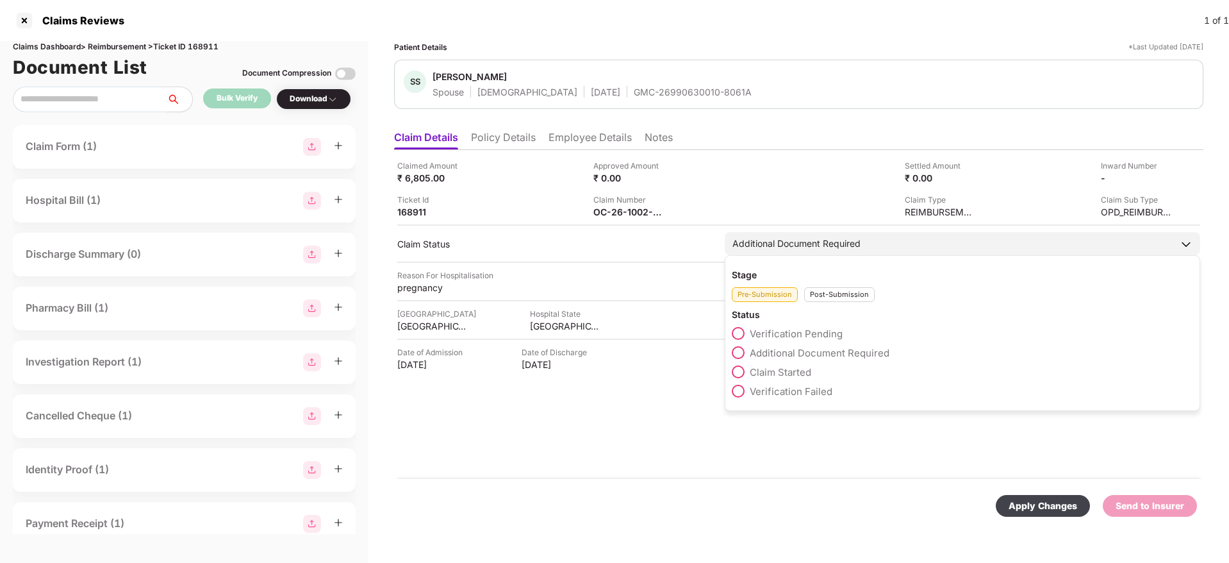
click at [824, 299] on div "Post-Submission" at bounding box center [839, 294] width 71 height 15
click at [736, 354] on span at bounding box center [738, 352] width 13 height 13
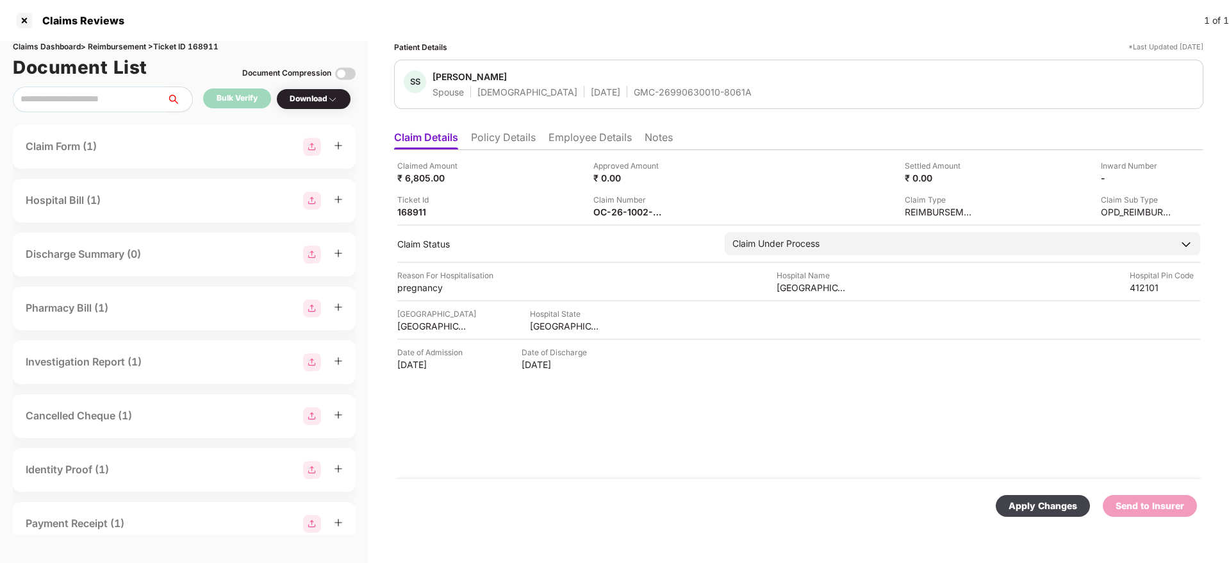
click at [1023, 502] on div "Apply Changes" at bounding box center [1043, 506] width 69 height 14
click at [516, 141] on li "Policy Details" at bounding box center [503, 140] width 65 height 19
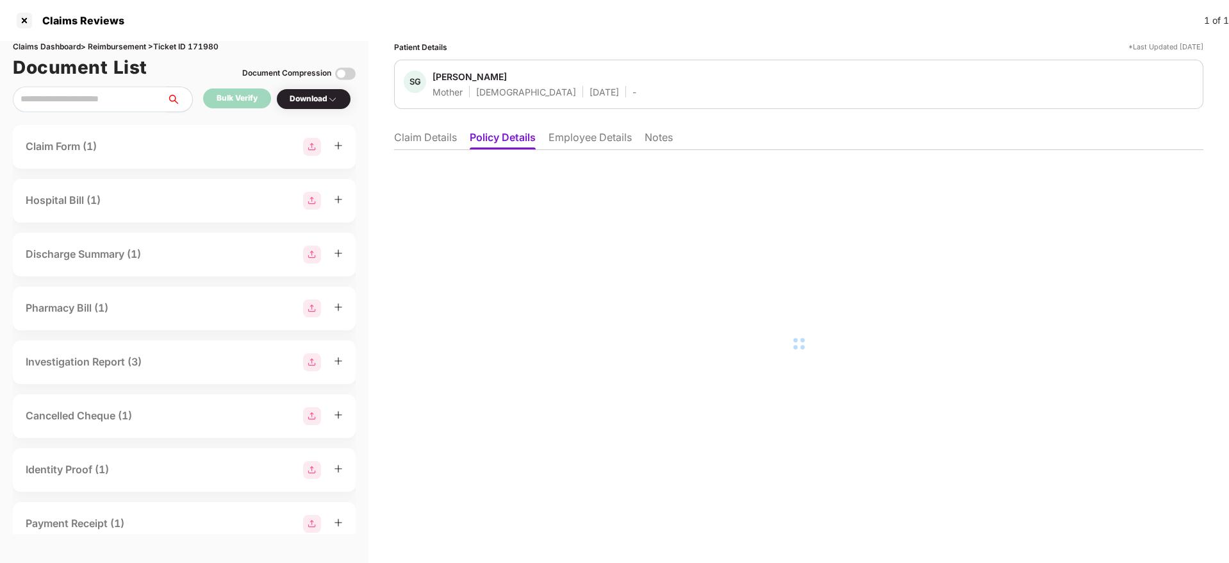
click at [579, 139] on li "Employee Details" at bounding box center [590, 140] width 83 height 19
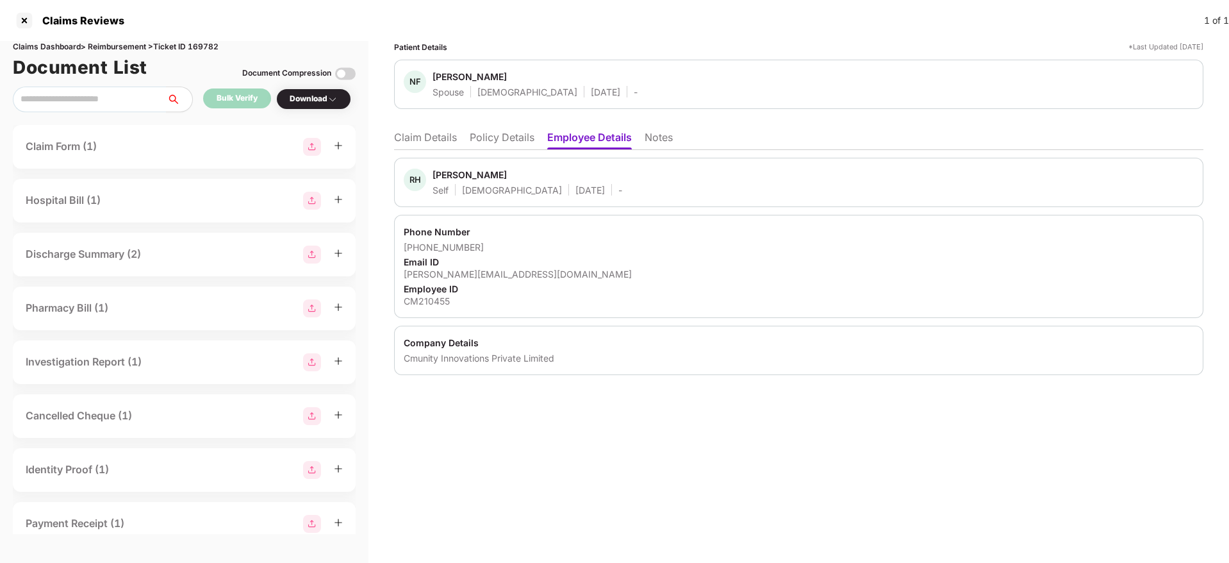
click at [521, 135] on li "Policy Details" at bounding box center [502, 140] width 65 height 19
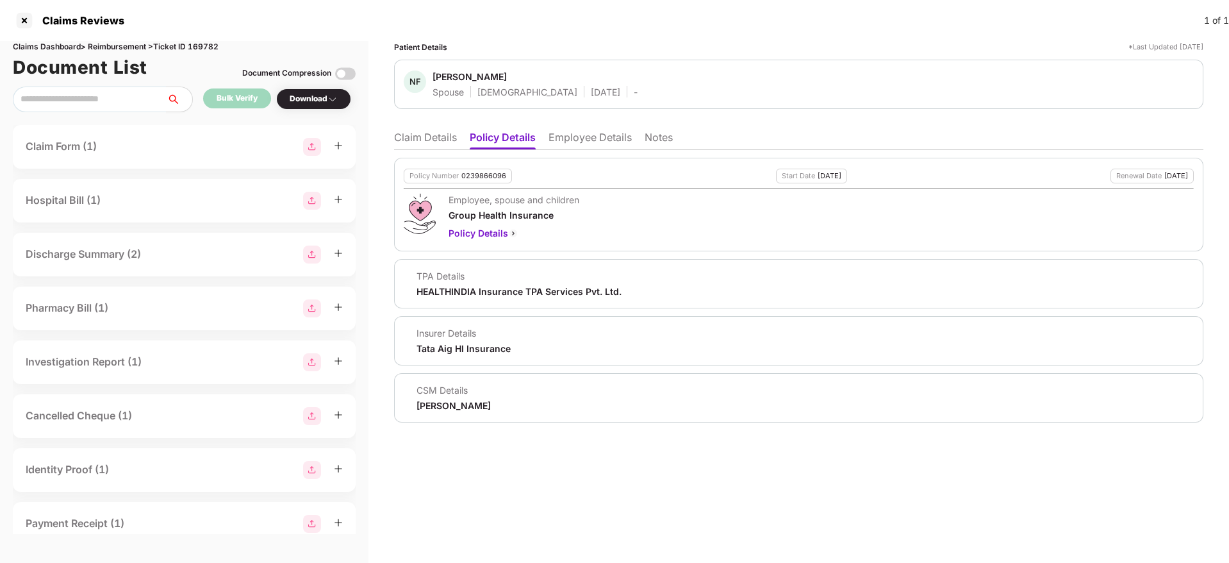
click at [417, 136] on li "Claim Details" at bounding box center [425, 140] width 63 height 19
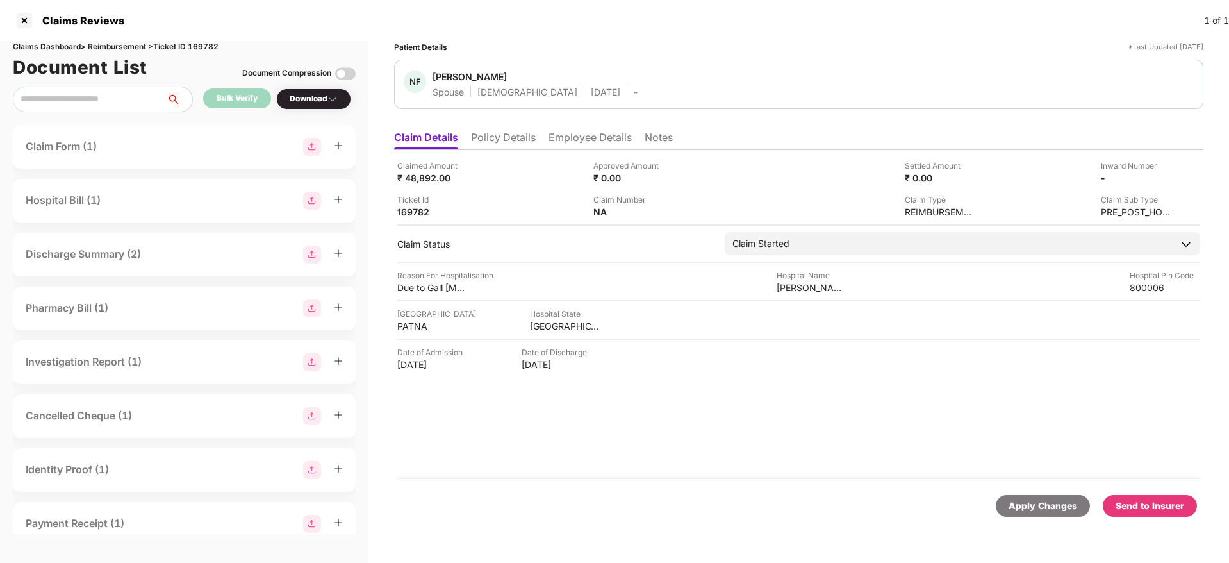
click at [573, 144] on li "Employee Details" at bounding box center [590, 140] width 83 height 19
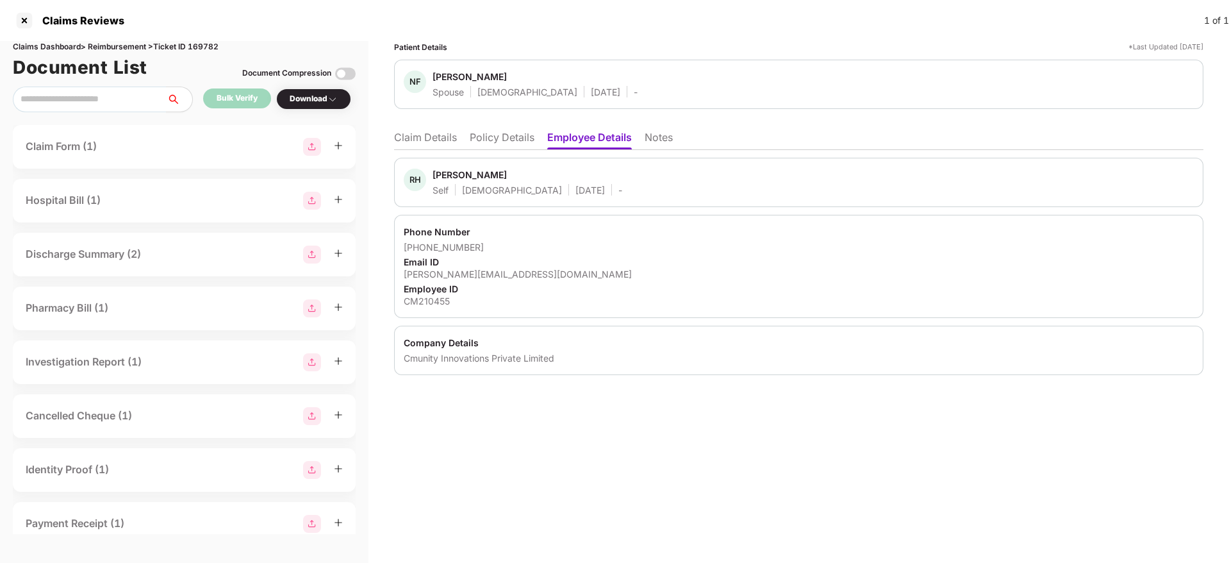
click at [467, 273] on div "[PERSON_NAME][EMAIL_ADDRESS][DOMAIN_NAME]" at bounding box center [799, 274] width 790 height 12
copy div "[PERSON_NAME][EMAIL_ADDRESS][DOMAIN_NAME]"
click at [502, 142] on li "Policy Details" at bounding box center [502, 140] width 65 height 19
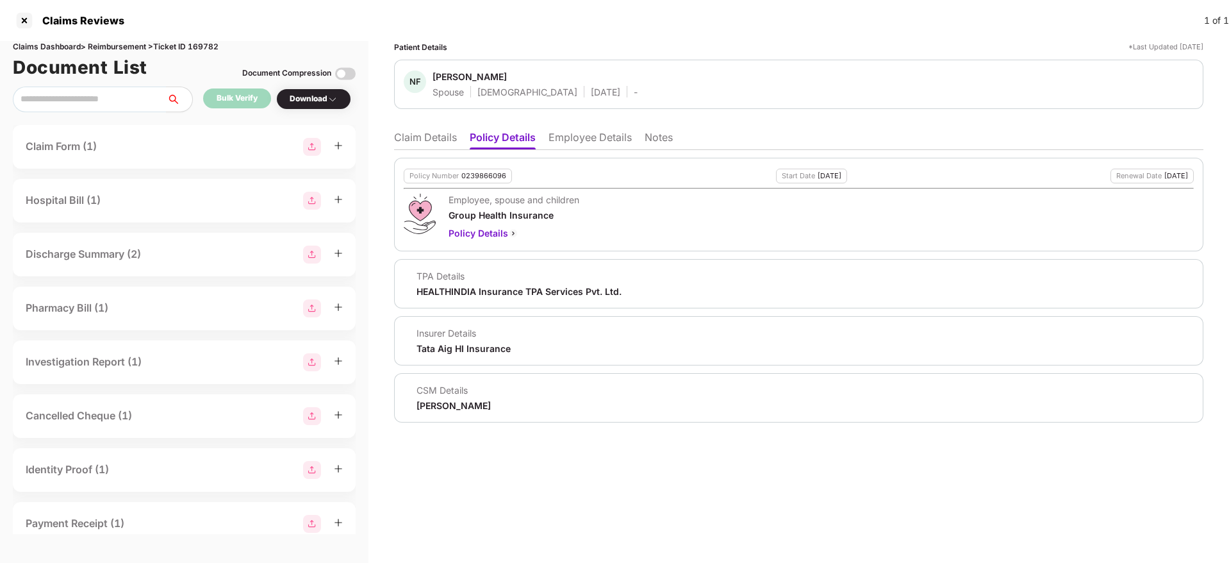
click at [412, 135] on li "Claim Details" at bounding box center [425, 140] width 63 height 19
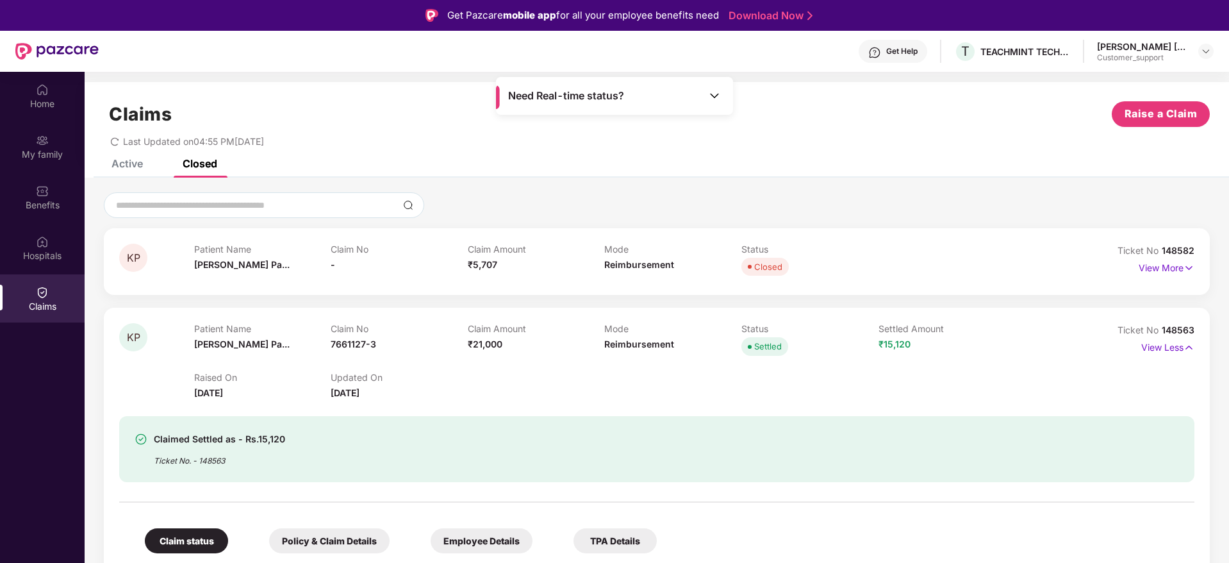
scroll to position [892, 0]
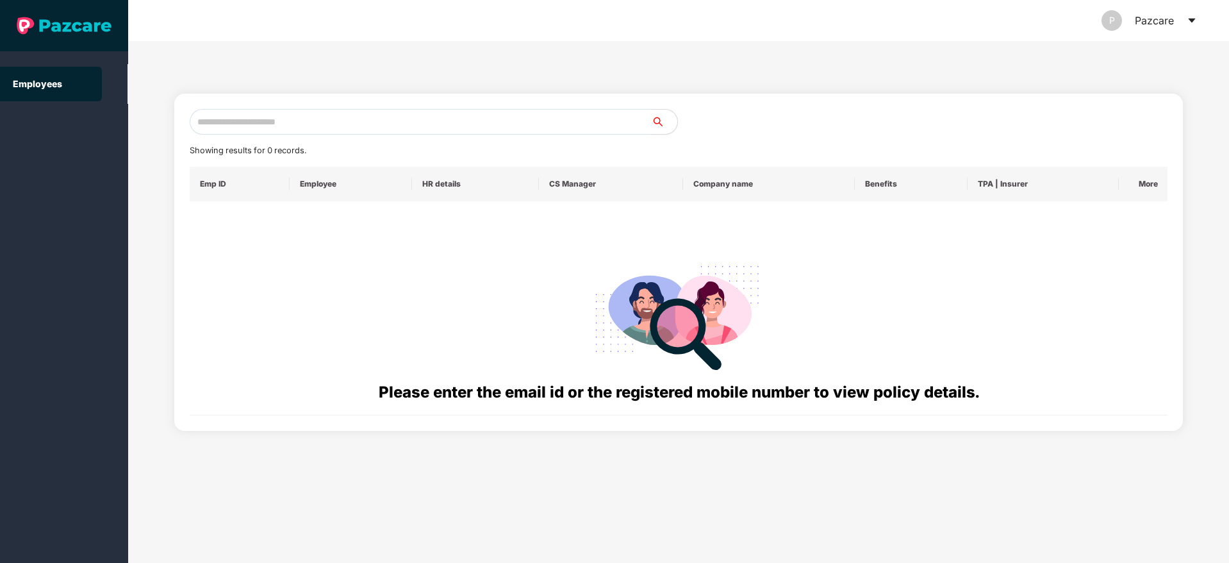
click at [226, 129] on input "text" at bounding box center [421, 122] width 462 height 26
paste input "**********"
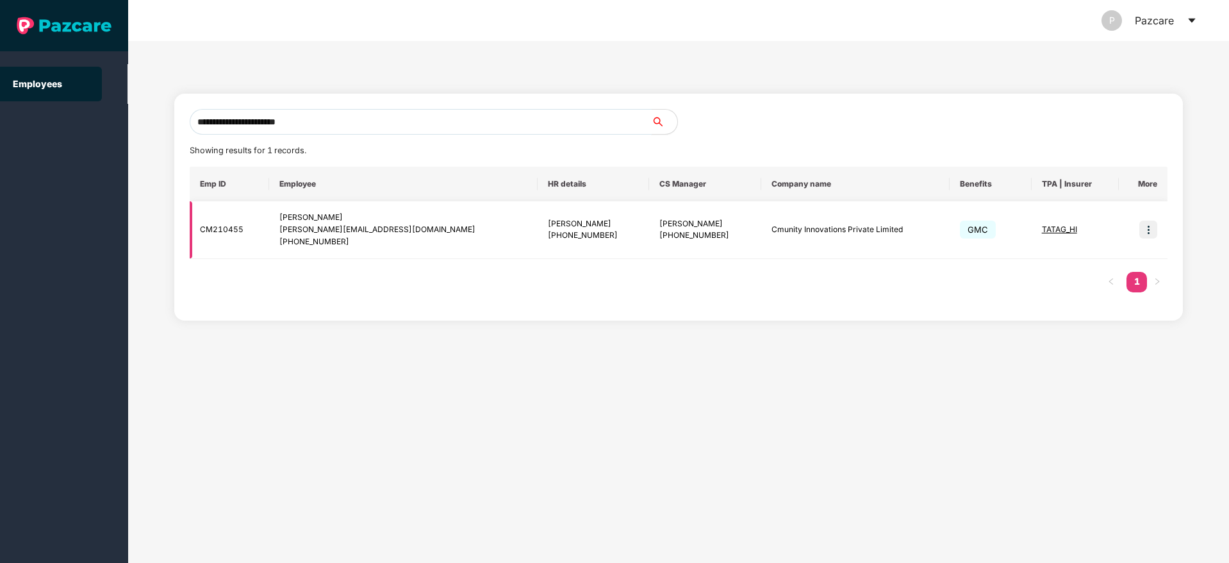
type input "**********"
click at [1143, 228] on img at bounding box center [1149, 229] width 18 height 18
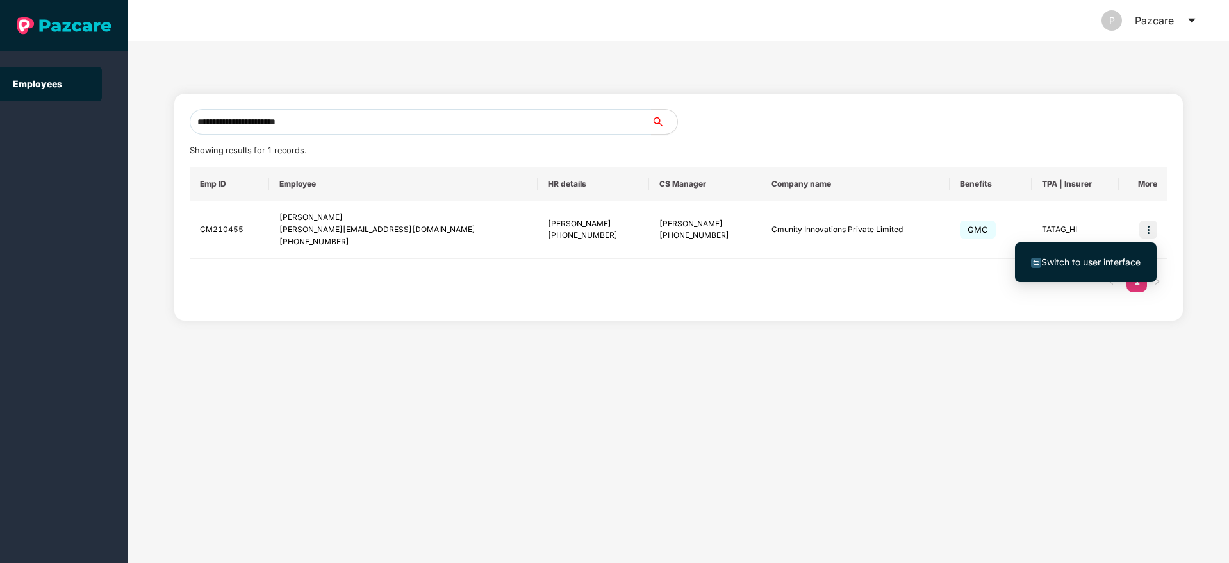
click at [1088, 262] on span "Switch to user interface" at bounding box center [1091, 261] width 99 height 11
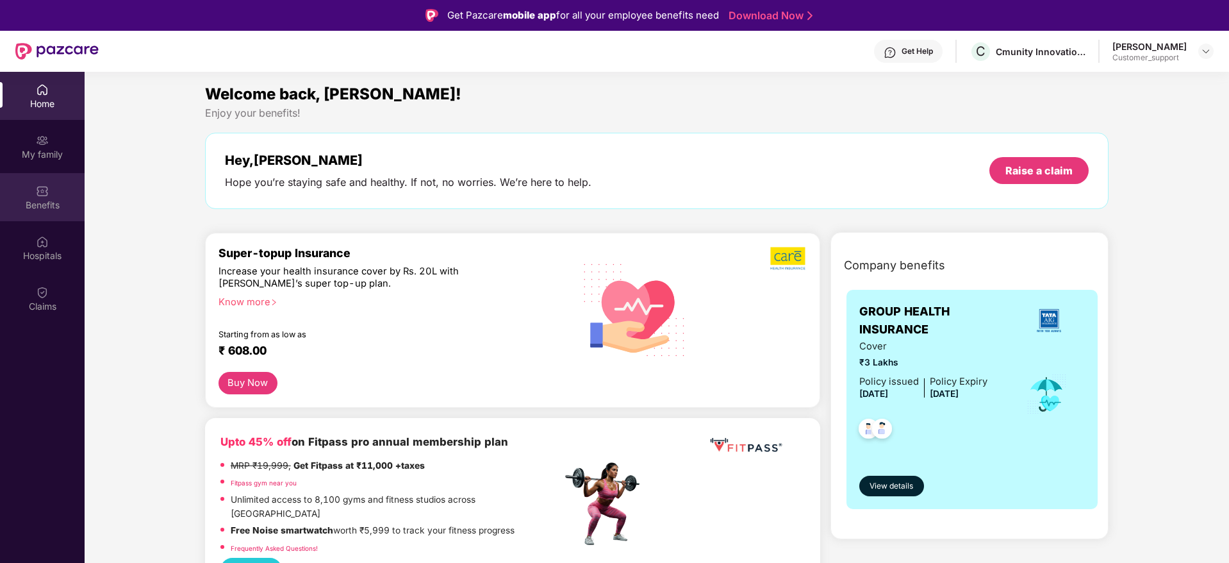
click at [47, 199] on div "Benefits" at bounding box center [42, 205] width 85 height 13
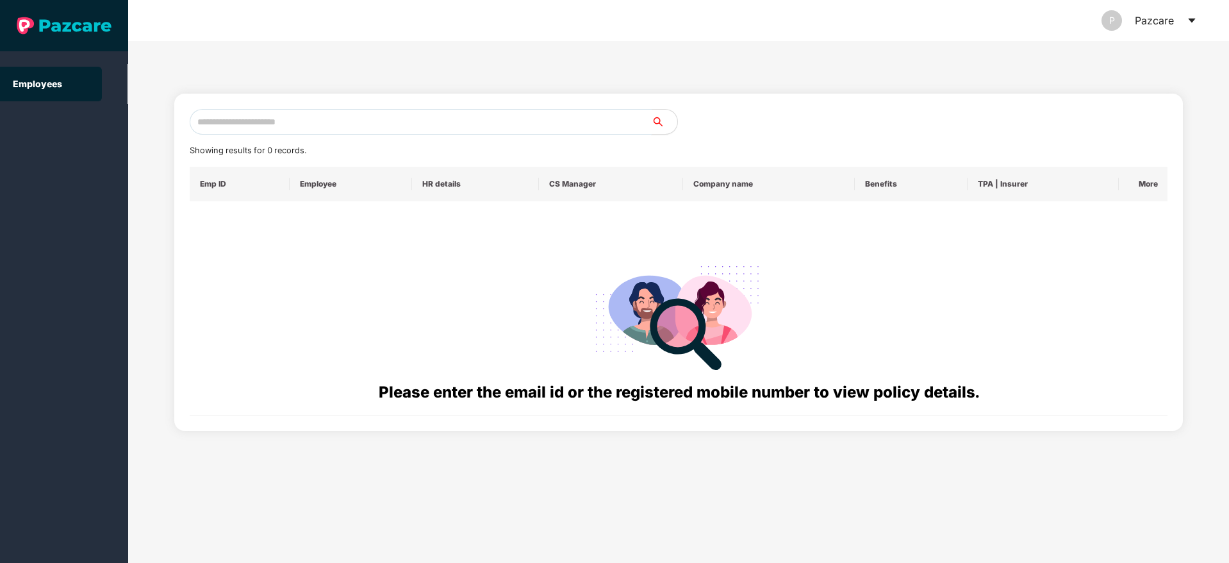
click at [238, 127] on input "text" at bounding box center [421, 122] width 462 height 26
paste input "**********"
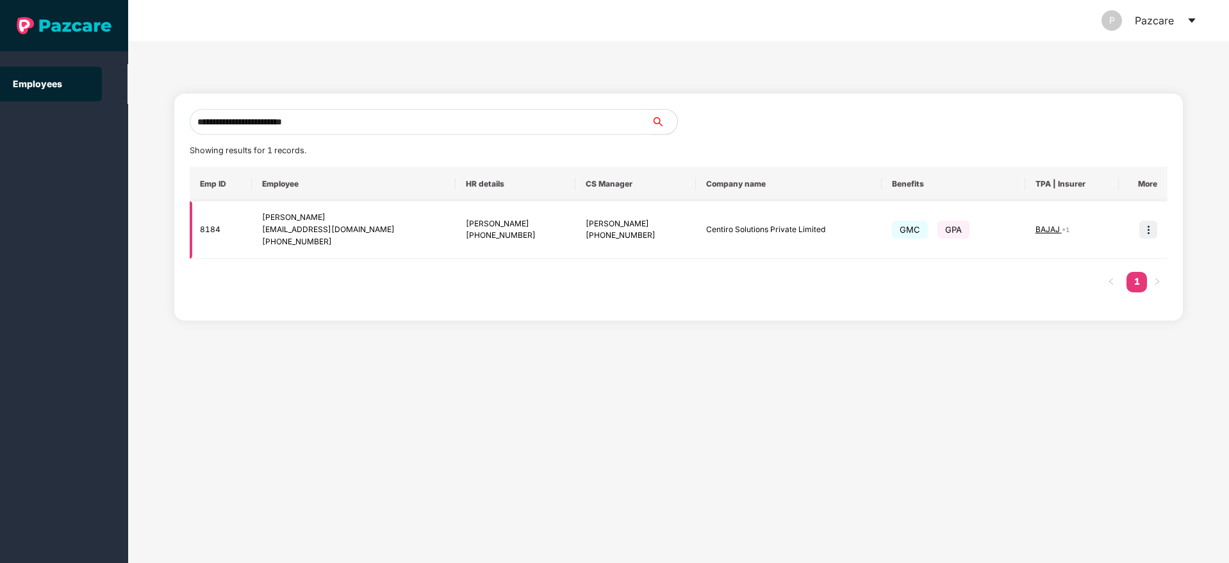
type input "**********"
click at [1145, 231] on img at bounding box center [1149, 229] width 18 height 18
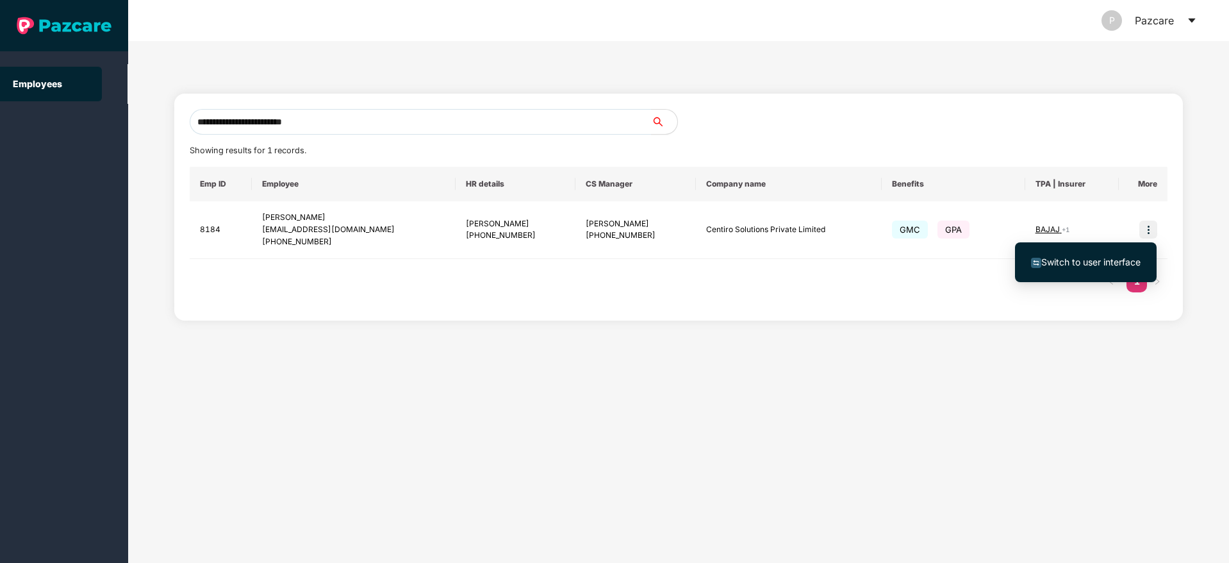
click at [1082, 253] on li "Switch to user interface" at bounding box center [1086, 262] width 142 height 27
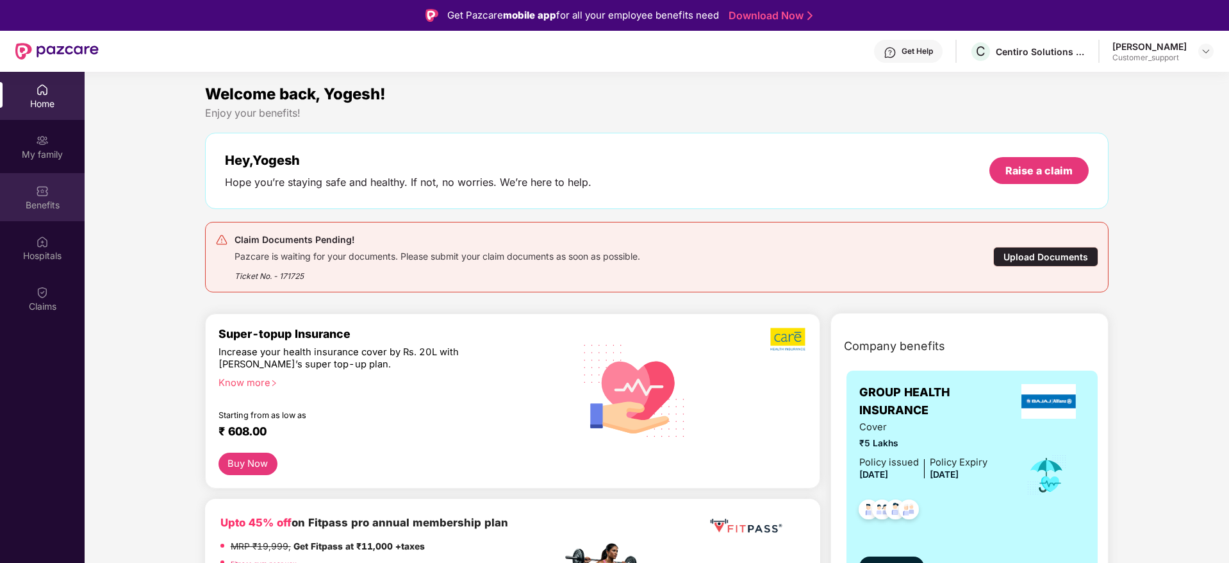
click at [29, 191] on div "Benefits" at bounding box center [42, 197] width 85 height 48
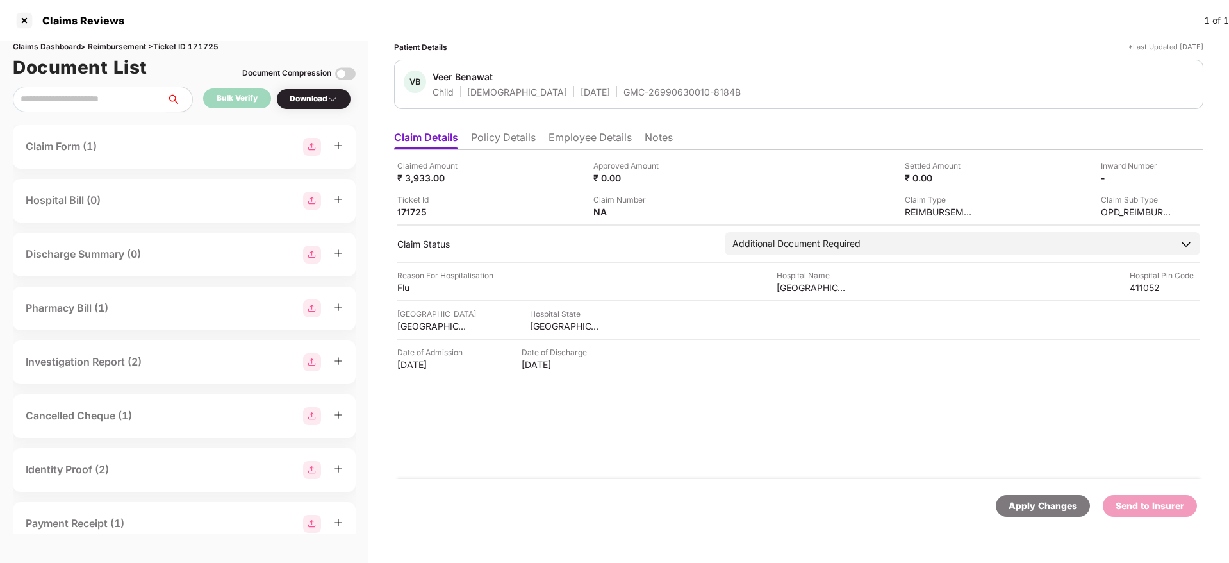
click at [517, 131] on li "Policy Details" at bounding box center [503, 140] width 65 height 19
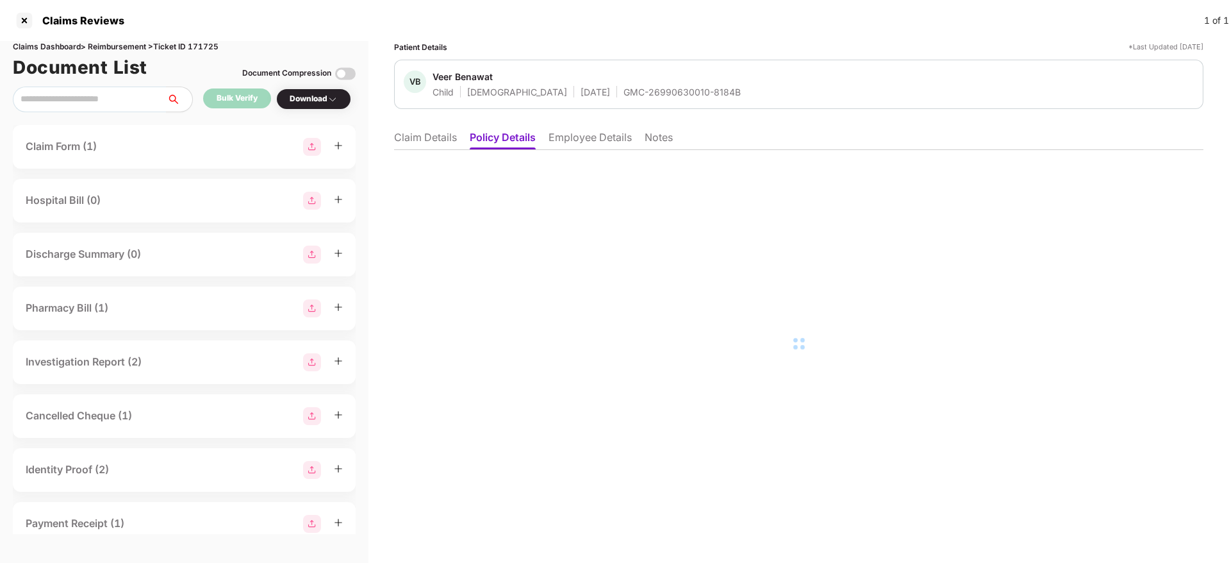
click at [572, 149] on li "Employee Details" at bounding box center [590, 140] width 83 height 19
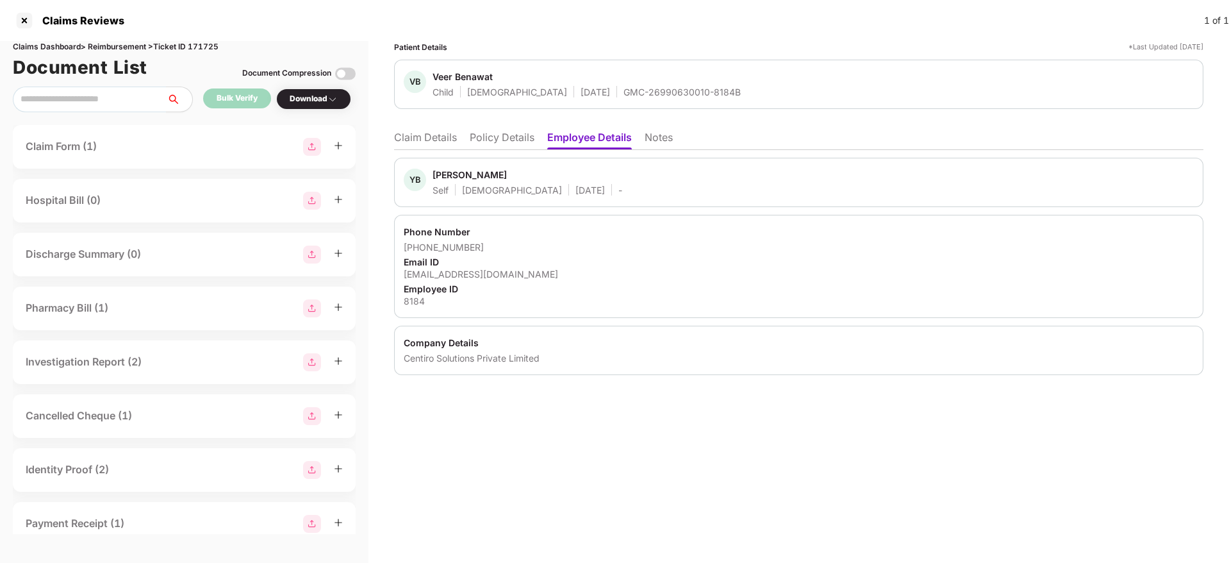
click at [467, 274] on div "[EMAIL_ADDRESS][DOMAIN_NAME]" at bounding box center [799, 274] width 790 height 12
copy div "[EMAIL_ADDRESS][DOMAIN_NAME]"
click at [433, 135] on li "Claim Details" at bounding box center [425, 140] width 63 height 19
